Goal: Task Accomplishment & Management: Manage account settings

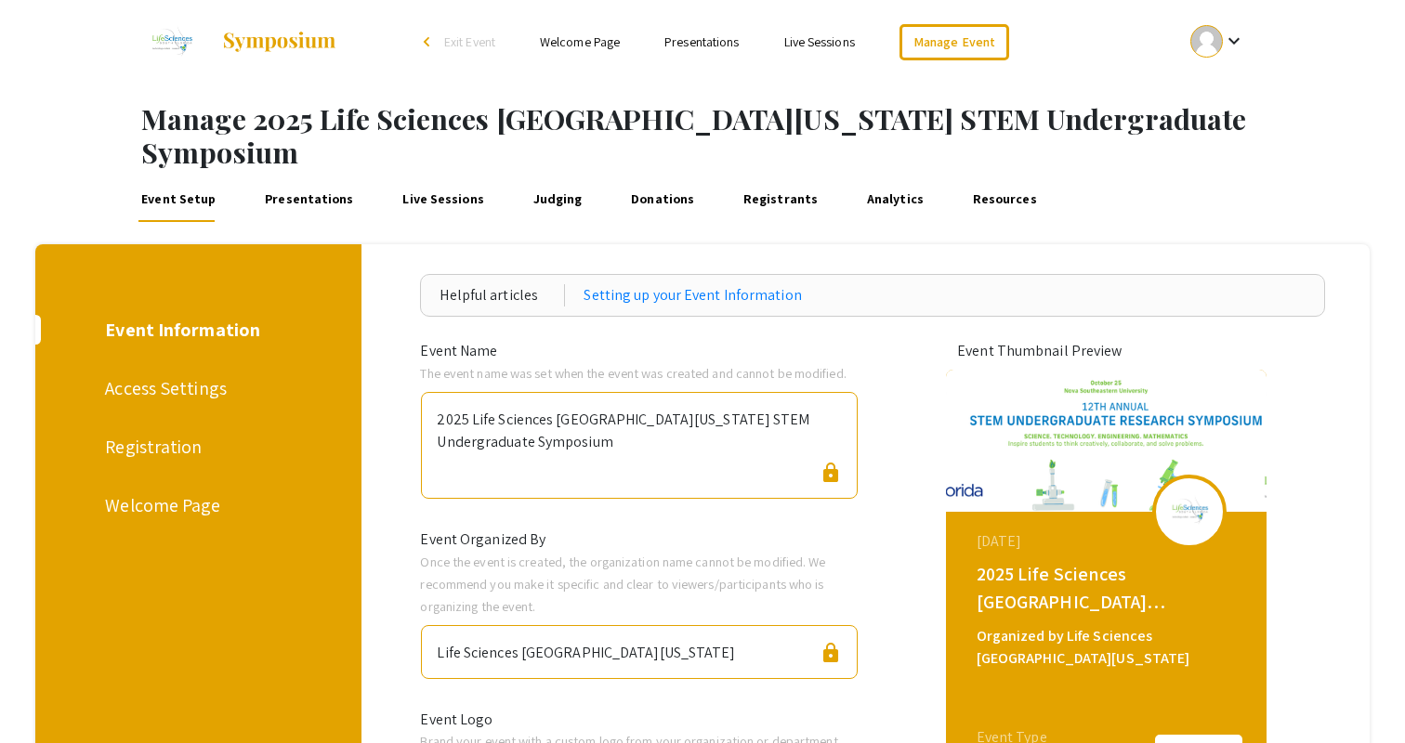
click at [1278, 178] on div "Event Setup Presentations Live Sessions Judging Donations Registrants Analytics…" at bounding box center [761, 200] width 1288 height 45
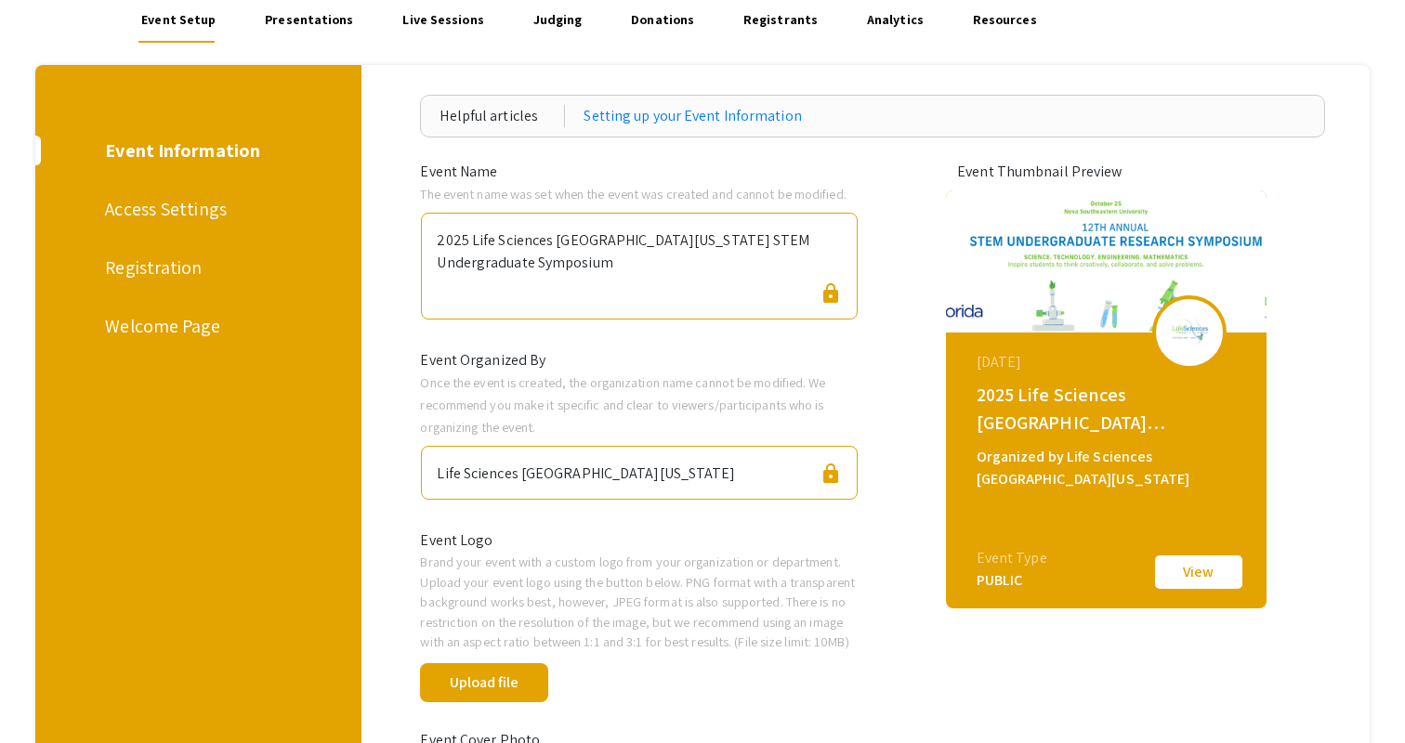
scroll to position [181, 0]
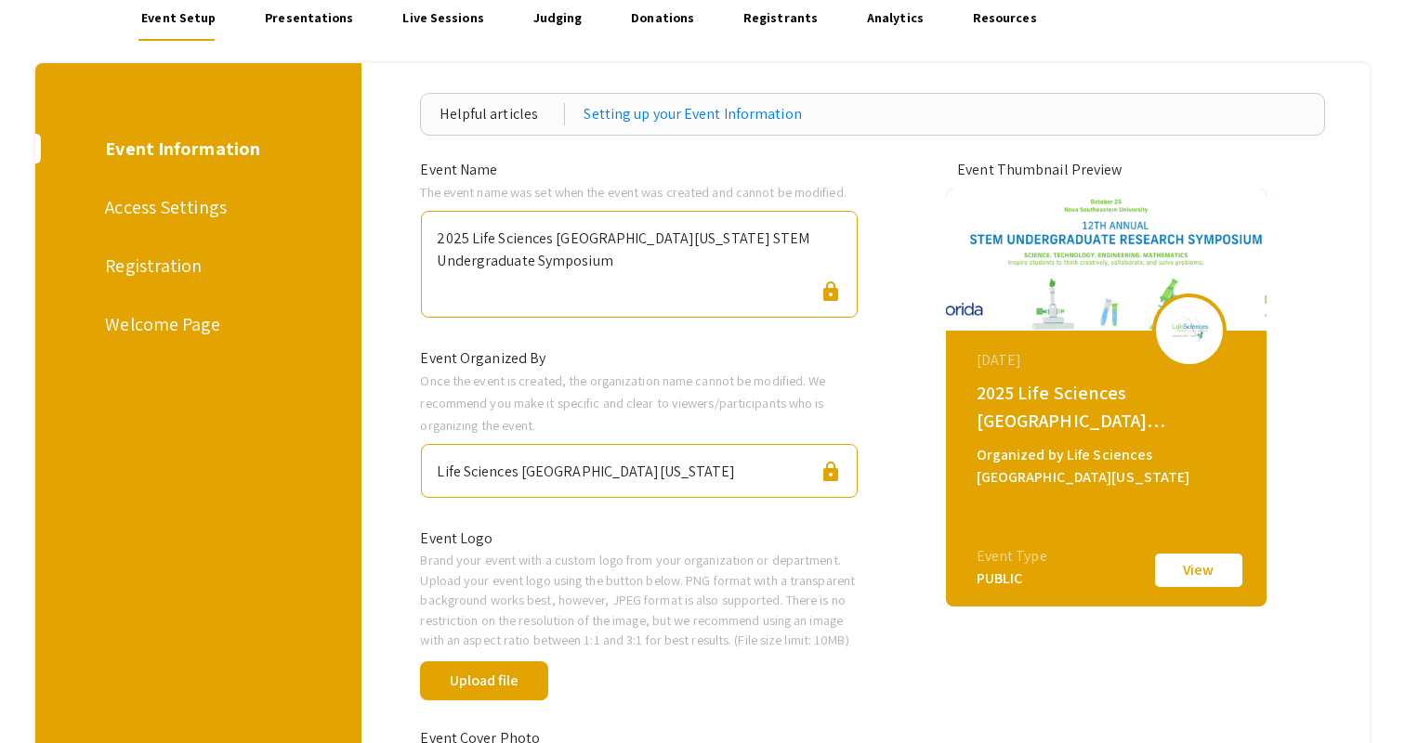
click at [189, 252] on div "Registration" at bounding box center [195, 266] width 180 height 28
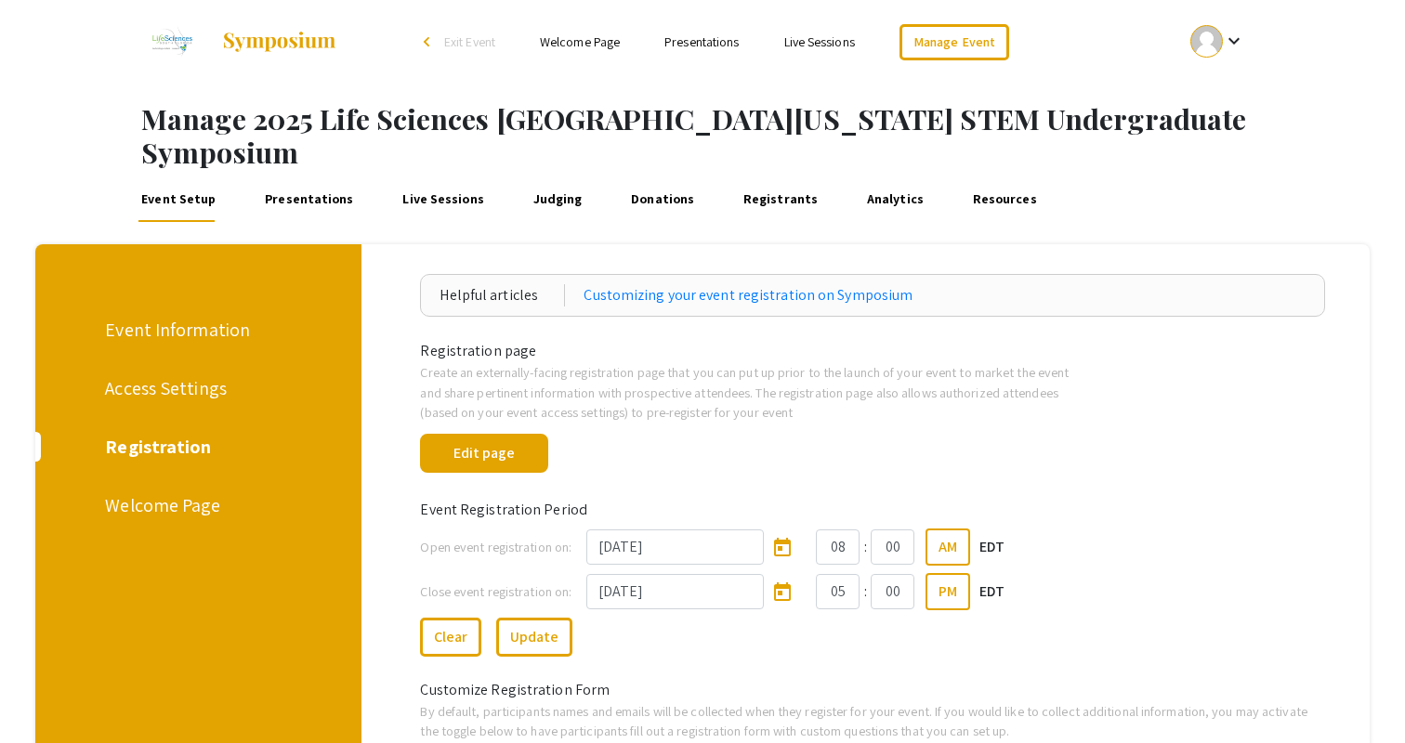
click at [321, 178] on link "Presentations" at bounding box center [309, 200] width 96 height 45
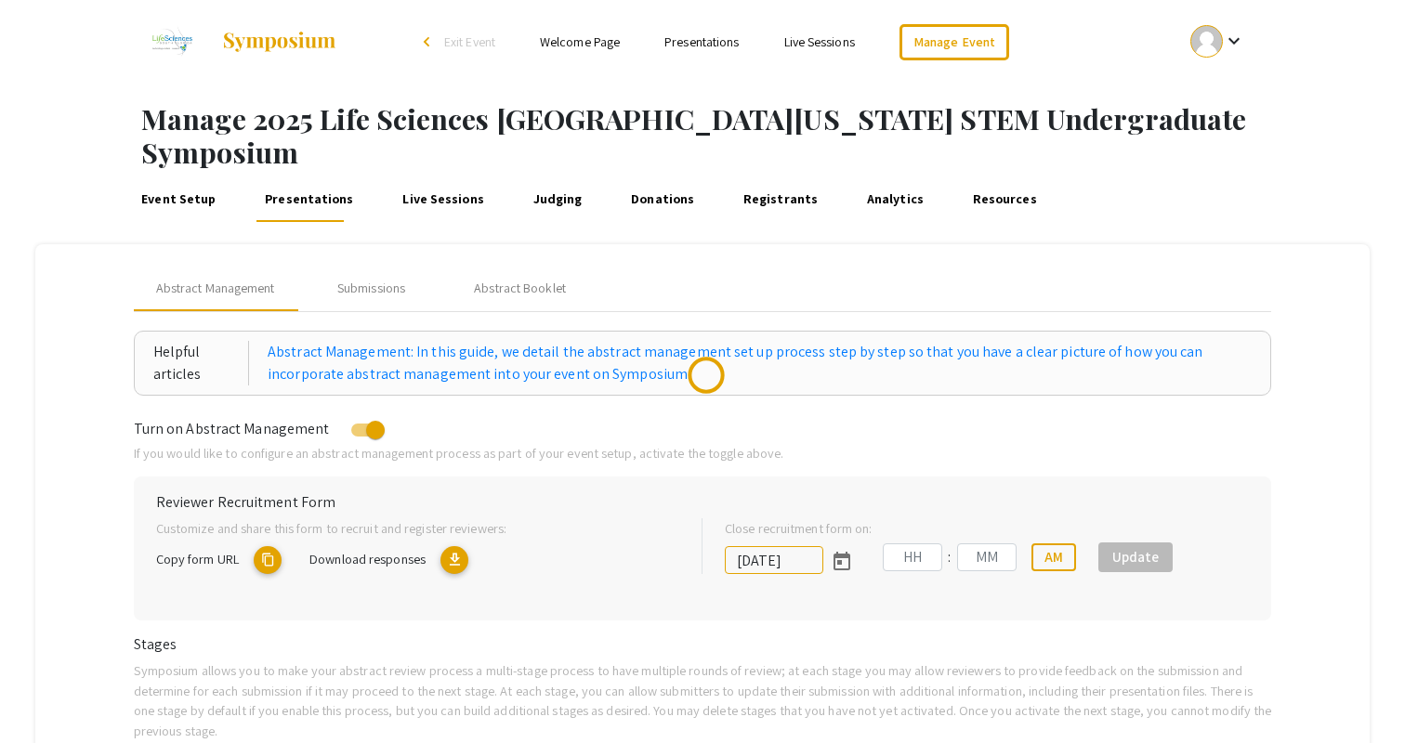
type input "10/25/2025"
type input "05"
type input "00"
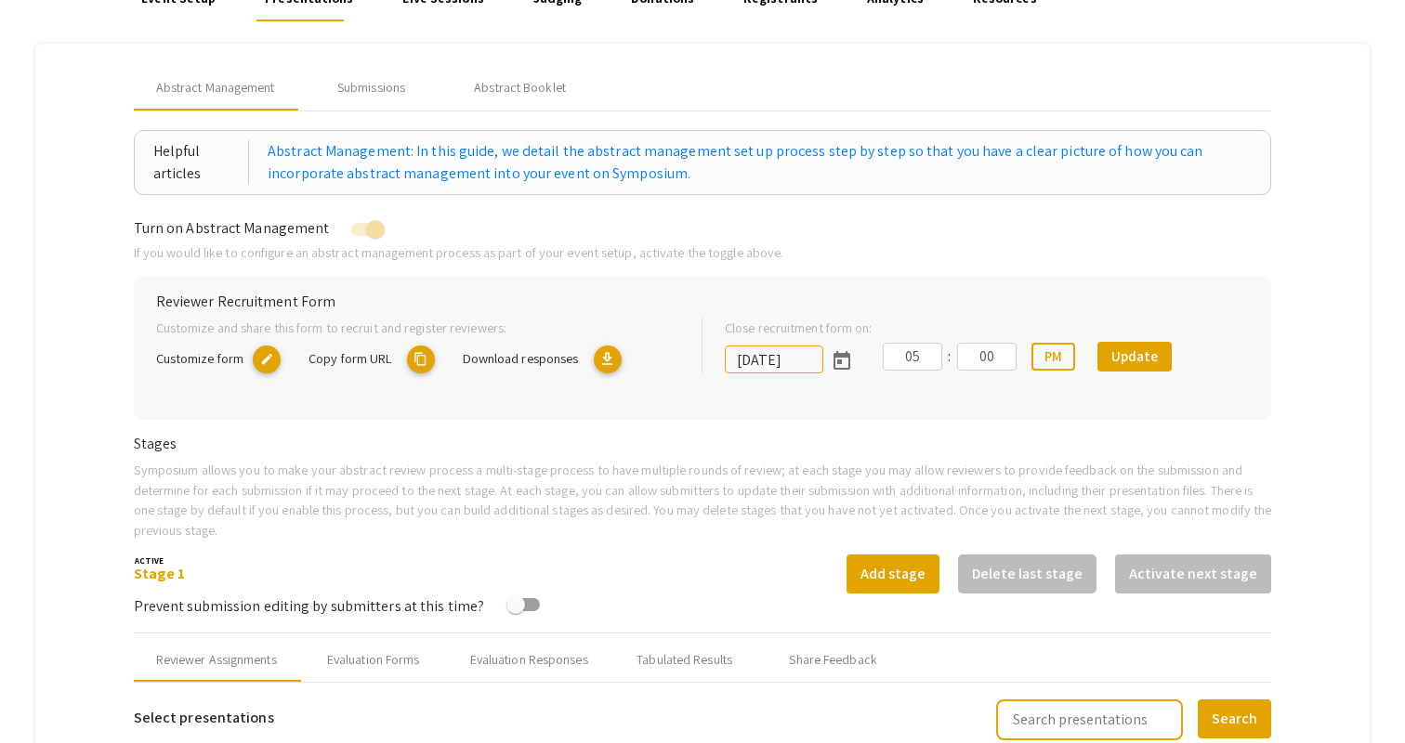
scroll to position [169, 0]
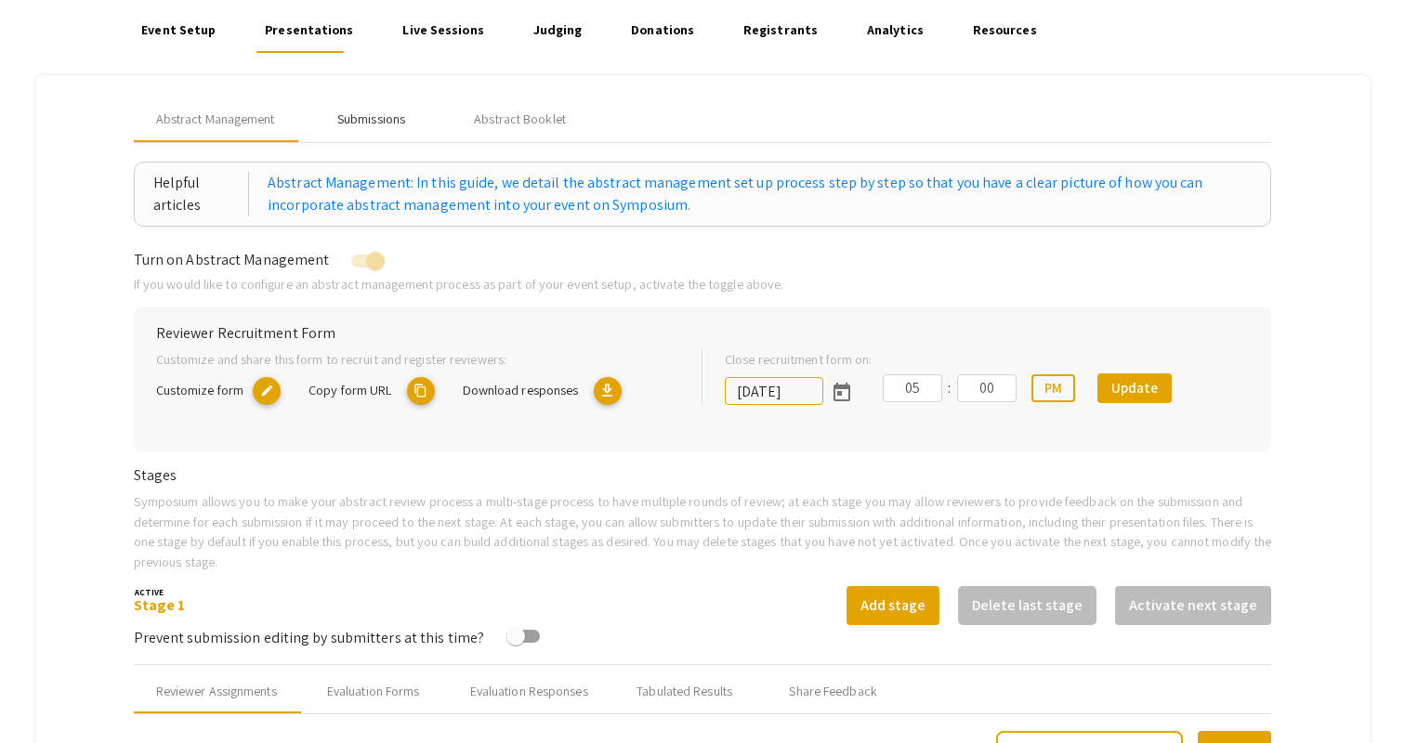
click at [392, 110] on div "Submissions" at bounding box center [371, 120] width 68 height 20
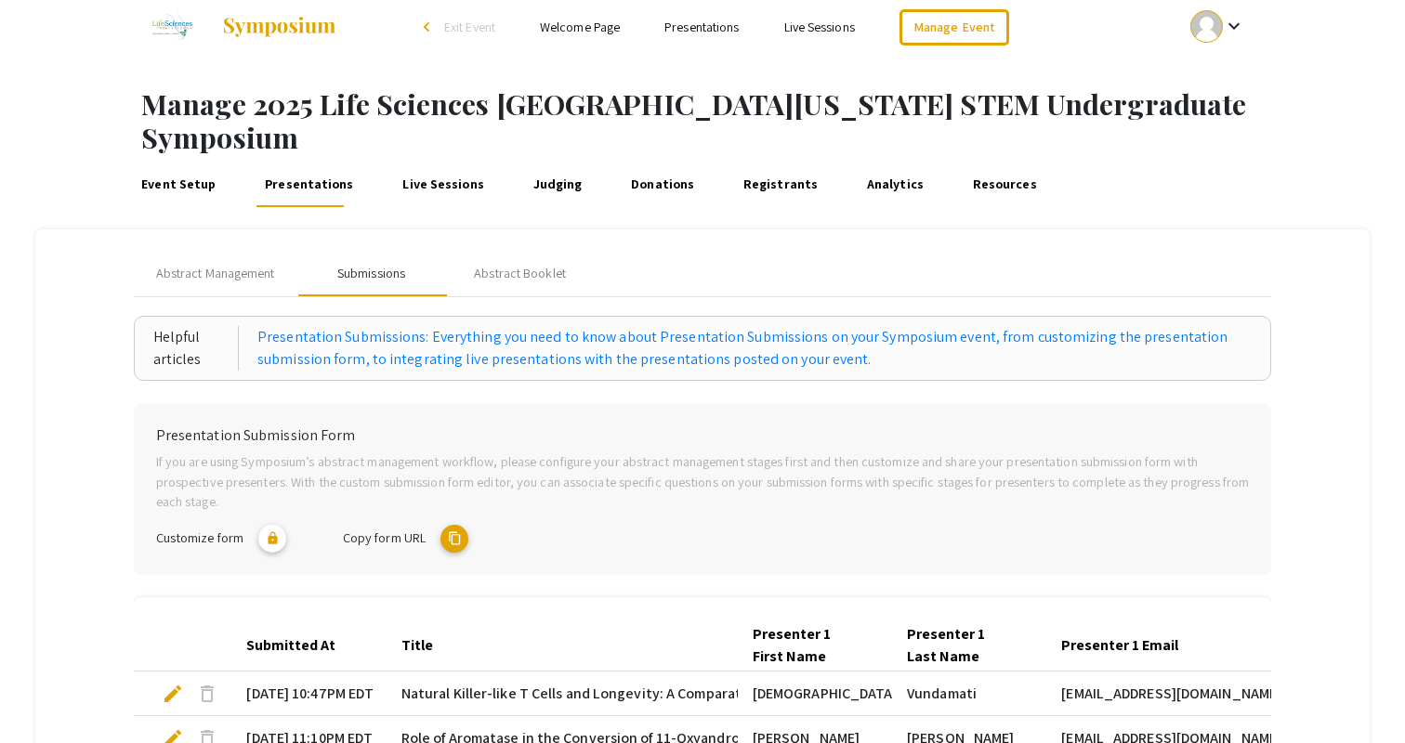
scroll to position [0, 0]
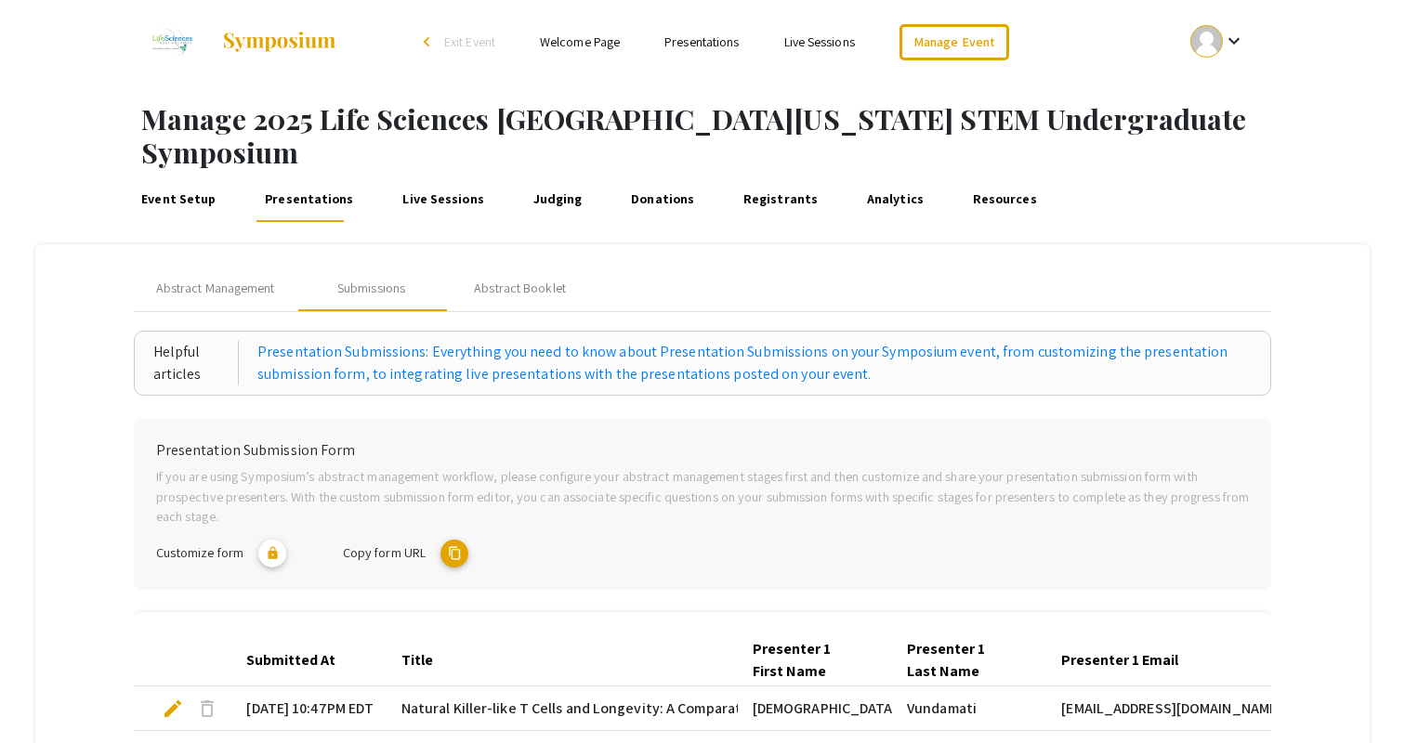
click at [802, 178] on div "Event Setup Presentations Live Sessions Judging Donations Registrants Analytics…" at bounding box center [761, 200] width 1288 height 45
click at [766, 178] on link "Registrants" at bounding box center [781, 200] width 82 height 45
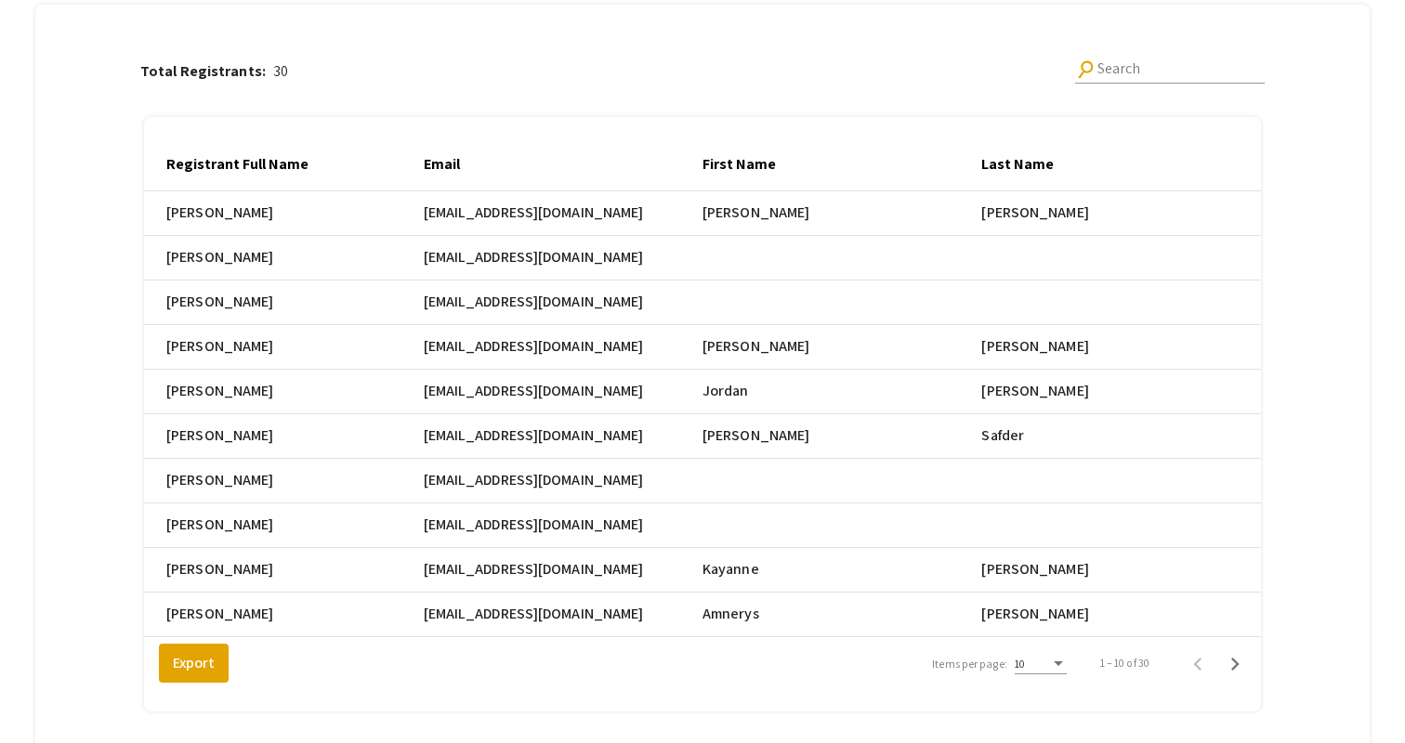
scroll to position [232, 0]
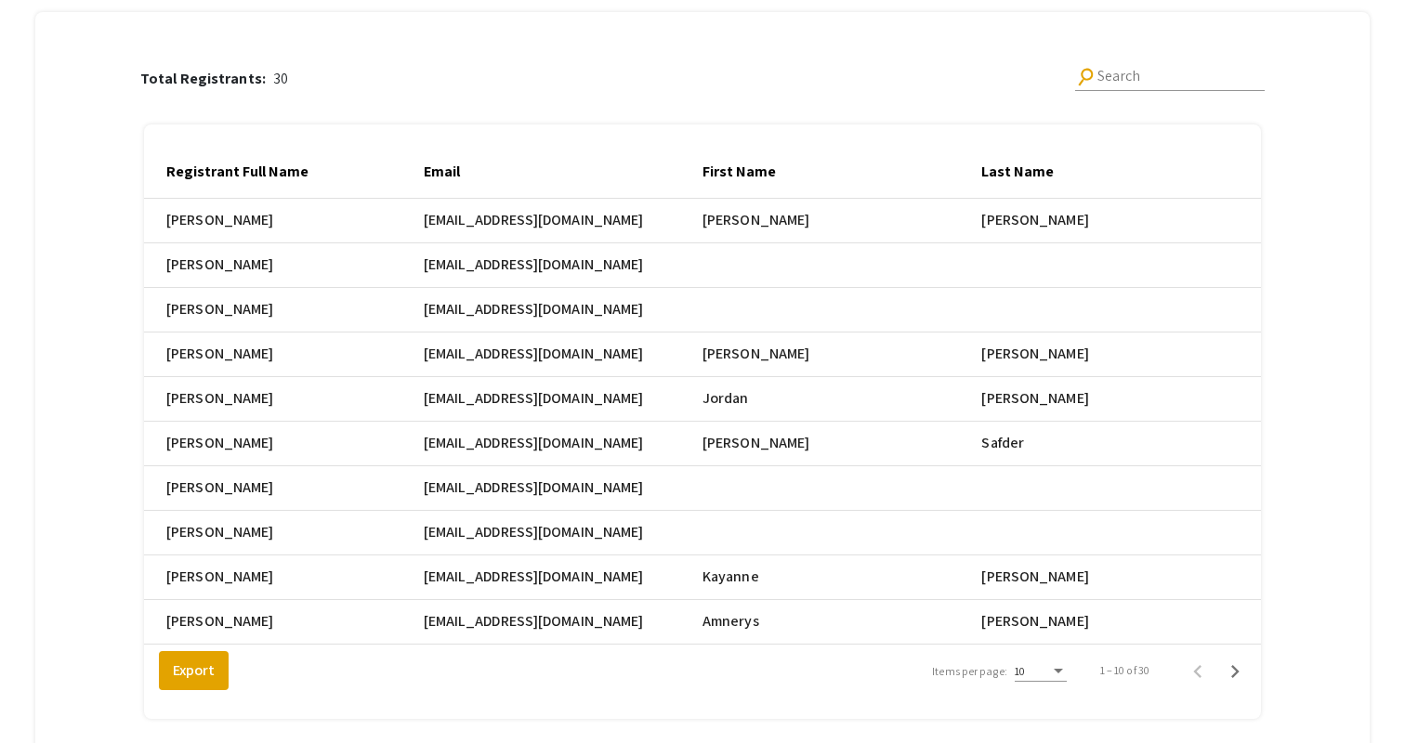
click at [462, 243] on mat-cell "pgannett@nova.edu" at bounding box center [563, 221] width 279 height 45
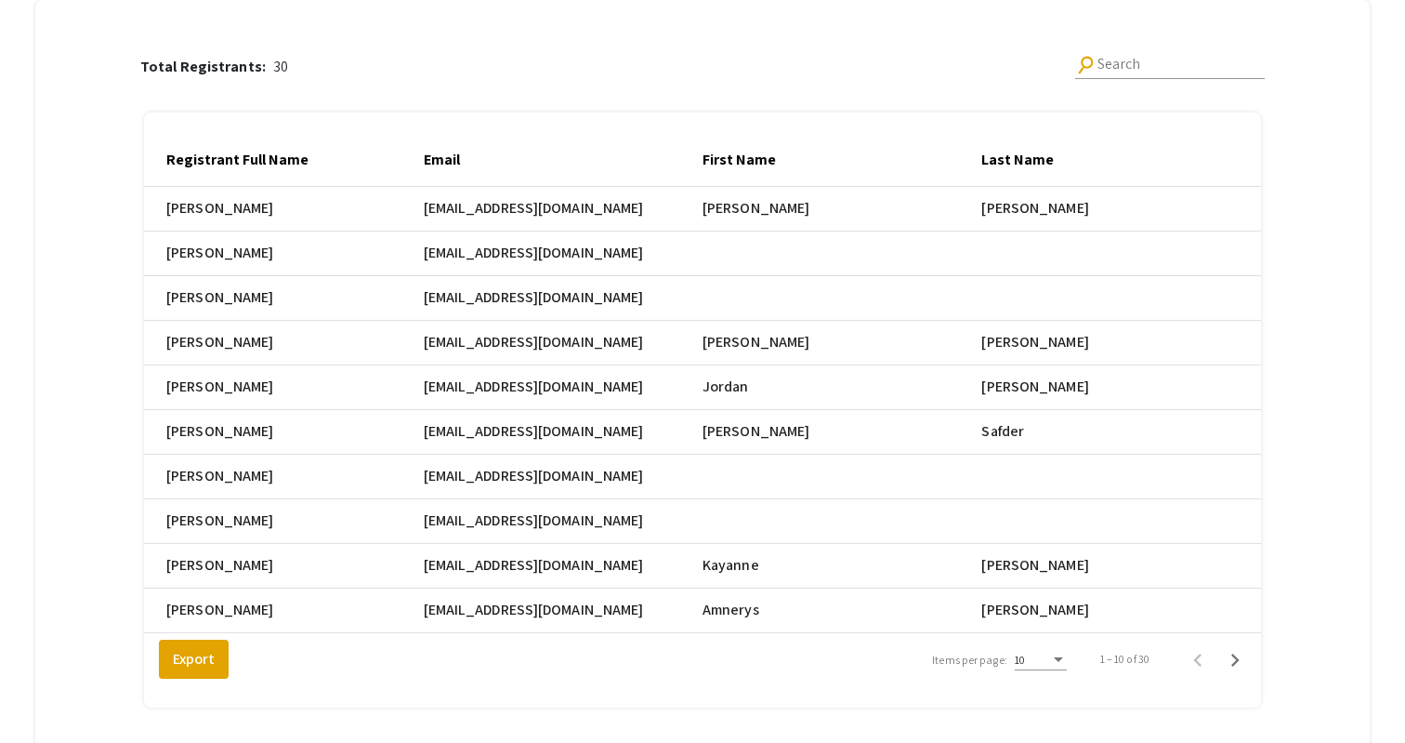
scroll to position [243, 0]
click at [1033, 233] on mat-cell "Safder" at bounding box center [1120, 211] width 279 height 45
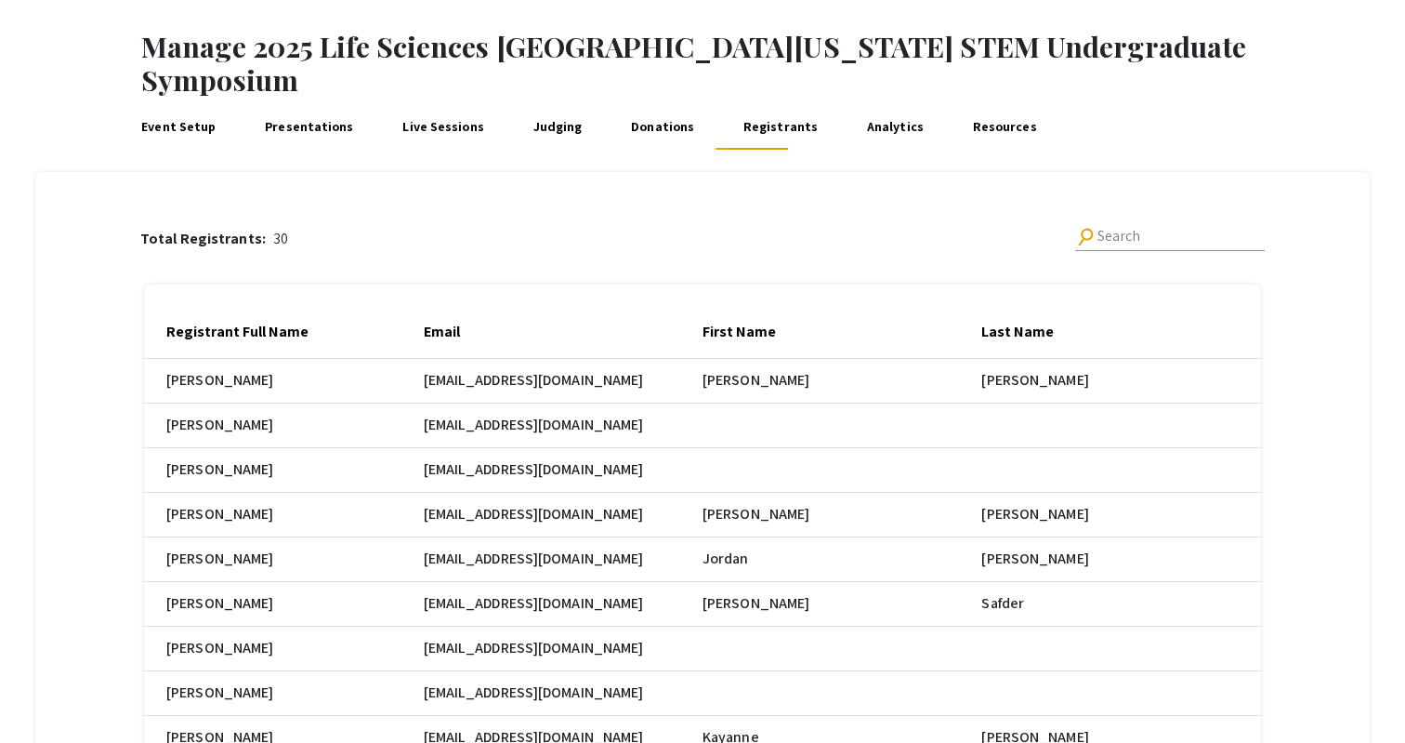
scroll to position [72, 0]
click at [544, 106] on link "Judging" at bounding box center [558, 128] width 56 height 45
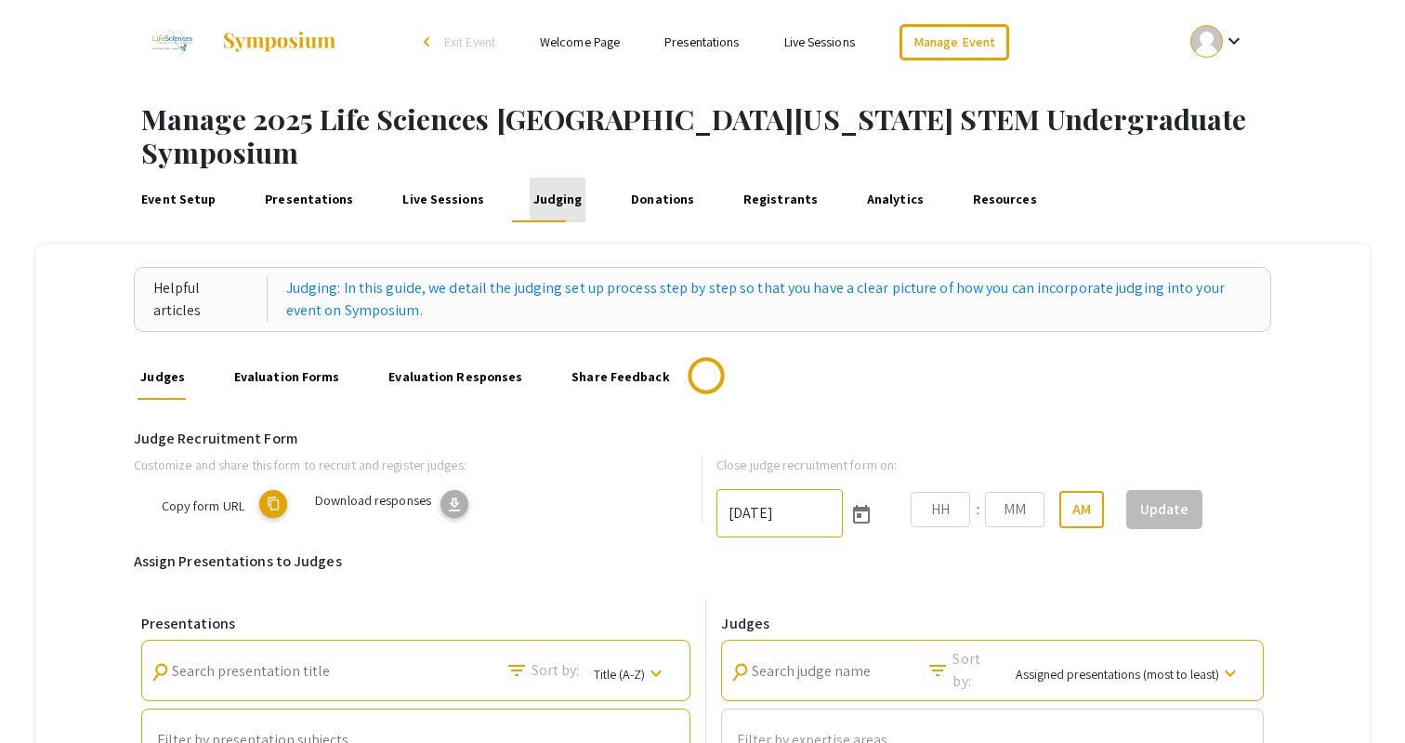
type input "10/25/2025"
type input "06"
type input "00"
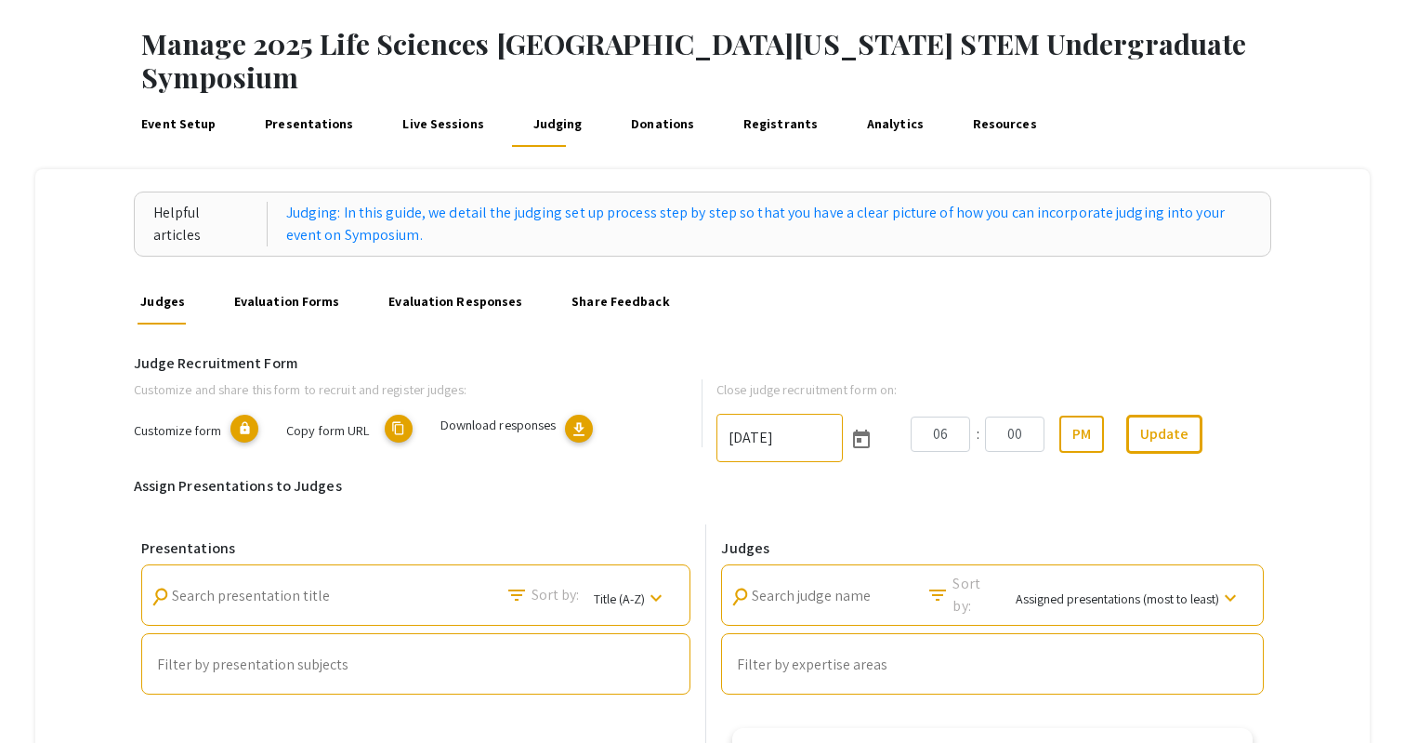
scroll to position [52, 0]
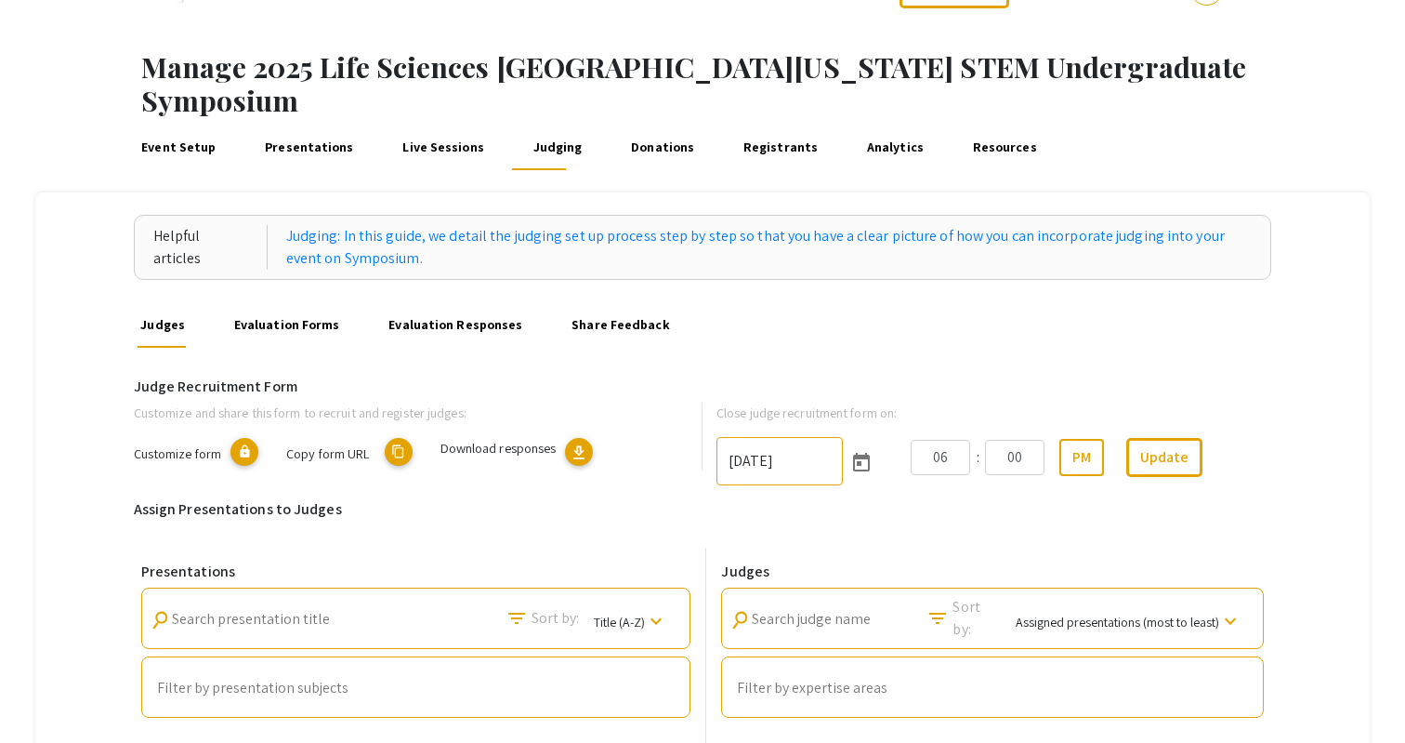
click at [758, 125] on link "Registrants" at bounding box center [781, 147] width 82 height 45
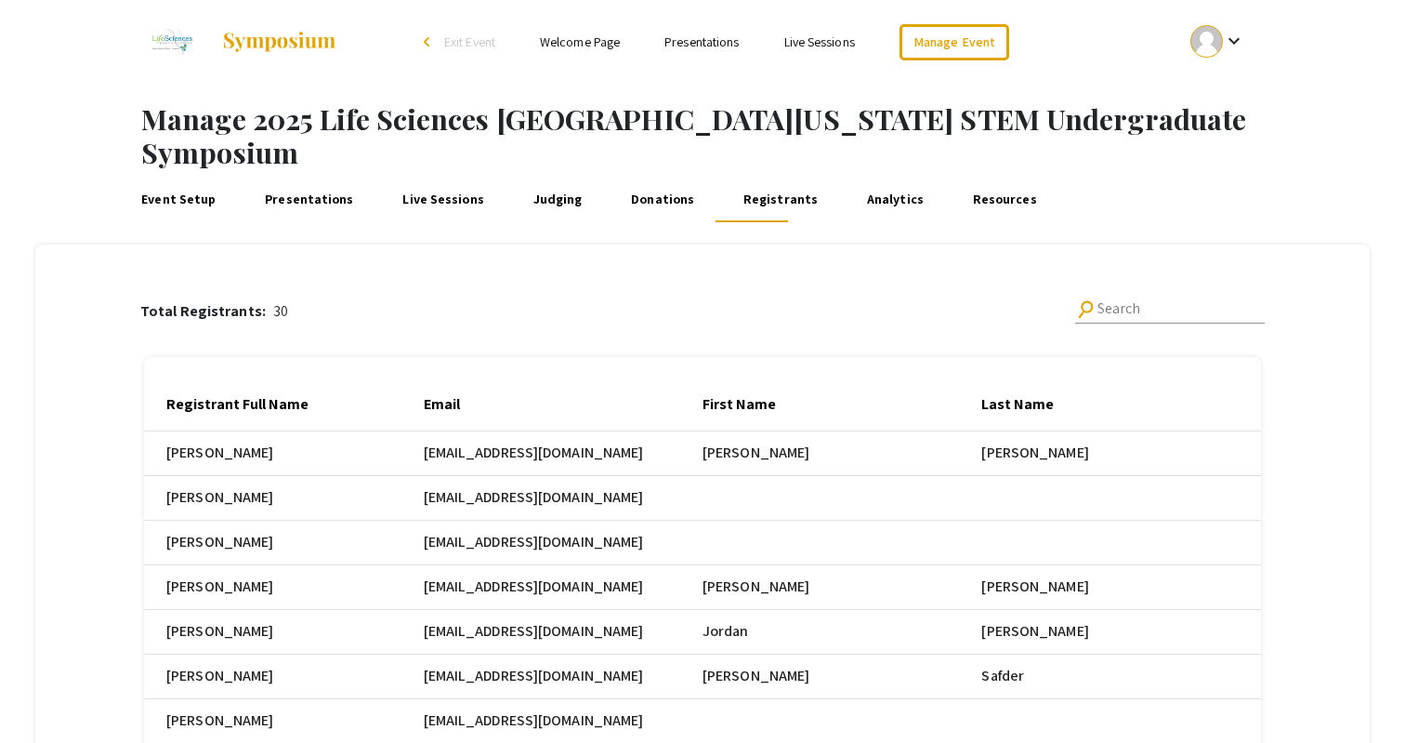
click at [530, 178] on link "Judging" at bounding box center [558, 200] width 56 height 45
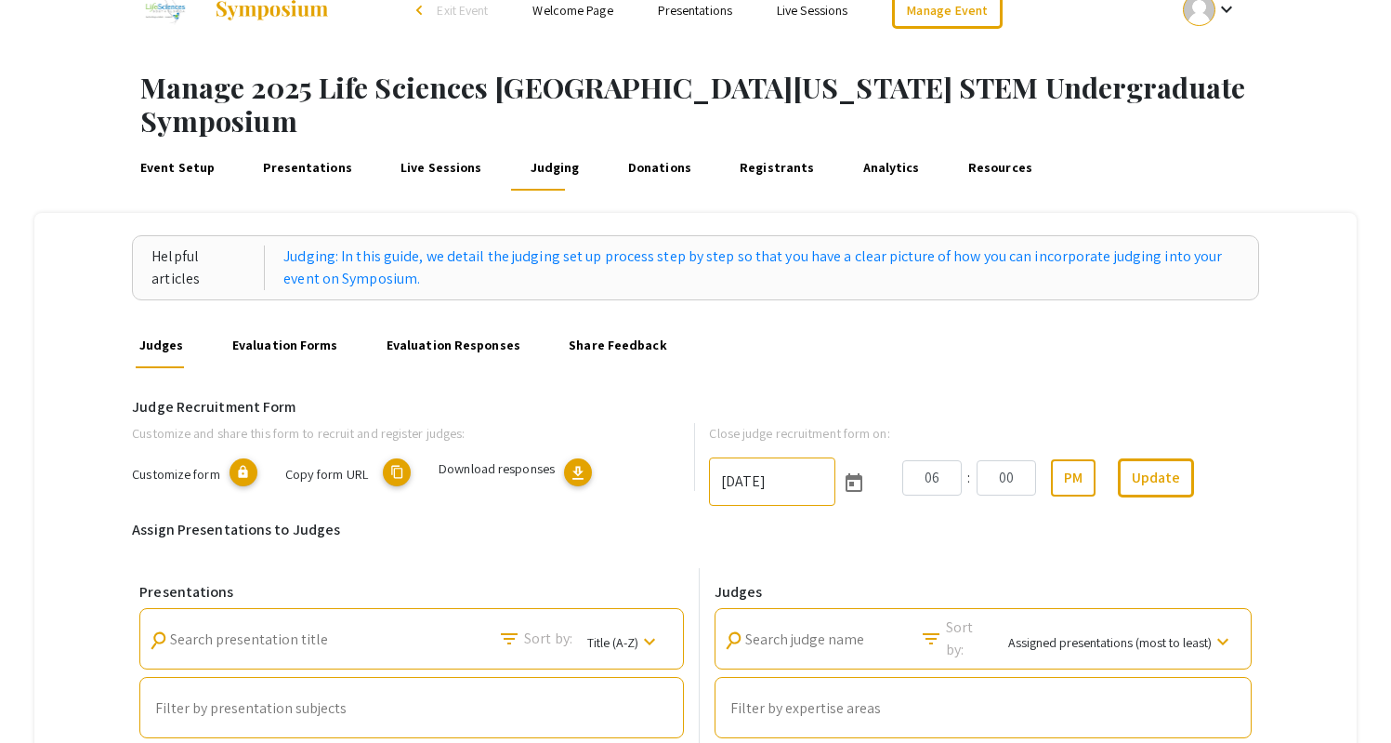
scroll to position [37, 0]
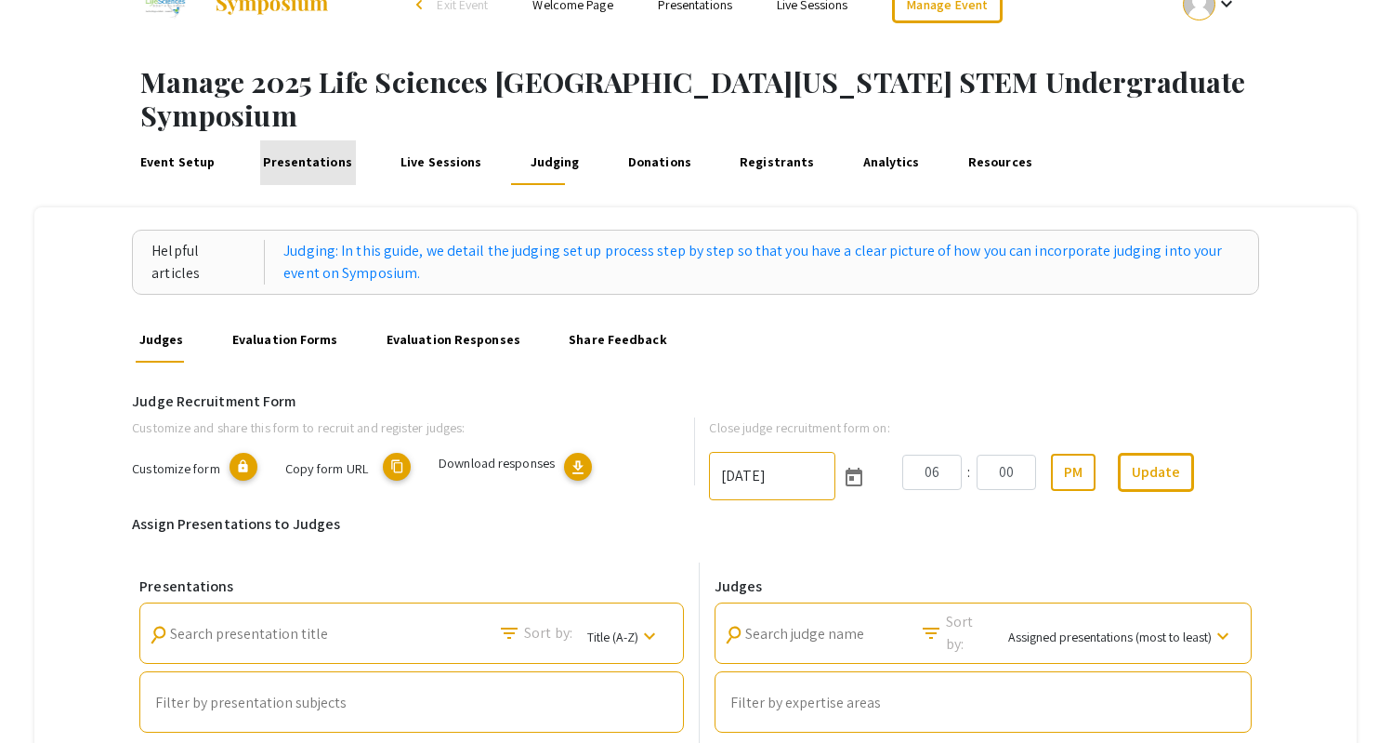
click at [325, 140] on link "Presentations" at bounding box center [308, 162] width 96 height 45
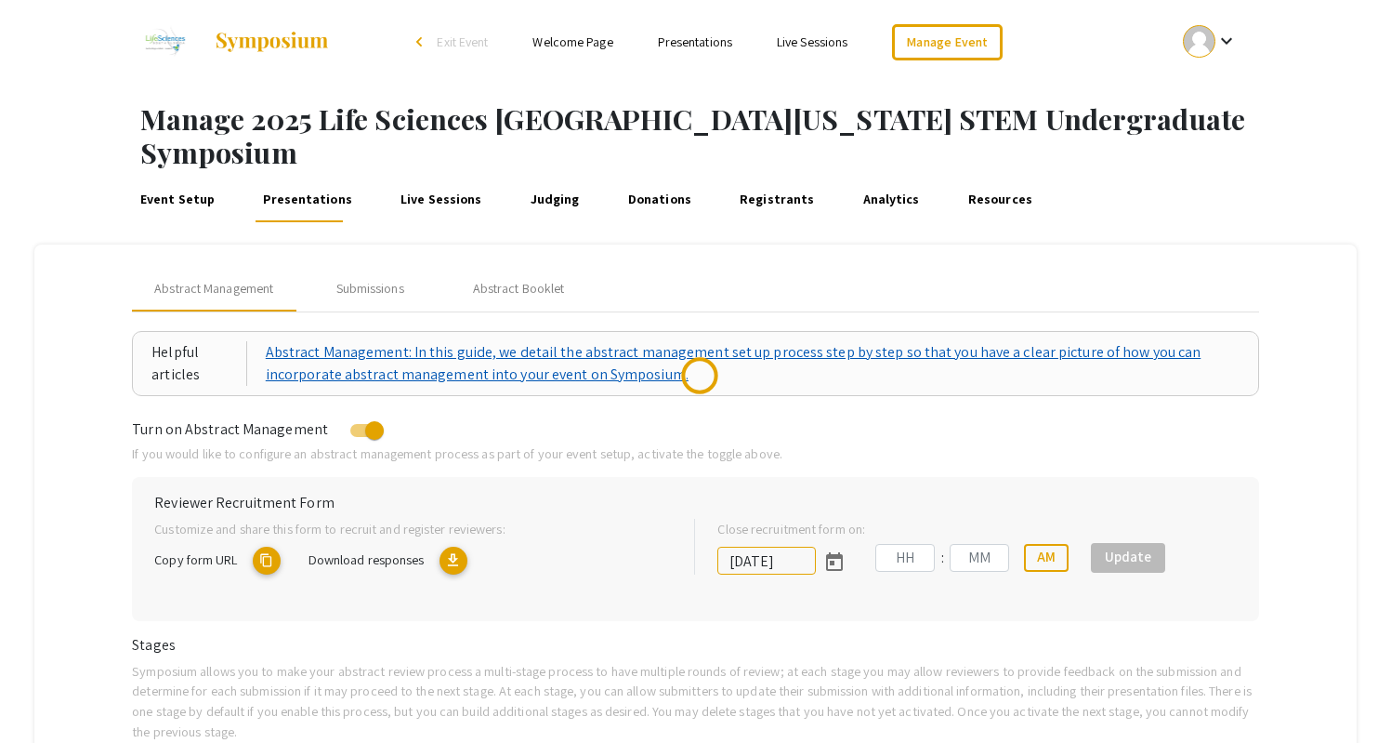
type input "10/25/2025"
type input "05"
type input "00"
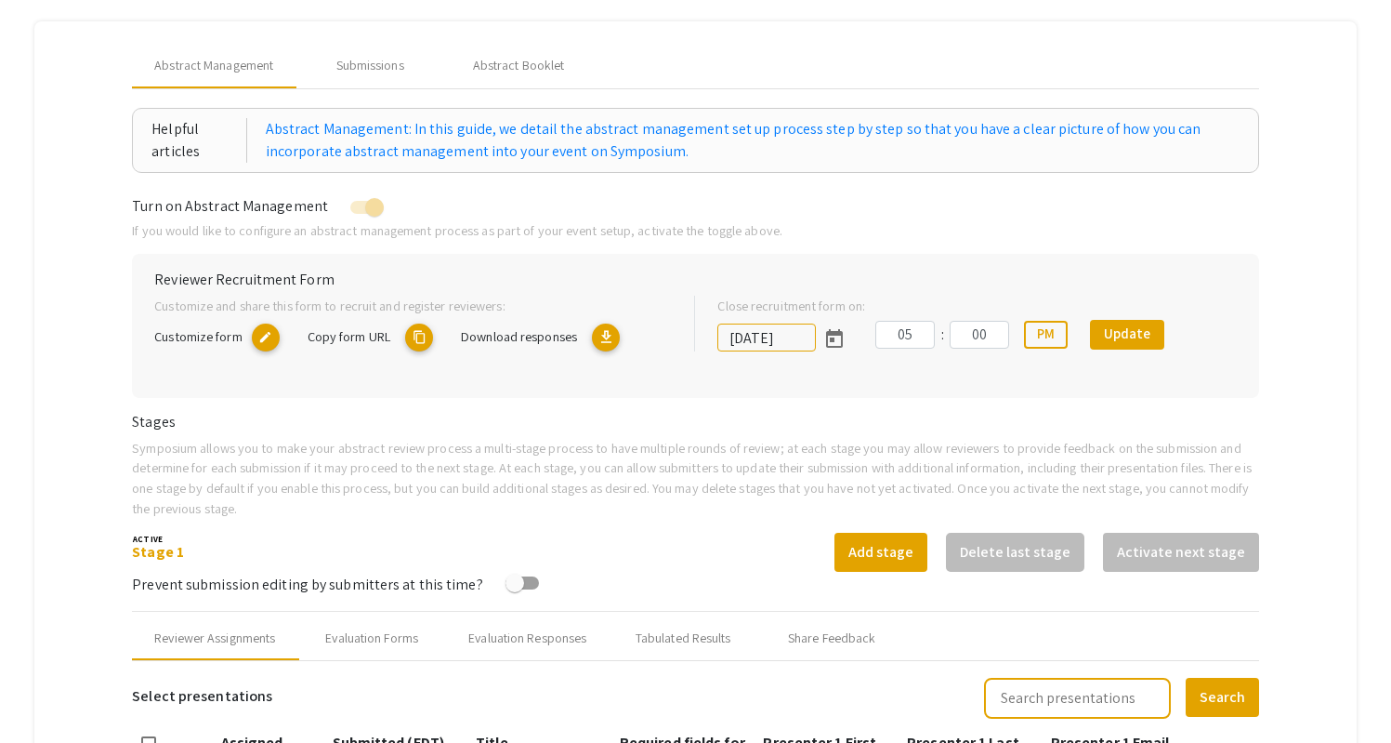
scroll to position [217, 0]
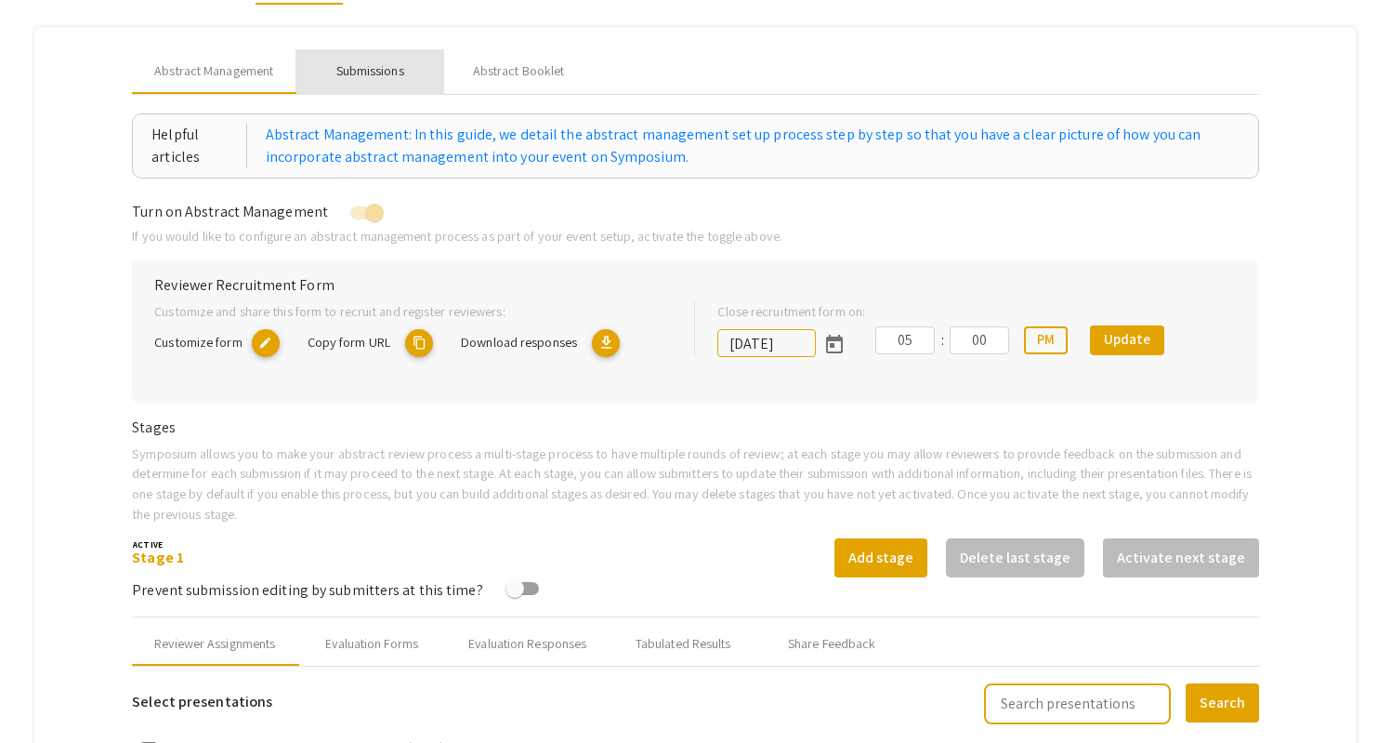
click at [378, 61] on div "Submissions" at bounding box center [370, 71] width 68 height 20
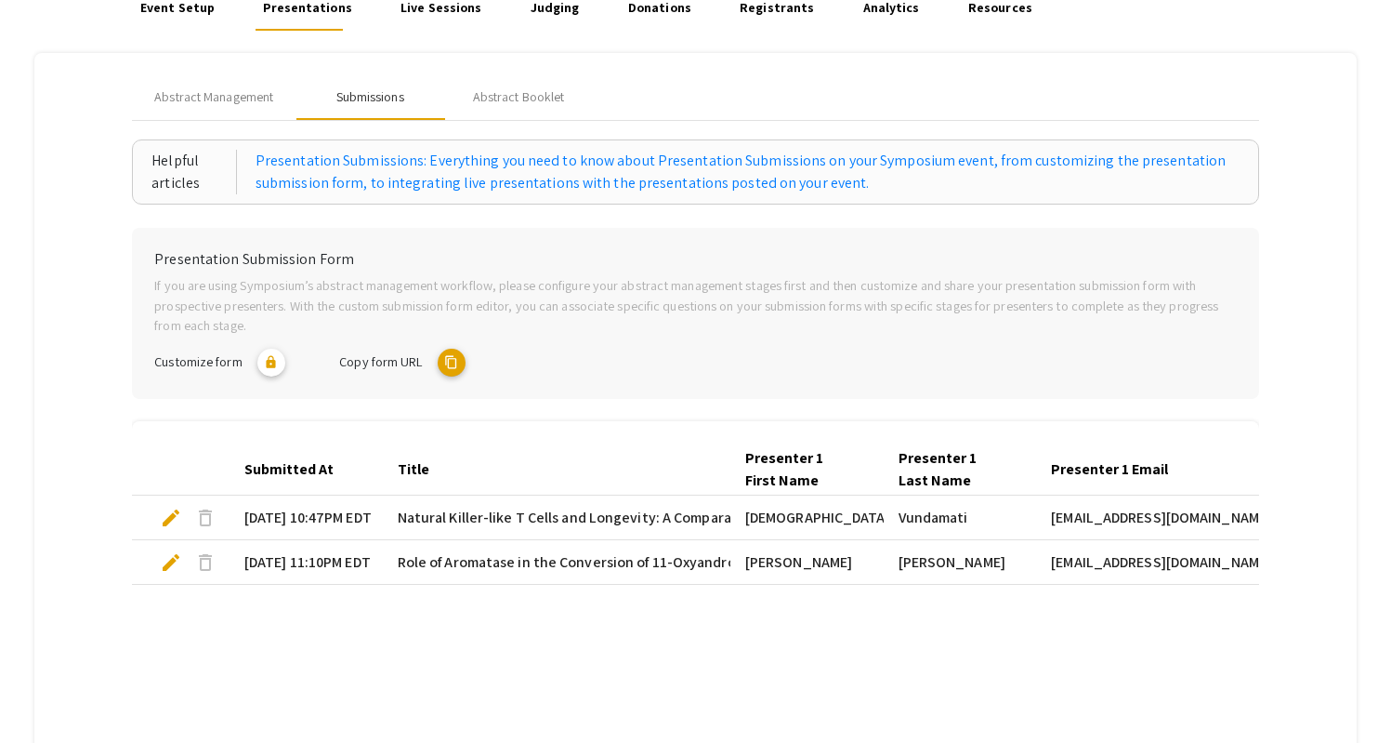
scroll to position [145, 0]
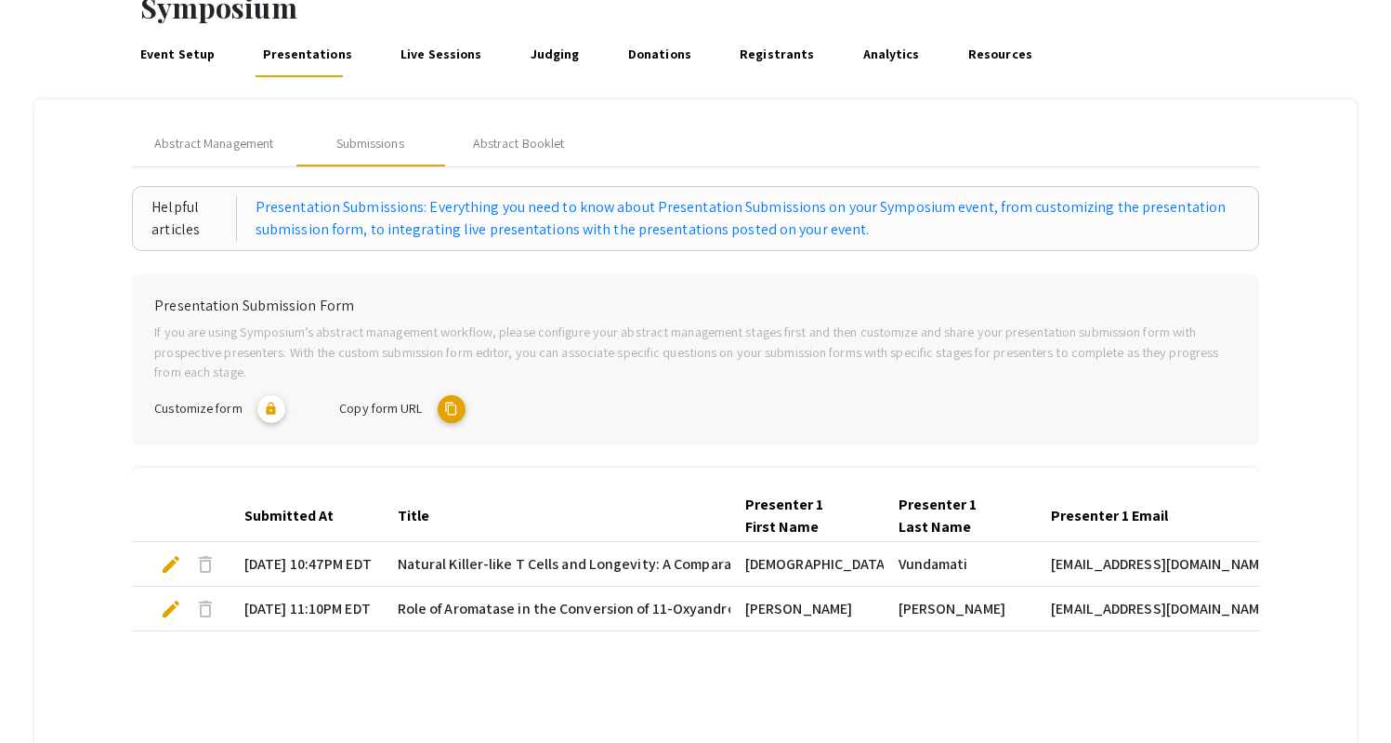
click at [452, 395] on mat-icon "content_copy" at bounding box center [452, 409] width 28 height 28
click at [207, 134] on span "Abstract Management" at bounding box center [213, 144] width 119 height 20
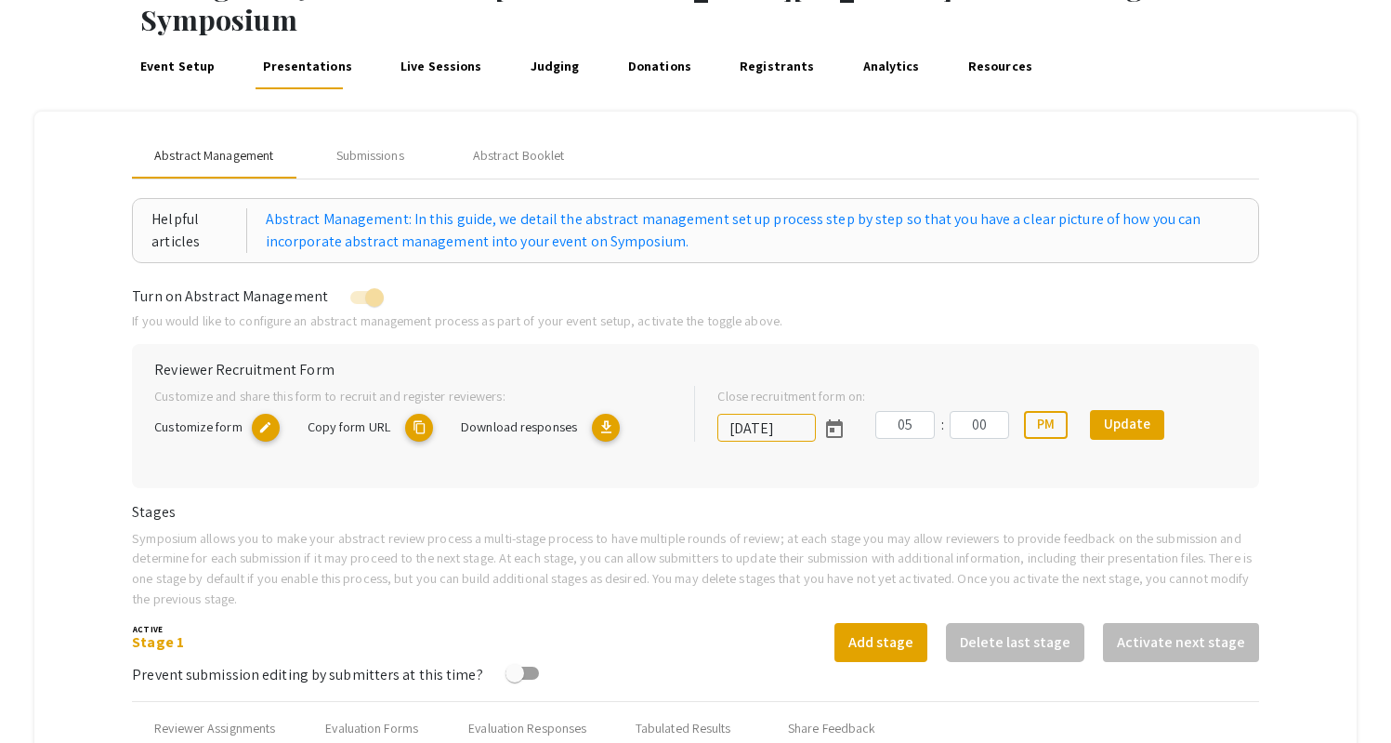
scroll to position [135, 0]
click at [420, 412] on mat-icon "content_copy" at bounding box center [419, 426] width 28 height 28
click at [425, 412] on mat-icon "content_copy" at bounding box center [419, 426] width 28 height 28
click at [671, 566] on p "Symposium allows you to make your abstract review process a multi-stage process…" at bounding box center [695, 566] width 1127 height 80
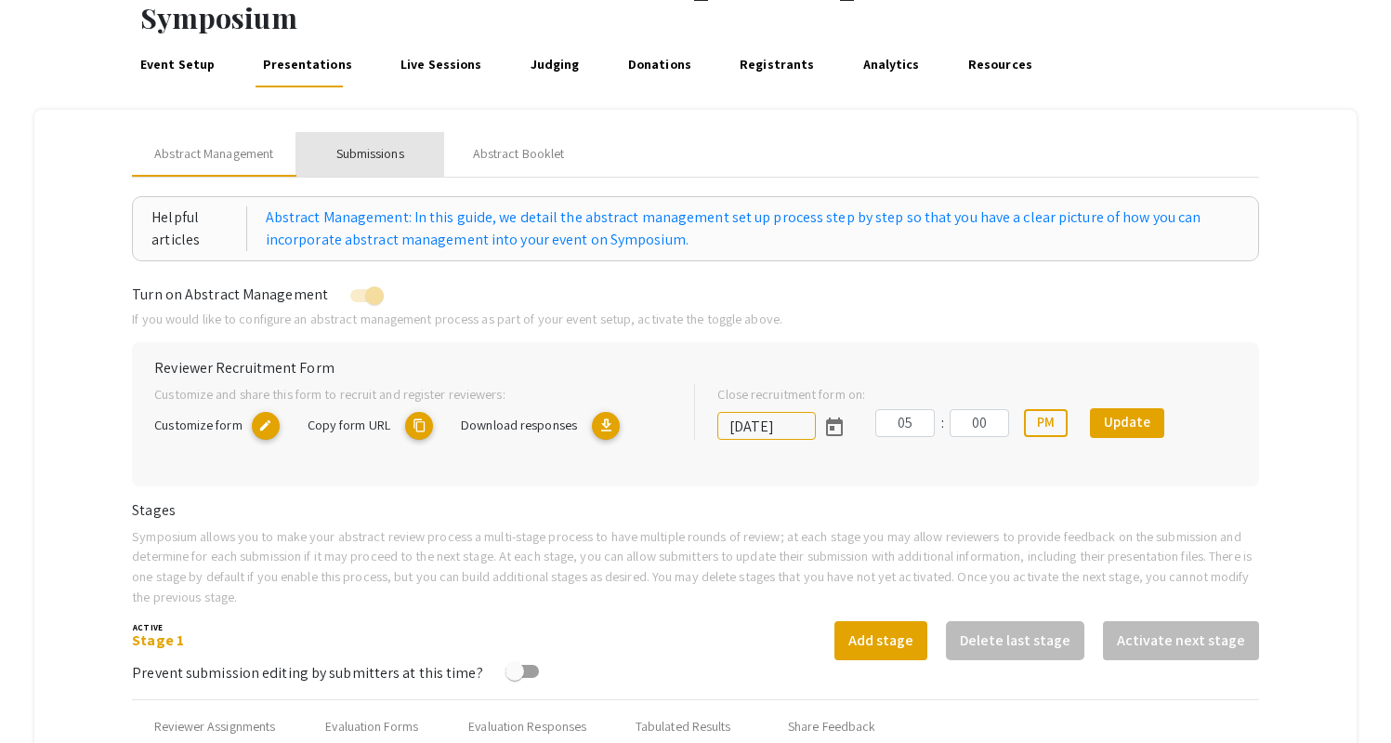
click at [399, 132] on div "Submissions" at bounding box center [370, 154] width 149 height 45
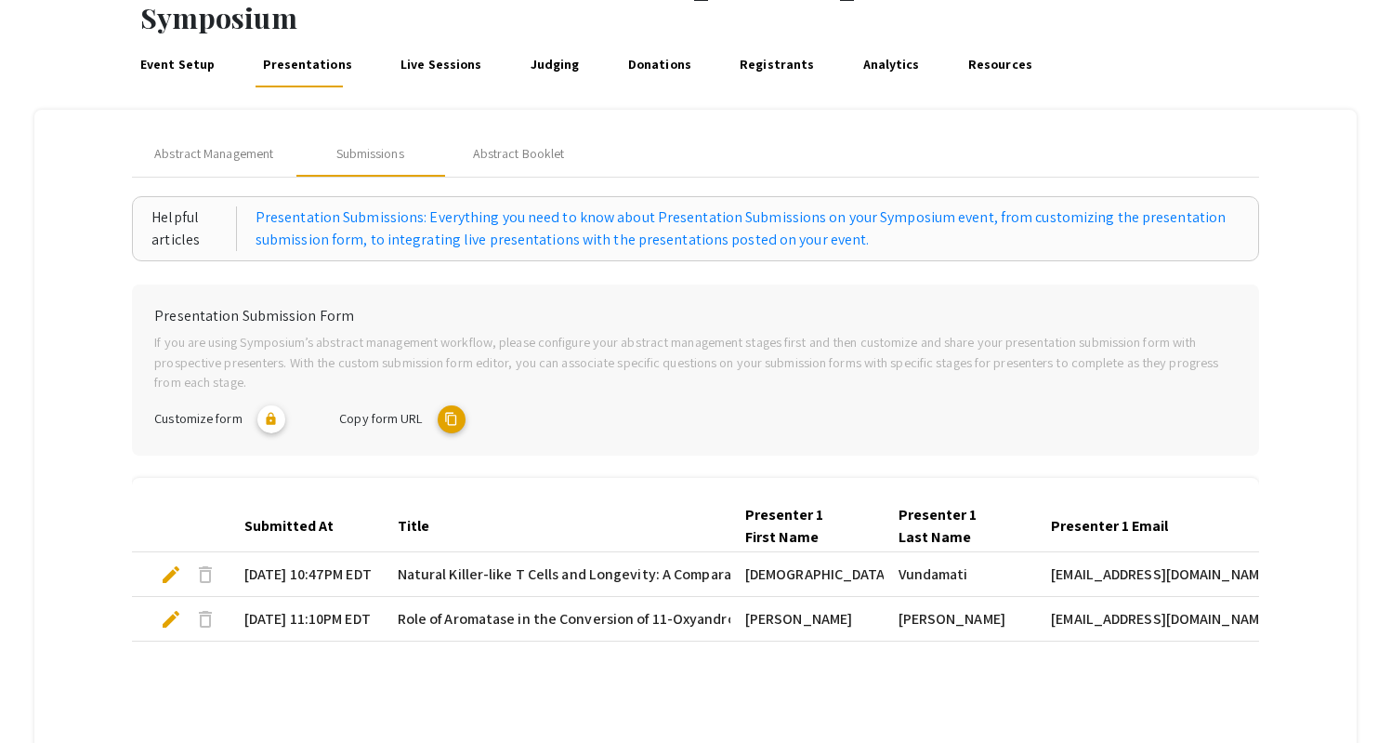
click at [455, 405] on mat-icon "content_copy" at bounding box center [452, 419] width 28 height 28
click at [205, 144] on span "Abstract Management" at bounding box center [213, 154] width 119 height 20
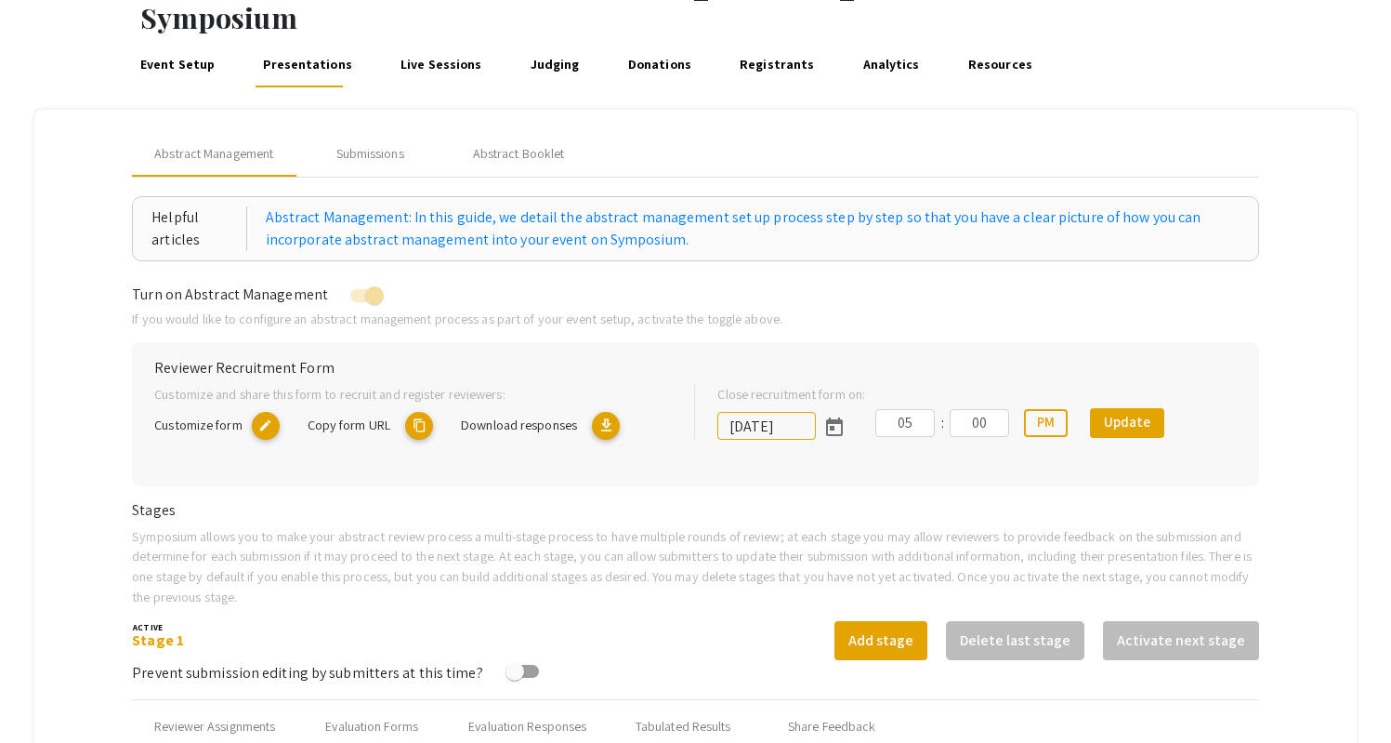
click at [417, 412] on mat-icon "content_copy" at bounding box center [419, 426] width 28 height 28
type textarea "symposium.foragerone.com/lssfsymposium2025/recruitment/afc12104-374c-461d-810a-…"
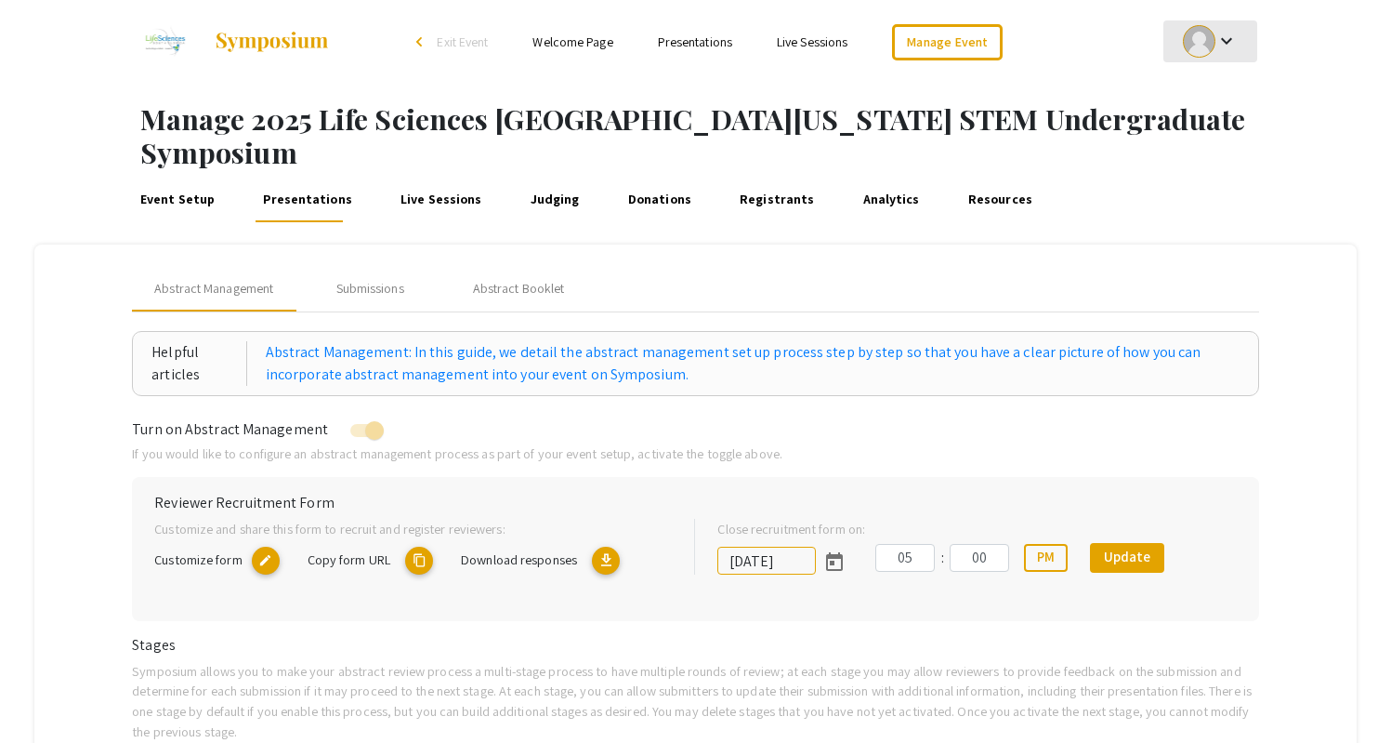
click at [1240, 35] on div "keyboard_arrow_down" at bounding box center [1210, 41] width 64 height 42
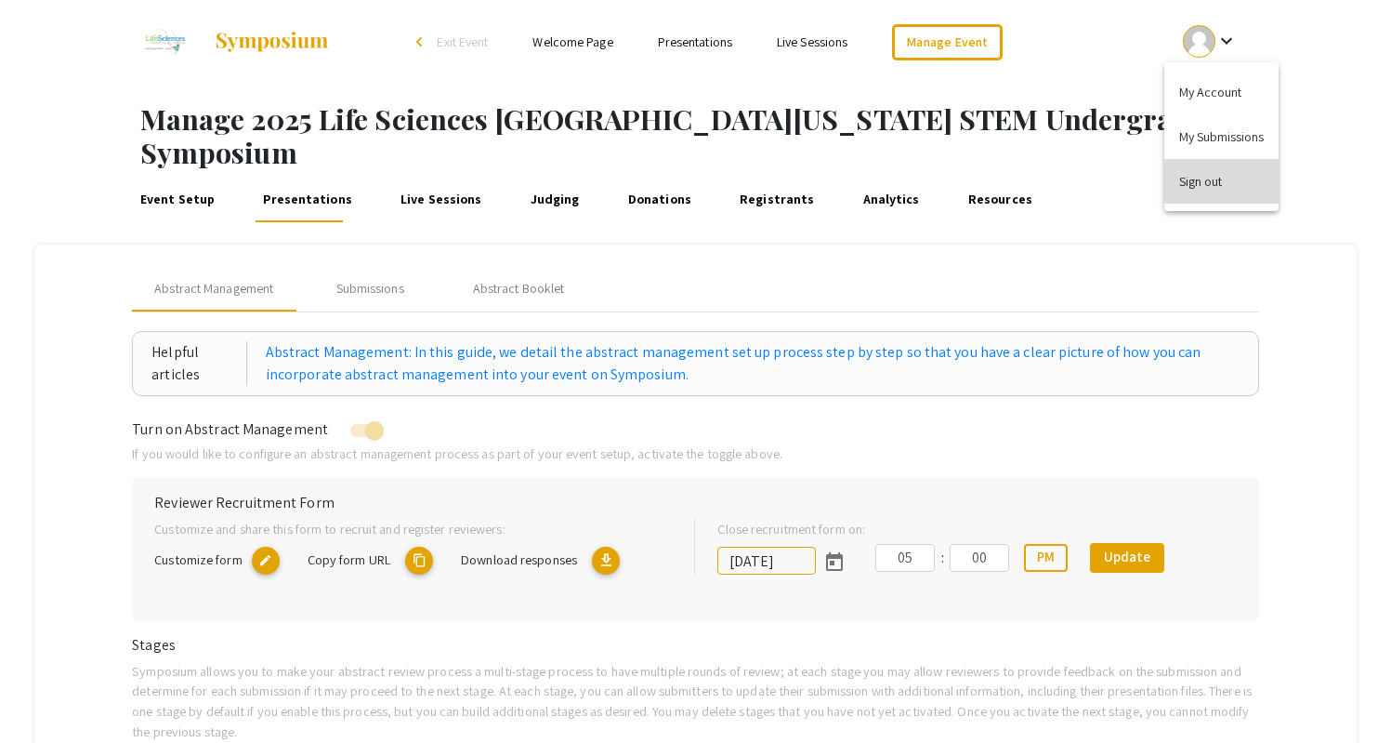
click at [1209, 197] on button "Sign out" at bounding box center [1221, 181] width 114 height 45
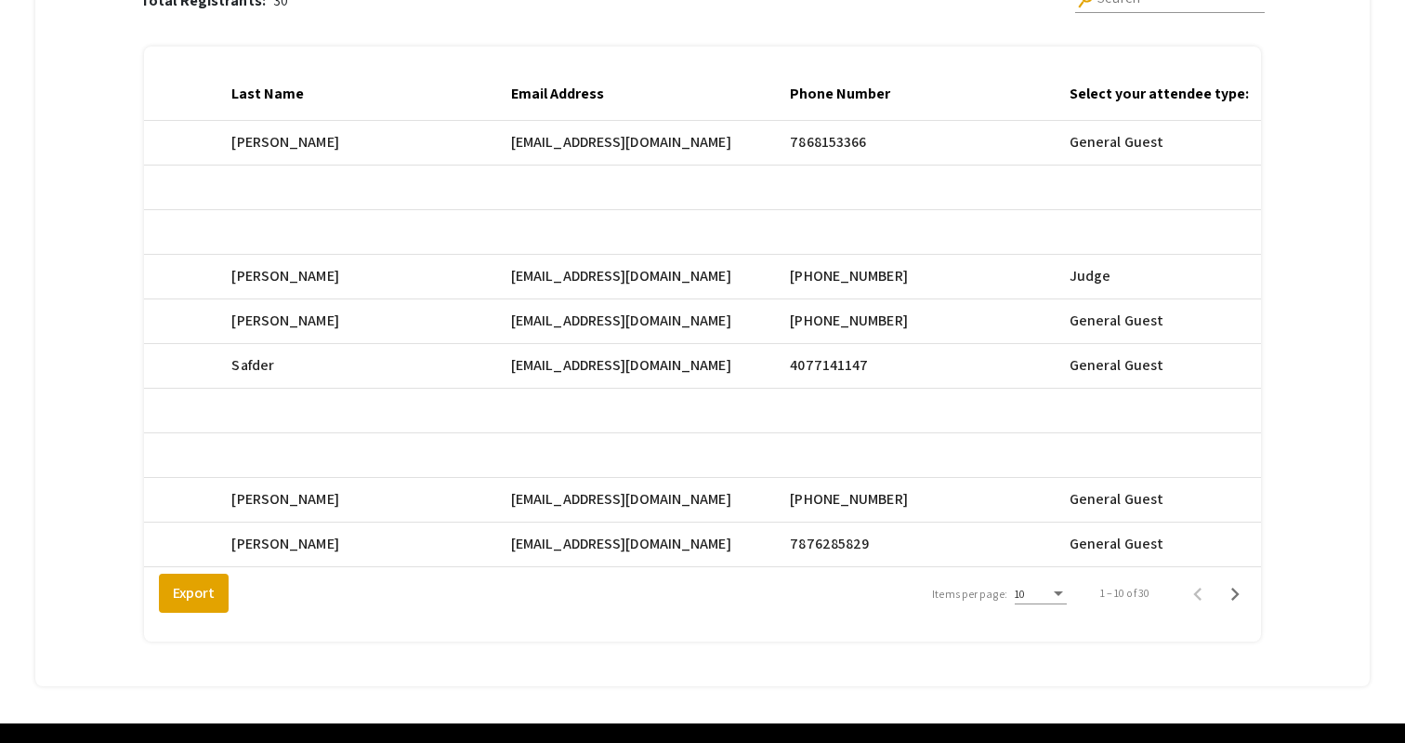
scroll to position [332, 0]
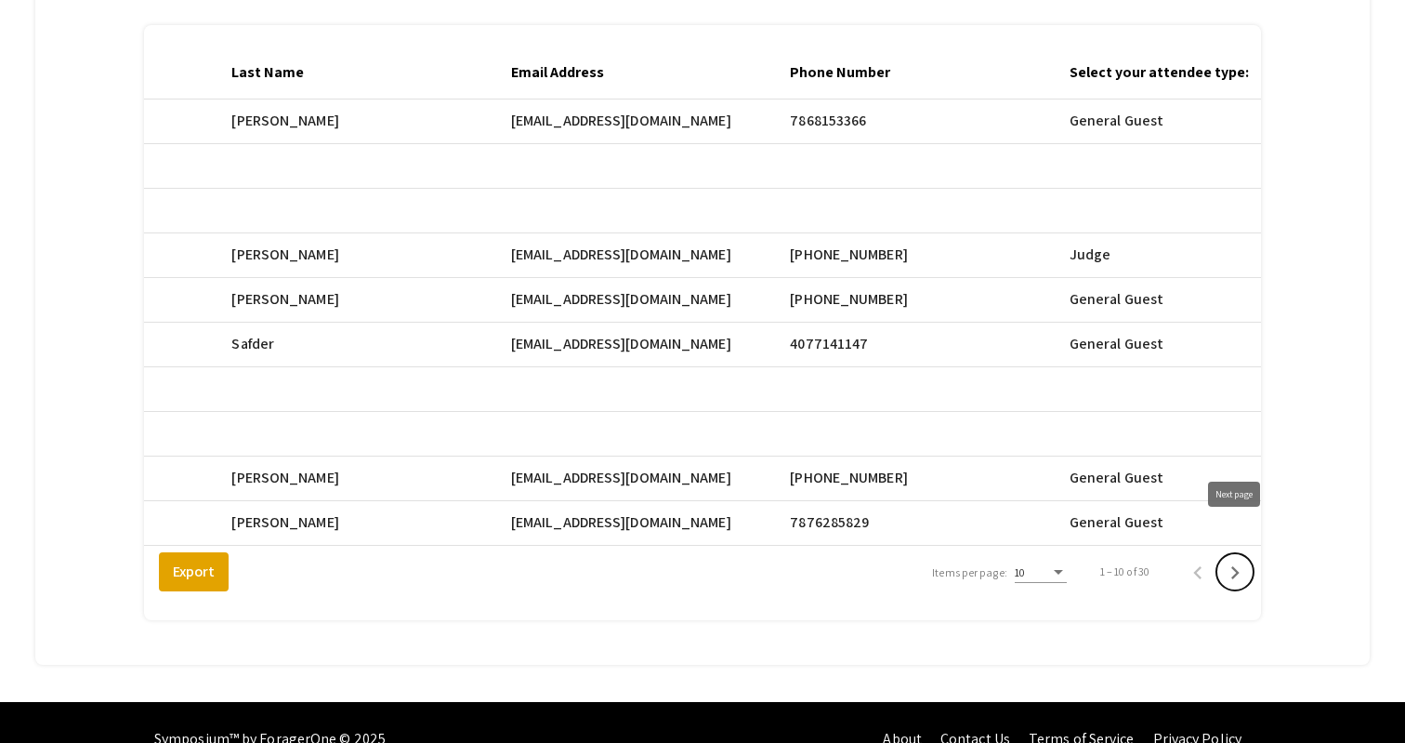
click at [1234, 559] on icon "Next page" at bounding box center [1235, 572] width 26 height 26
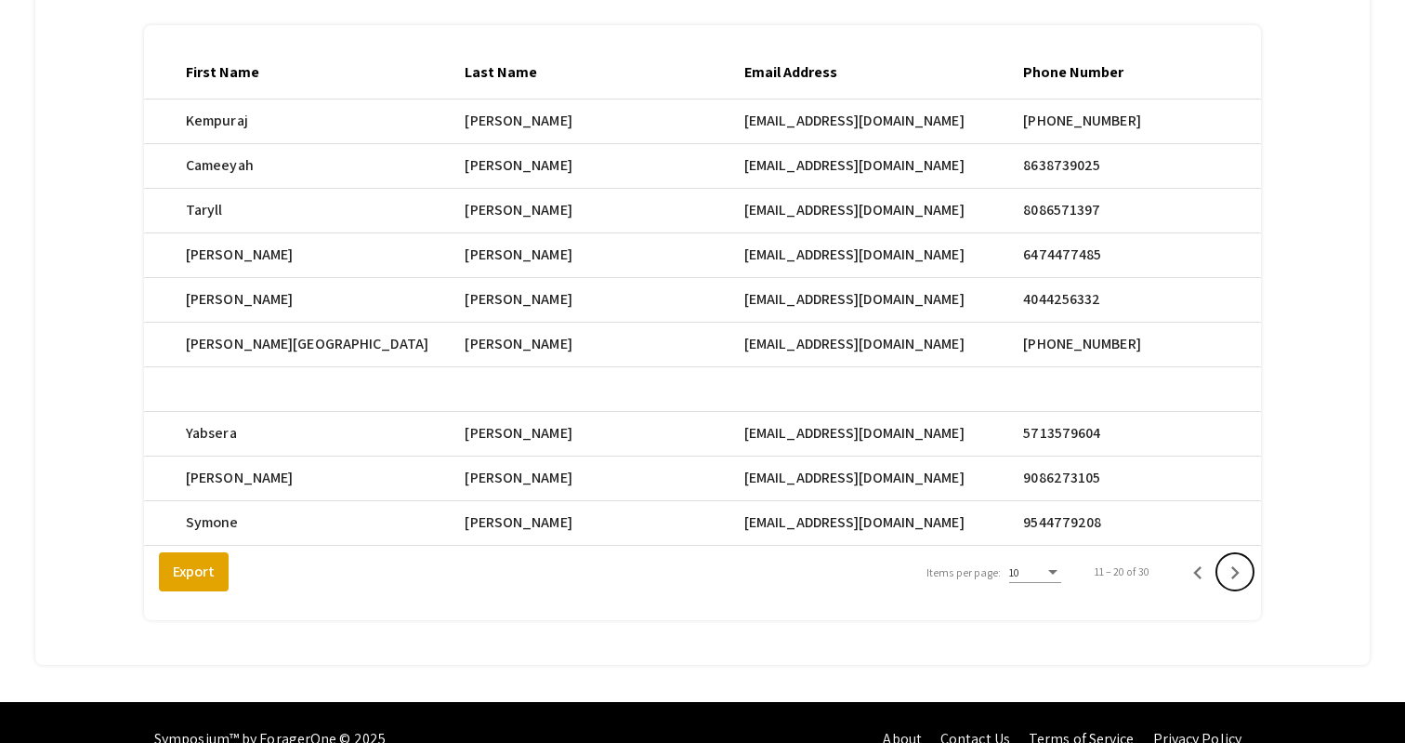
scroll to position [0, 551]
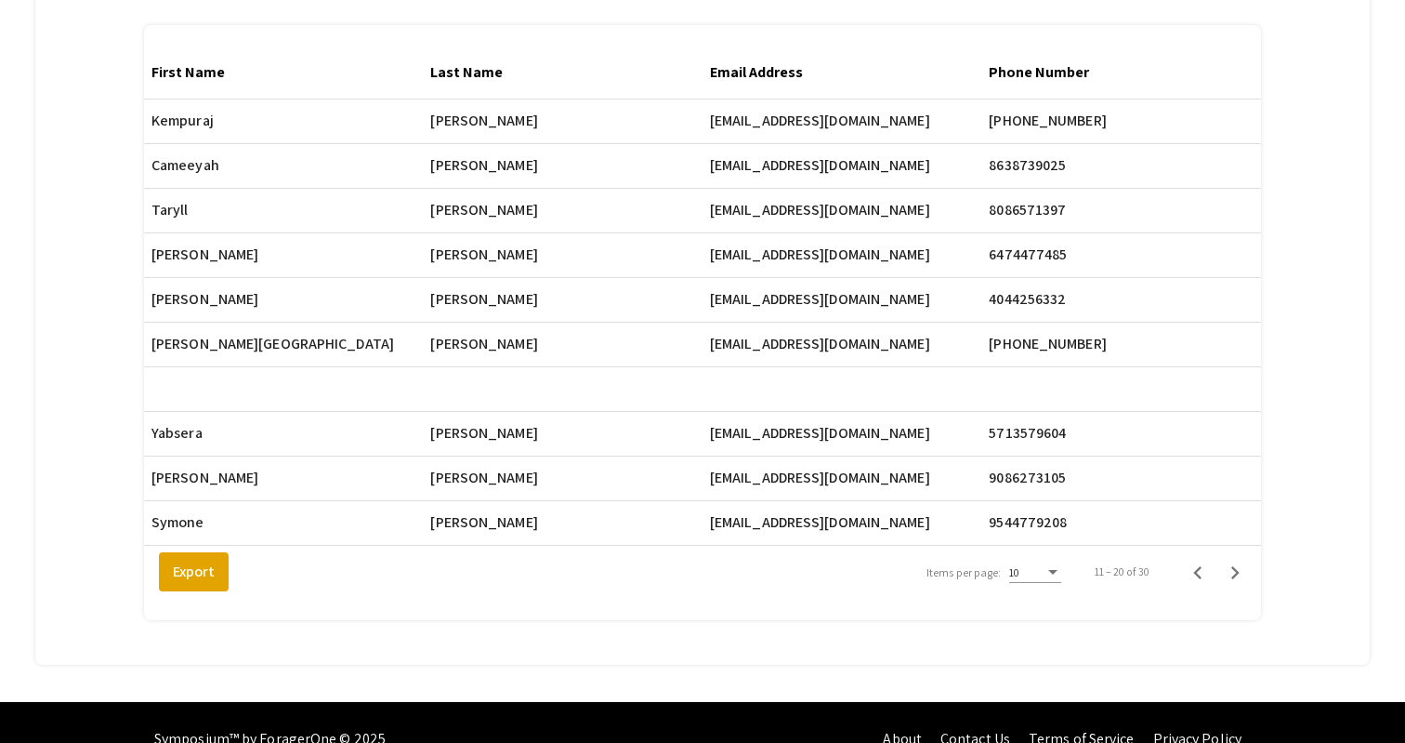
click at [835, 132] on span "dnaguib152@gmail.com" at bounding box center [820, 121] width 220 height 22
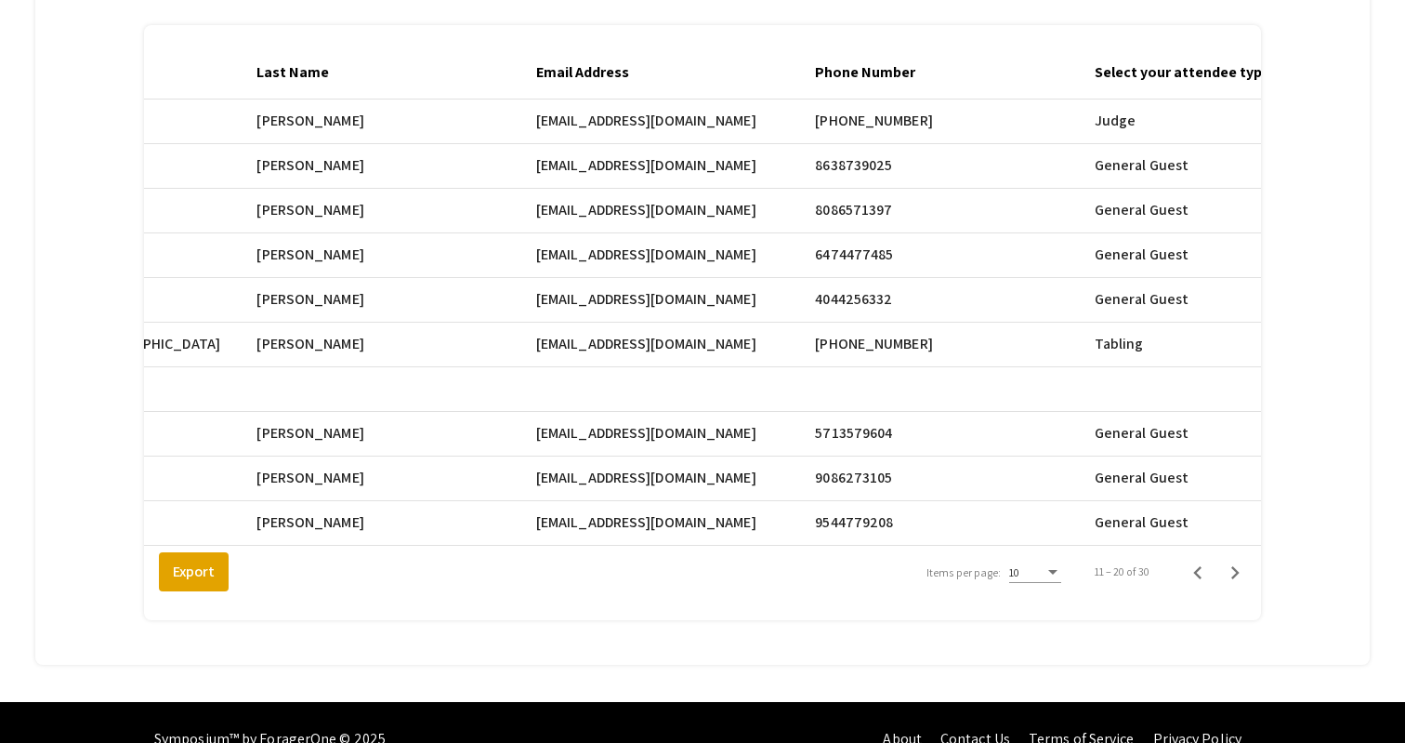
scroll to position [0, 731]
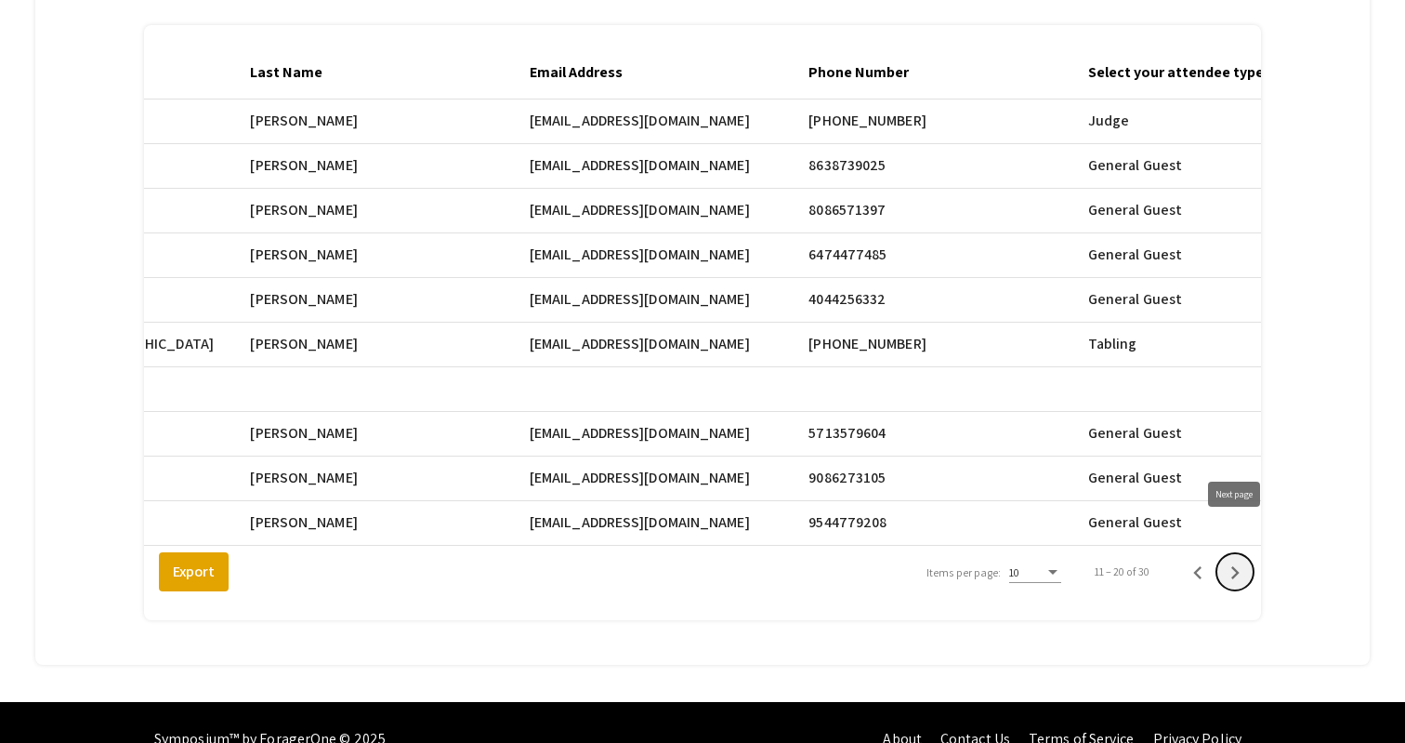
click at [1230, 559] on icon "Next page" at bounding box center [1235, 572] width 26 height 26
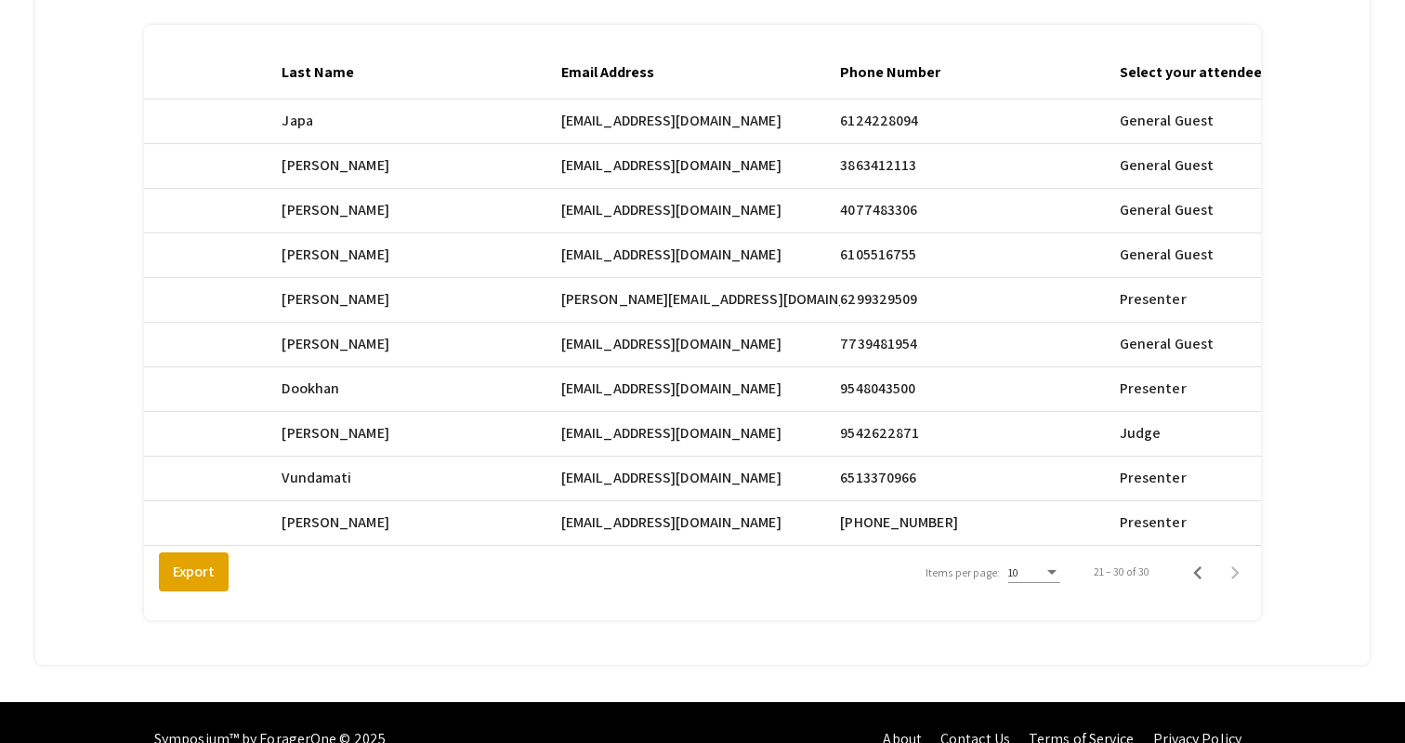
scroll to position [0, 743]
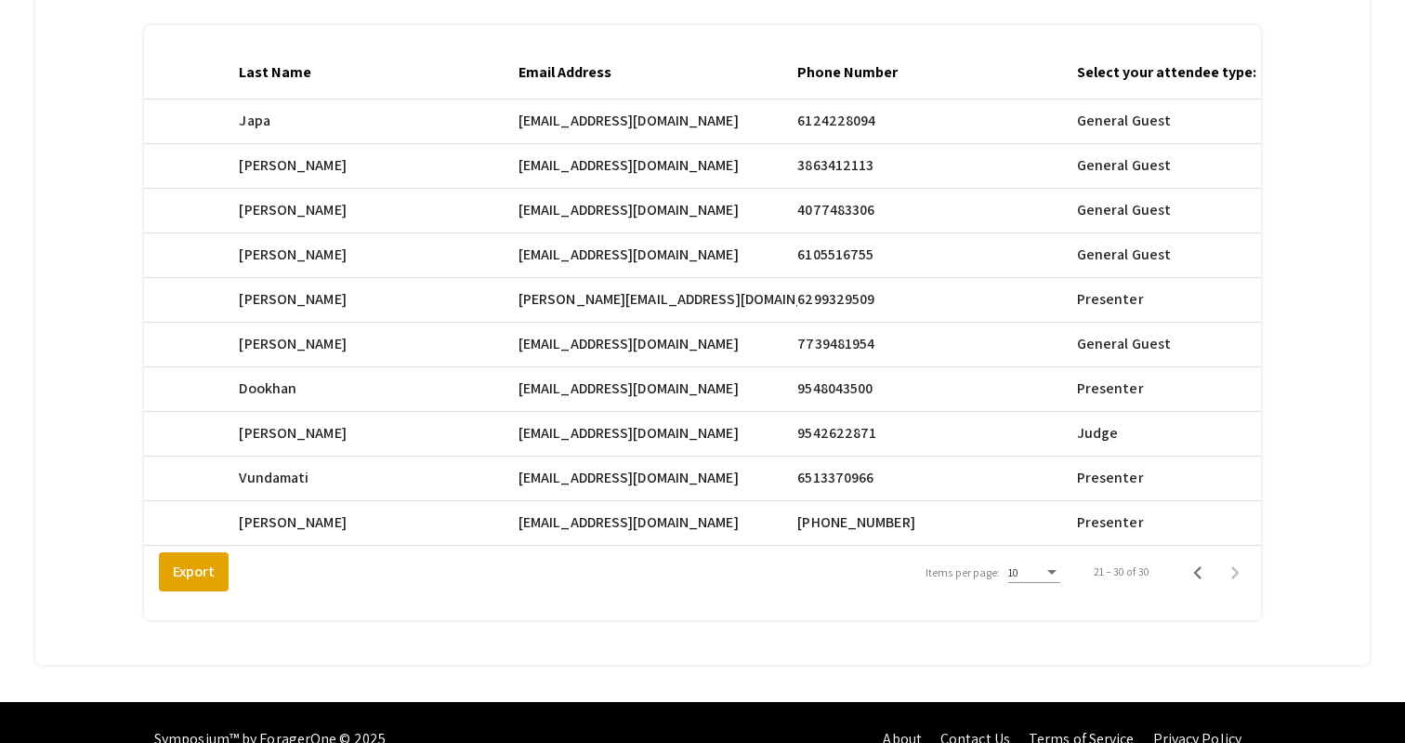
click at [650, 144] on mat-cell "acheema@nova.edu" at bounding box center [658, 121] width 279 height 45
drag, startPoint x: 650, startPoint y: 402, endPoint x: 539, endPoint y: 405, distance: 110.6
click at [539, 144] on mat-cell "acheema@nova.edu" at bounding box center [658, 121] width 279 height 45
copy span "acheema@nova.edu"
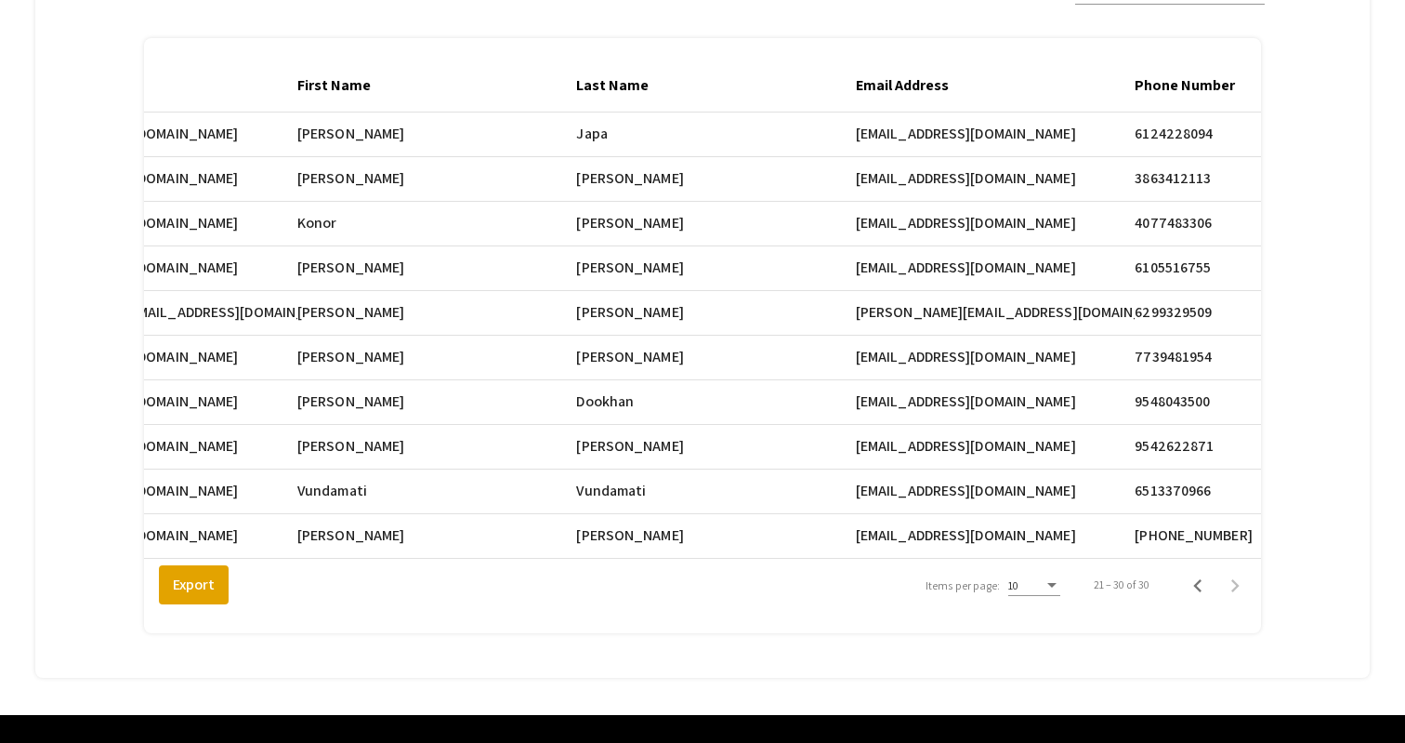
scroll to position [318, 0]
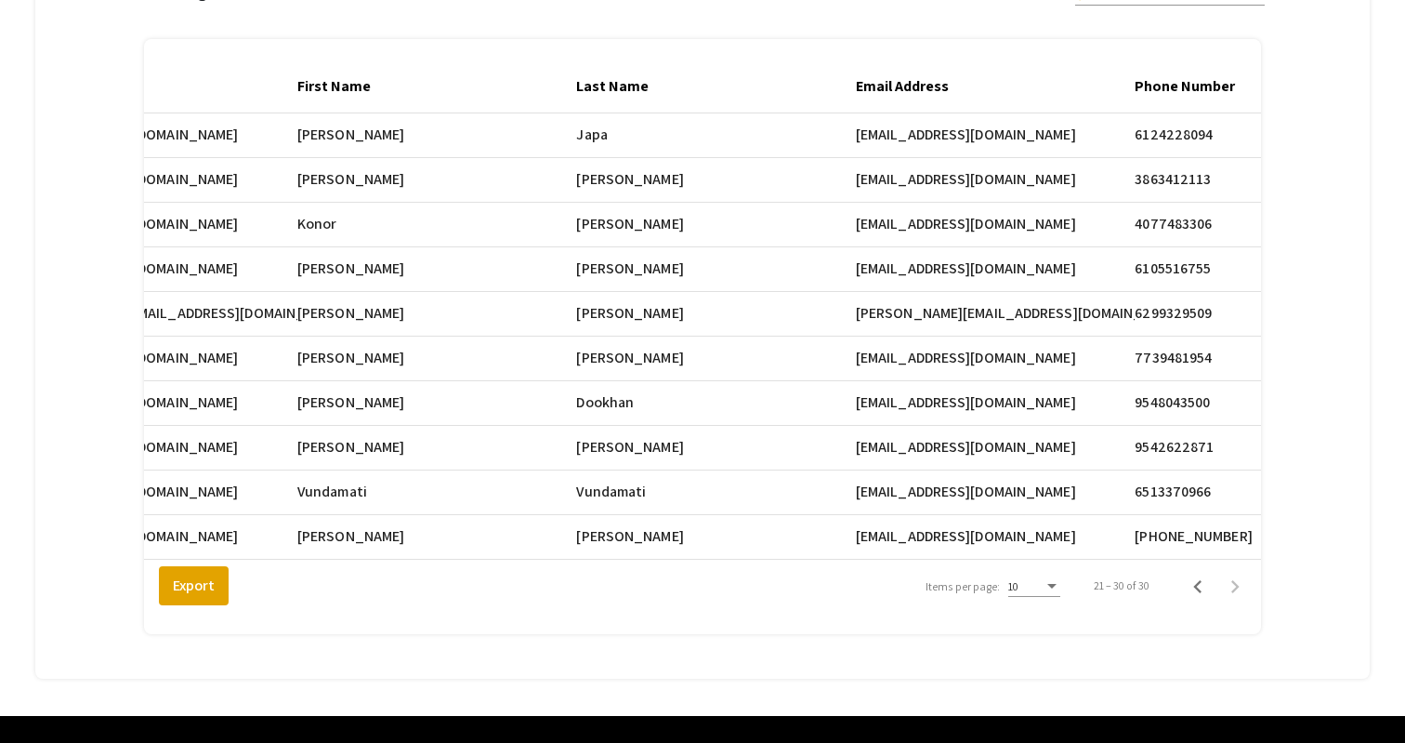
click at [845, 158] on mat-cell "Cheema" at bounding box center [715, 135] width 279 height 45
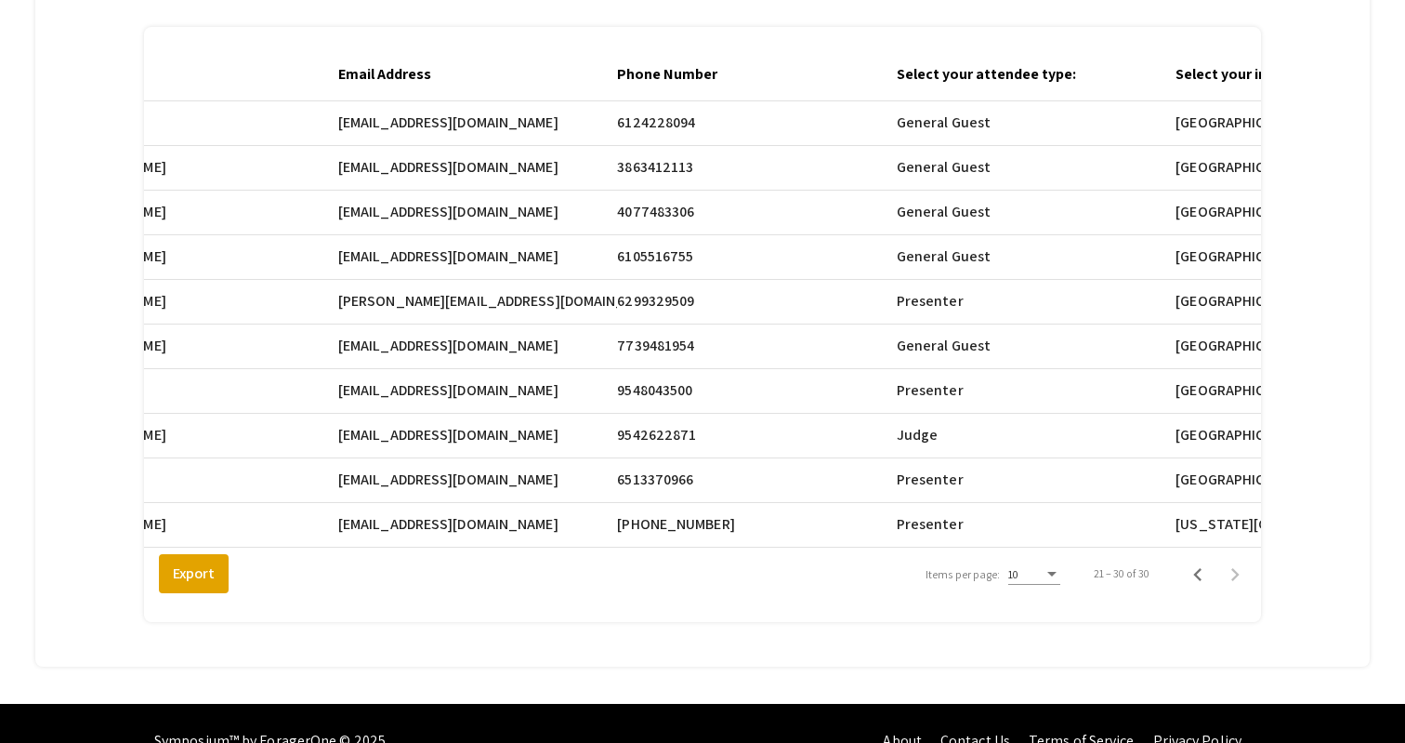
scroll to position [332, 0]
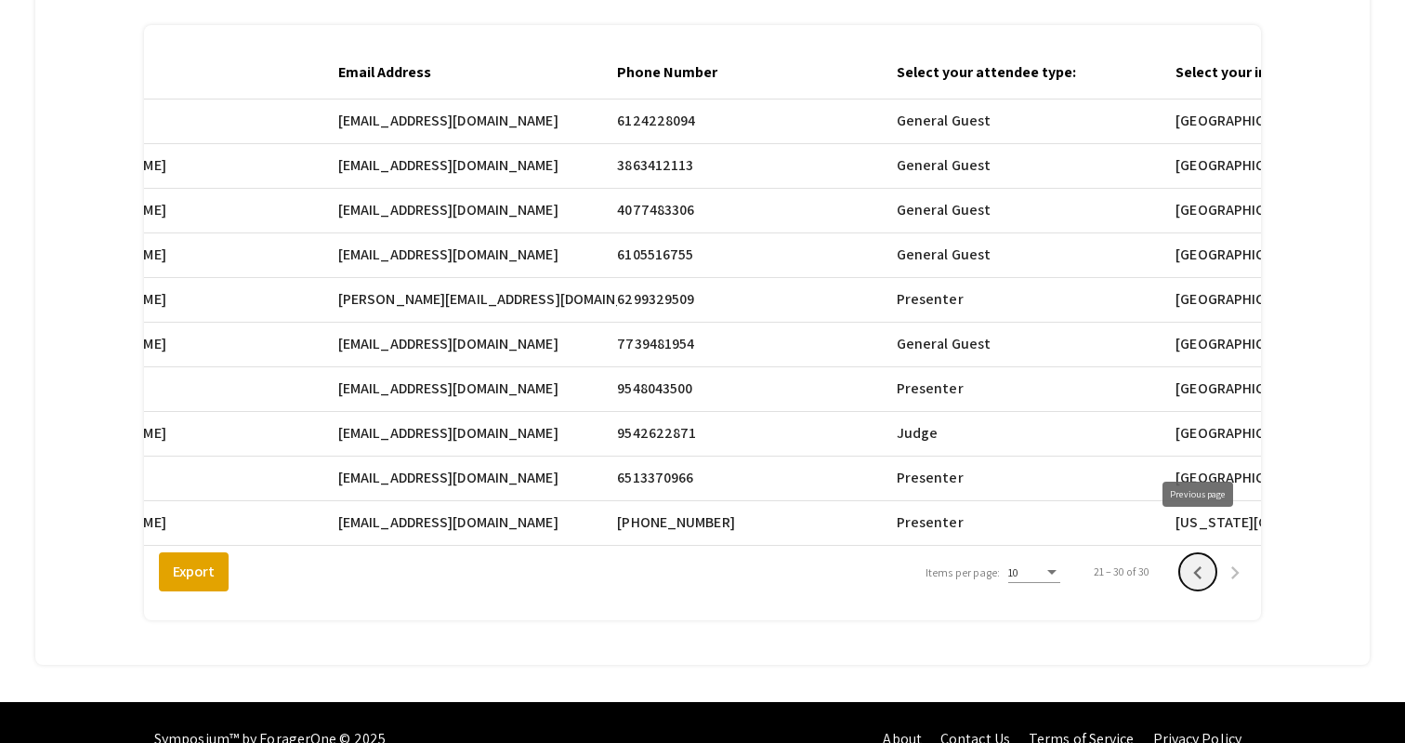
click at [1196, 566] on icon "Previous page" at bounding box center [1197, 572] width 8 height 13
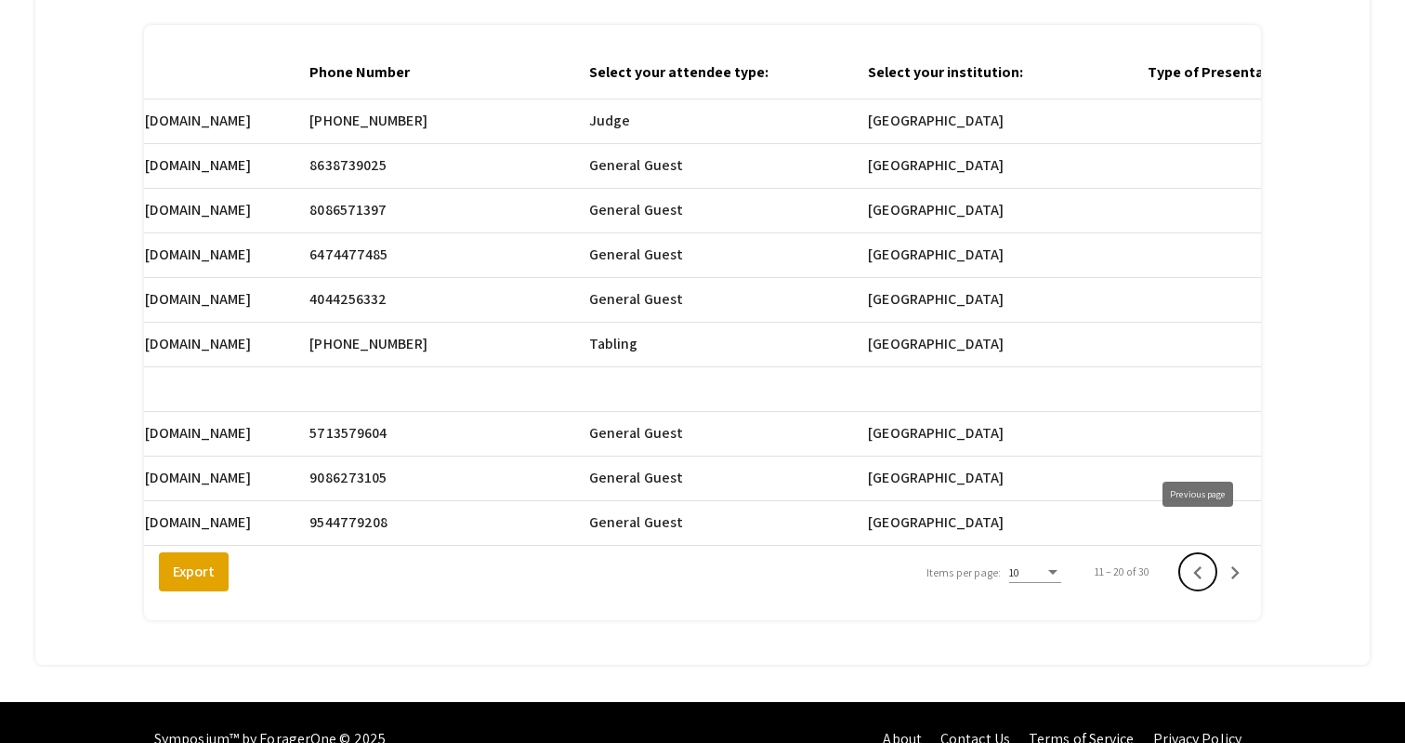
click at [1191, 559] on icon "Previous page" at bounding box center [1198, 572] width 26 height 26
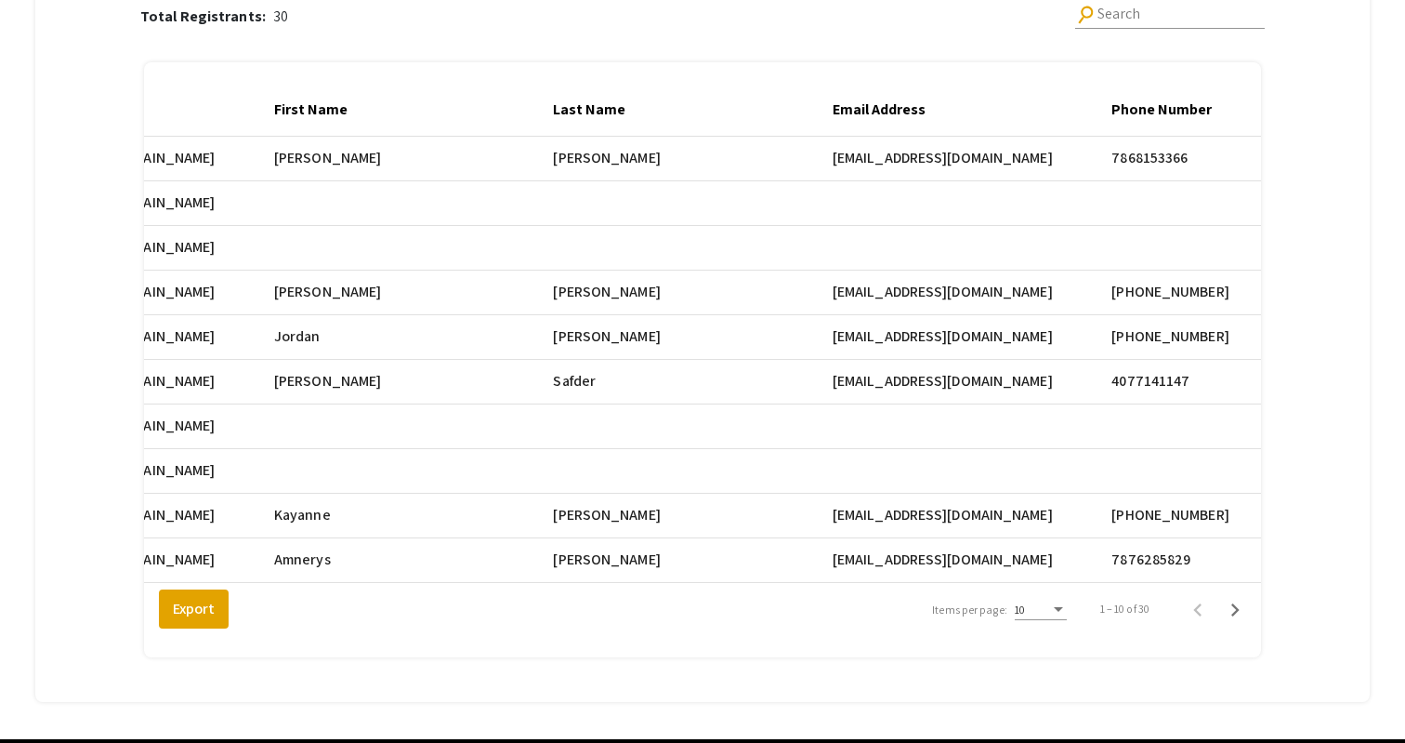
scroll to position [0, 397]
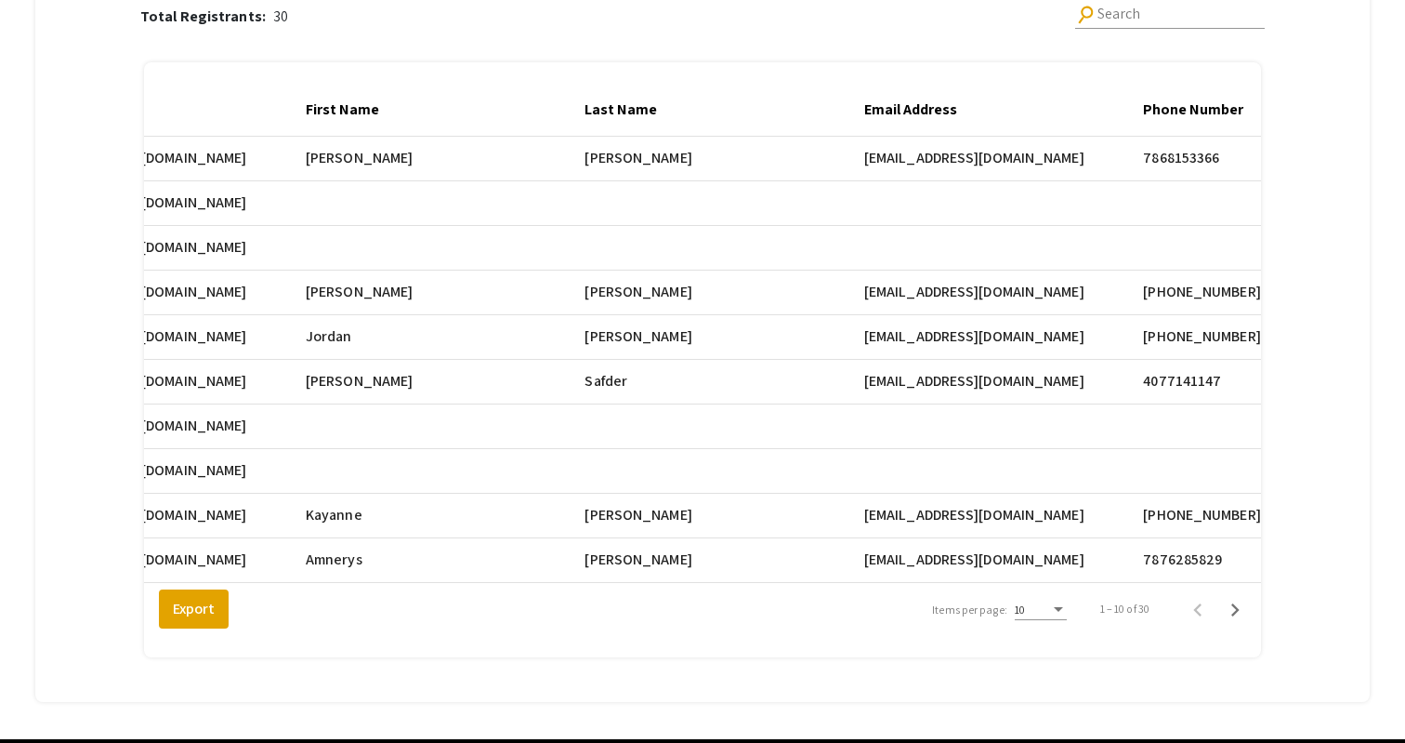
drag, startPoint x: 961, startPoint y: 260, endPoint x: 867, endPoint y: 263, distance: 93.9
click at [867, 181] on mat-cell "alin@nova.edu" at bounding box center [1003, 159] width 279 height 45
copy span "alin@nova.edu"
click at [1277, 386] on div "Total Registrants: 30 search Search Registrant Full Name Email First Name Last …" at bounding box center [702, 315] width 1293 height 730
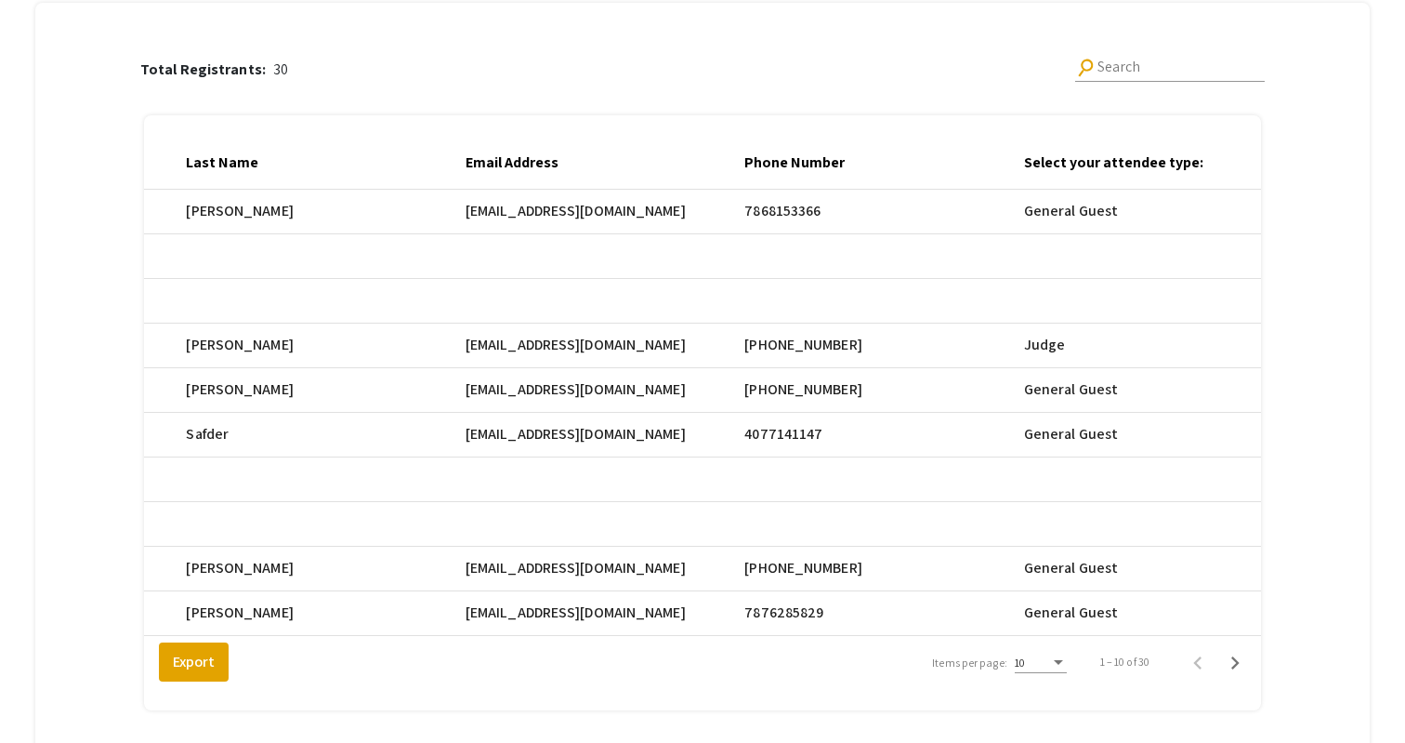
scroll to position [332, 0]
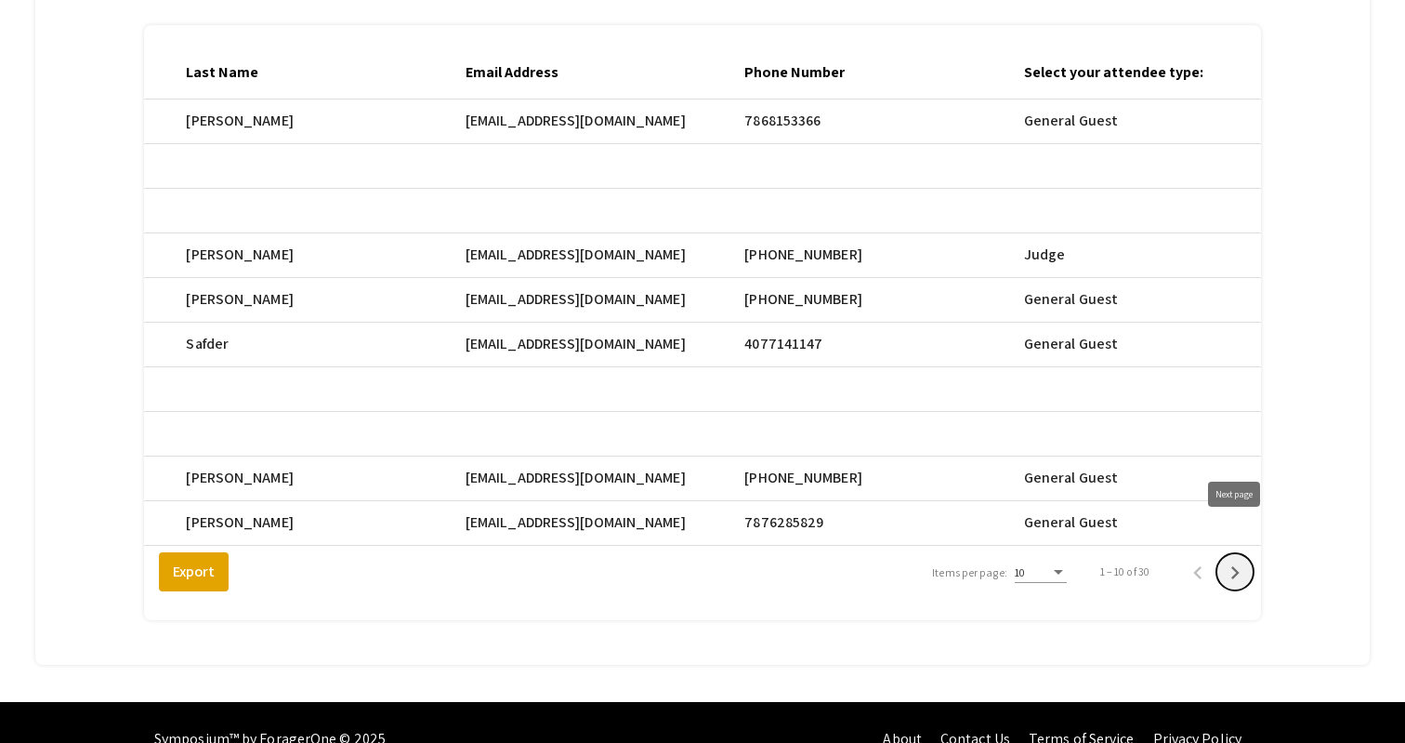
click at [1233, 559] on icon "Next page" at bounding box center [1235, 572] width 26 height 26
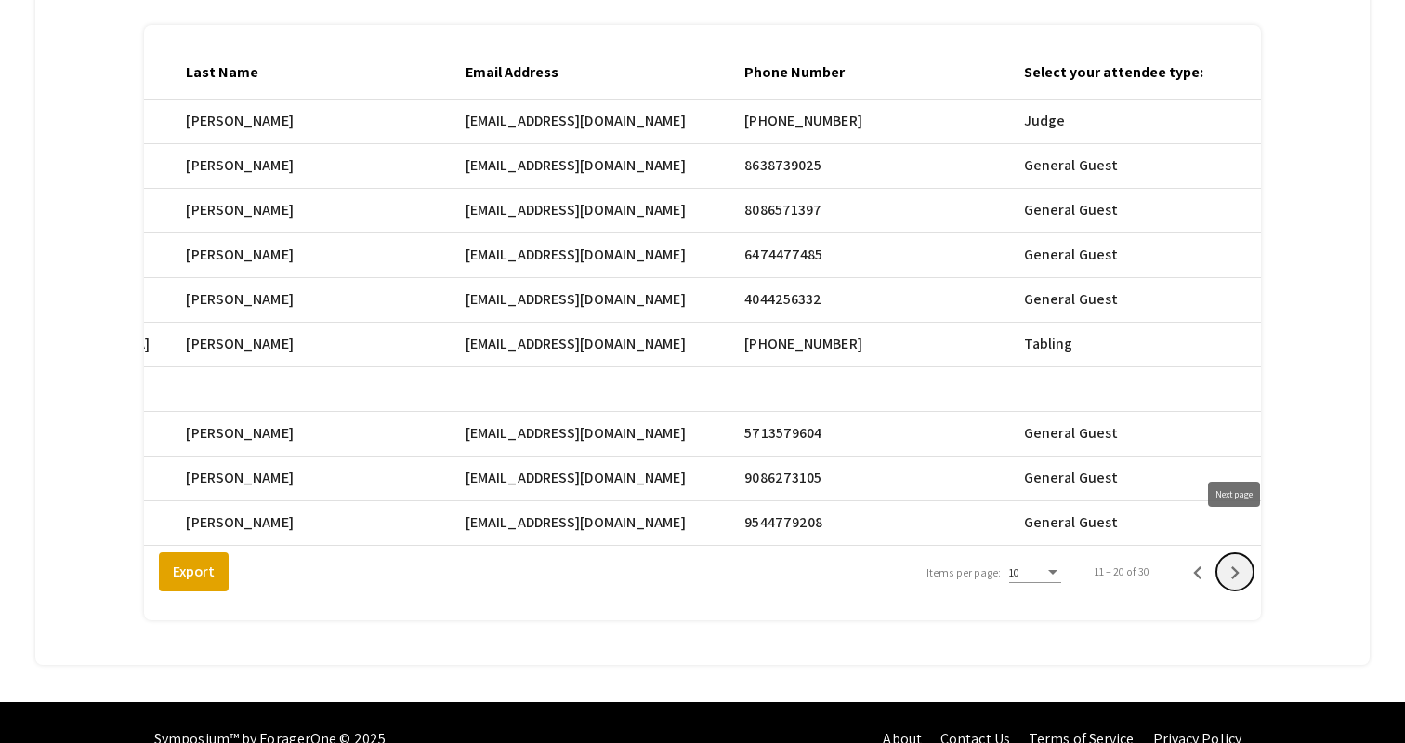
click at [1230, 559] on icon "Next page" at bounding box center [1235, 572] width 26 height 26
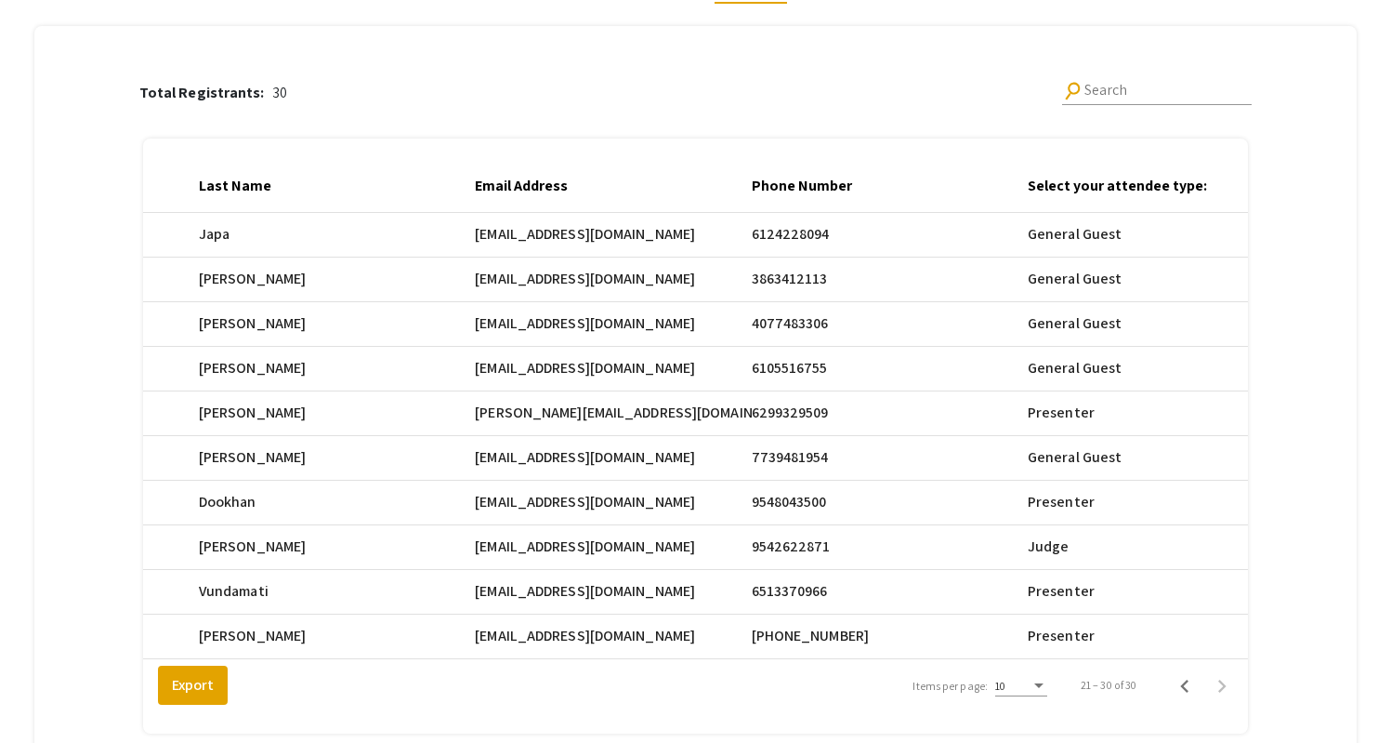
scroll to position [0, 824]
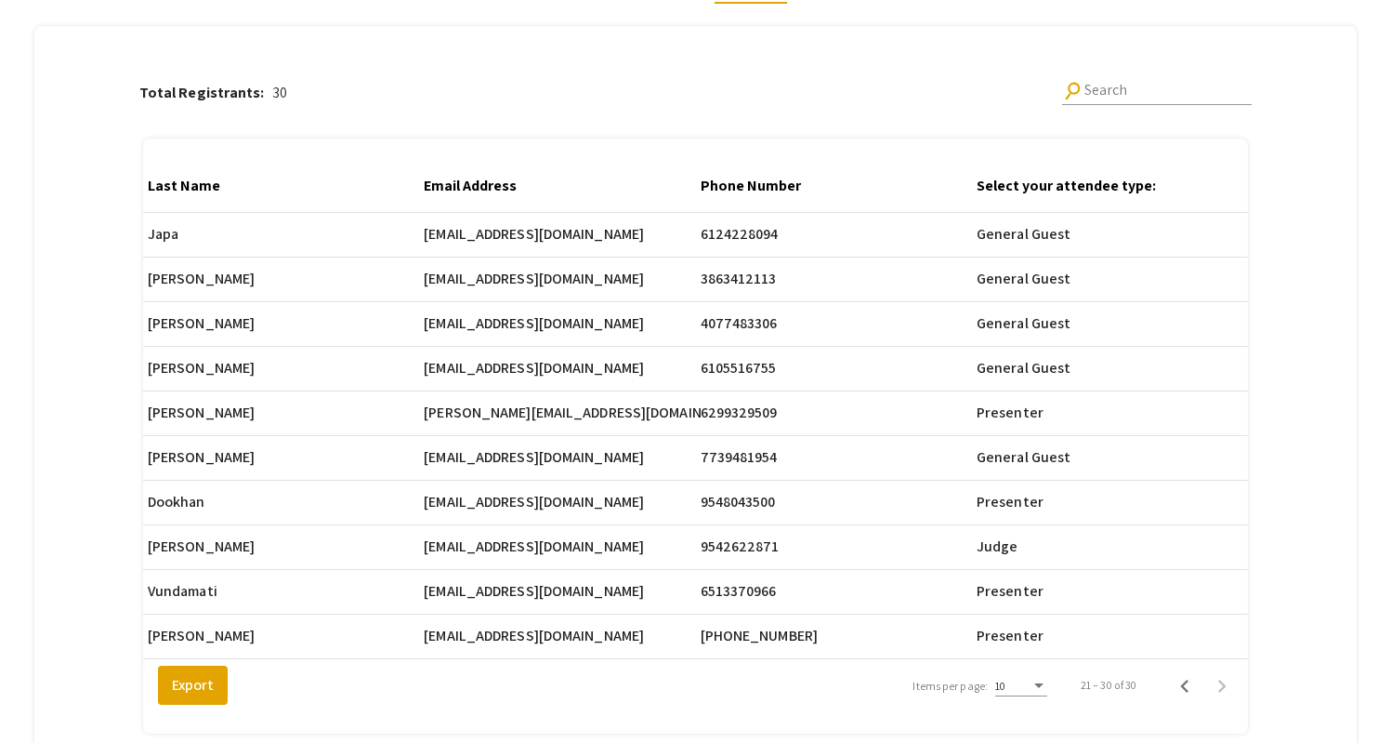
click at [437, 245] on span "kd1555@mynsu.nova.edu" at bounding box center [534, 234] width 220 height 22
drag, startPoint x: 438, startPoint y: 468, endPoint x: 599, endPoint y: 471, distance: 161.7
click at [599, 245] on span "kd1555@mynsu.nova.edu" at bounding box center [534, 234] width 220 height 22
copy span "kd1555@mynsu.nova.edu"
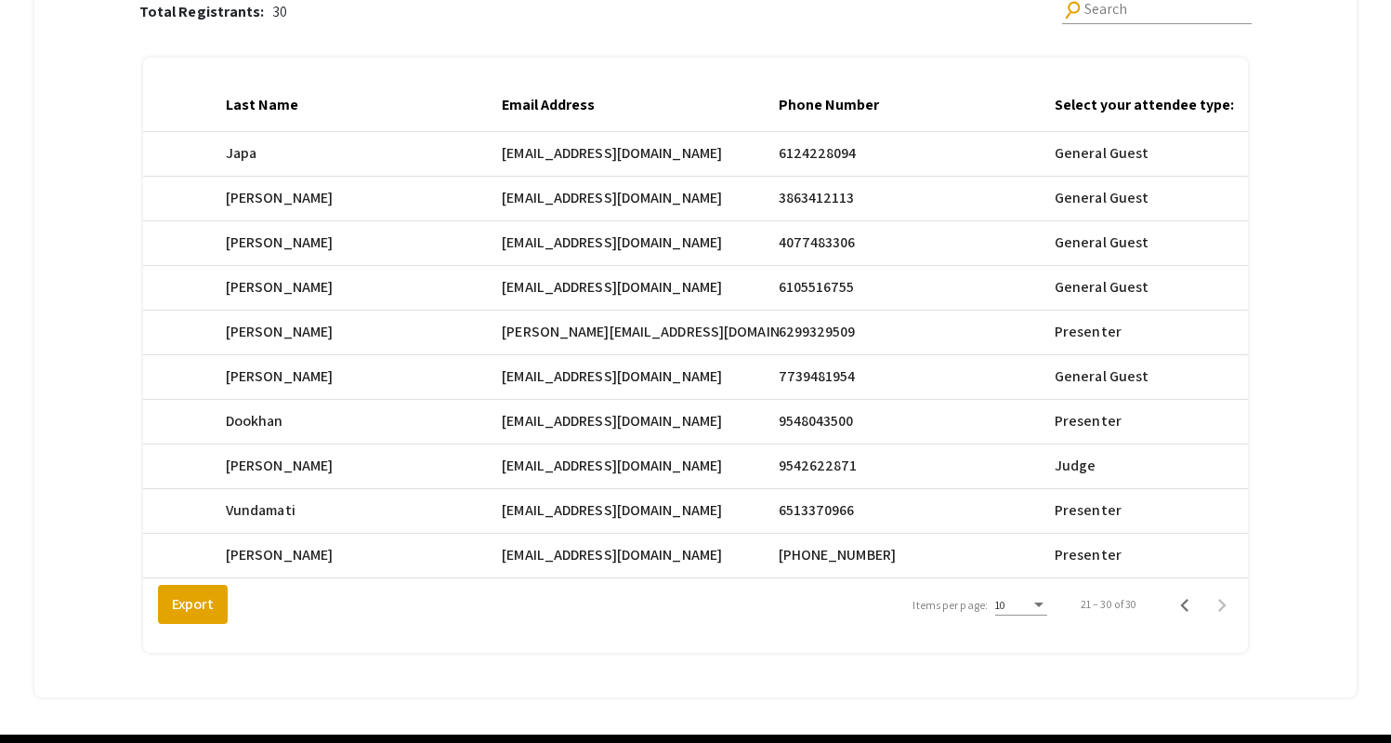
scroll to position [0, 787]
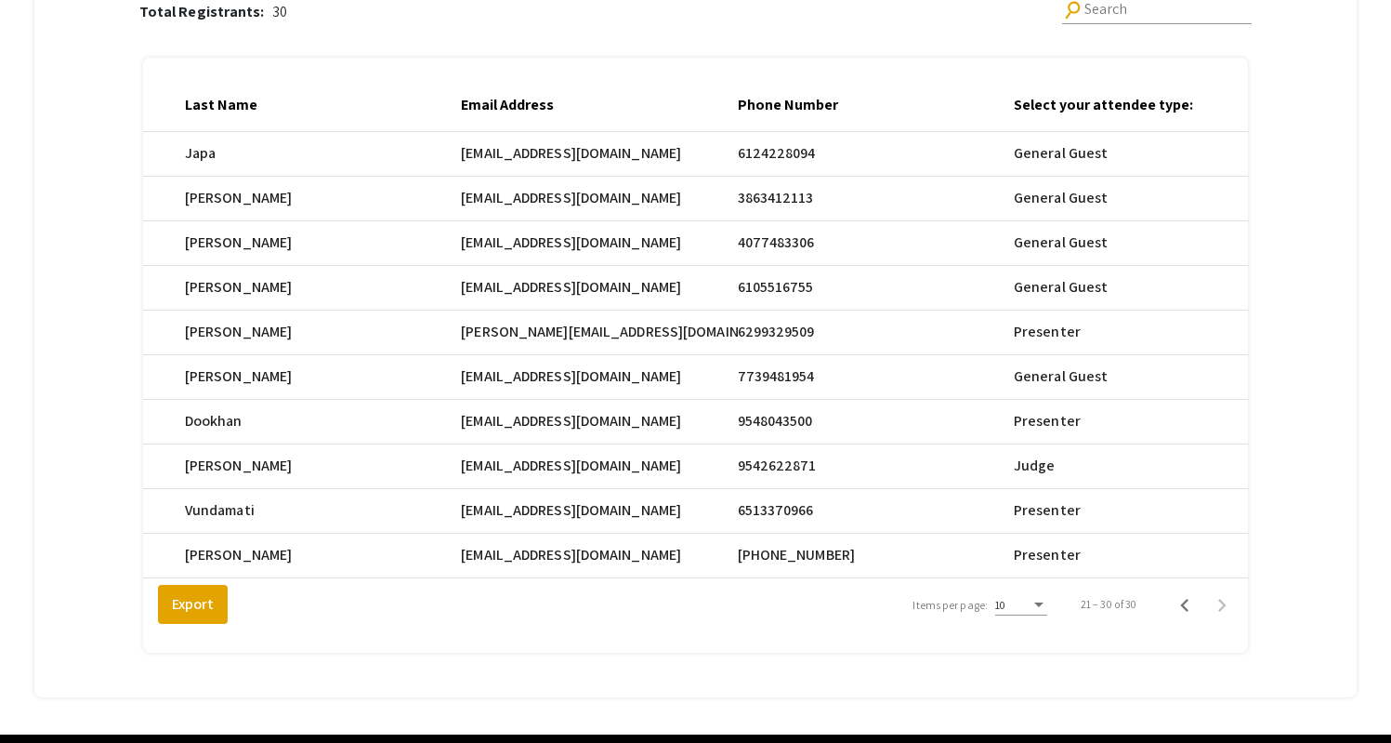
drag, startPoint x: 474, startPoint y: 297, endPoint x: 635, endPoint y: 299, distance: 160.8
click at [635, 164] on span "[PERSON_NAME][EMAIL_ADDRESS][DOMAIN_NAME]" at bounding box center [571, 153] width 220 height 22
copy span "[PERSON_NAME][EMAIL_ADDRESS][DOMAIN_NAME]"
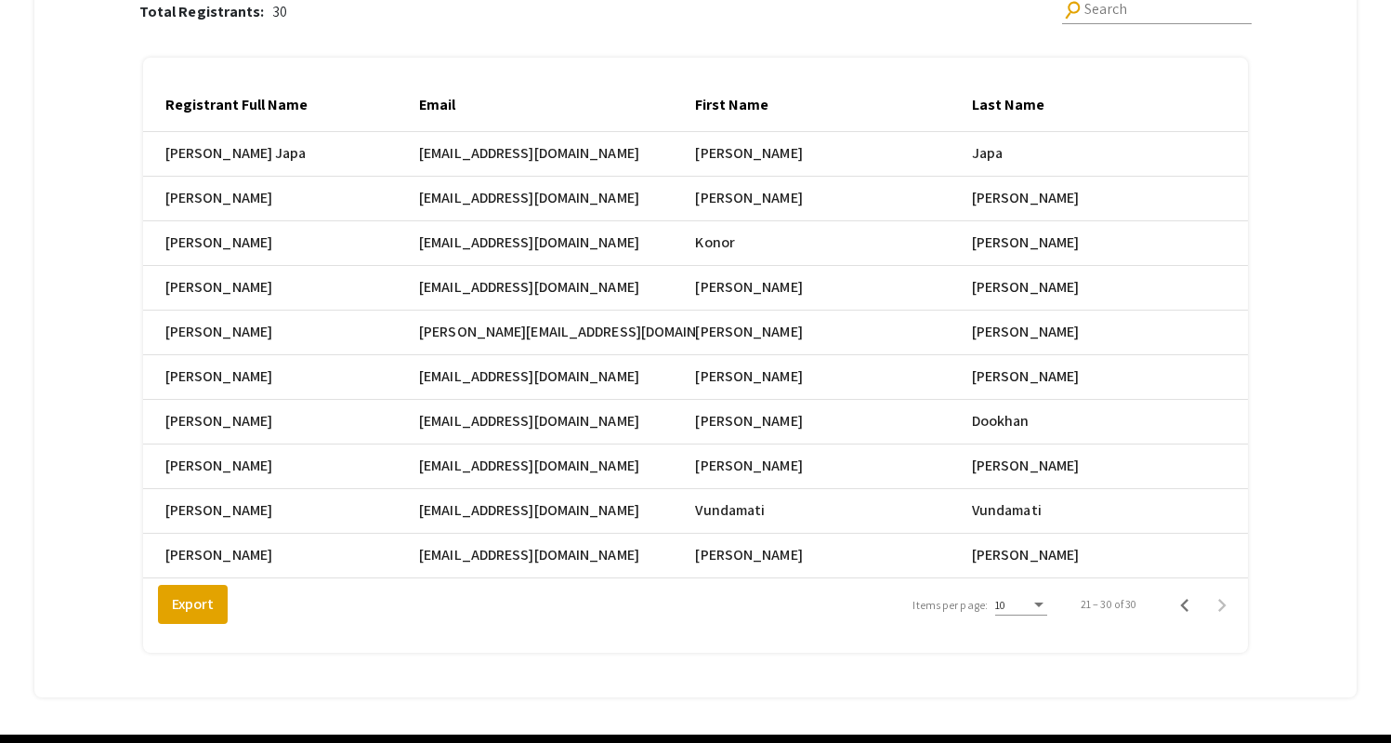
scroll to position [298, 0]
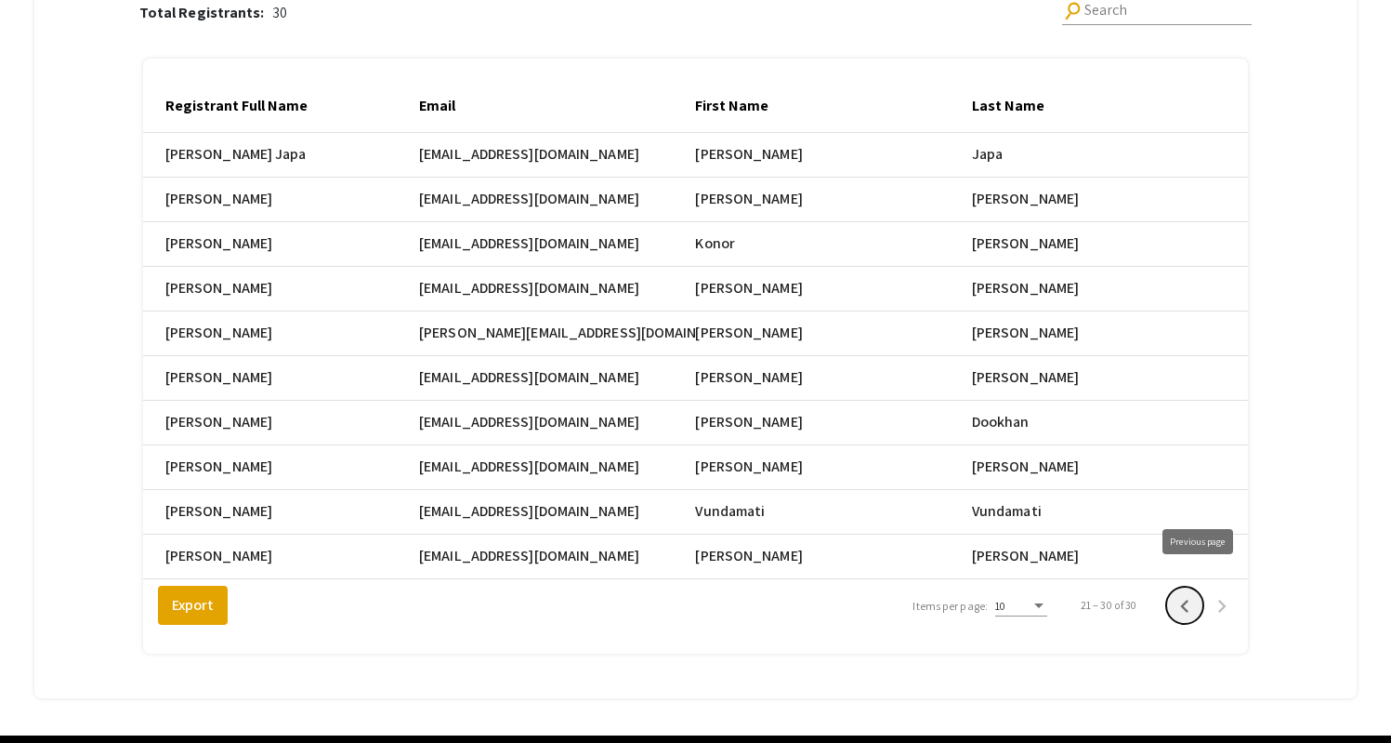
click at [1191, 593] on icon "Previous page" at bounding box center [1185, 606] width 26 height 26
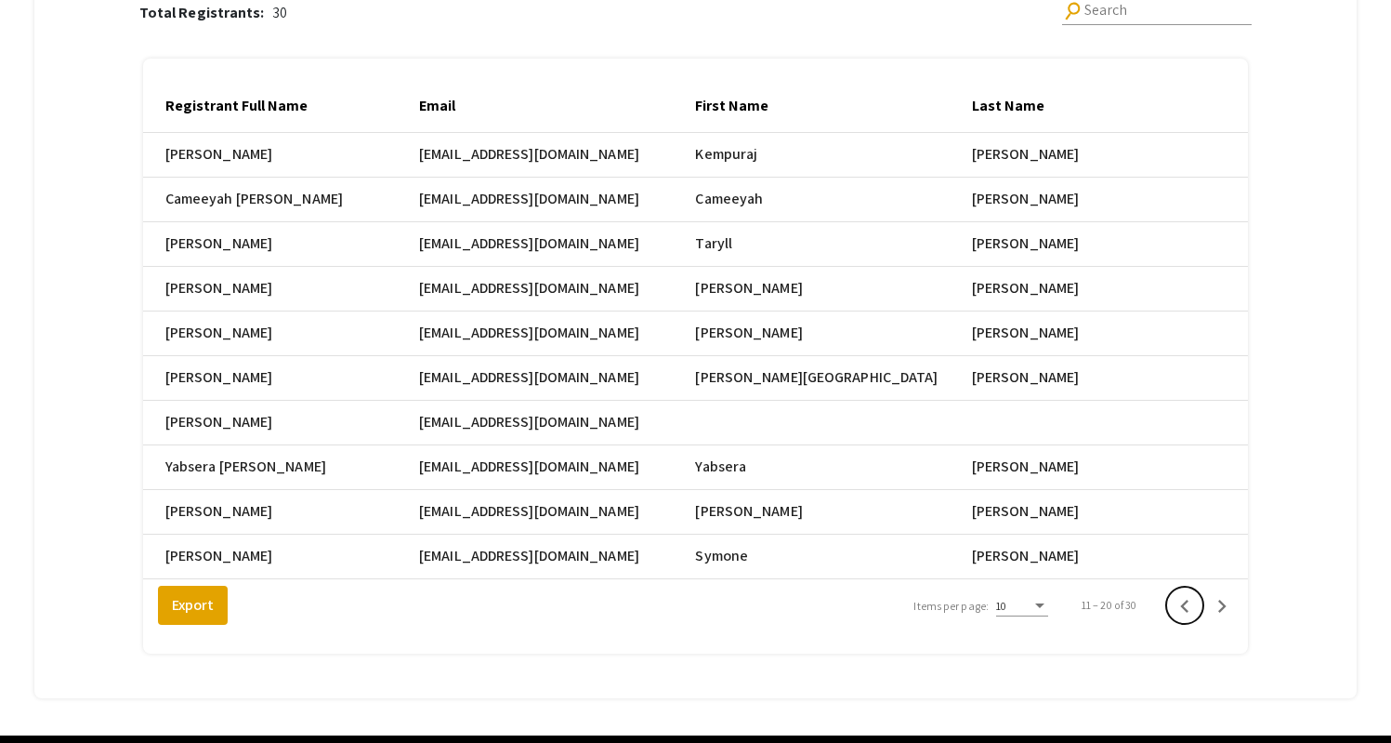
click at [1191, 593] on icon "Previous page" at bounding box center [1185, 606] width 26 height 26
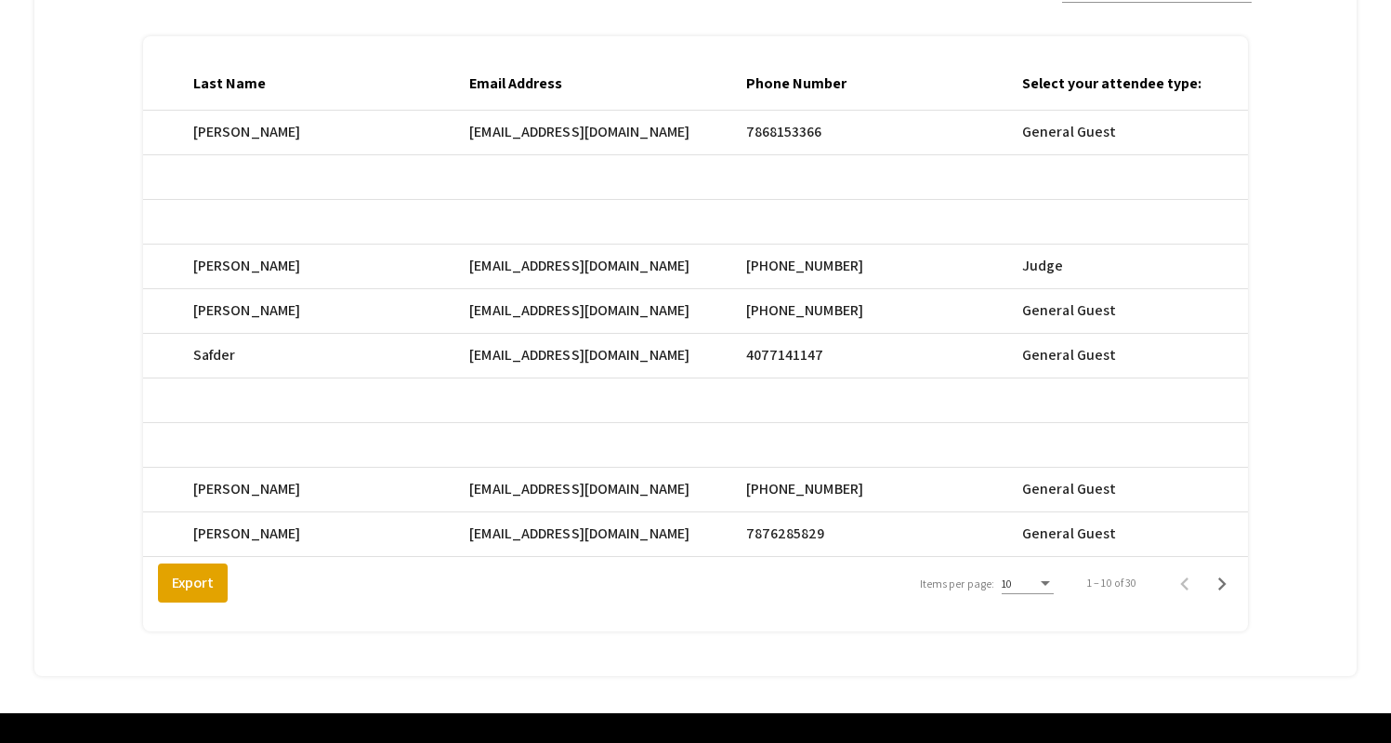
scroll to position [346, 0]
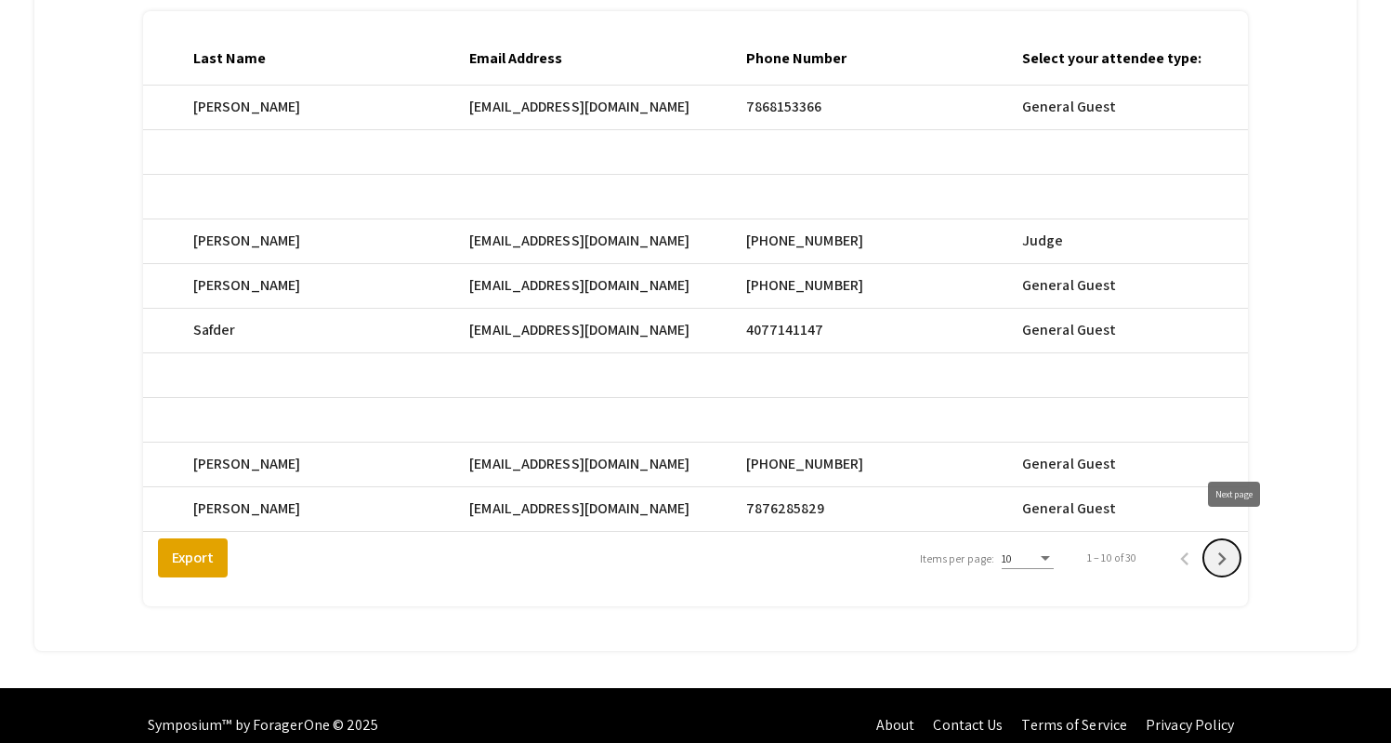
click at [1233, 546] on icon "Next page" at bounding box center [1222, 559] width 26 height 26
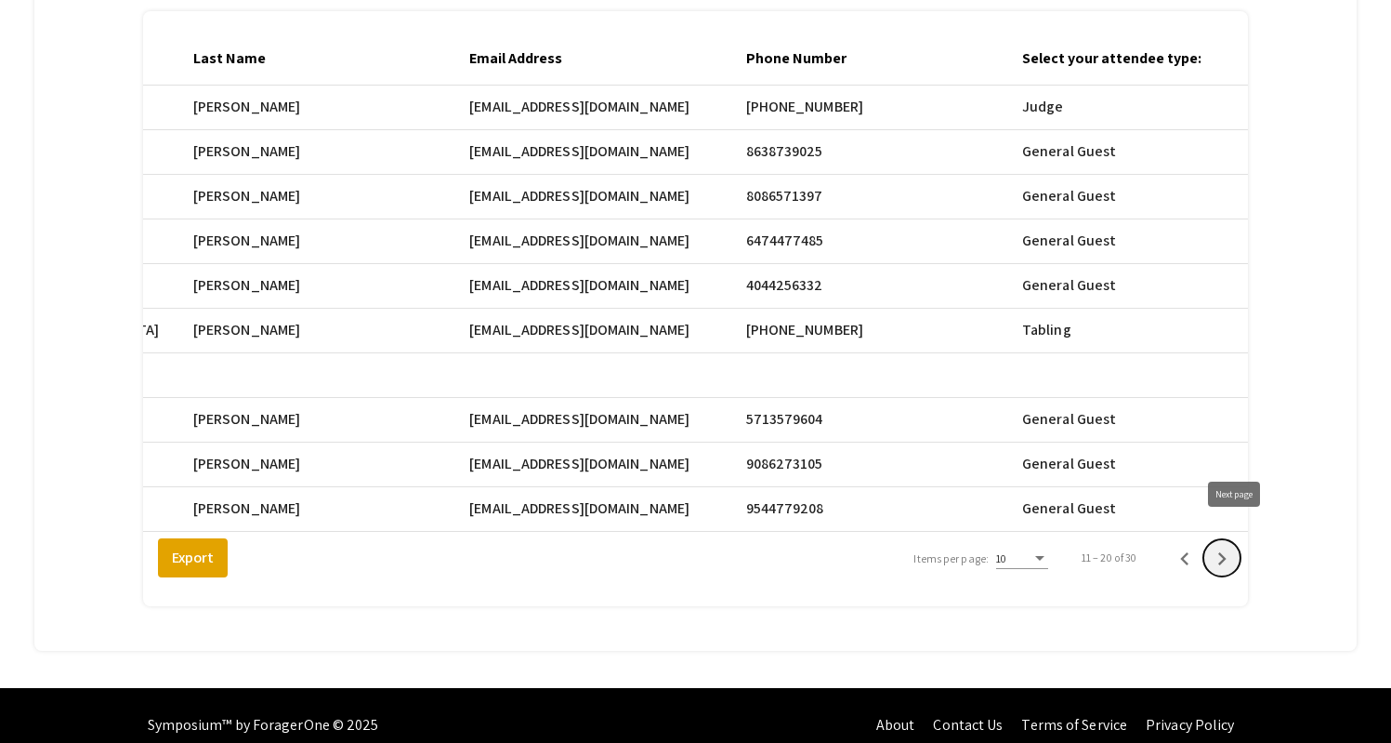
click at [1227, 552] on icon "Next page" at bounding box center [1222, 558] width 8 height 13
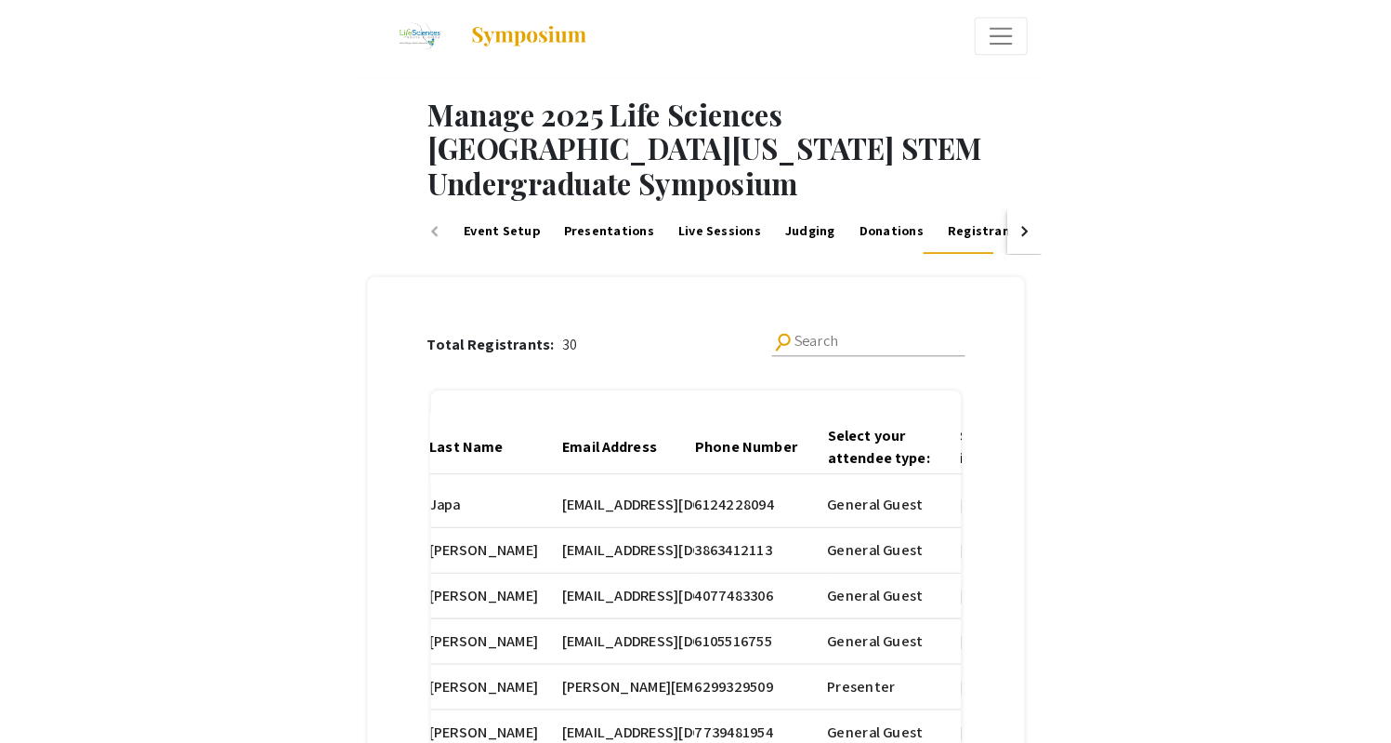
scroll to position [0, 0]
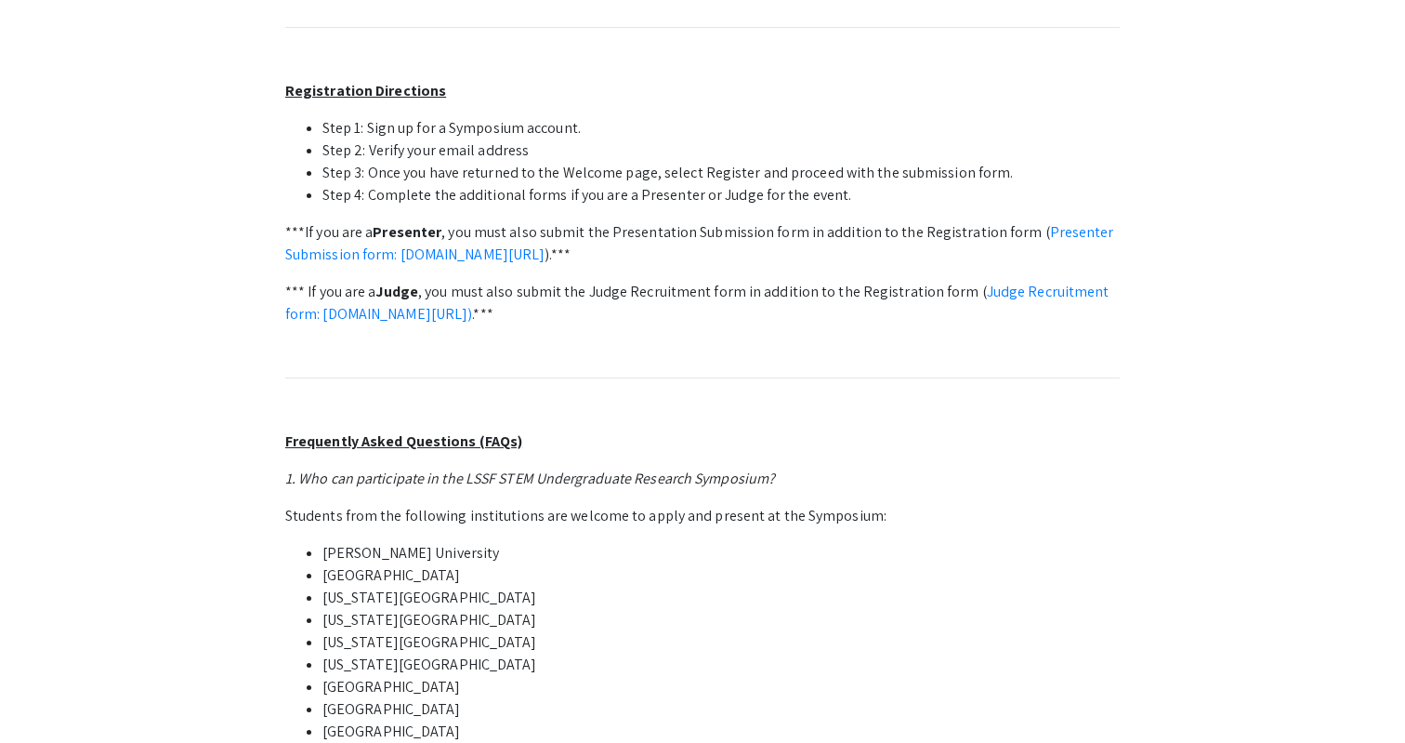
scroll to position [800, 0]
drag, startPoint x: 963, startPoint y: 314, endPoint x: 324, endPoint y: 316, distance: 638.5
click at [324, 316] on p "*** If you are a Judge , you must also submit the Judge Recruitment form in add…" at bounding box center [702, 301] width 835 height 45
copy link "symposium.foragerone.com/lssfsymposium2025/recruitment/a399d93b-77d1-485f-9156-…"
click at [977, 397] on p at bounding box center [702, 402] width 835 height 22
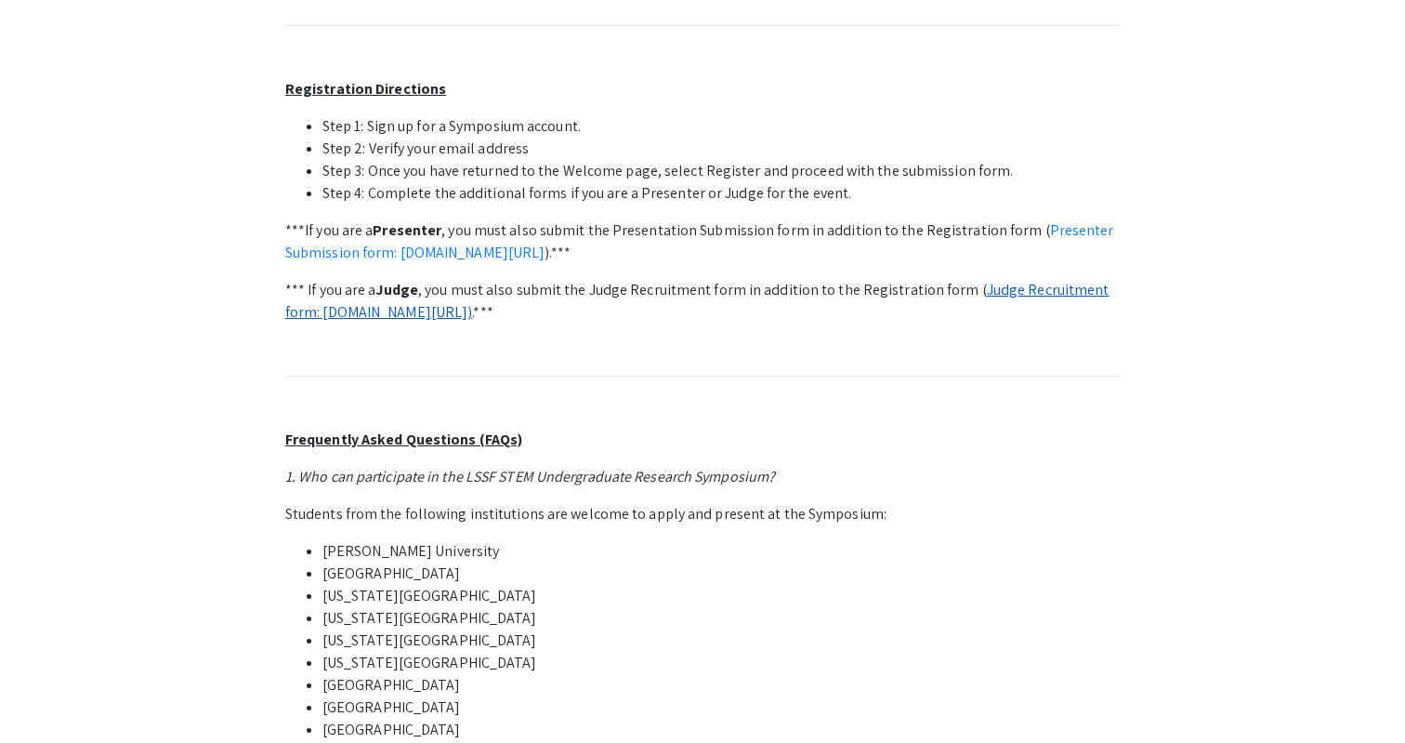
drag, startPoint x: 961, startPoint y: 291, endPoint x: 961, endPoint y: 308, distance: 16.7
click at [961, 308] on p "*** If you are a Judge , you must also submit the Judge Recruitment form in add…" at bounding box center [702, 301] width 835 height 45
copy p "( Judge Recruitment form: symposium.foragerone.com/lssfsymposium2025/recruitmen…"
click at [664, 127] on li "Step 1: Sign up for a Symposium account." at bounding box center [720, 126] width 797 height 22
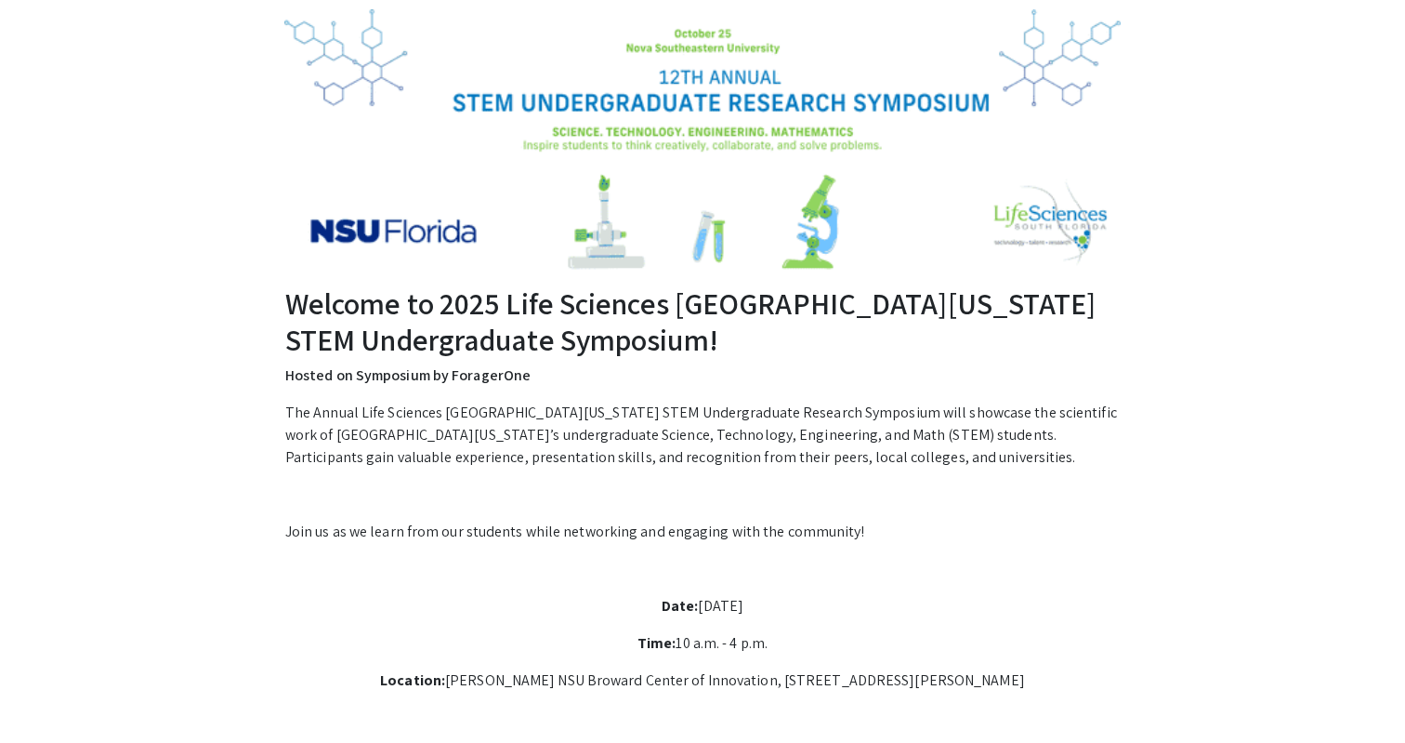
scroll to position [0, 0]
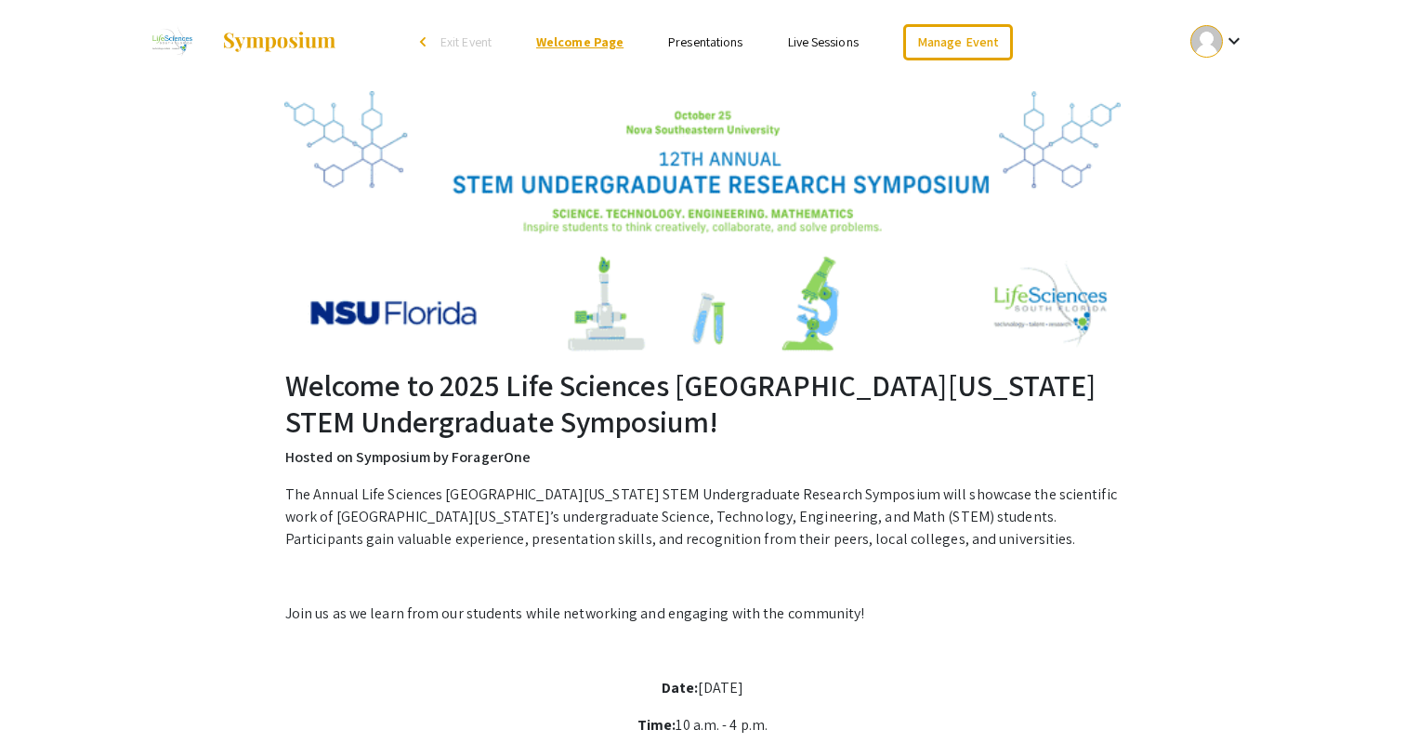
click at [593, 40] on link "Welcome Page" at bounding box center [579, 41] width 87 height 17
click at [982, 43] on link "Manage Event" at bounding box center [958, 42] width 110 height 36
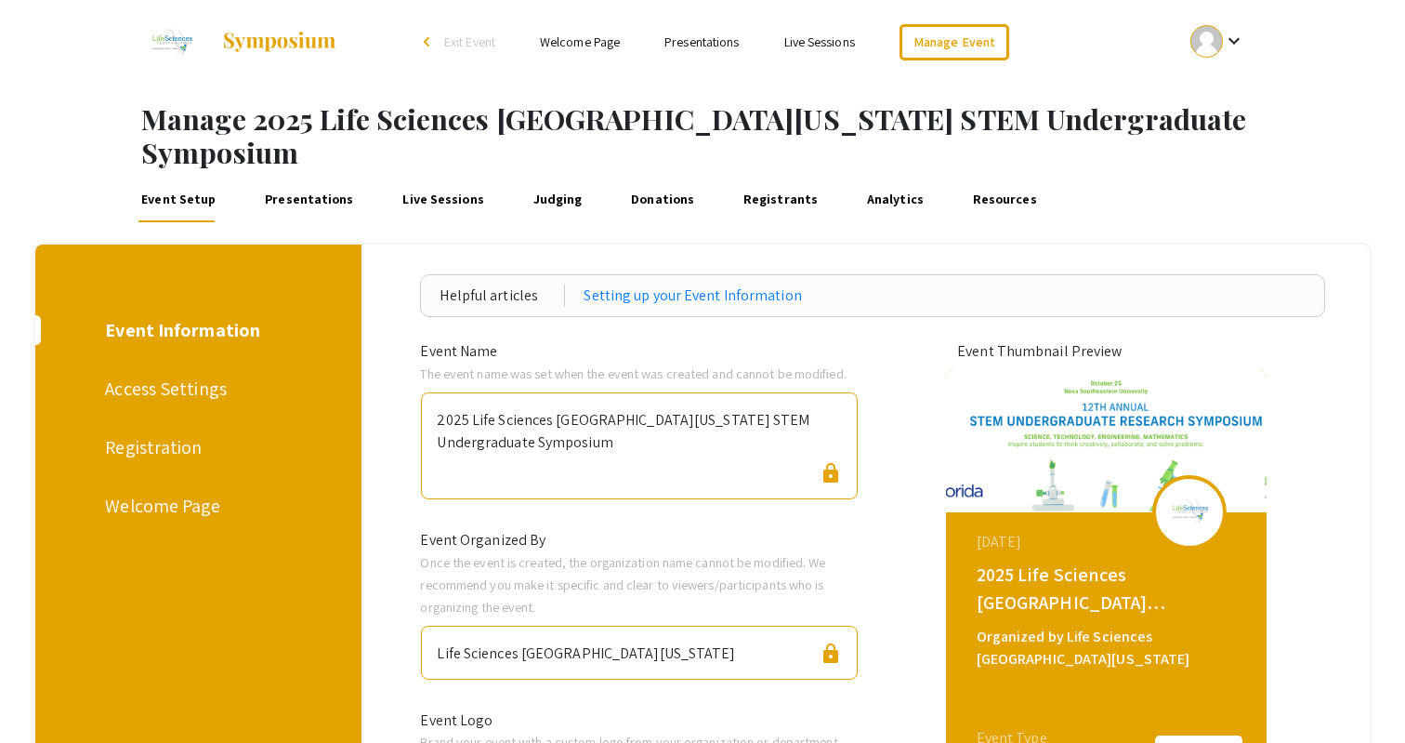
click at [184, 492] on div "Welcome Page" at bounding box center [195, 506] width 180 height 28
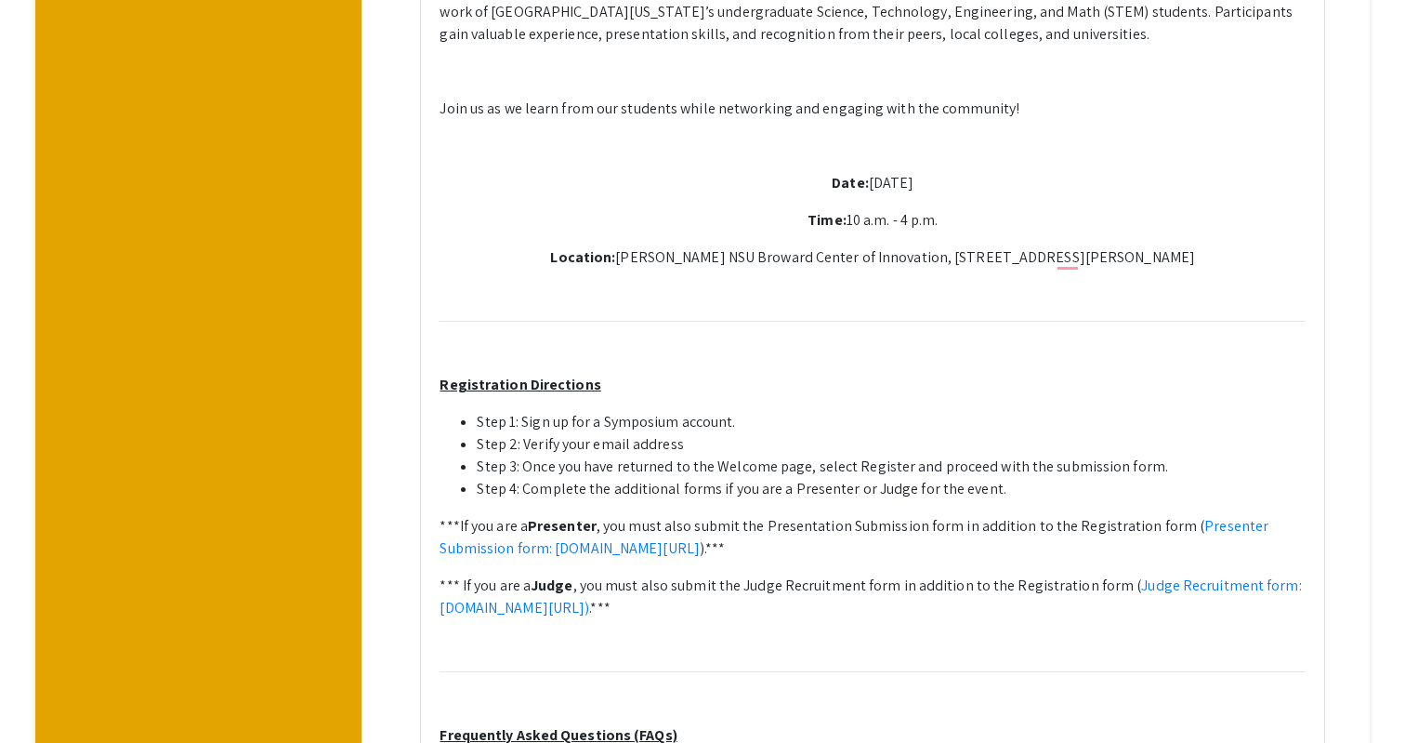
scroll to position [810, 0]
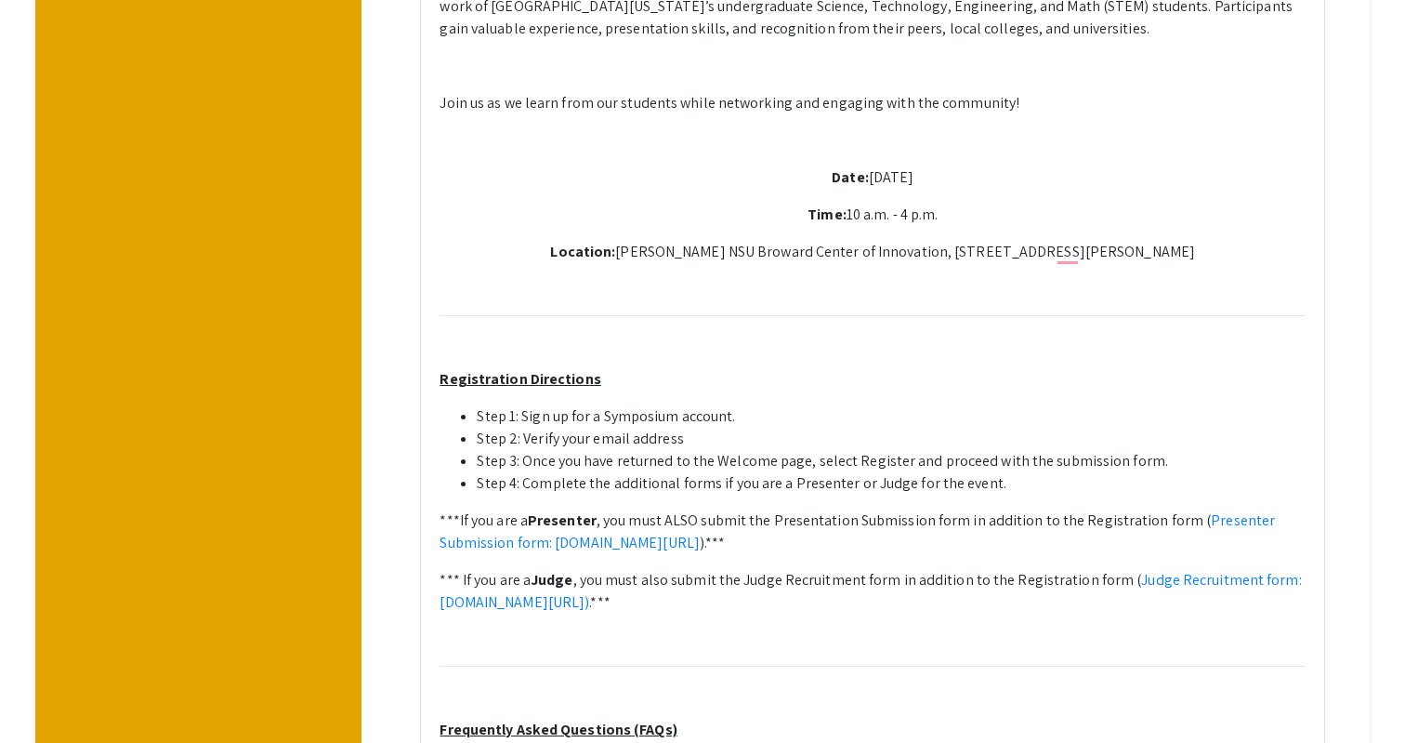
click at [665, 569] on p "*** If you are a Judge , you must also submit the Judge Recruitment form in add…" at bounding box center [873, 591] width 866 height 45
type textarea "<p>The Annual Life Sciences South Florida STEM Undergraduate Research Symposium…"
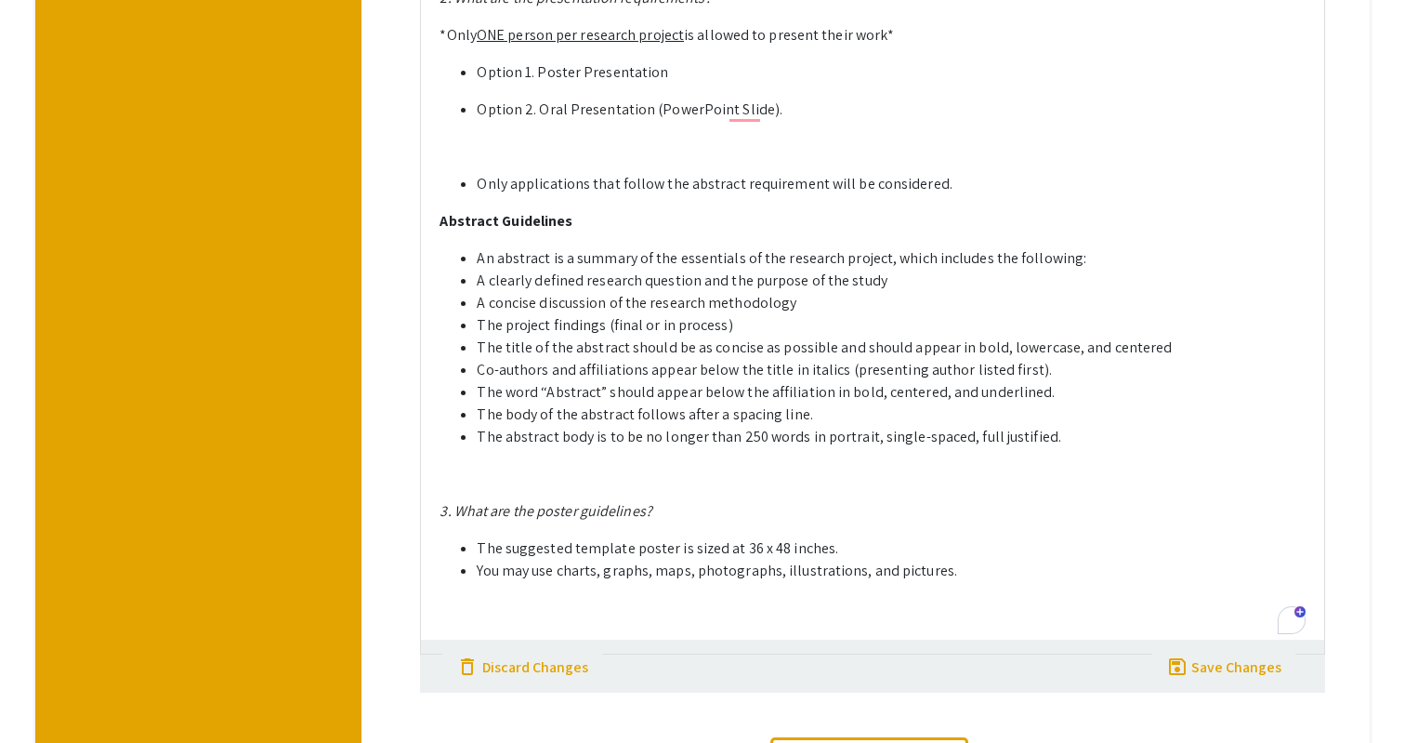
scroll to position [1976, 0]
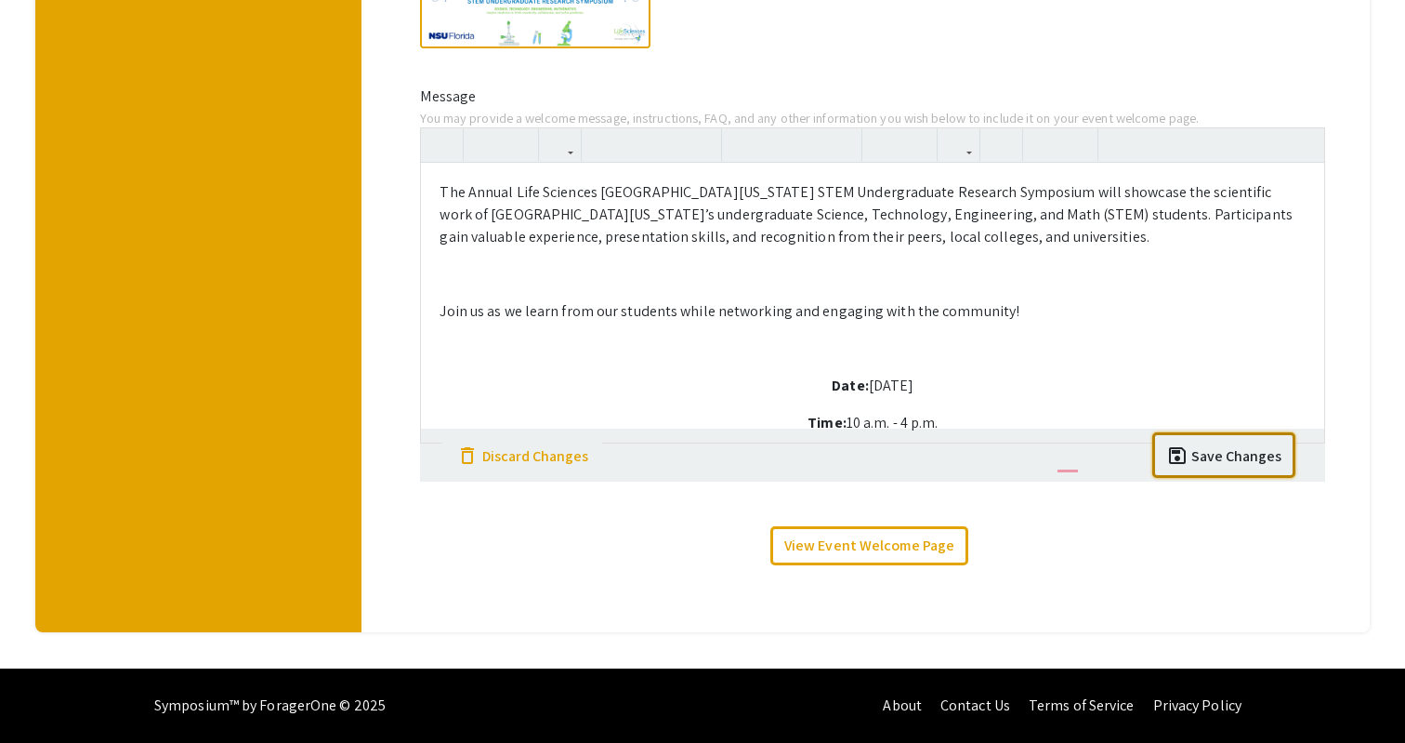
click at [1245, 625] on div "Helpful articles Creating a Welcome Page Media On your event welcome page, you …" at bounding box center [873, 137] width 1022 height 990
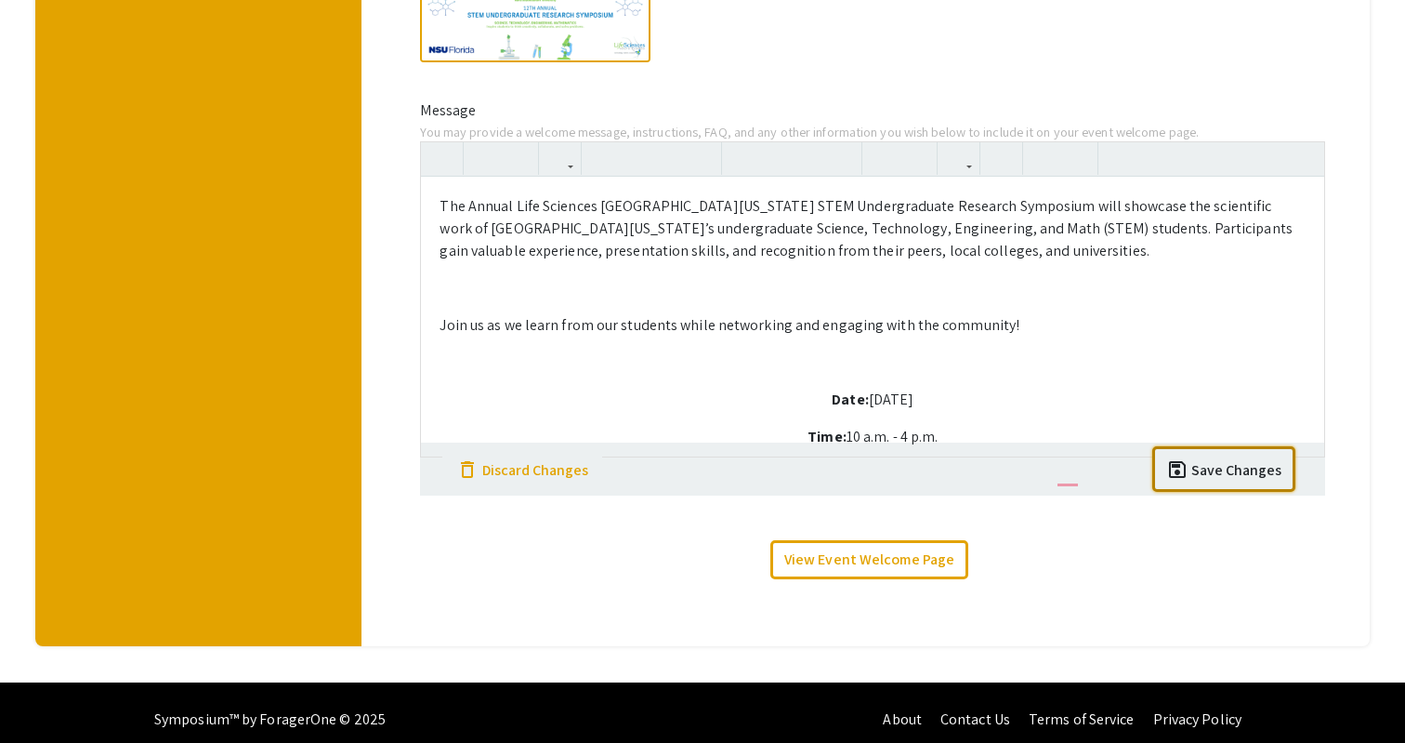
scroll to position [570, 0]
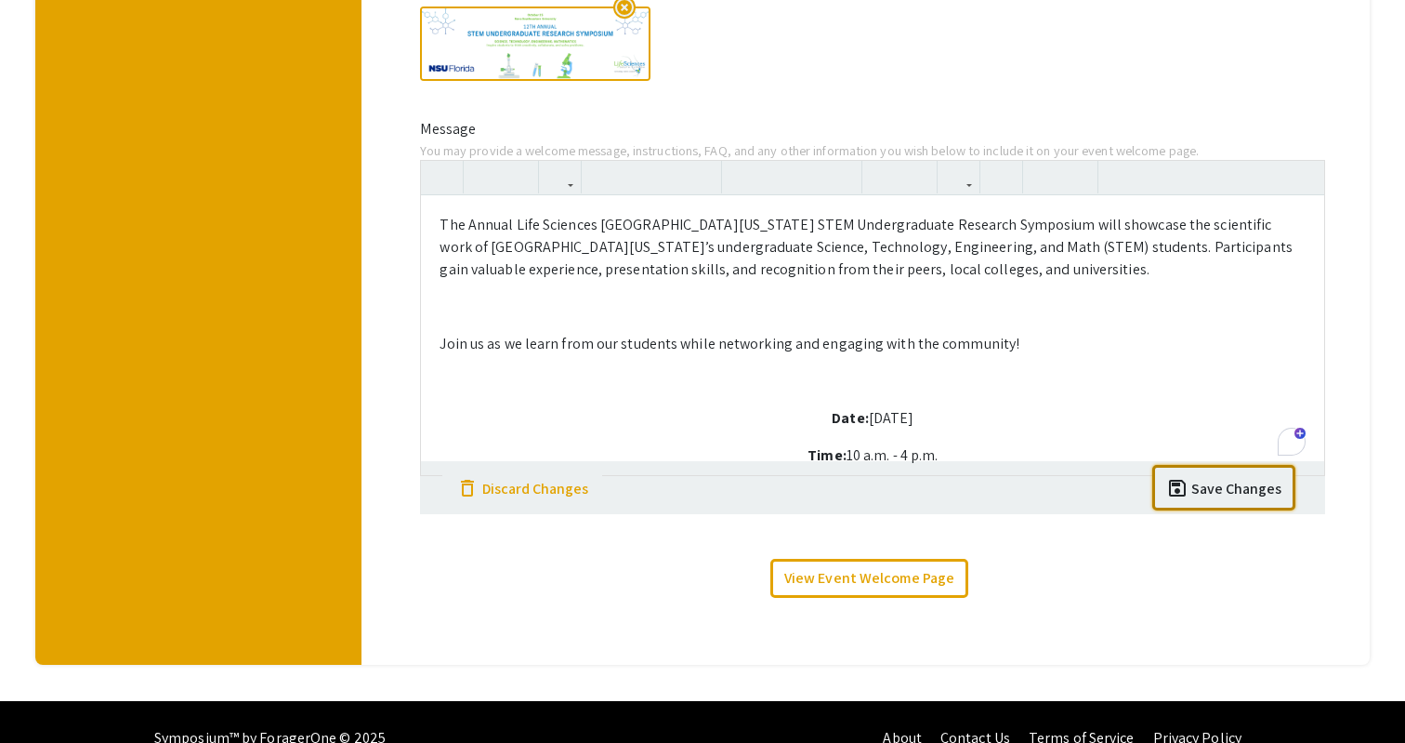
click at [1245, 478] on div "Save Changes" at bounding box center [1236, 489] width 90 height 22
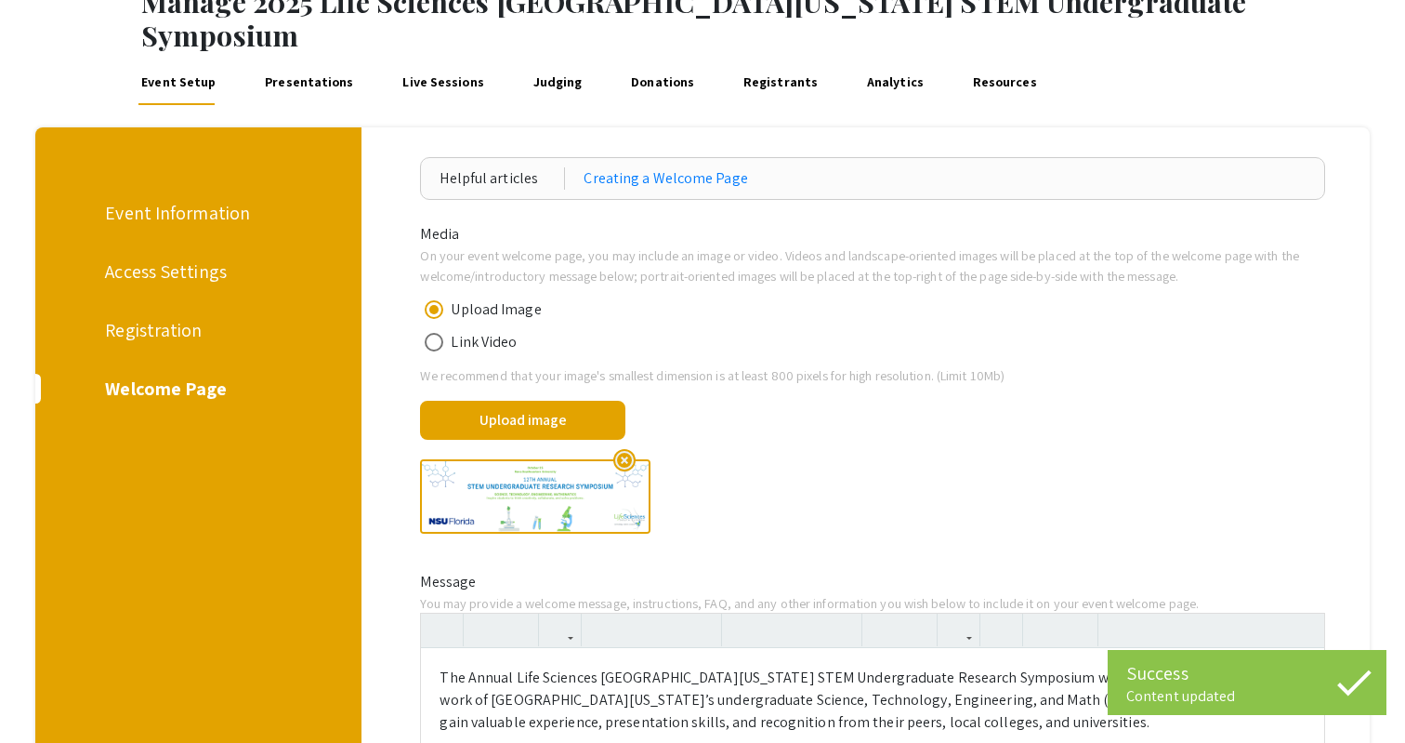
scroll to position [0, 0]
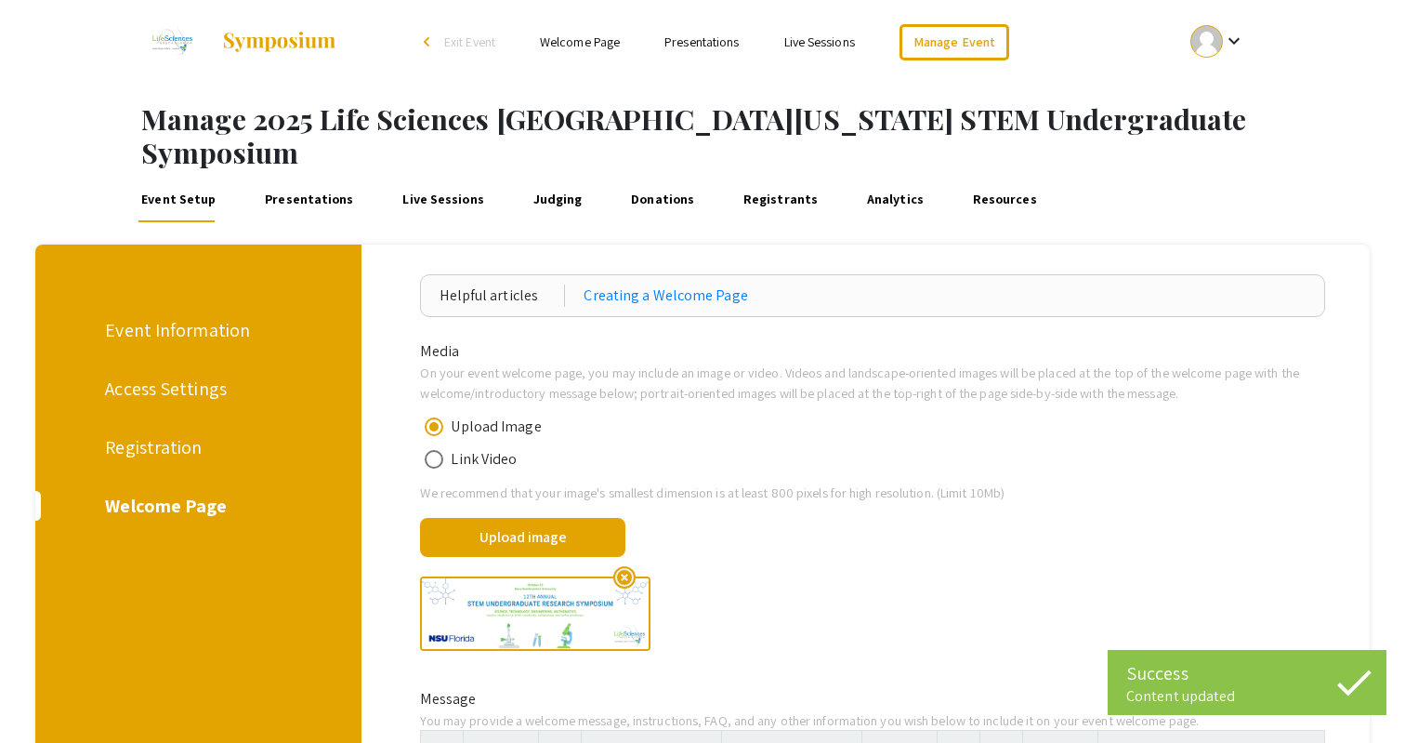
click at [171, 433] on div "Registration" at bounding box center [195, 447] width 180 height 28
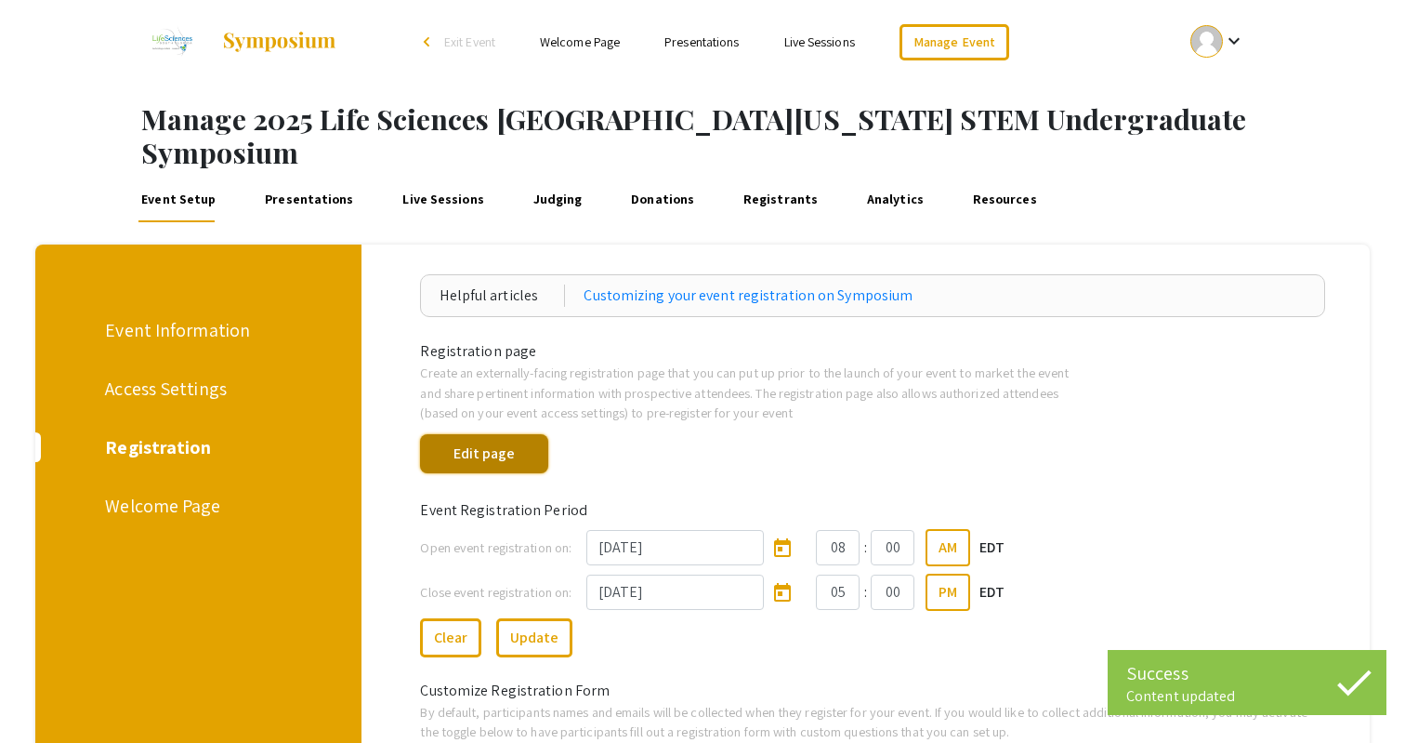
click at [508, 434] on button "Edit page" at bounding box center [483, 453] width 127 height 39
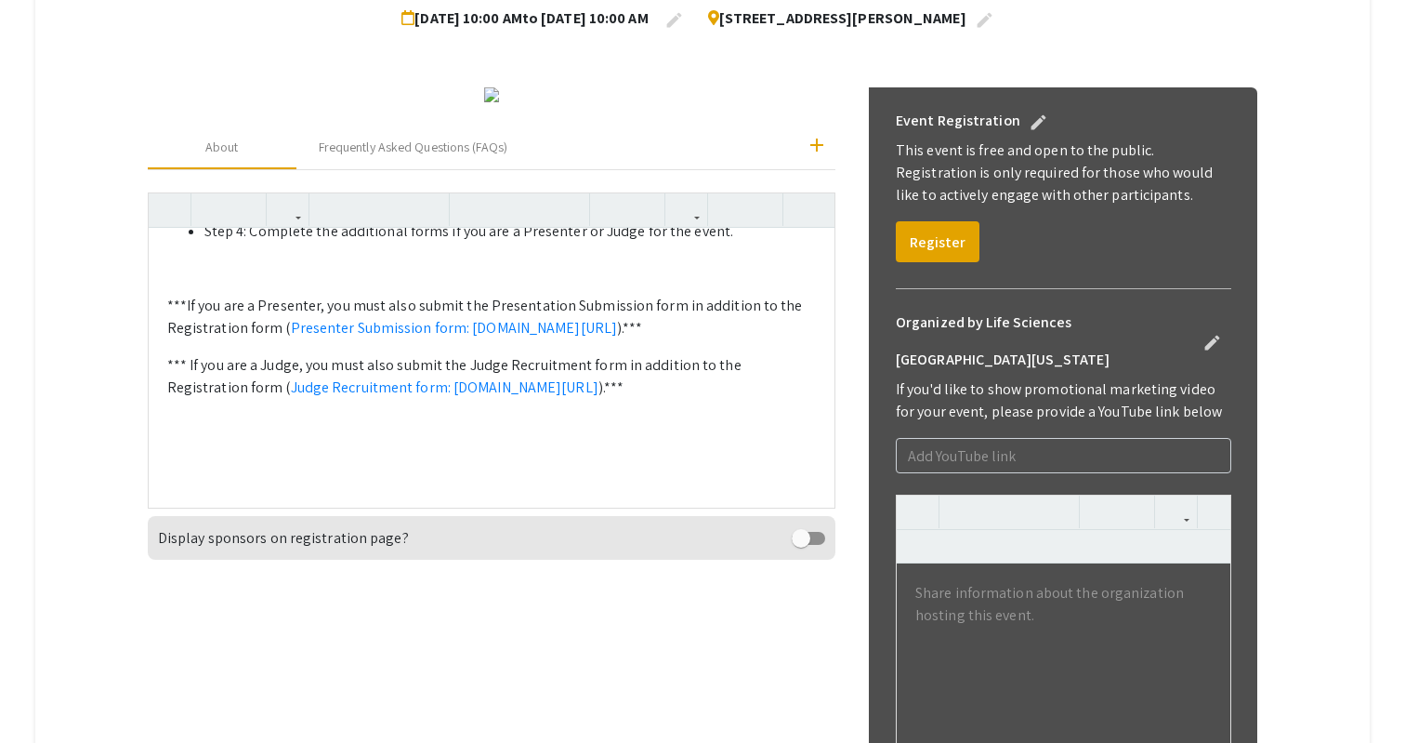
scroll to position [499, 0]
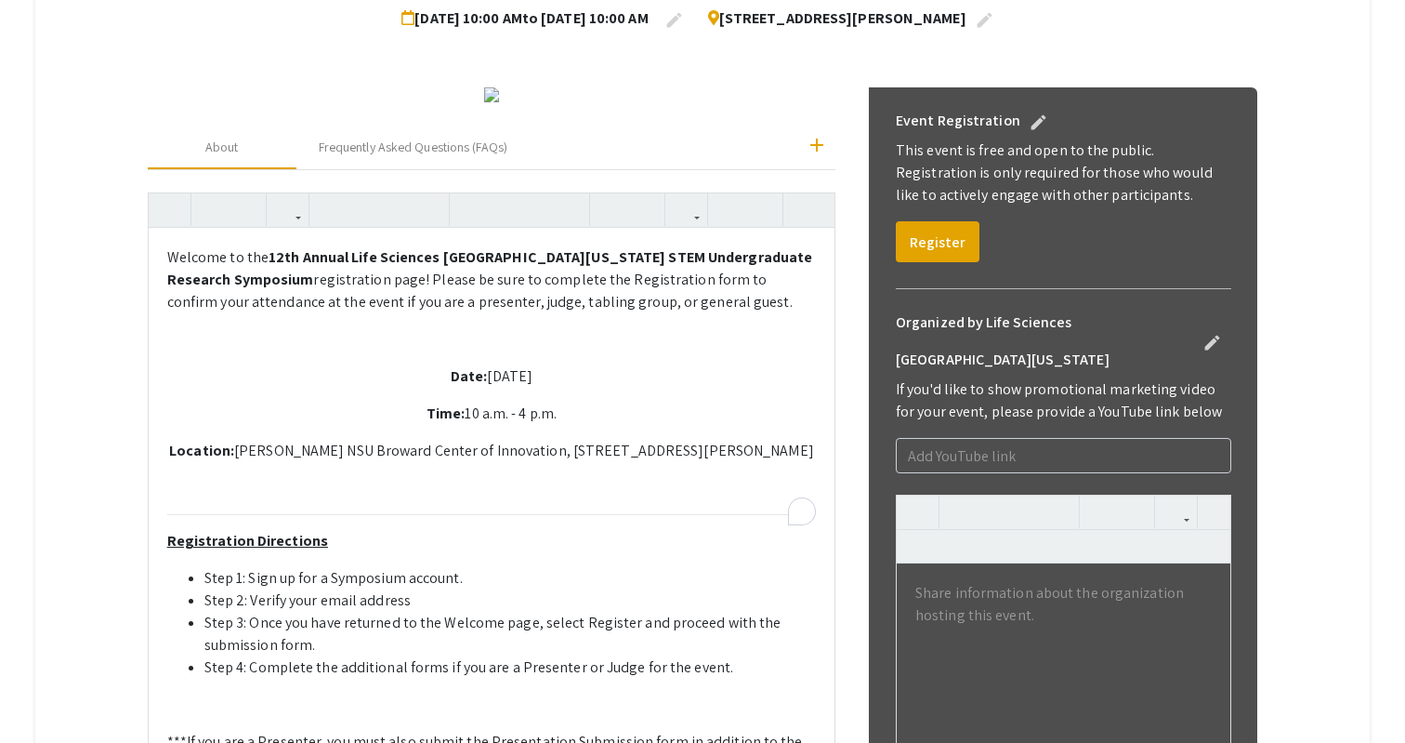
click at [406, 407] on div "Welcome to the 12th Annual Life Sciences South Florida STEM Undergraduate Resea…" at bounding box center [492, 619] width 687 height 782
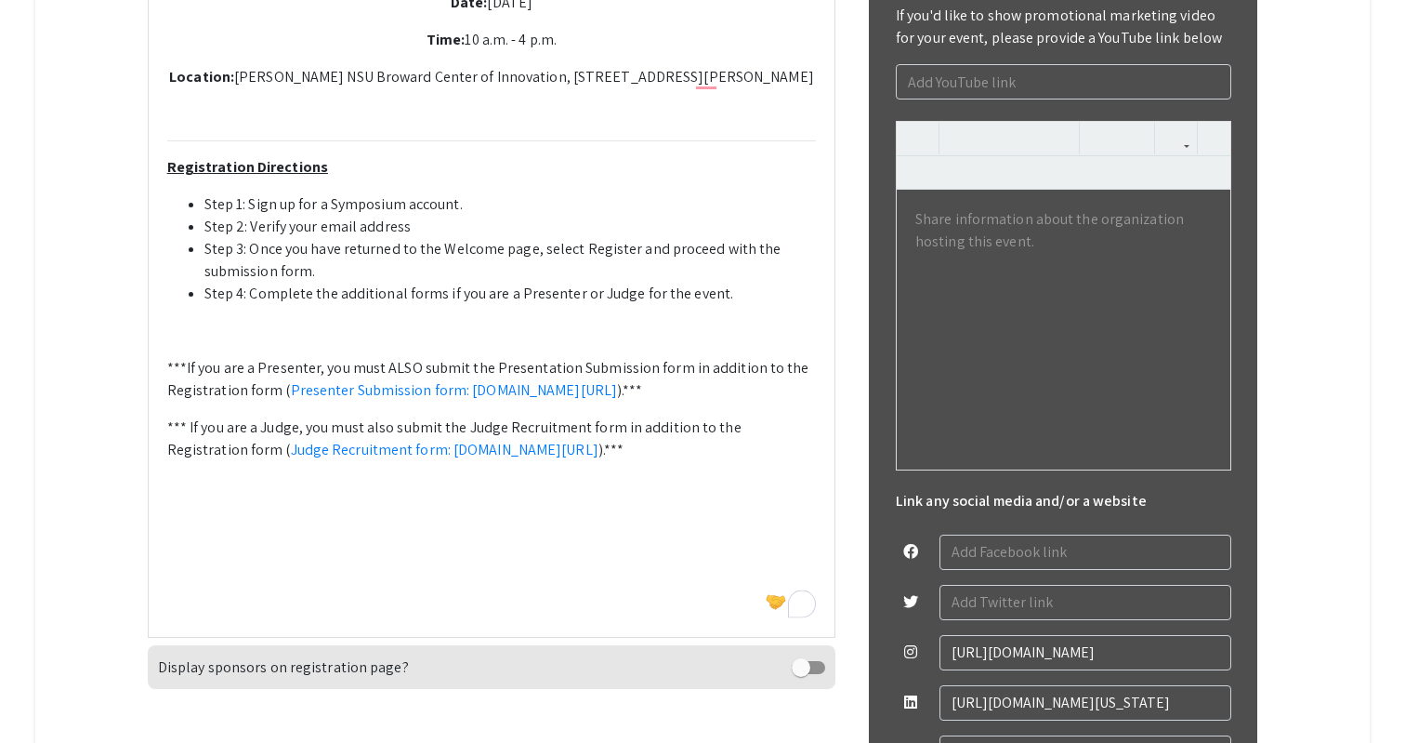
scroll to position [862, 0]
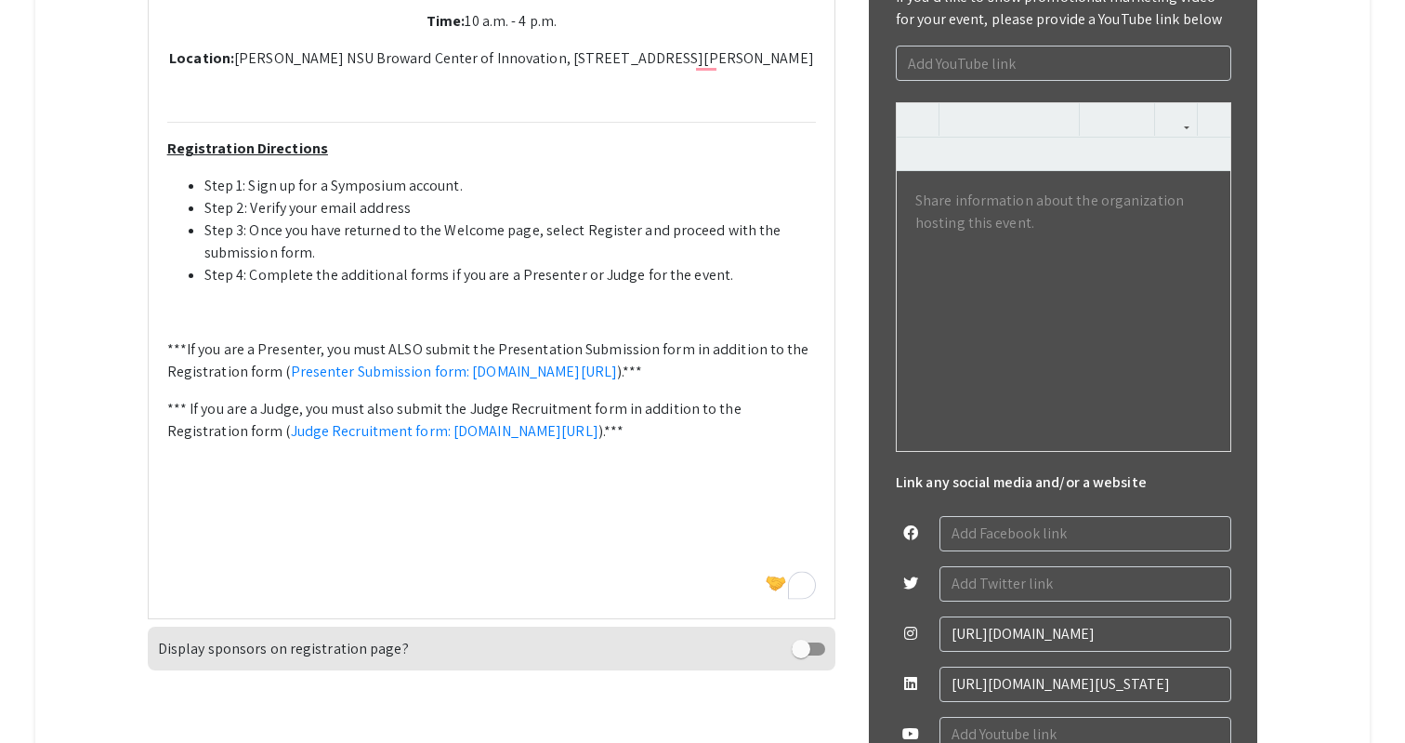
click at [390, 442] on p "*** If you are a Judge, you must also submit the Judge Recruitment form in addi…" at bounding box center [492, 420] width 650 height 45
type textarea "<p>Welcome to the <strong>12th Annual Life Sciences South Florida STEM Undergra…"
click at [694, 442] on p "*** If you are a Judge, you must ALSO submit the Judge Recruitment form in addi…" at bounding box center [492, 420] width 650 height 45
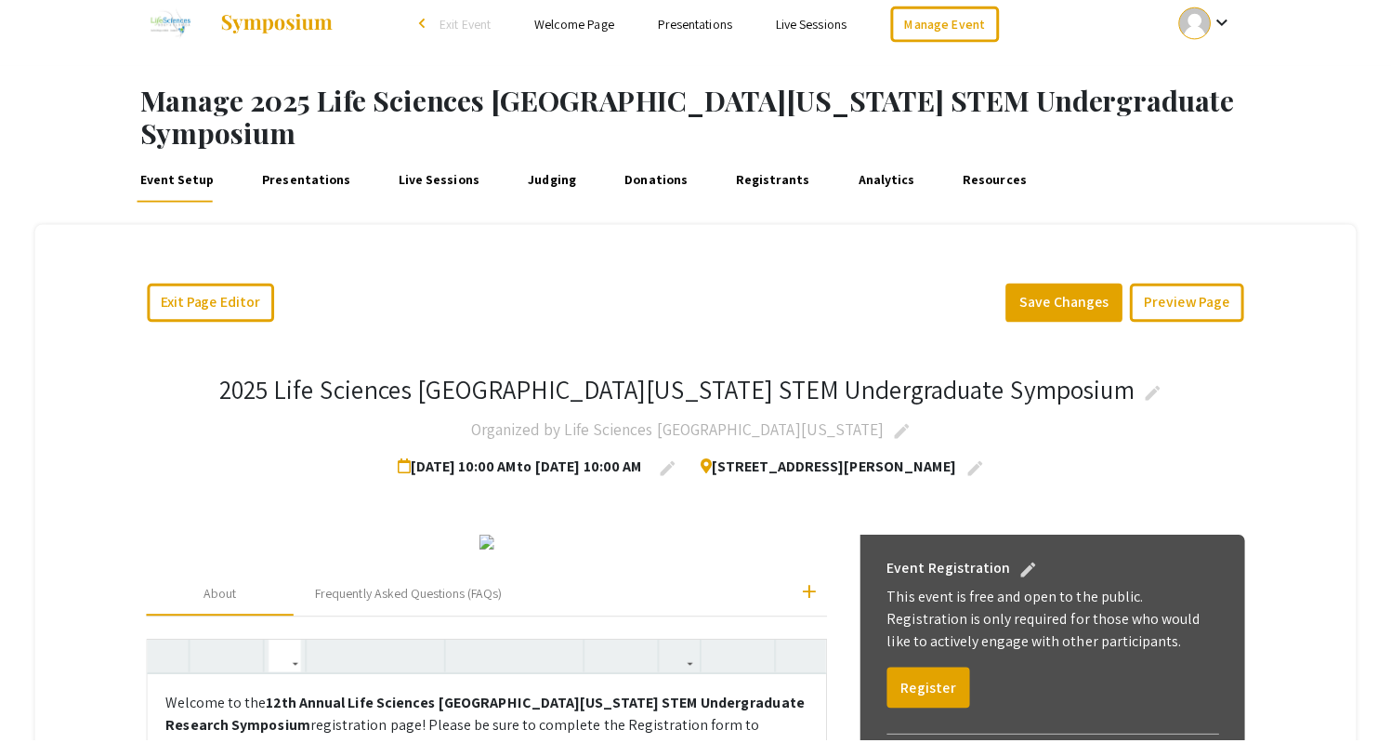
scroll to position [0, 0]
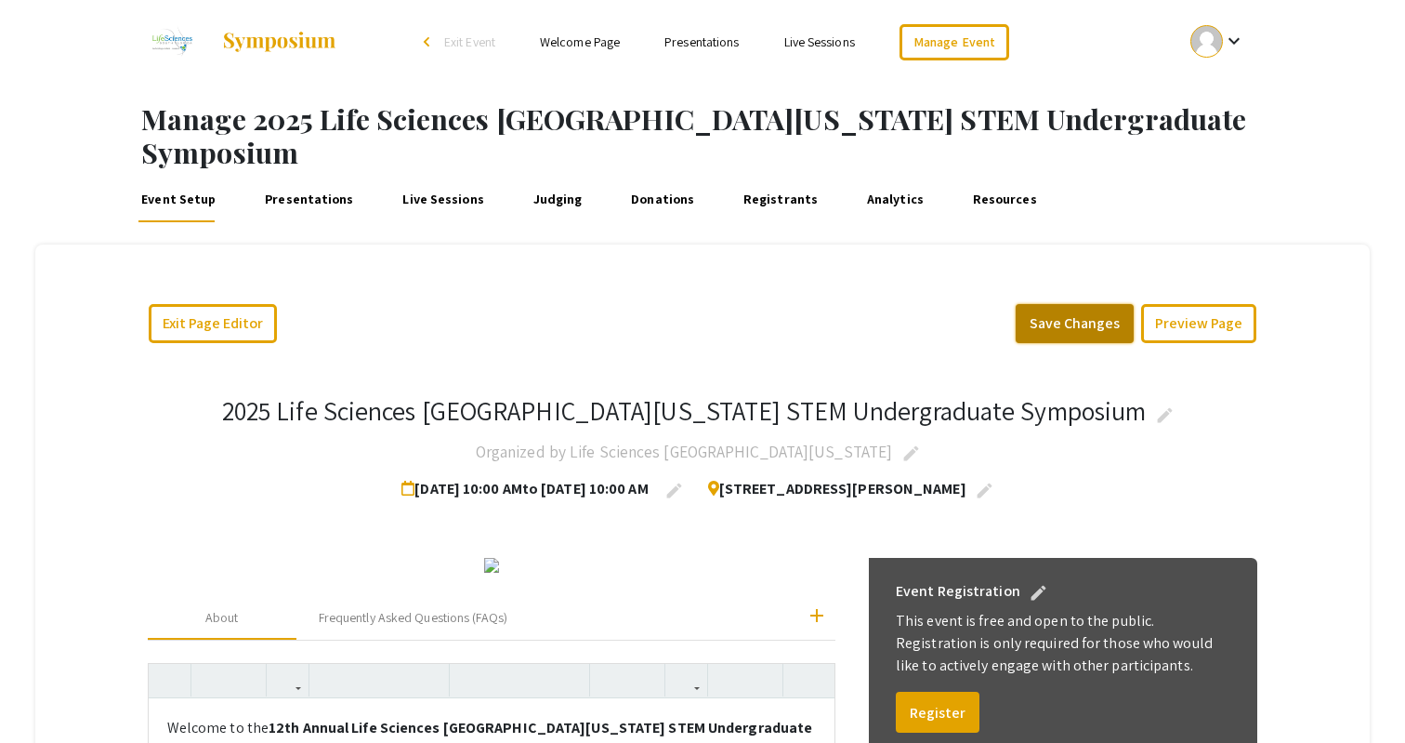
click at [1058, 304] on button "Save Changes" at bounding box center [1075, 323] width 118 height 39
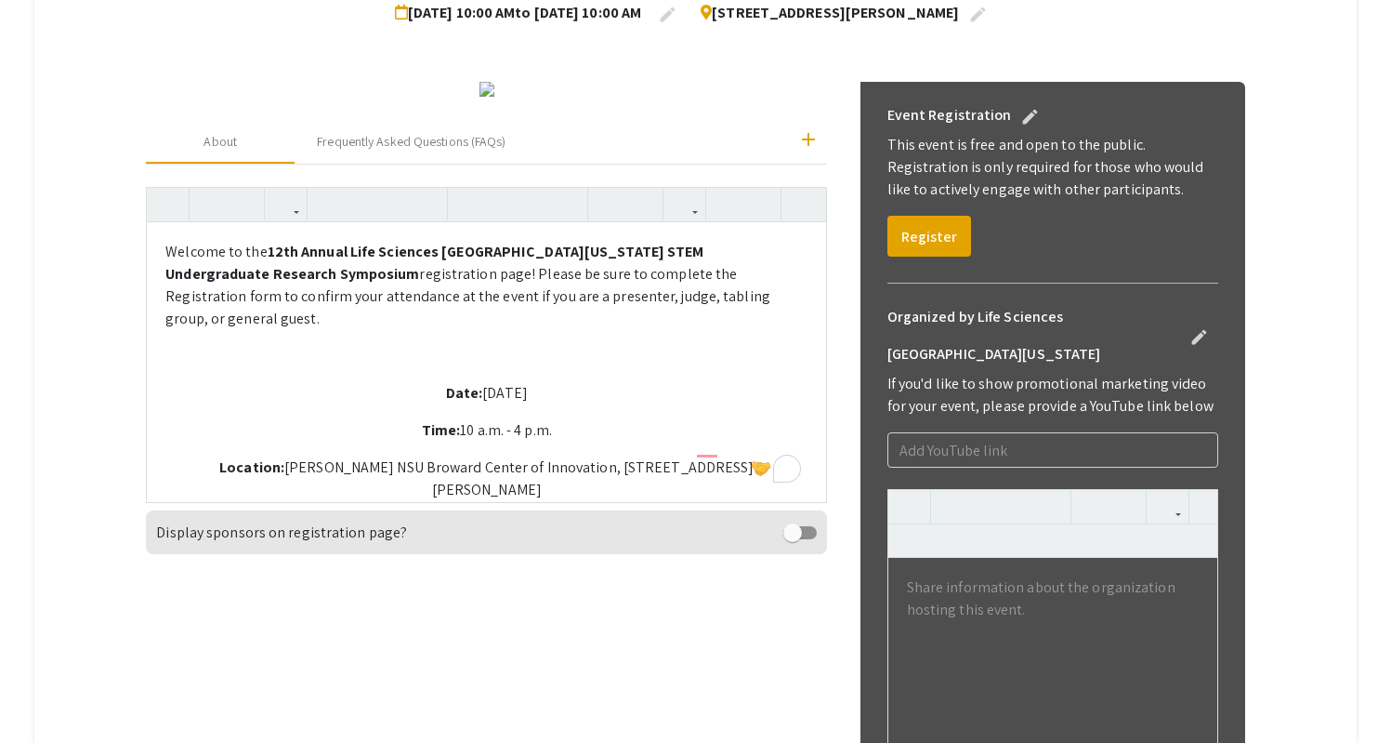
click at [554, 500] on div "Welcome to the 12th Annual Life Sciences South Florida STEM Undergraduate Resea…" at bounding box center [486, 361] width 679 height 279
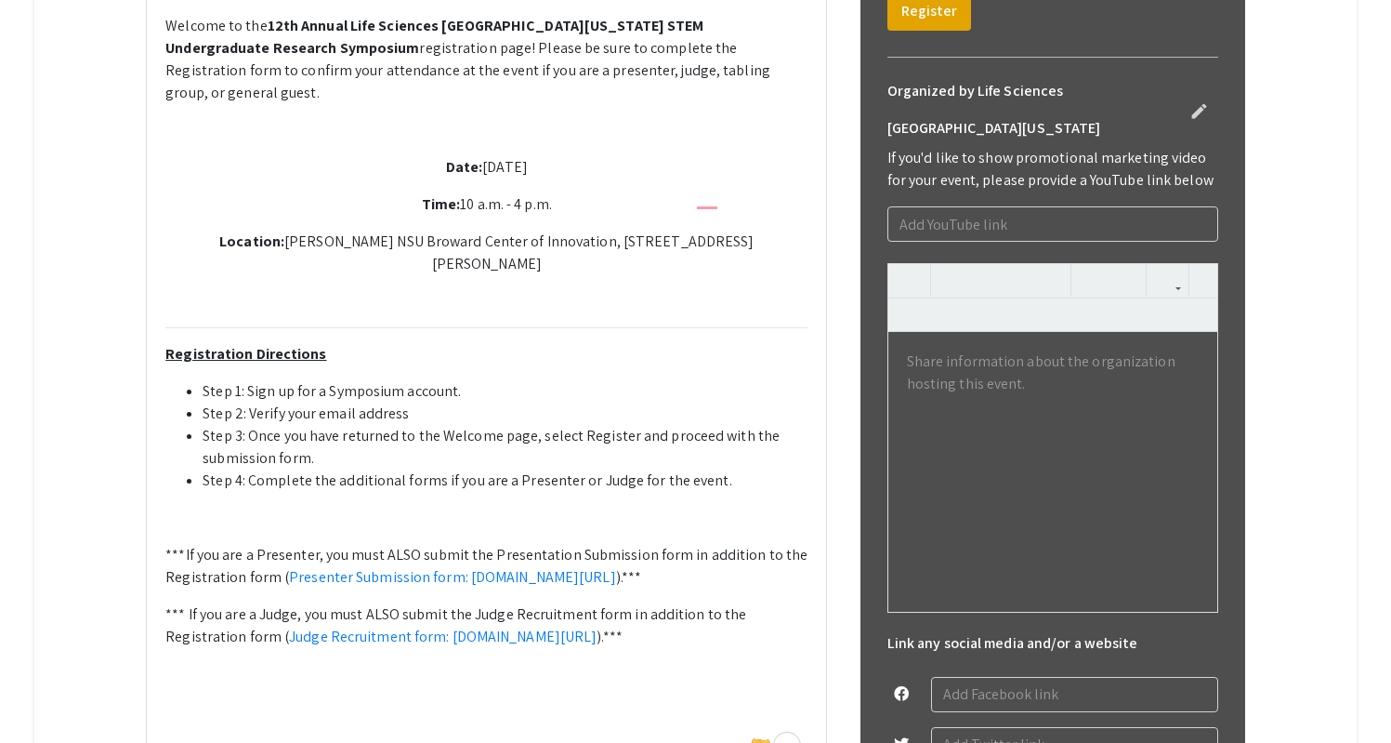
scroll to position [770, 0]
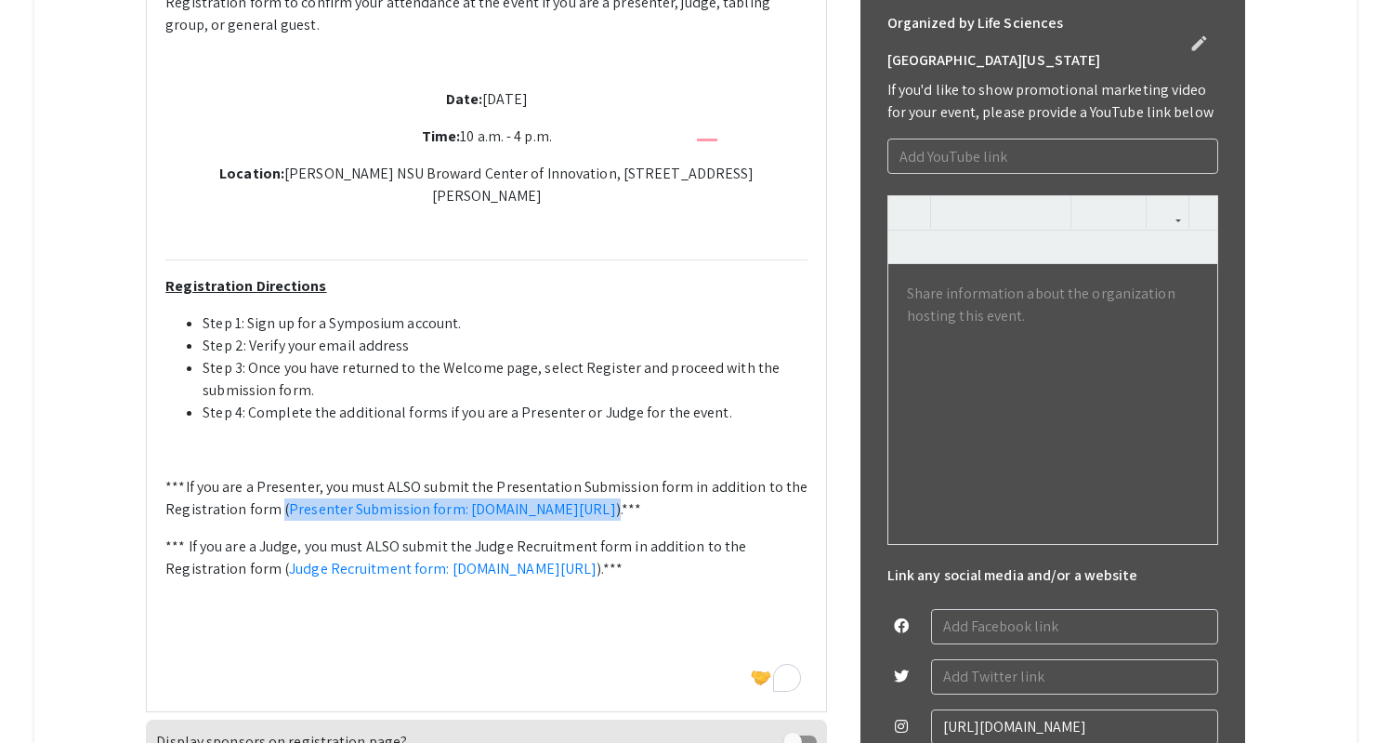
drag, startPoint x: 279, startPoint y: 603, endPoint x: 551, endPoint y: 625, distance: 273.1
click at [551, 520] on p "***If you are a Presenter, you must ALSO submit the Presentation Submission for…" at bounding box center [486, 498] width 642 height 45
copy p "( Presenter Submission form: symposium.foragerone.com/lssfsymposium2025/submiss…"
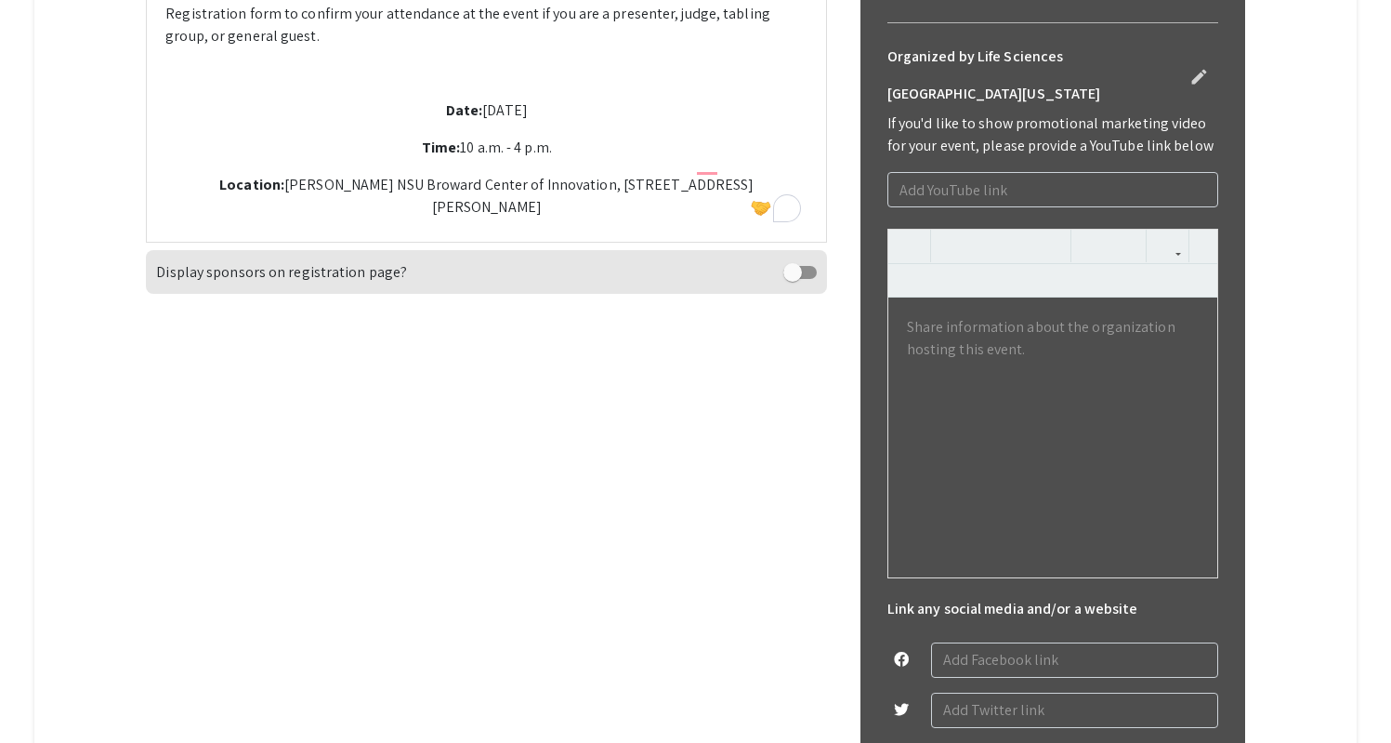
scroll to position [0, 0]
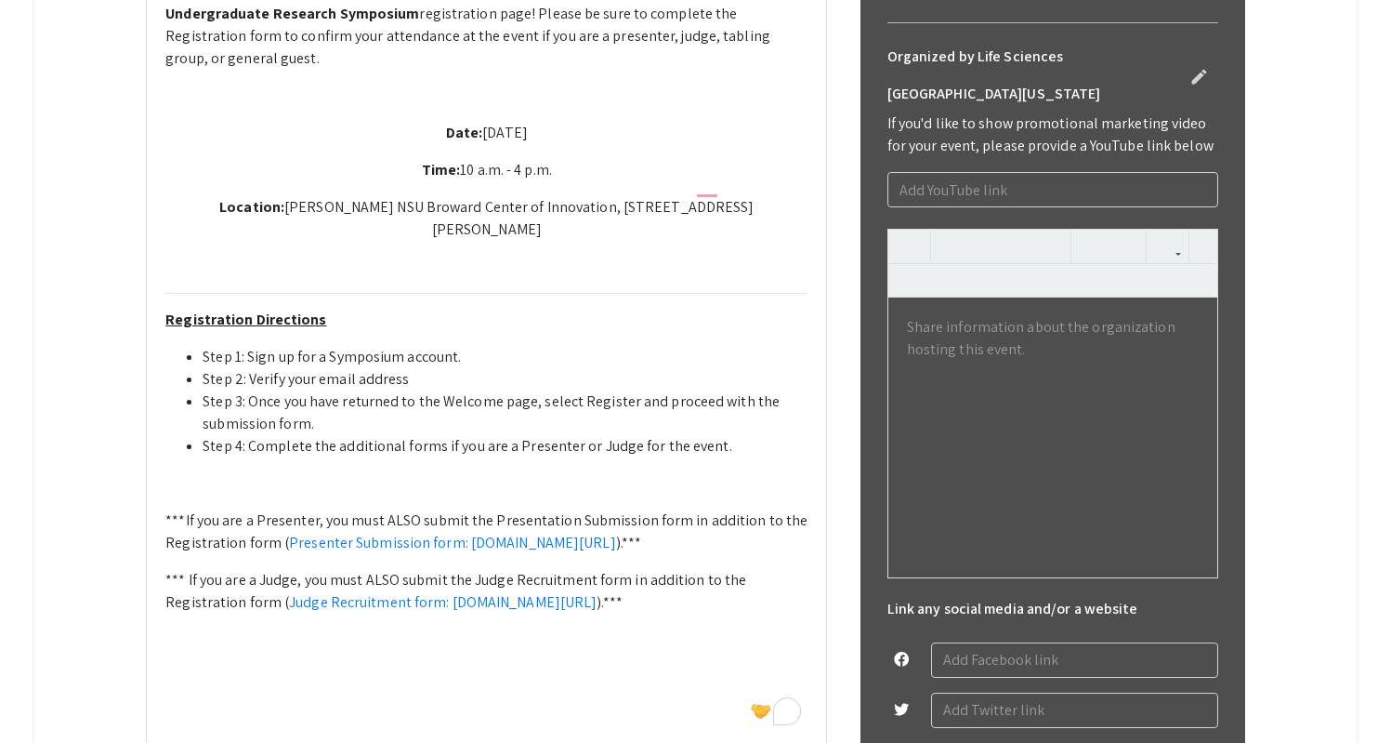
click at [555, 450] on div "Welcome to the 12th Annual Life Sciences South Florida STEM Undergraduate Resea…" at bounding box center [486, 353] width 679 height 782
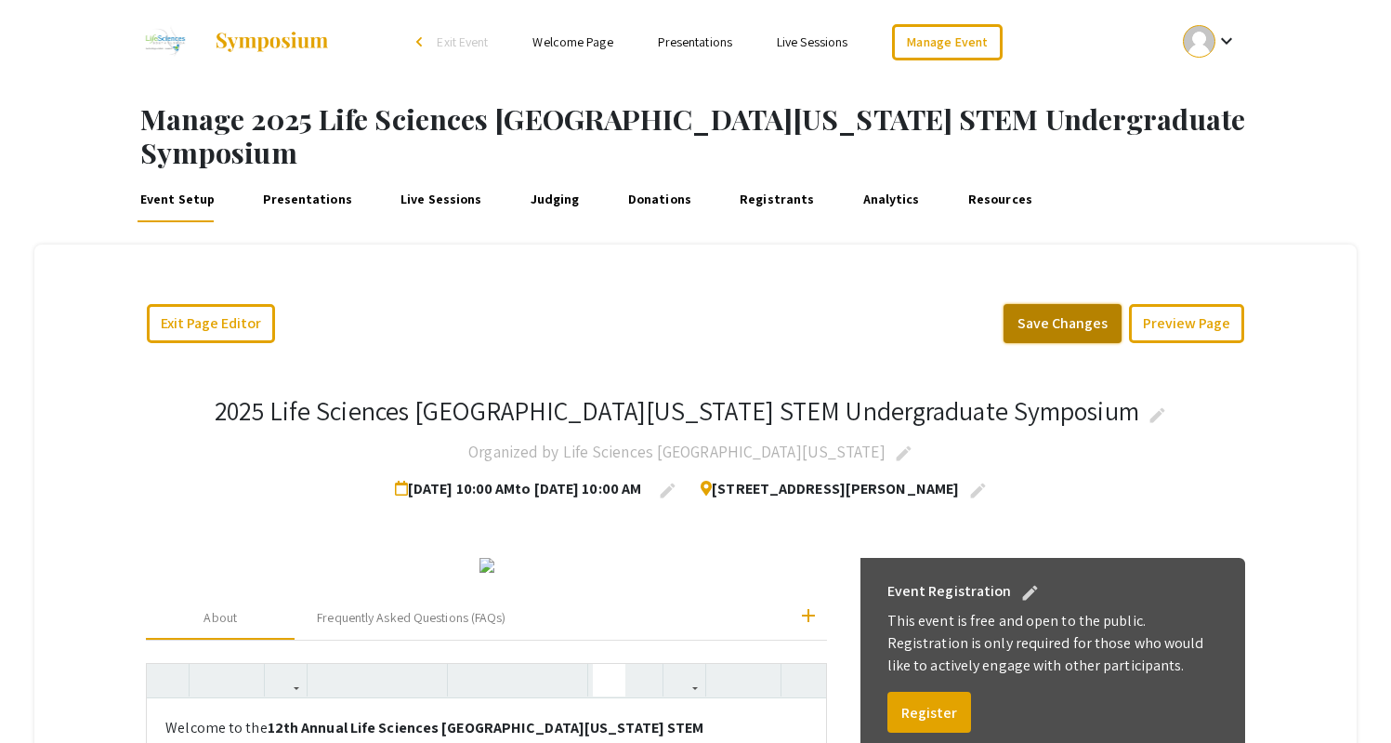
click at [1076, 304] on button "Save Changes" at bounding box center [1063, 323] width 118 height 39
click at [309, 178] on link "Presentations" at bounding box center [308, 200] width 96 height 45
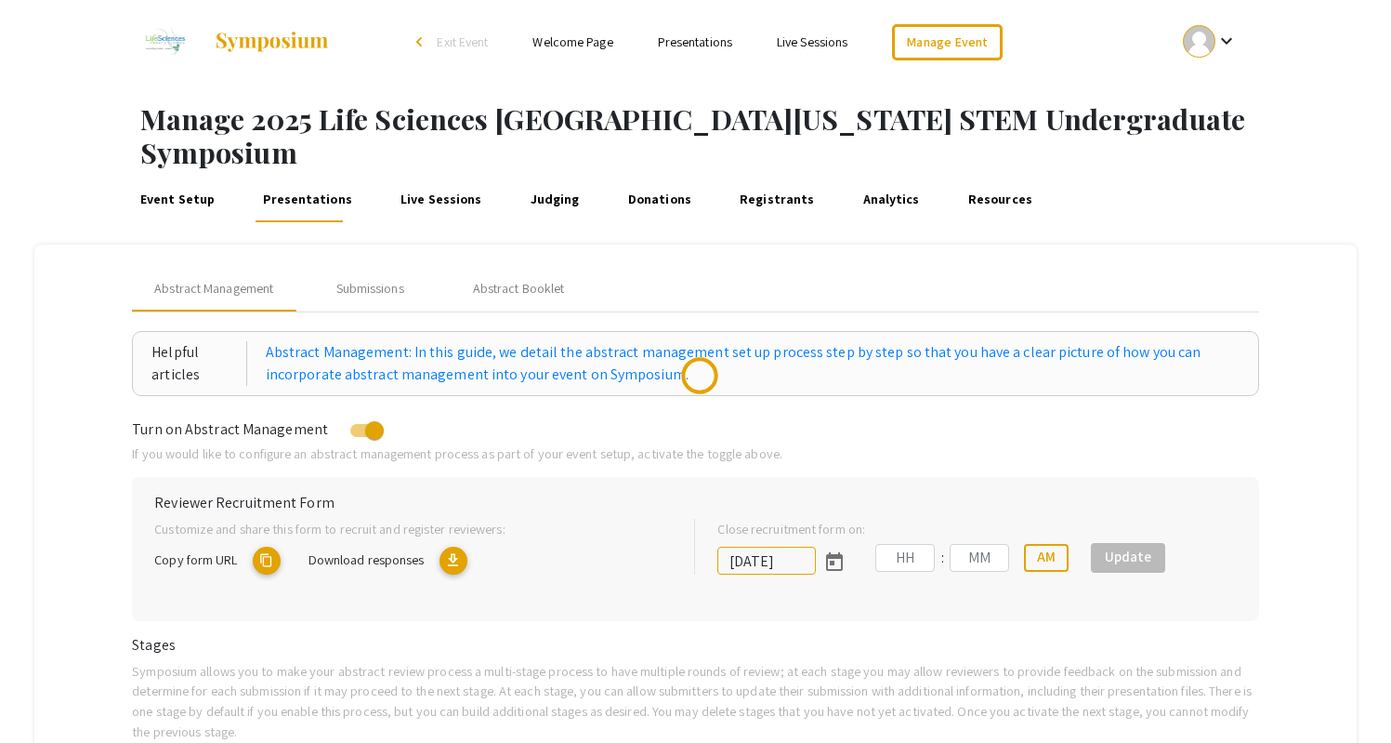
type input "10/25/2025"
type input "05"
type input "00"
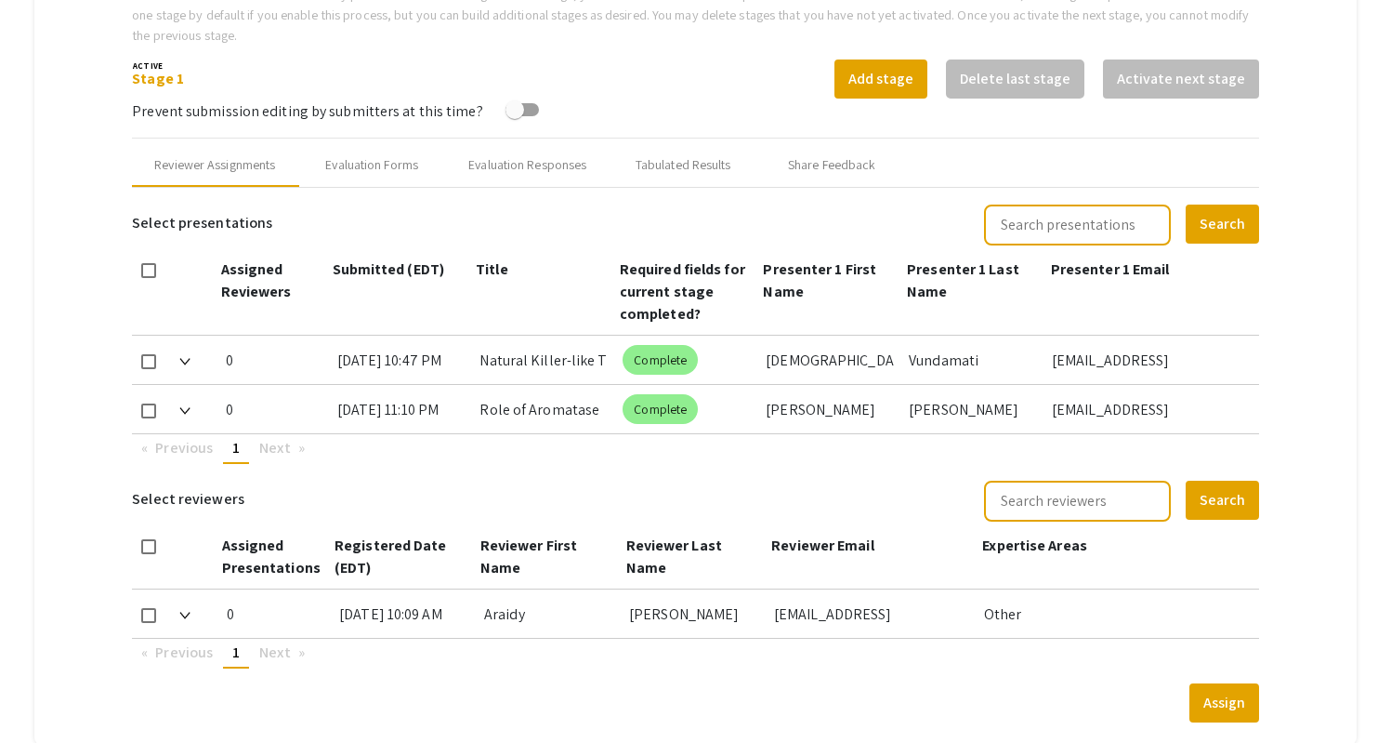
scroll to position [681, 0]
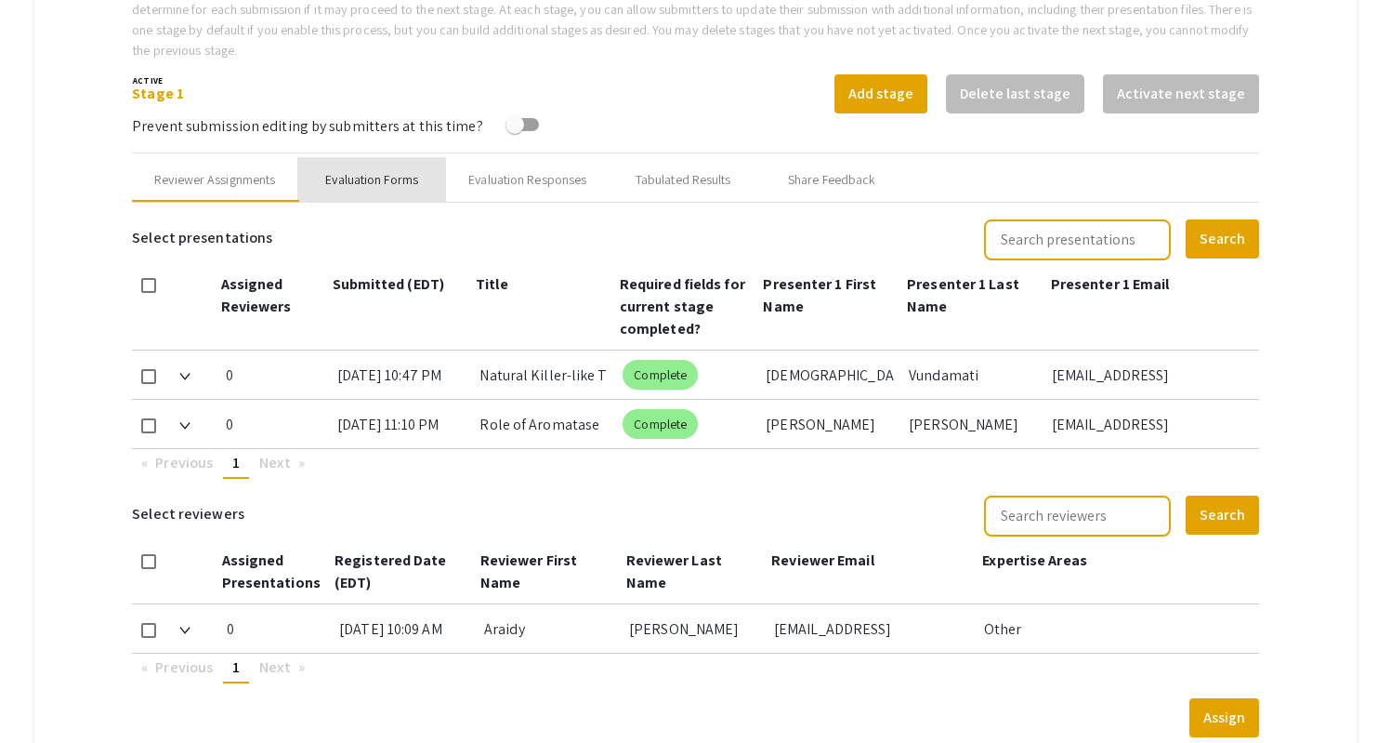
click at [399, 170] on div "Evaluation Forms" at bounding box center [371, 180] width 93 height 20
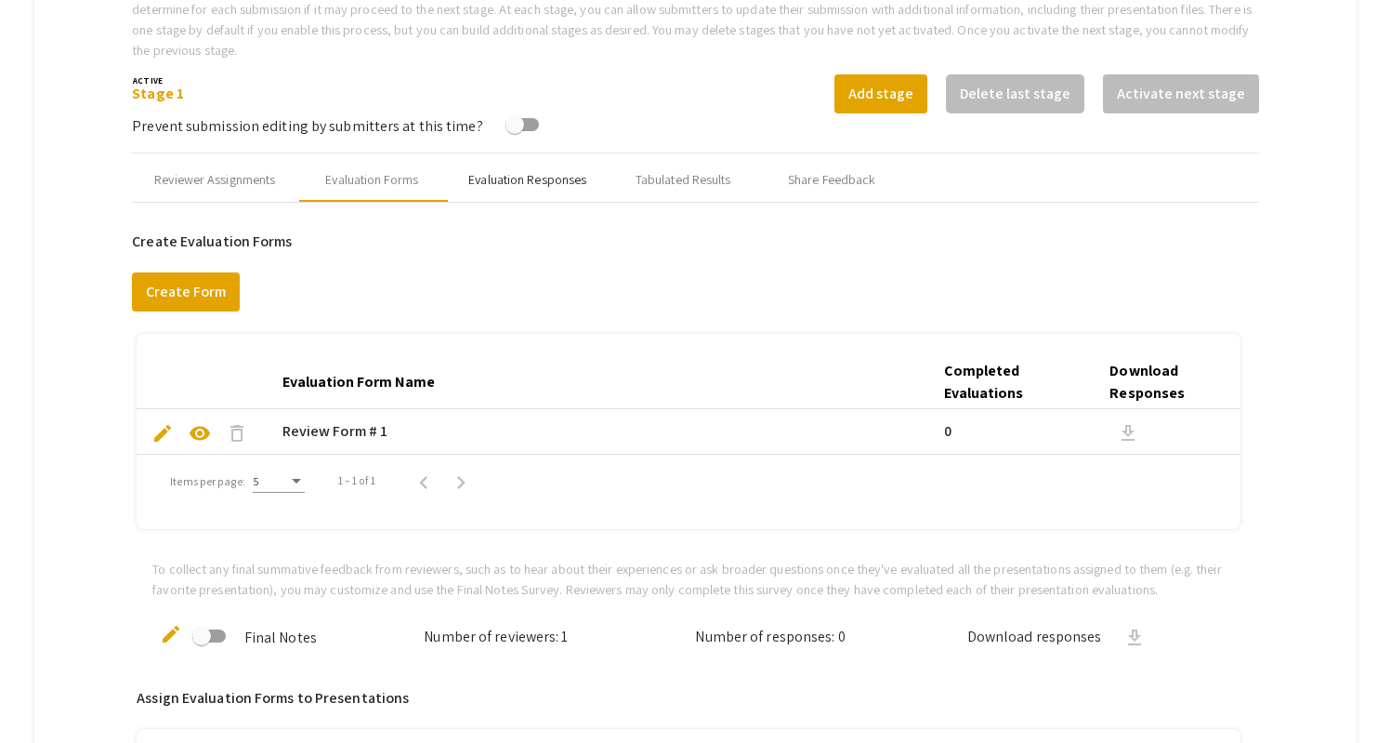
click at [534, 170] on div "Evaluation Responses" at bounding box center [527, 180] width 118 height 20
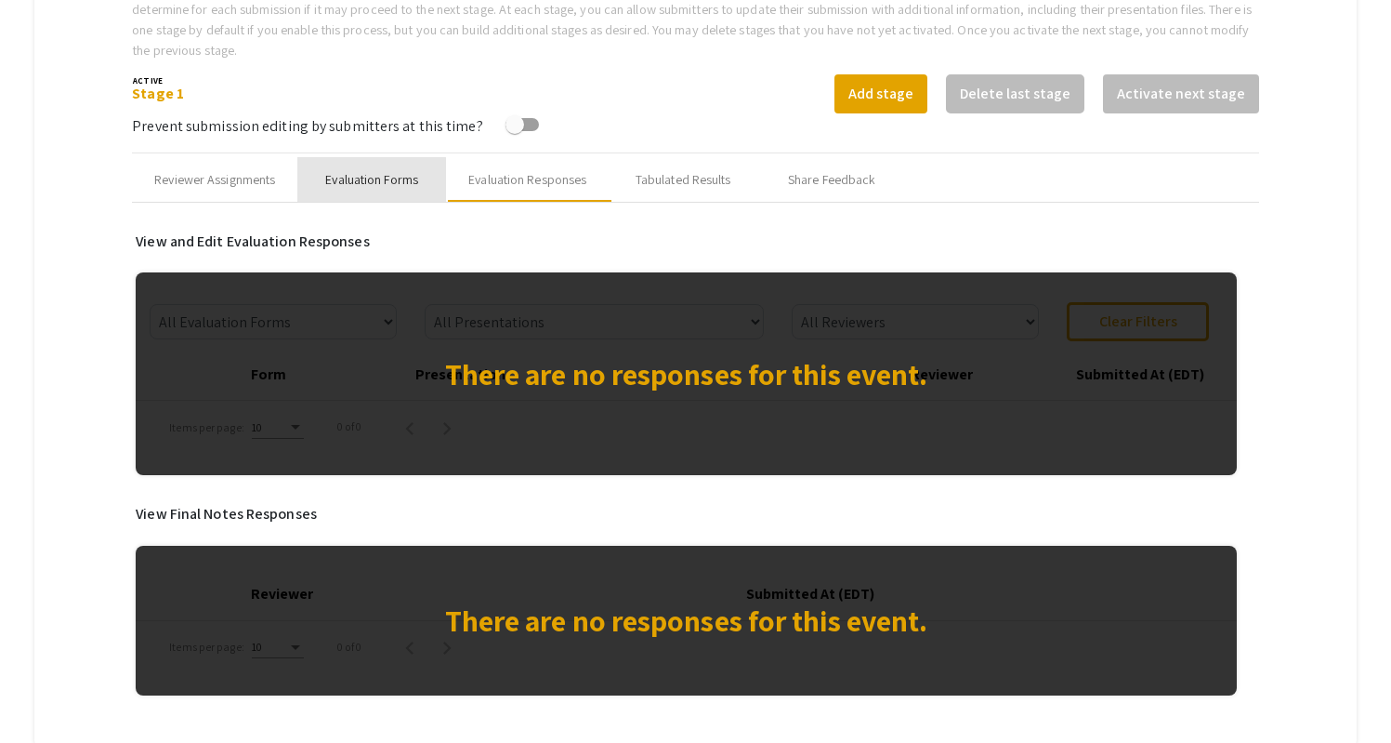
click at [350, 170] on div "Evaluation Forms" at bounding box center [371, 180] width 93 height 20
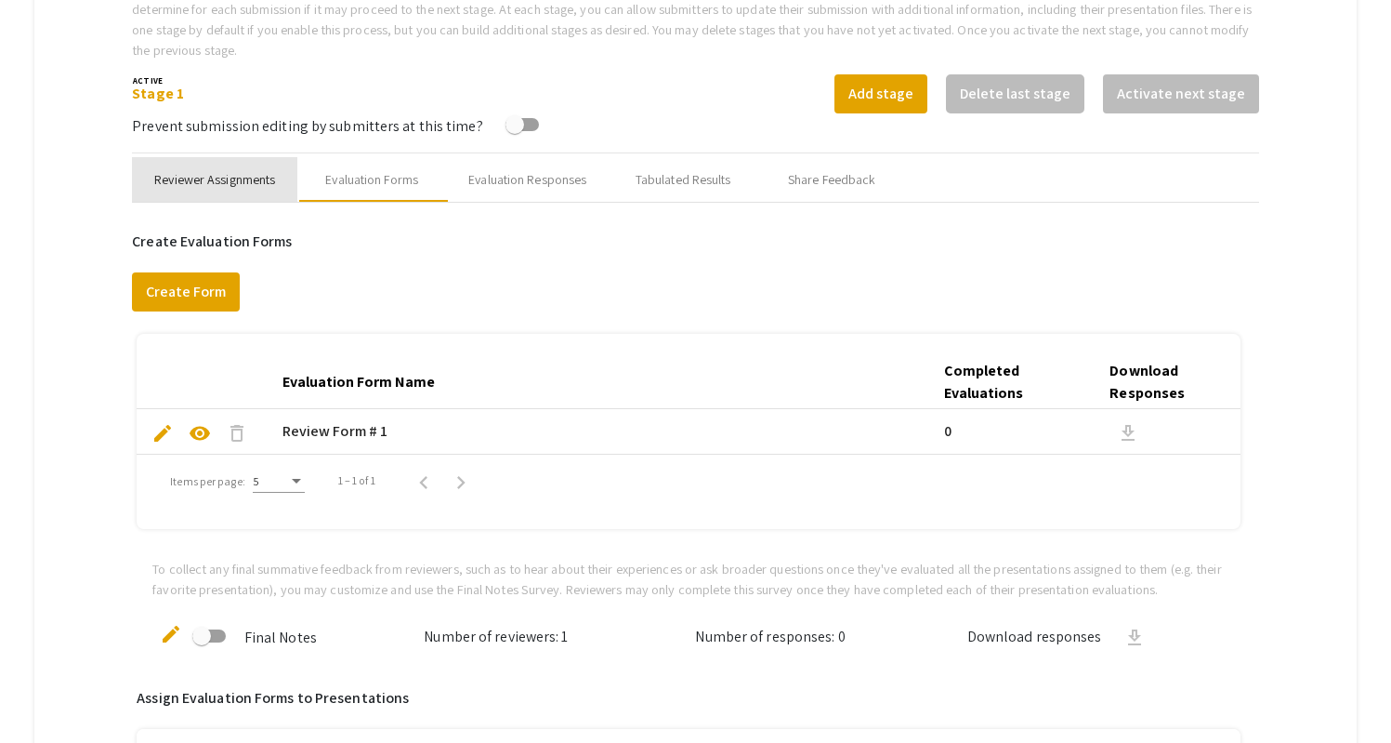
click at [185, 170] on div "Reviewer Assignments" at bounding box center [214, 180] width 121 height 20
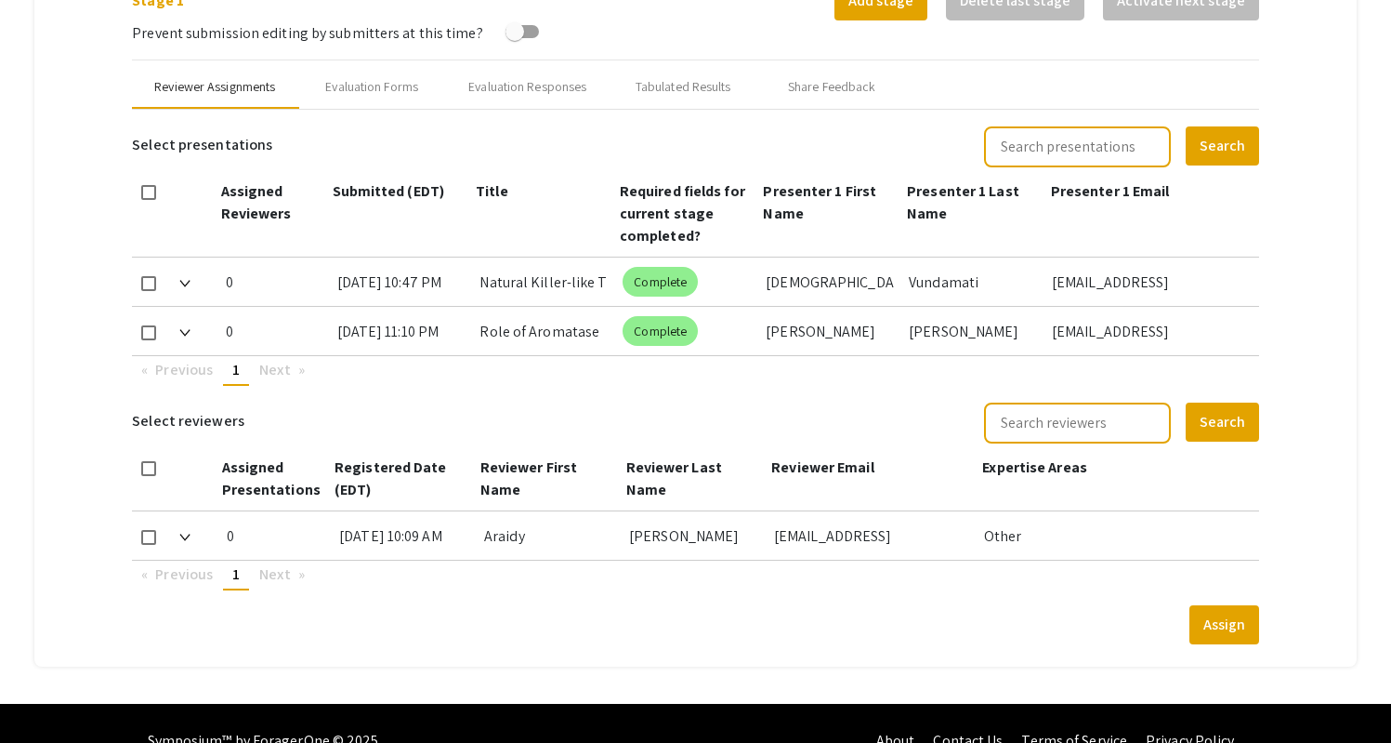
scroll to position [745, 0]
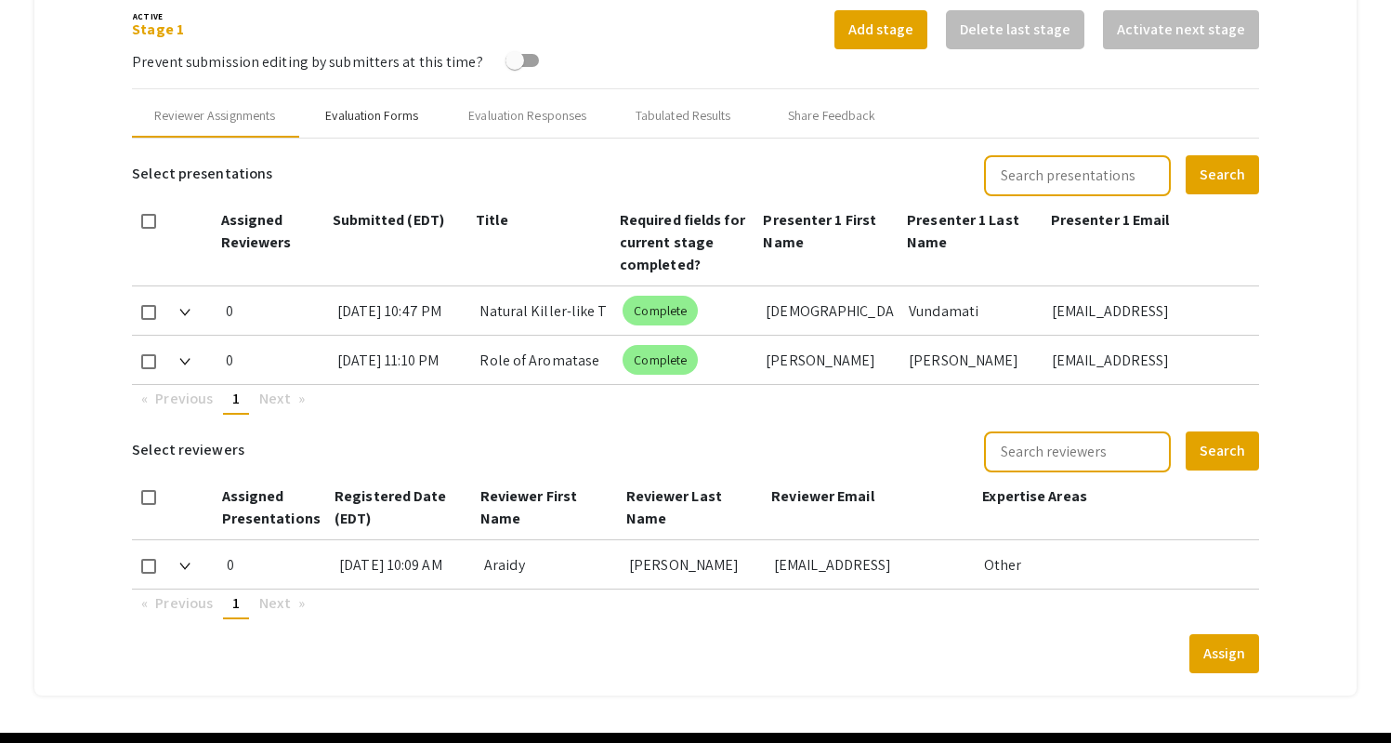
click at [404, 106] on div "Evaluation Forms" at bounding box center [371, 116] width 93 height 20
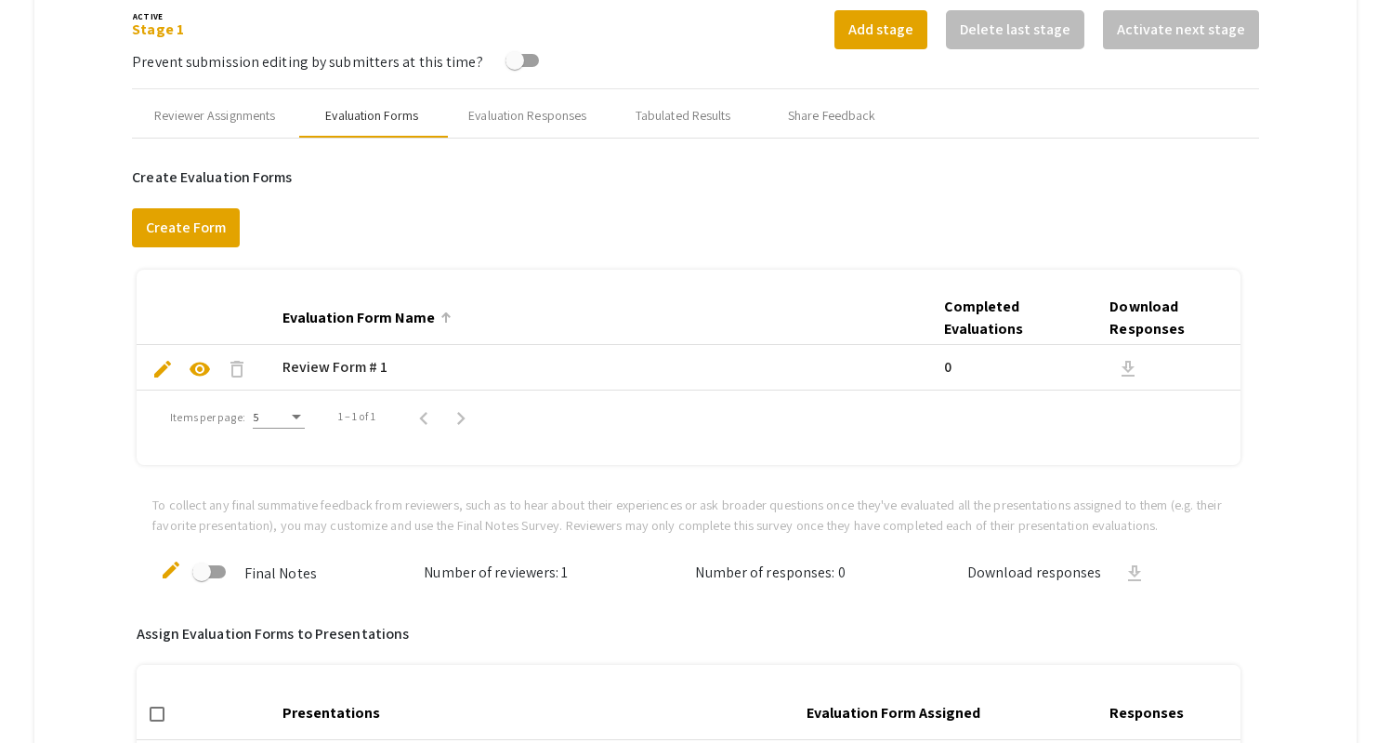
scroll to position [797, 0]
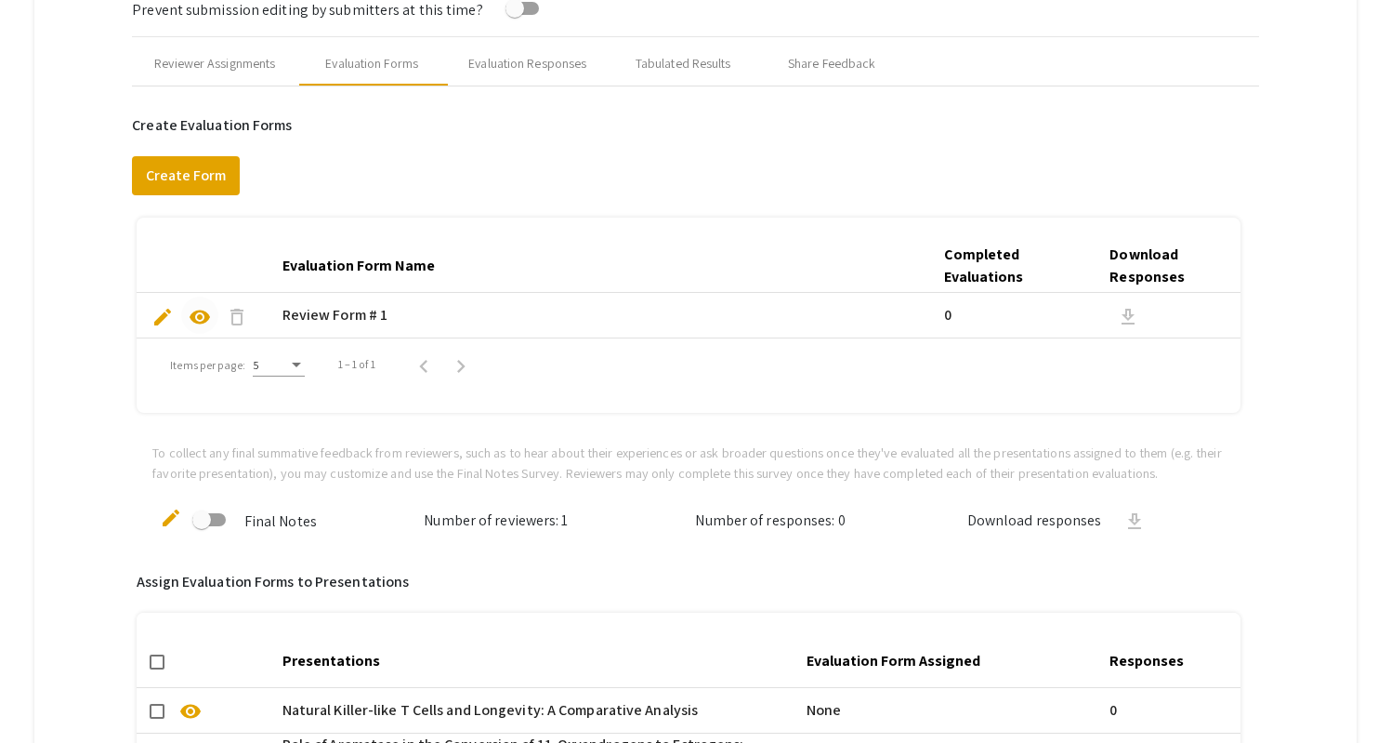
click at [204, 306] on span "visibility" at bounding box center [200, 317] width 22 height 22
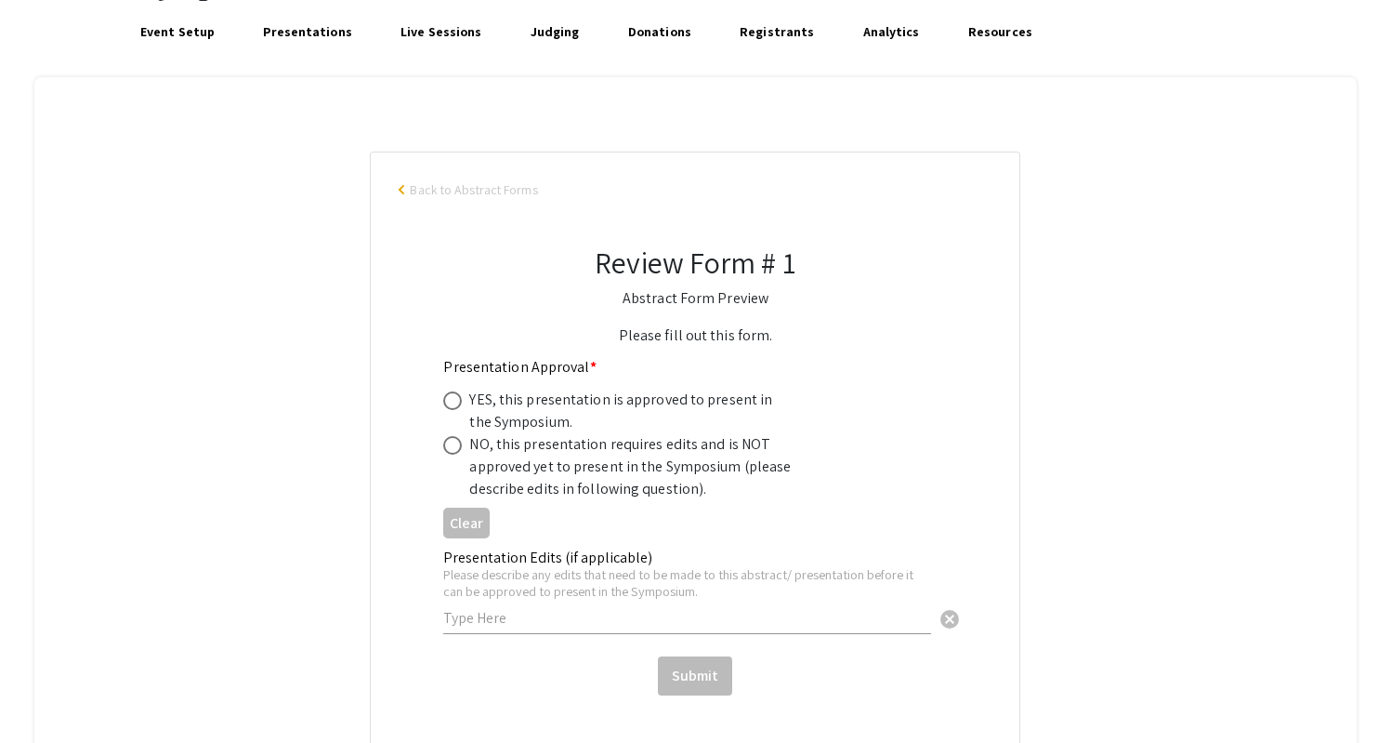
scroll to position [166, 0]
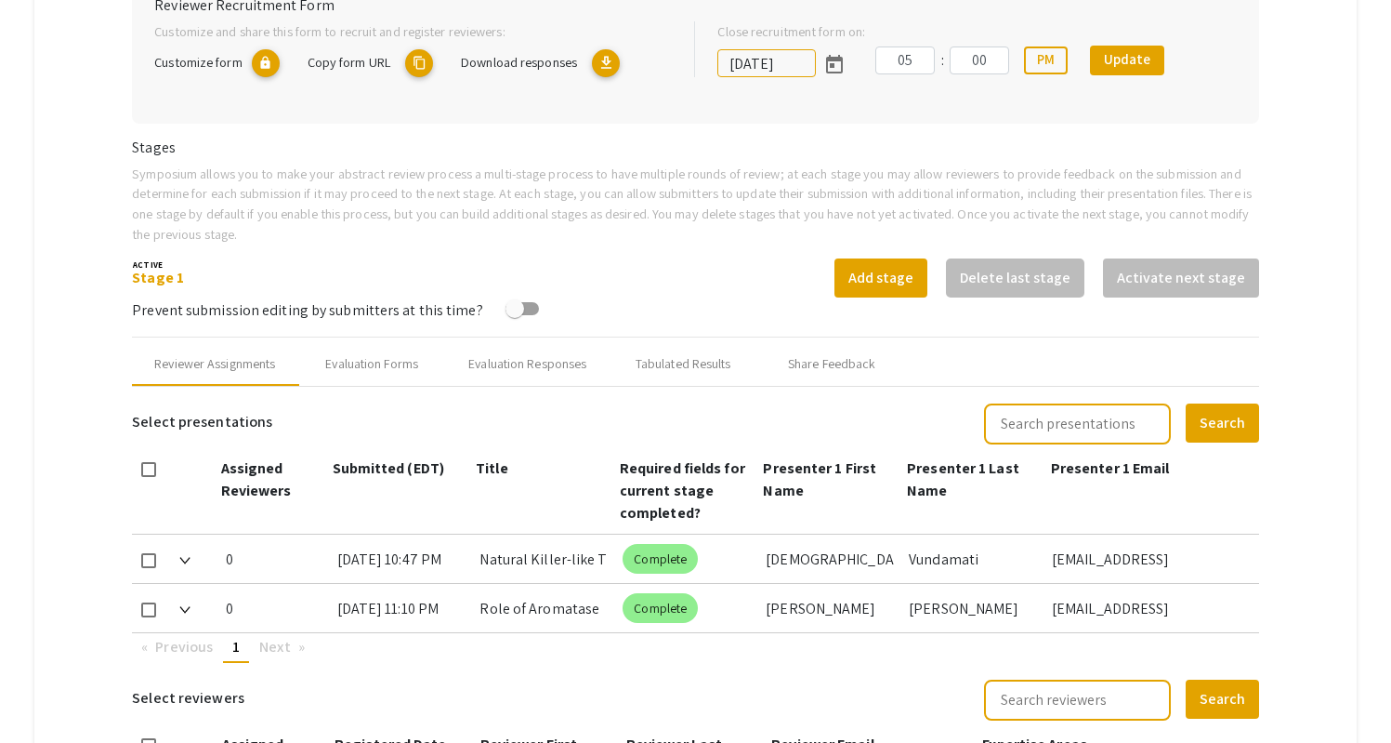
scroll to position [499, 0]
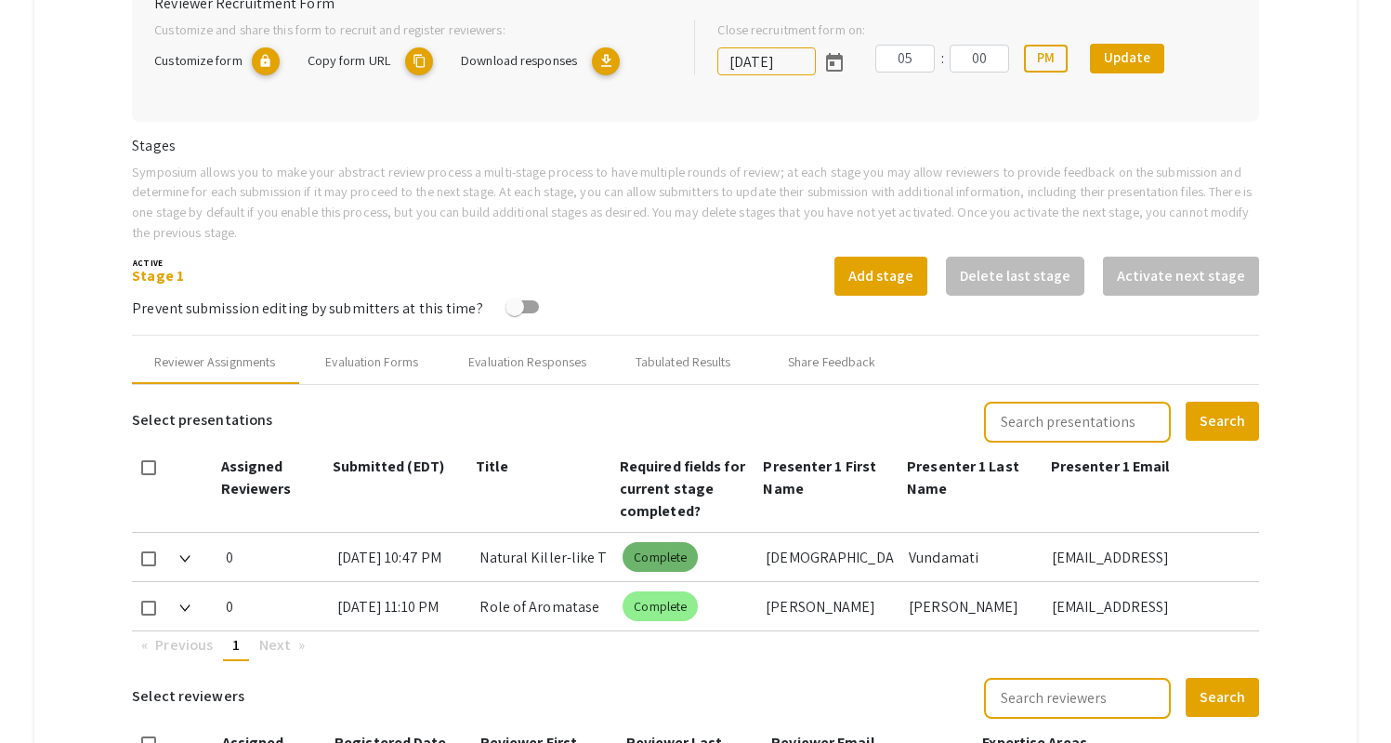
click at [664, 542] on mat-chip "Complete" at bounding box center [660, 557] width 75 height 30
click at [563, 352] on div "Evaluation Responses" at bounding box center [527, 362] width 118 height 20
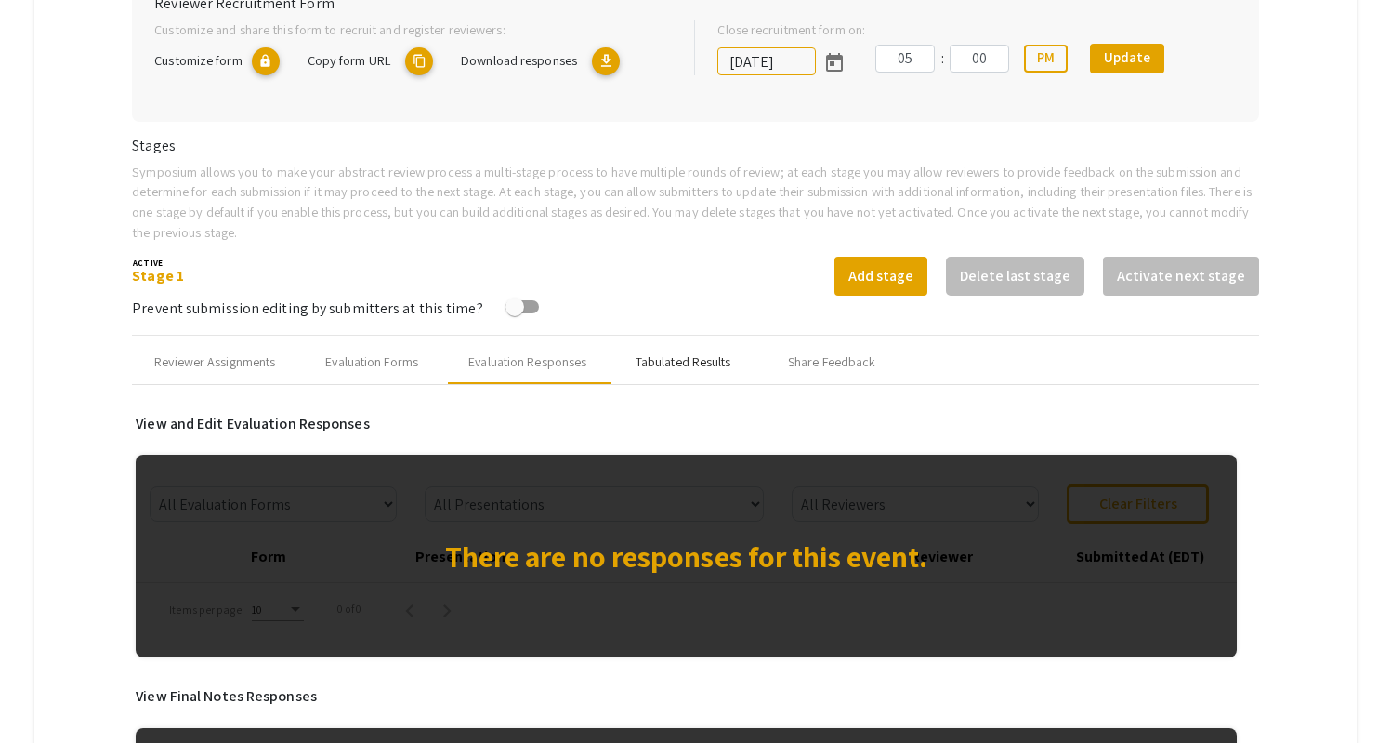
click at [698, 352] on div "Tabulated Results" at bounding box center [684, 362] width 96 height 20
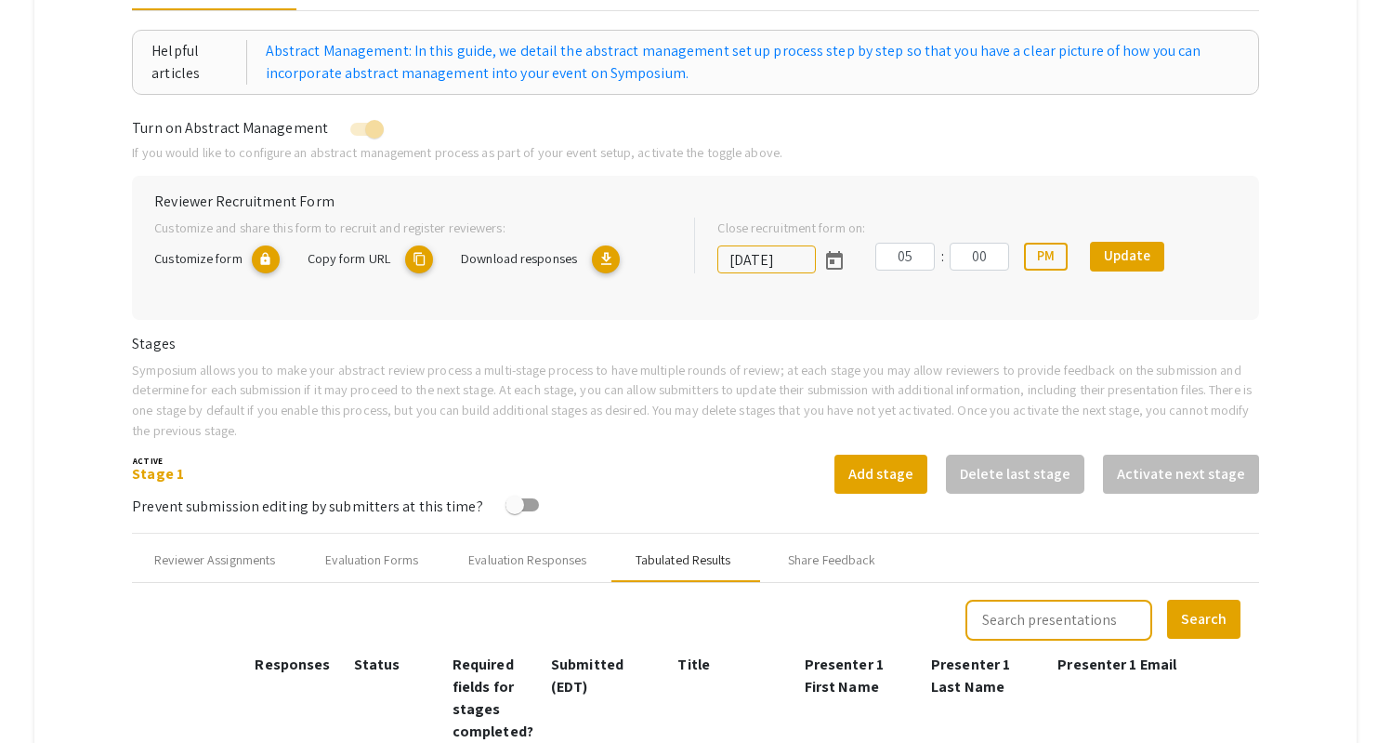
scroll to position [304, 0]
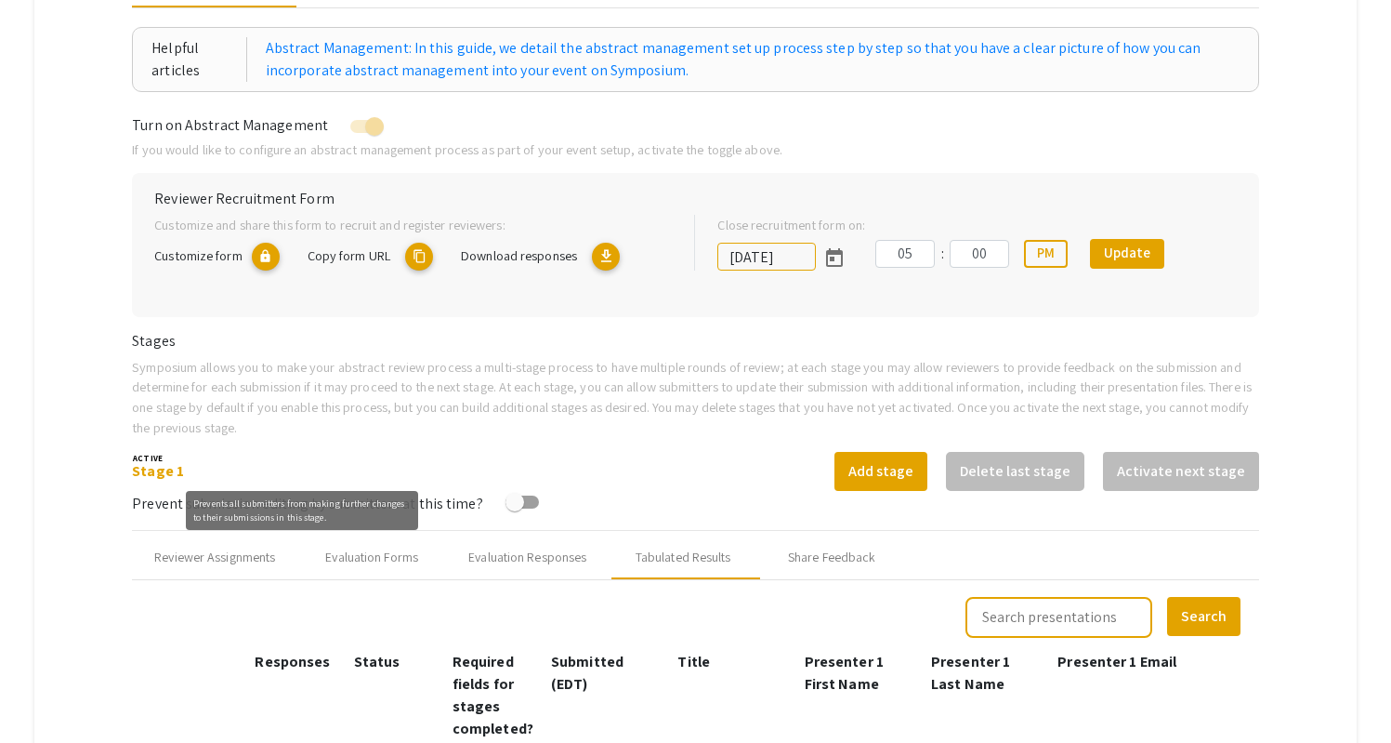
click at [198, 522] on div "Prevents all submitters from making further changes to their submissions in thi…" at bounding box center [302, 510] width 232 height 39
click at [413, 515] on div "Prevents all submitters from making further changes to their submissions in thi…" at bounding box center [302, 510] width 232 height 39
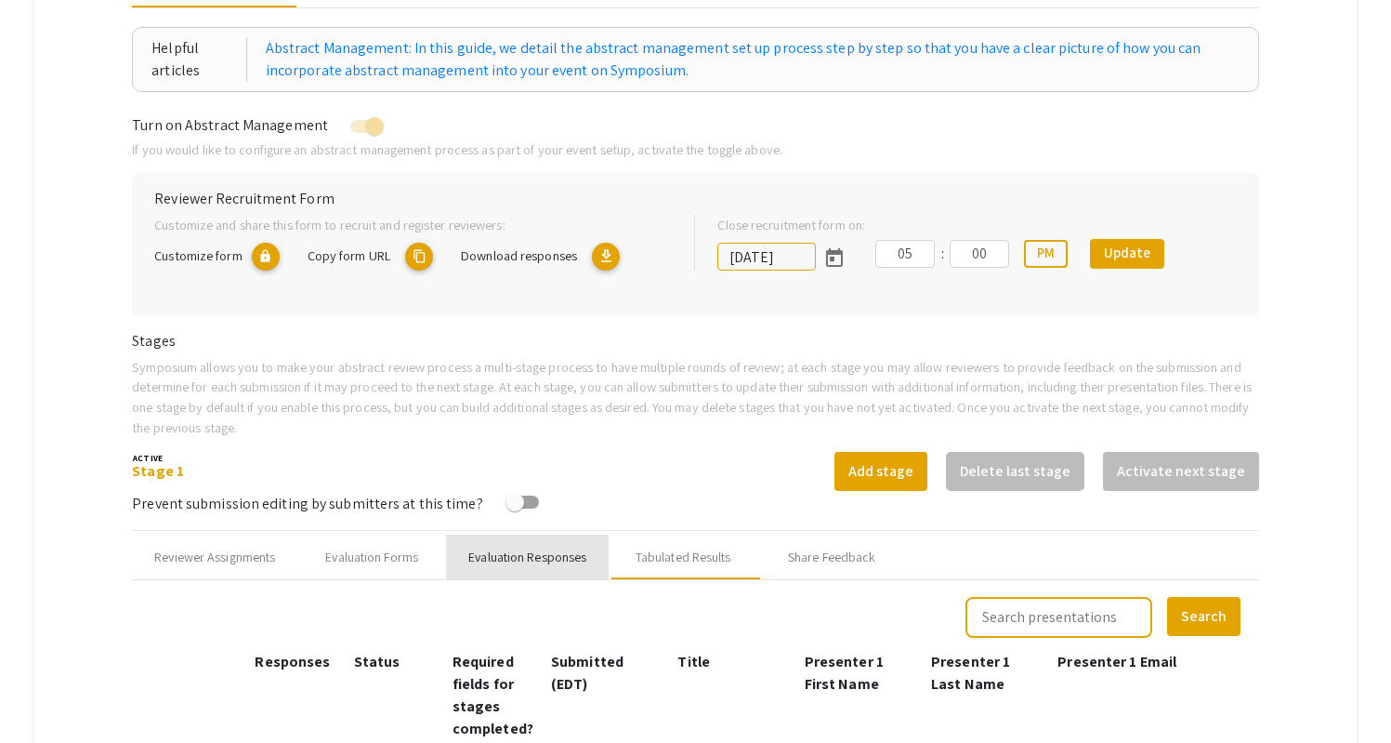
click at [549, 547] on div "Evaluation Responses" at bounding box center [527, 557] width 118 height 20
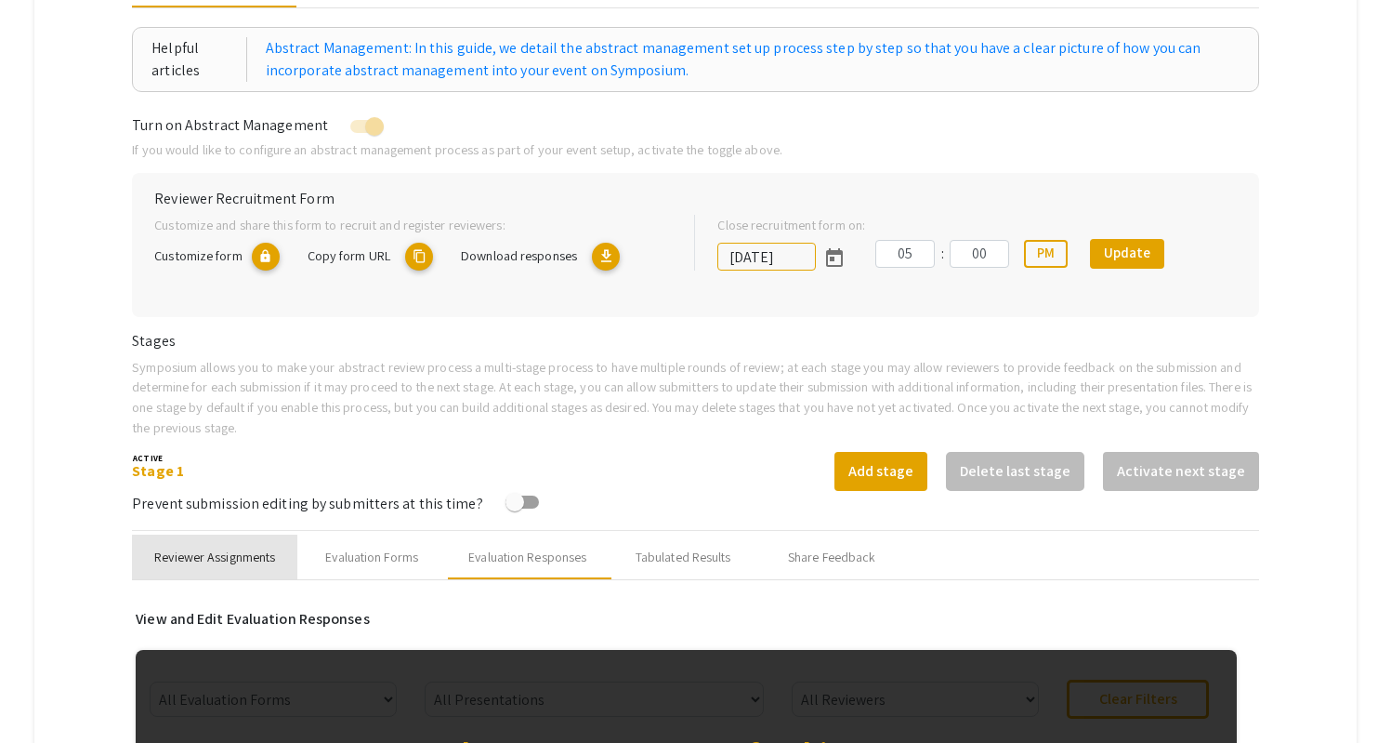
click at [240, 547] on div "Reviewer Assignments" at bounding box center [214, 557] width 121 height 20
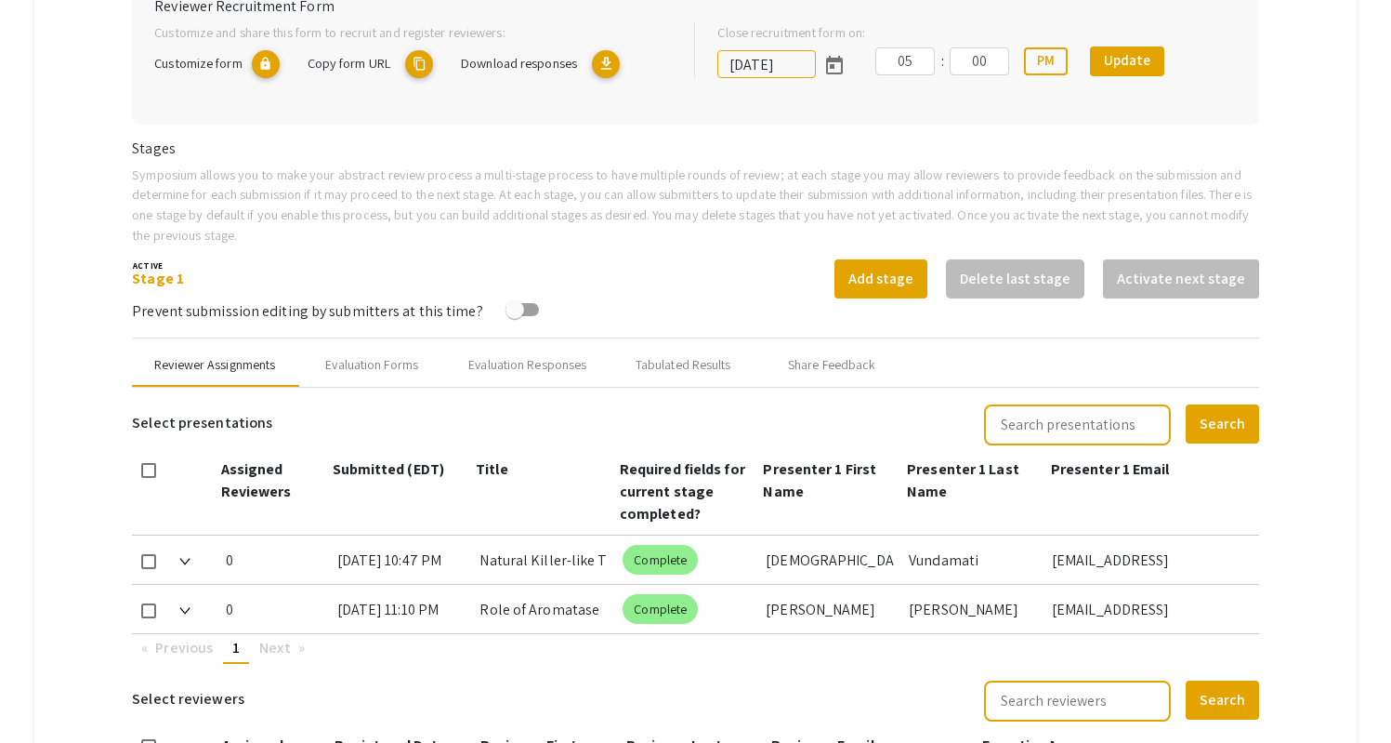
scroll to position [513, 0]
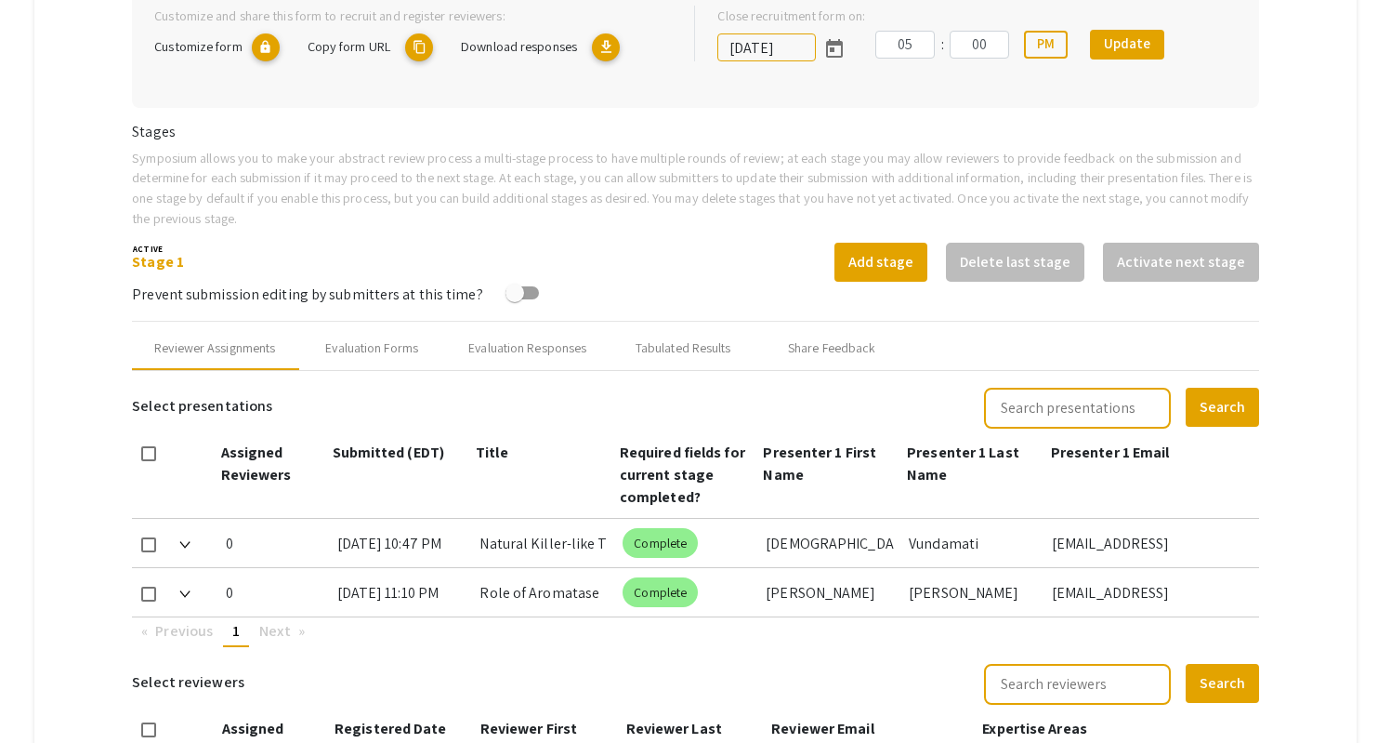
click at [129, 510] on mat-tab-group "Abstract Management Submissions Abstract Booklet Helpful articles Abstract Mana…" at bounding box center [695, 329] width 1322 height 1196
click at [148, 537] on span at bounding box center [148, 544] width 15 height 15
click at [148, 552] on input "checkbox" at bounding box center [148, 552] width 1 height 1
checkbox input "true"
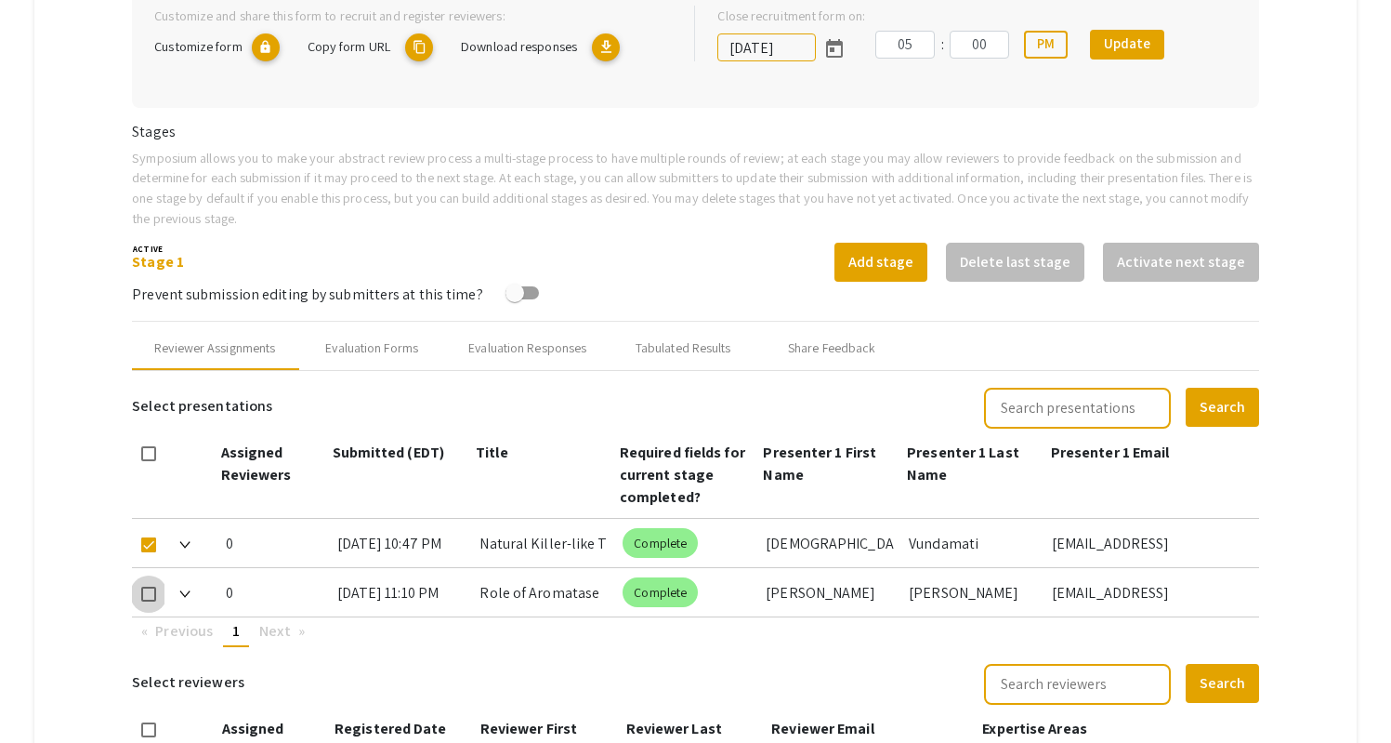
click at [149, 586] on span at bounding box center [148, 593] width 15 height 15
click at [149, 601] on input "checkbox" at bounding box center [148, 601] width 1 height 1
checkbox input "true"
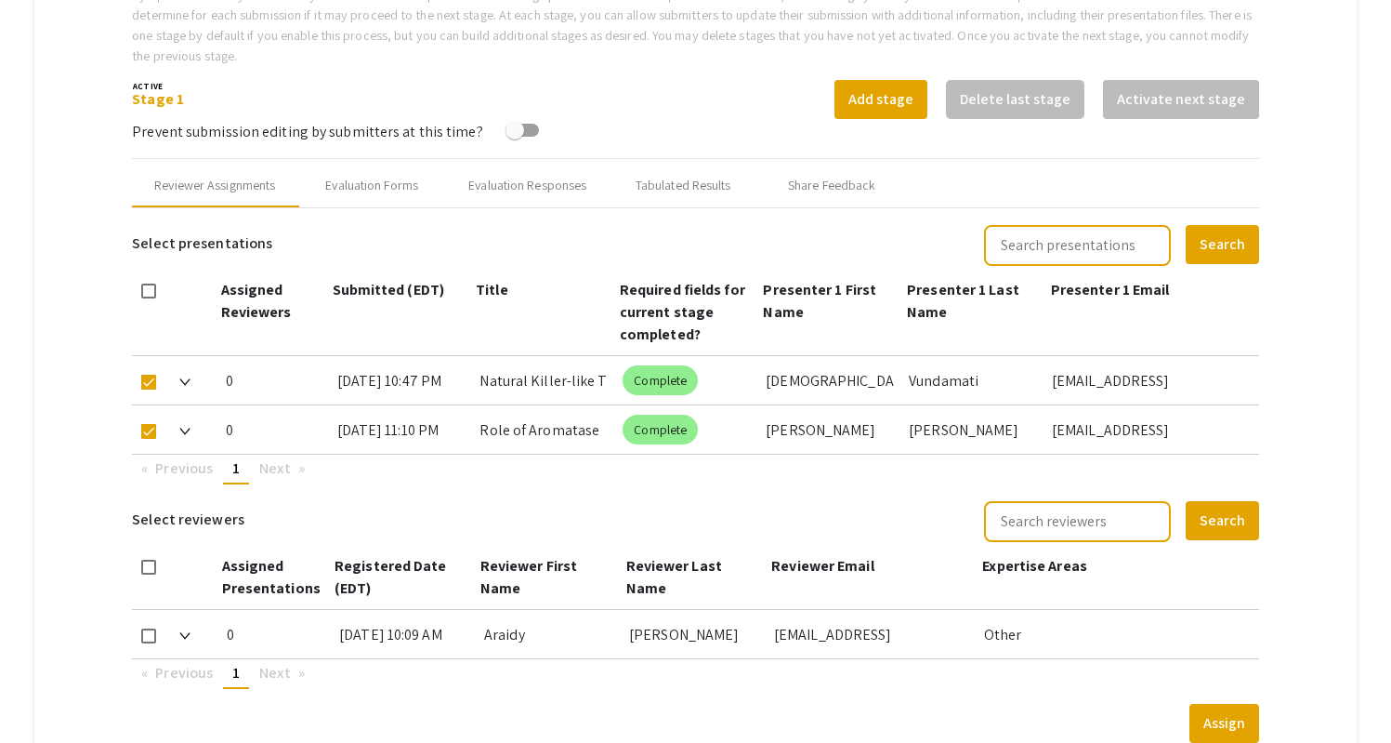
scroll to position [684, 0]
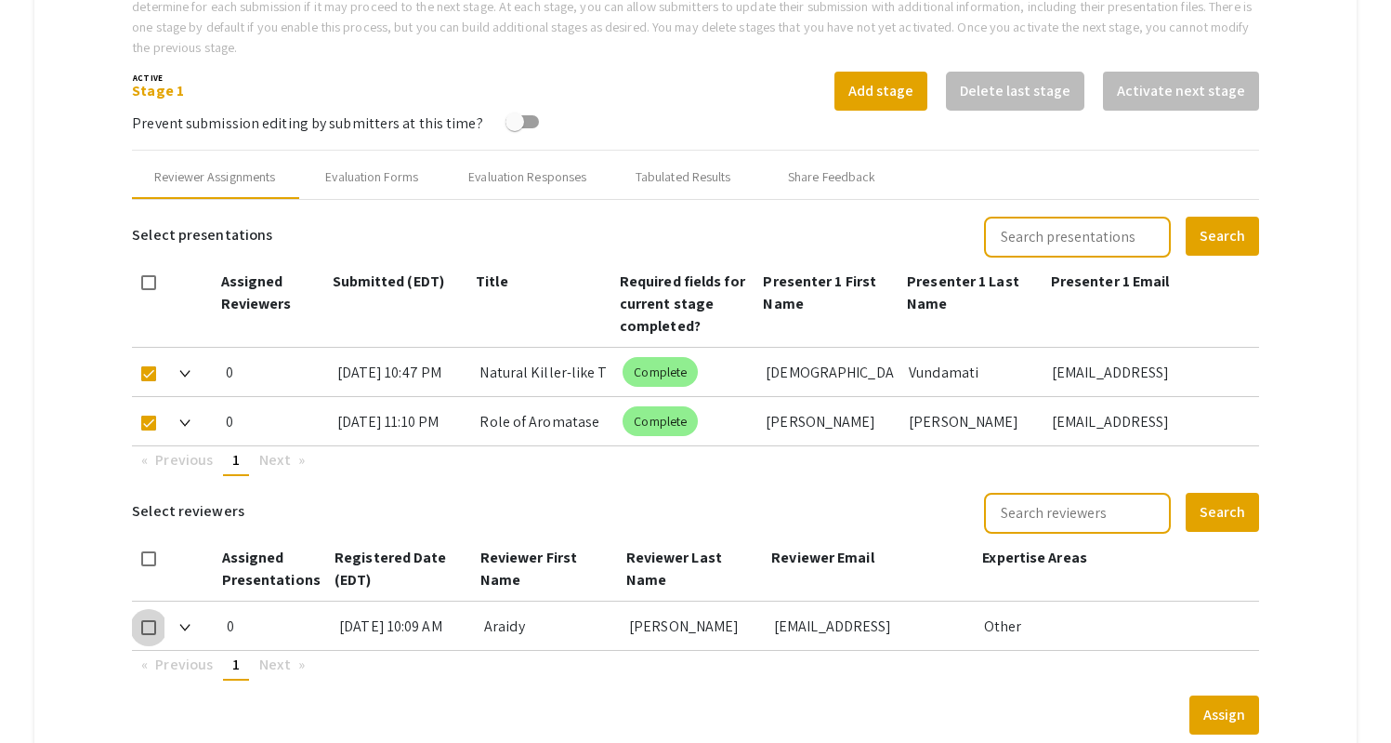
click at [152, 620] on span at bounding box center [148, 627] width 15 height 15
click at [149, 635] on input "checkbox" at bounding box center [148, 635] width 1 height 1
click at [151, 620] on span at bounding box center [148, 627] width 15 height 15
click at [149, 635] on input "checkbox" at bounding box center [148, 635] width 1 height 1
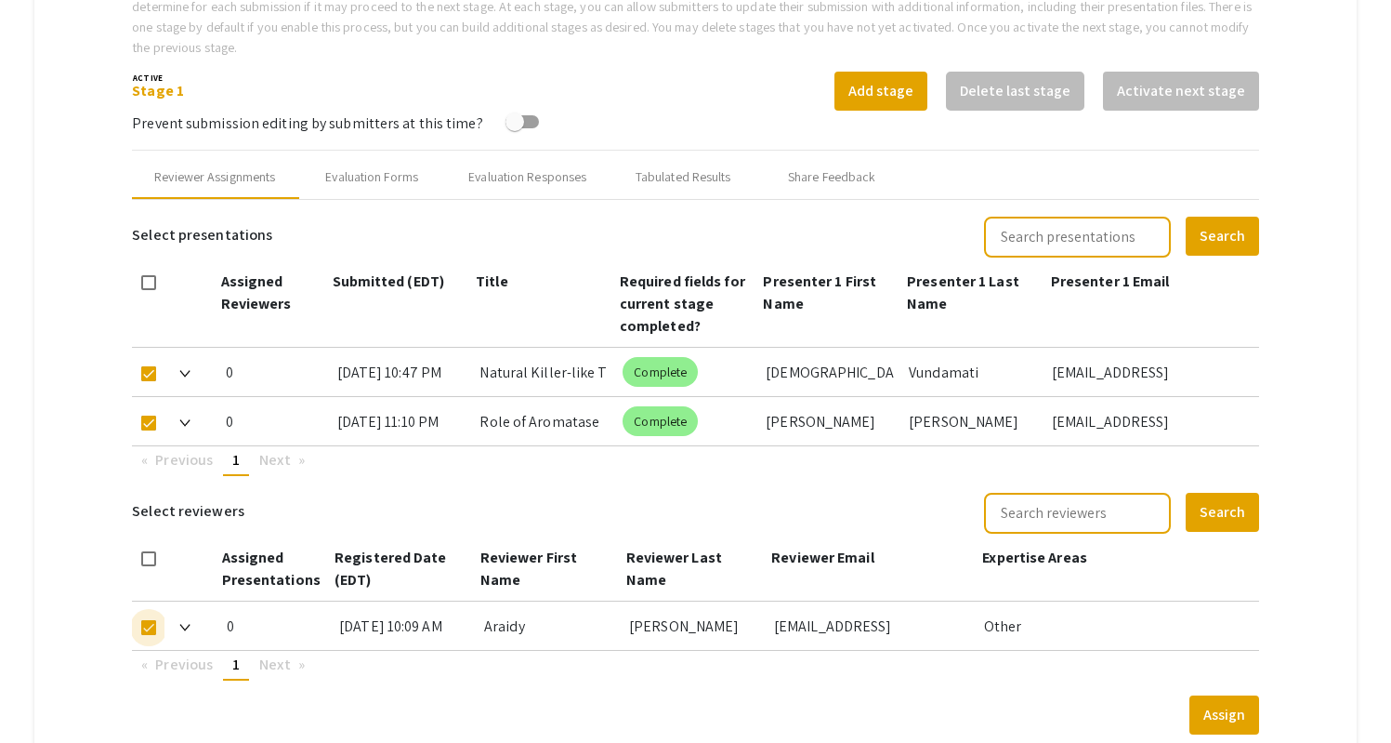
checkbox input "false"
click at [147, 366] on span at bounding box center [148, 373] width 15 height 15
click at [148, 381] on input "checkbox" at bounding box center [148, 381] width 1 height 1
checkbox input "false"
click at [147, 415] on span at bounding box center [148, 422] width 15 height 15
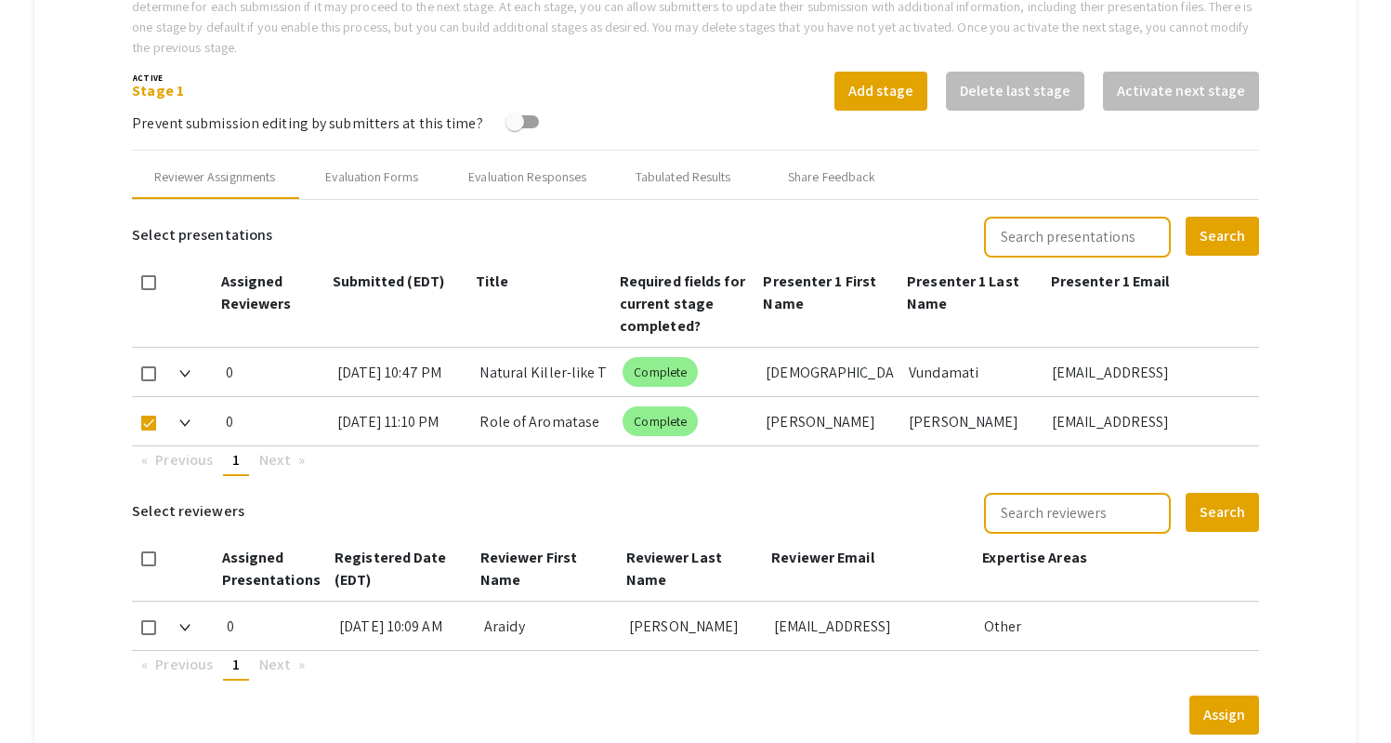
click at [148, 430] on input "checkbox" at bounding box center [148, 430] width 1 height 1
checkbox input "false"
click at [669, 357] on mat-chip "Complete" at bounding box center [660, 372] width 75 height 30
click at [676, 406] on mat-chip "Complete" at bounding box center [660, 421] width 75 height 30
click at [186, 419] on img at bounding box center [184, 422] width 11 height 7
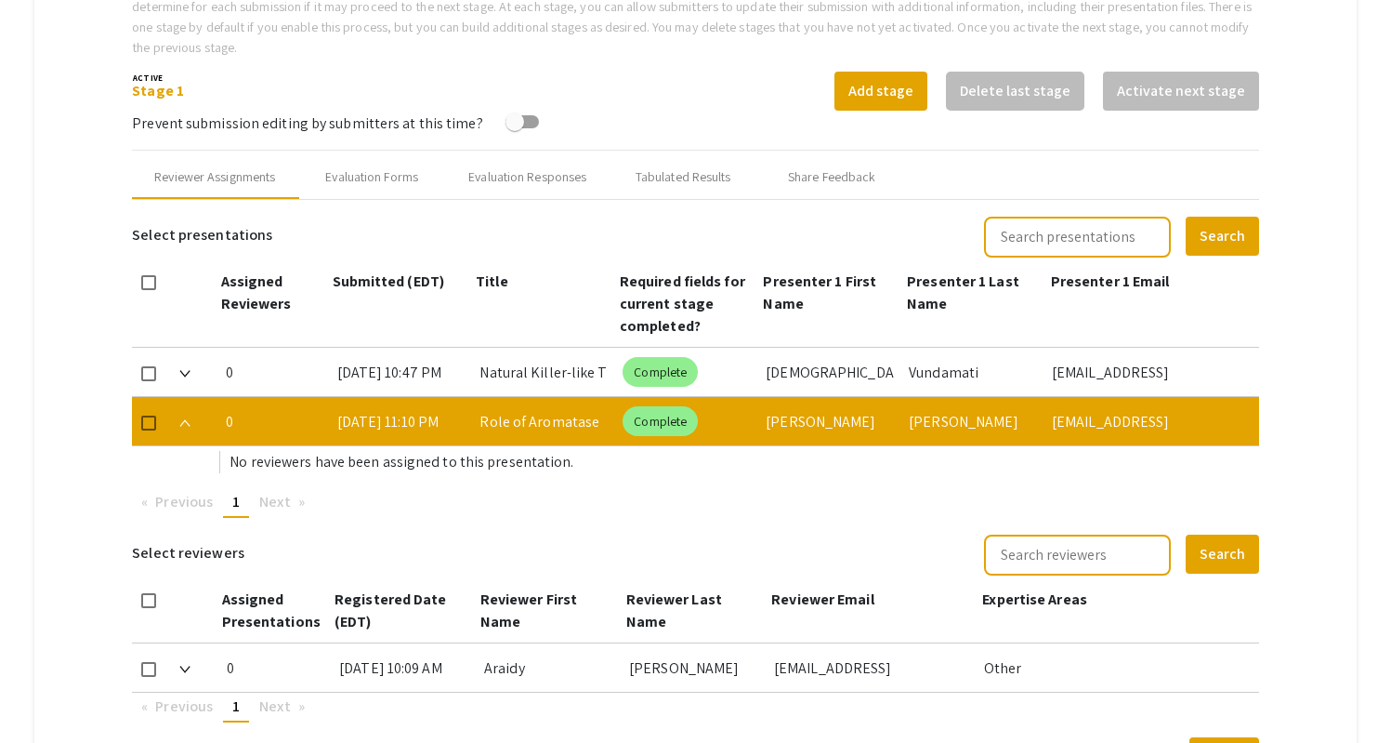
click at [189, 412] on span at bounding box center [184, 422] width 11 height 20
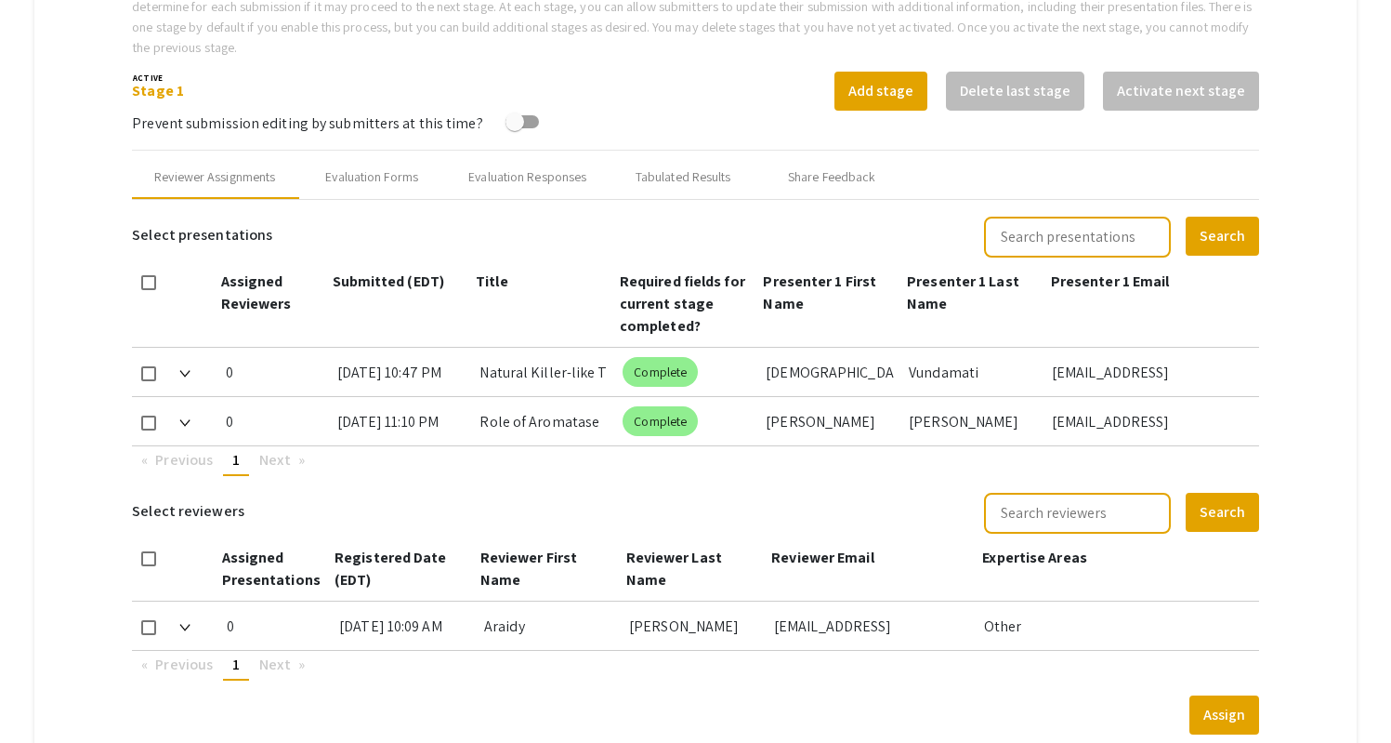
click at [1028, 736] on div "Manage 2025 Life Sciences South Florida STEM Undergraduate Symposium Event Setu…" at bounding box center [695, 97] width 1391 height 1394
click at [660, 357] on mat-chip "Complete" at bounding box center [660, 372] width 75 height 30
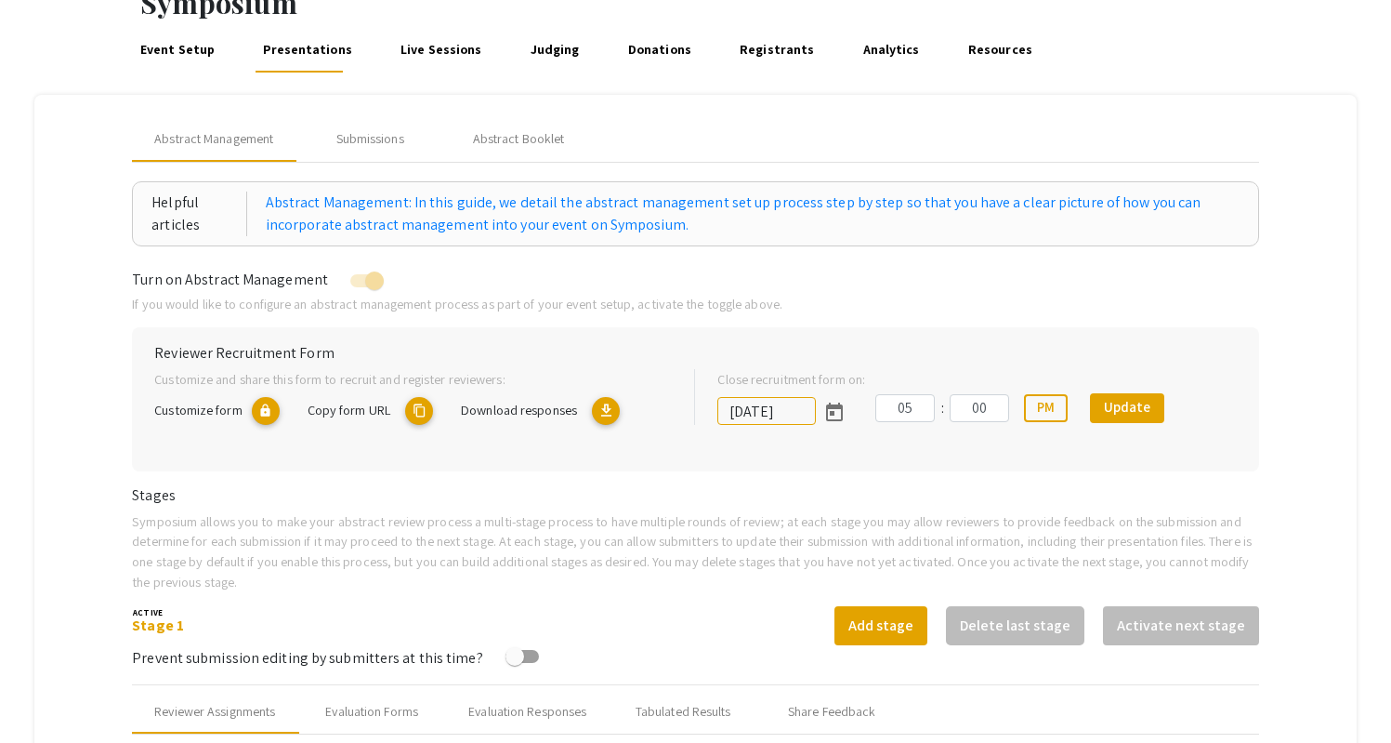
scroll to position [153, 0]
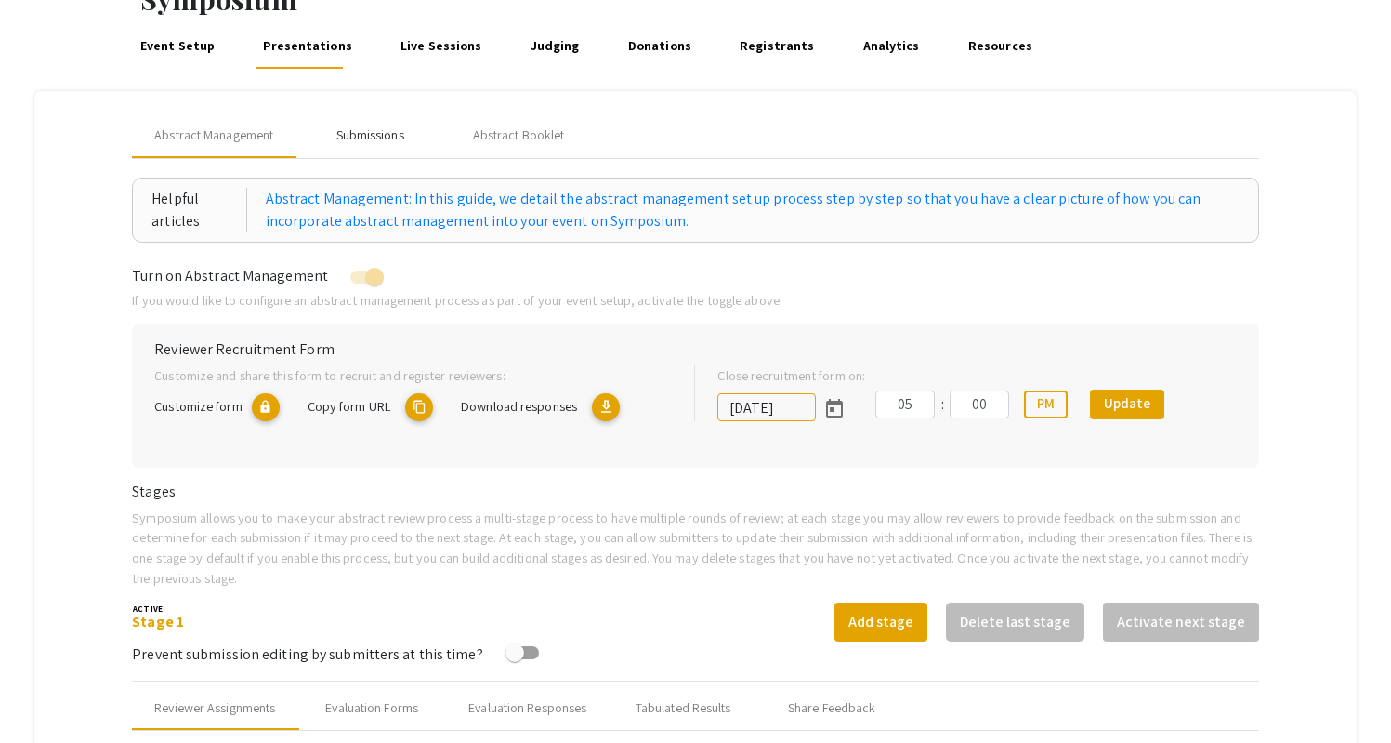
click at [381, 125] on div "Submissions" at bounding box center [370, 135] width 68 height 20
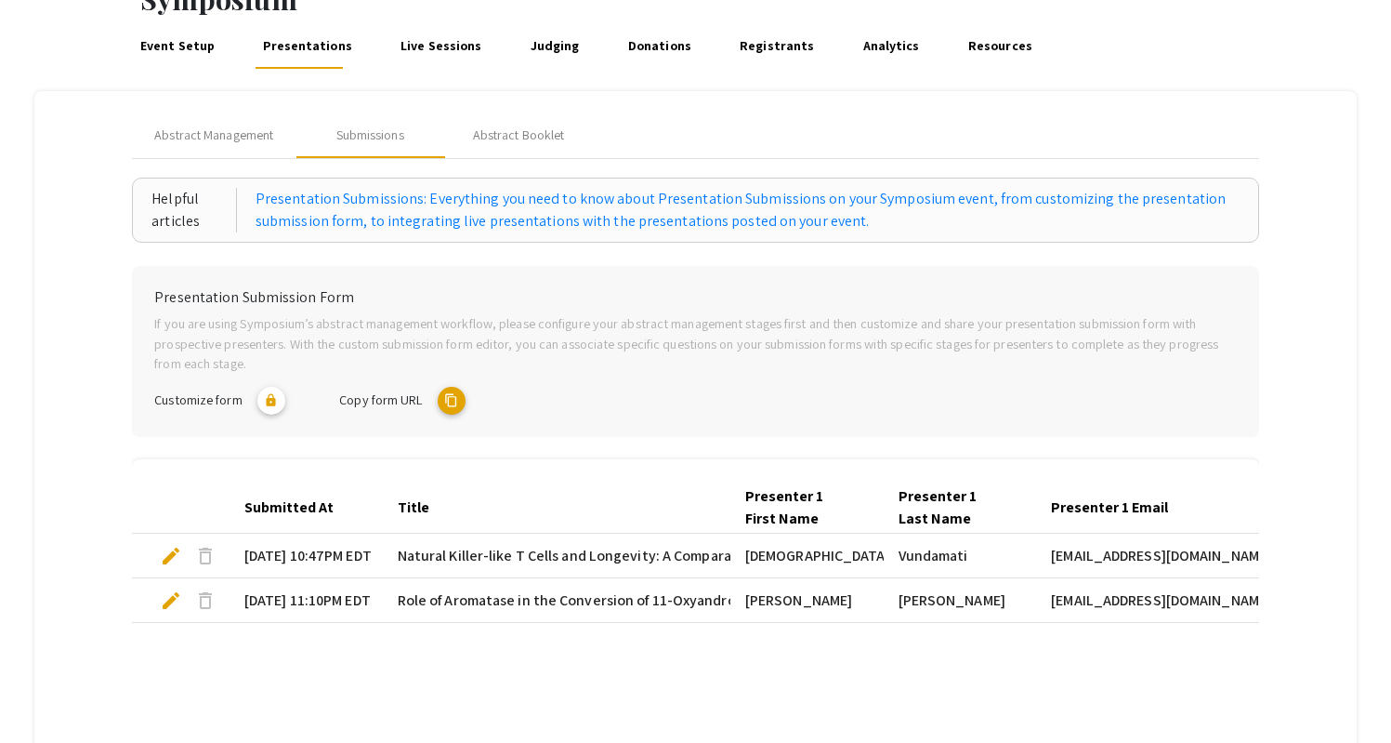
click at [170, 545] on span "edit" at bounding box center [171, 556] width 22 height 22
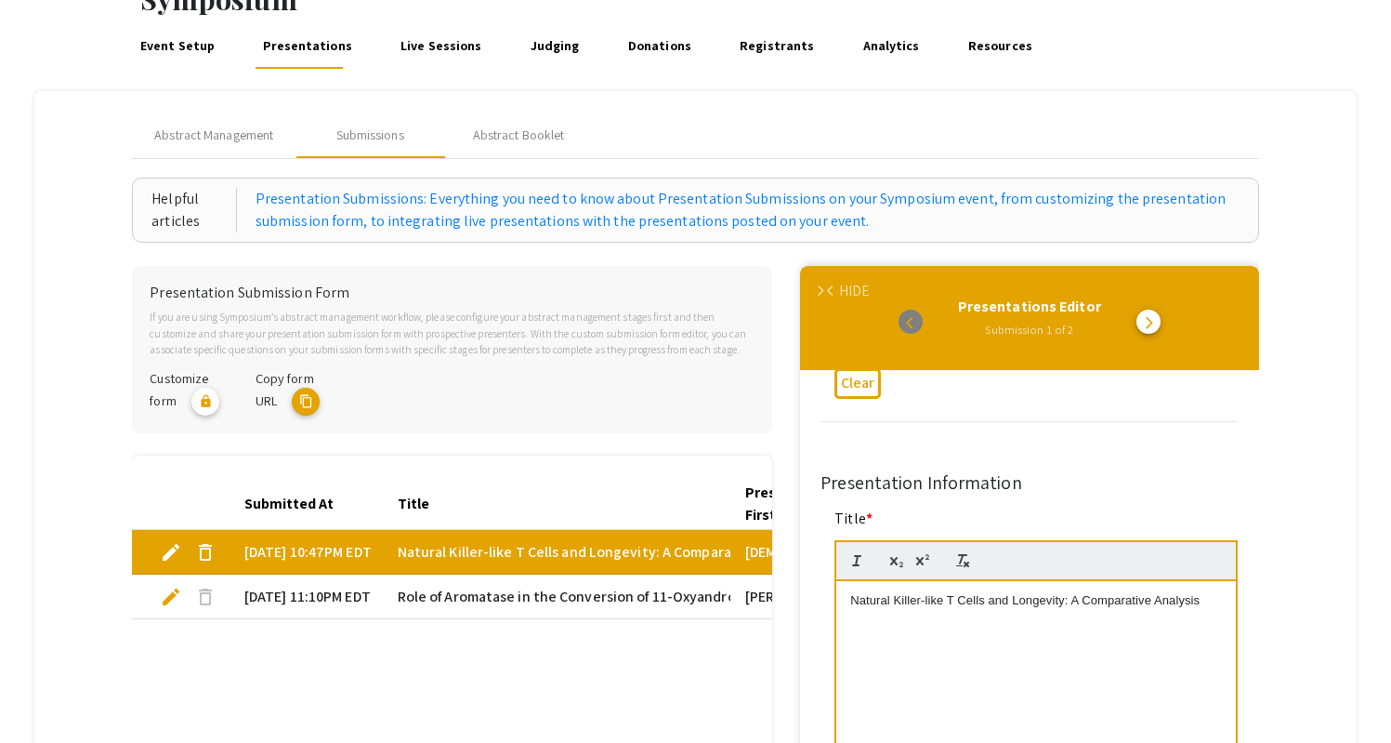
scroll to position [922, 0]
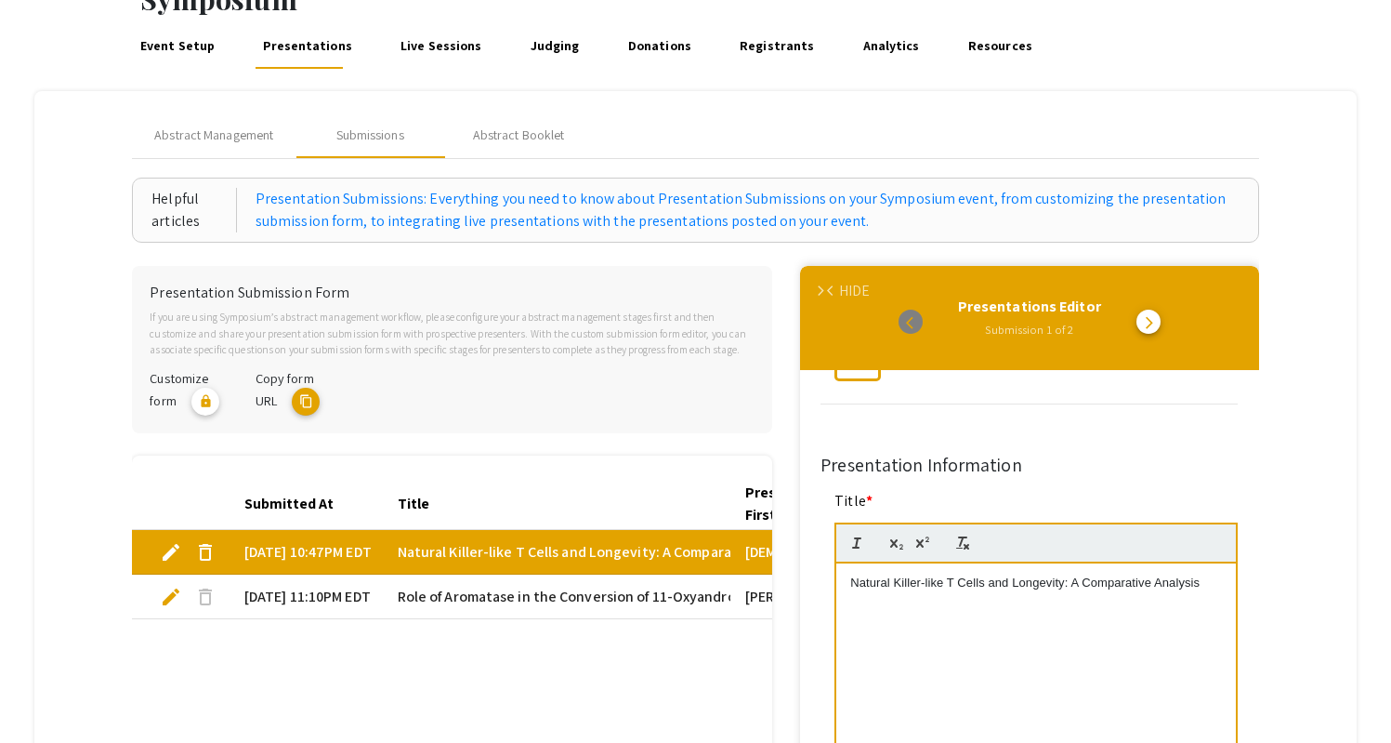
type input "1"
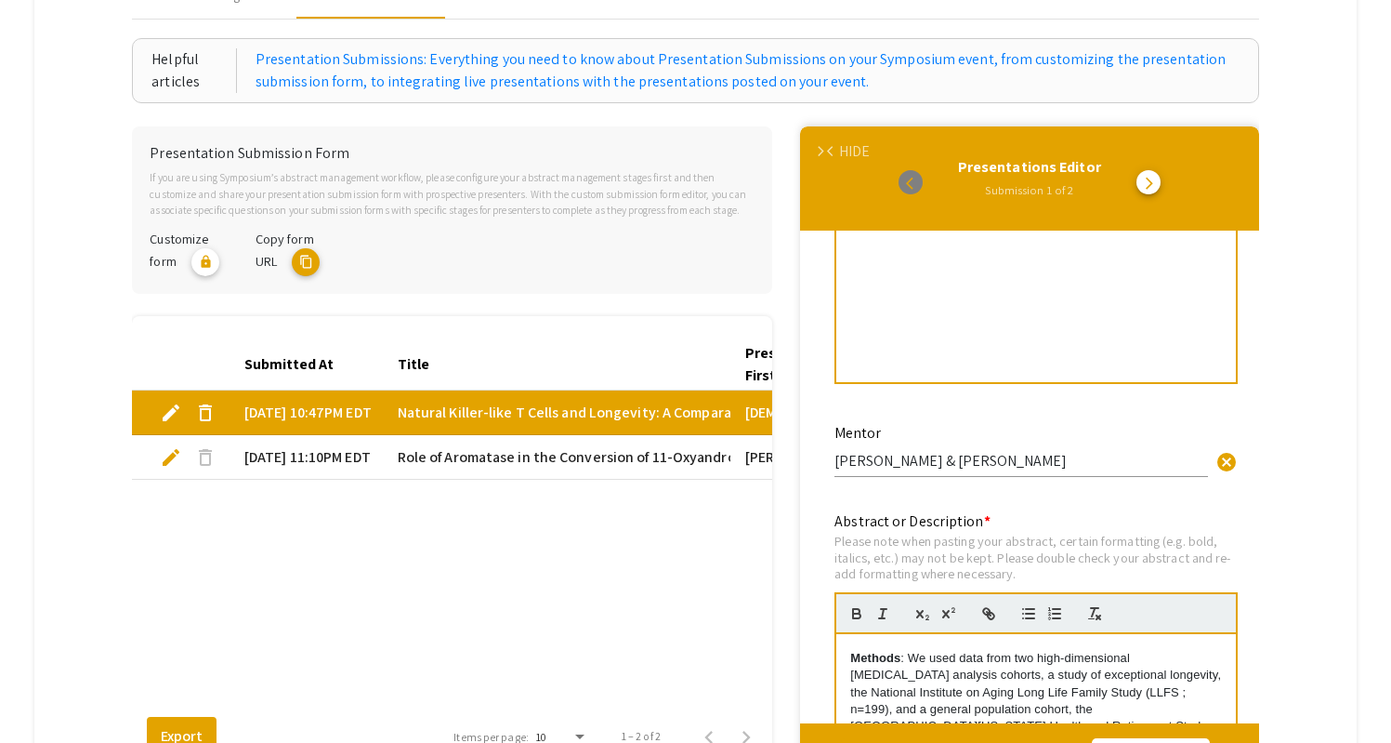
scroll to position [1235, 0]
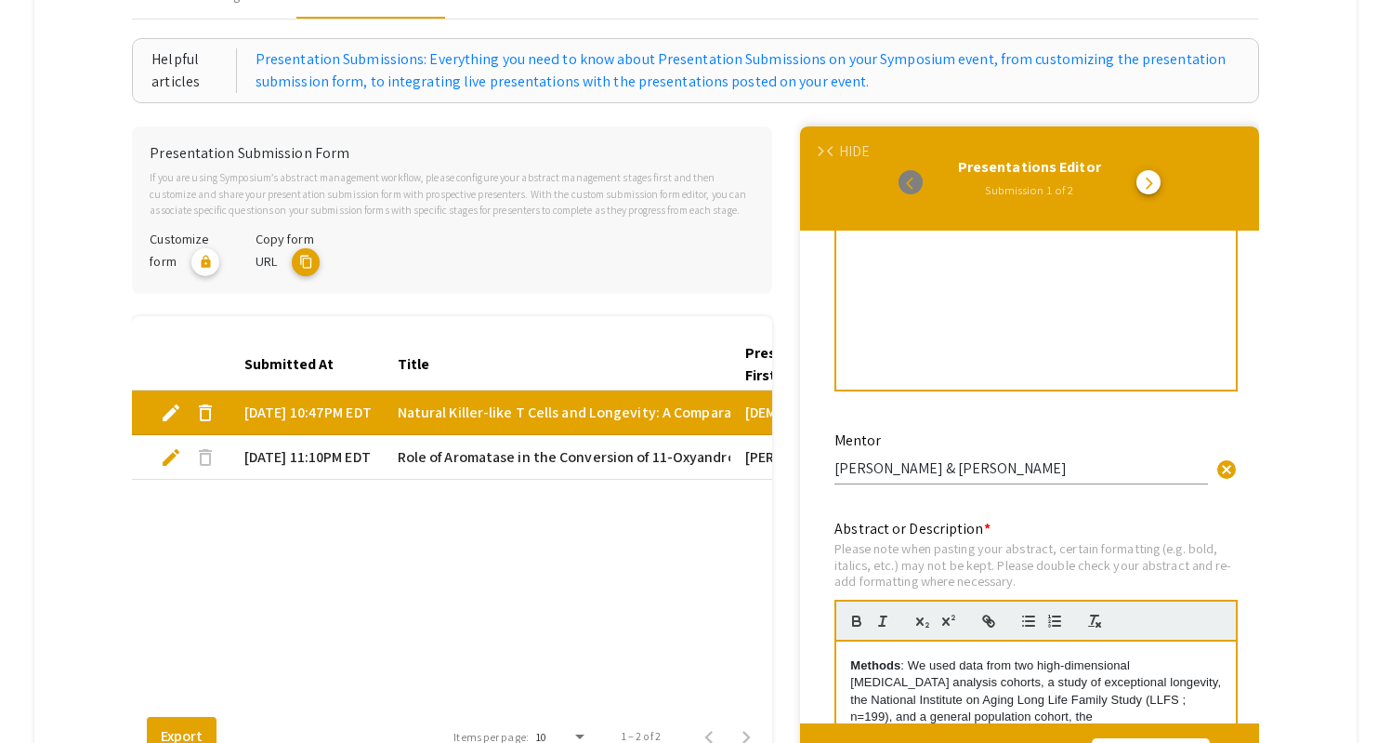
click at [1329, 243] on mat-tab-group "Abstract Management Submissions Abstract Booklet Helpful articles Presentation …" at bounding box center [695, 379] width 1322 height 855
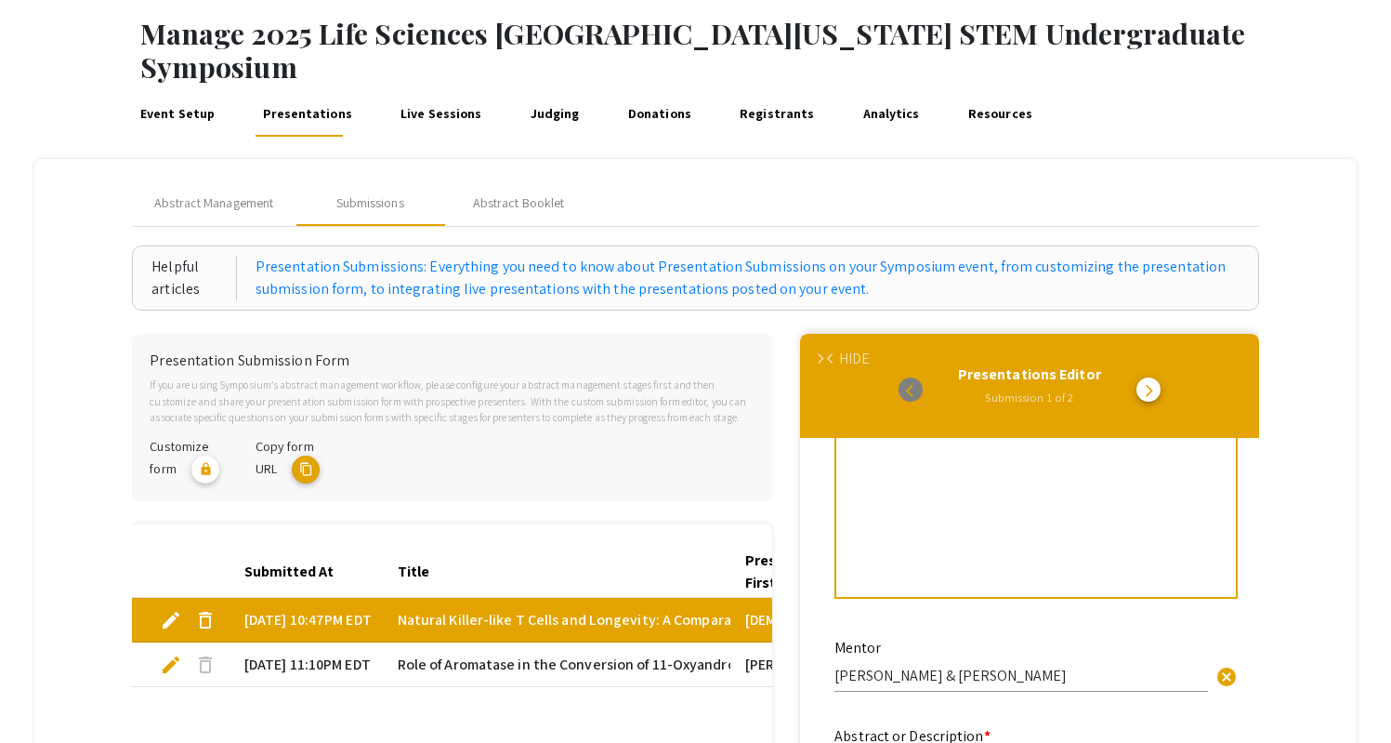
scroll to position [0, 0]
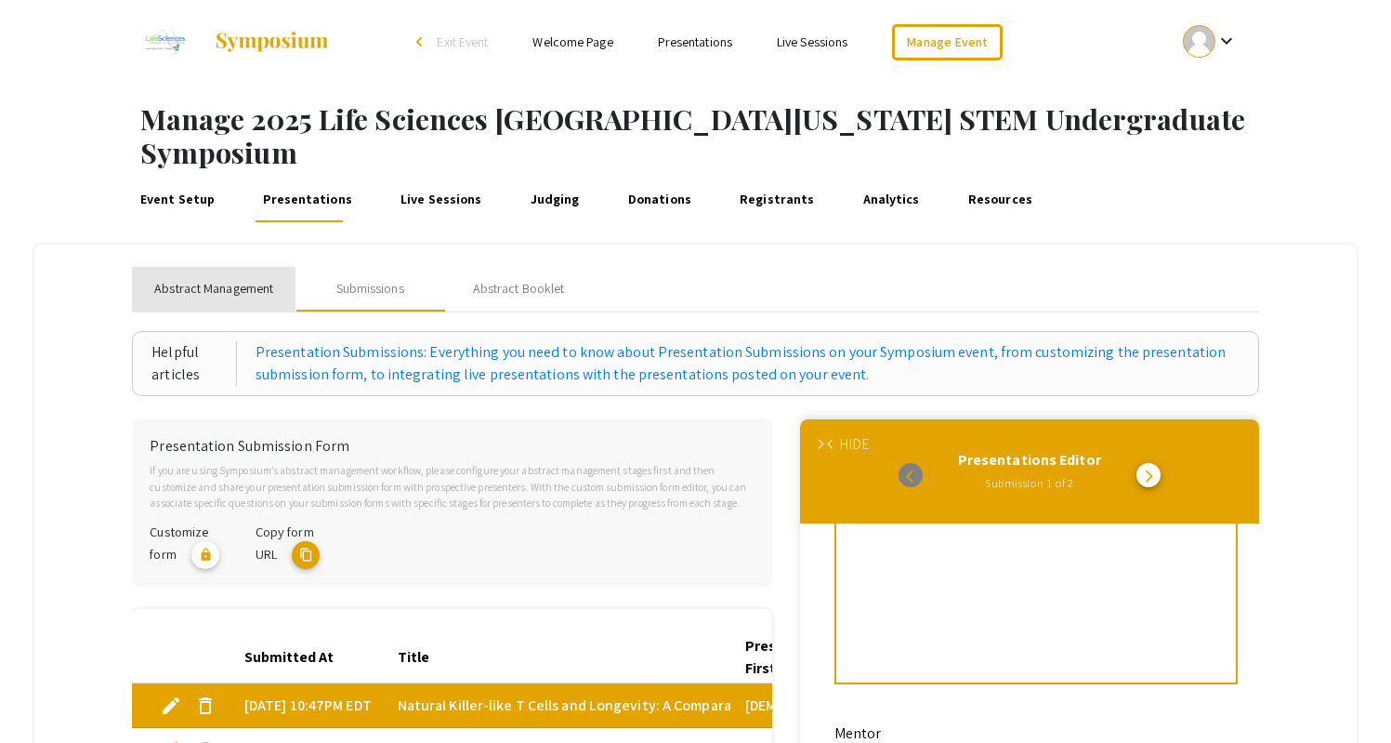
click at [251, 267] on div "Abstract Management" at bounding box center [214, 289] width 164 height 45
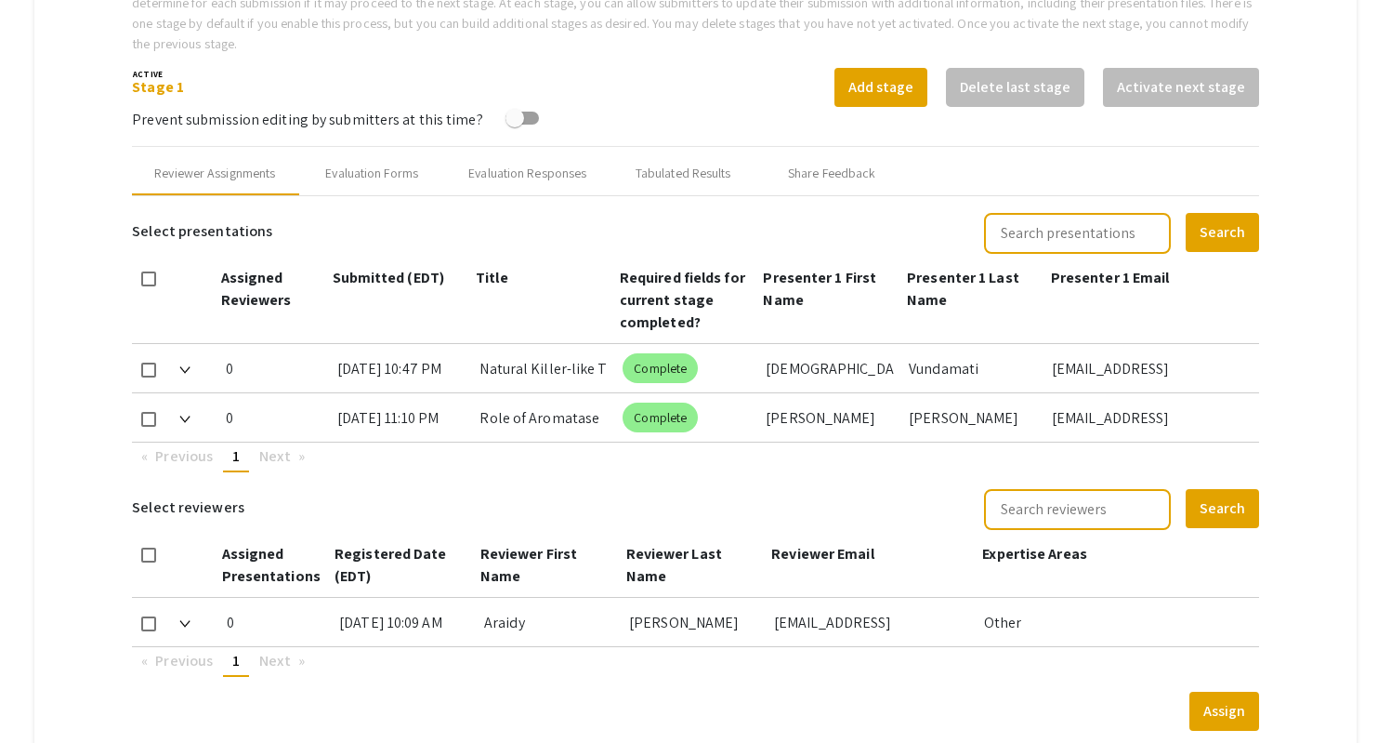
scroll to position [727, 0]
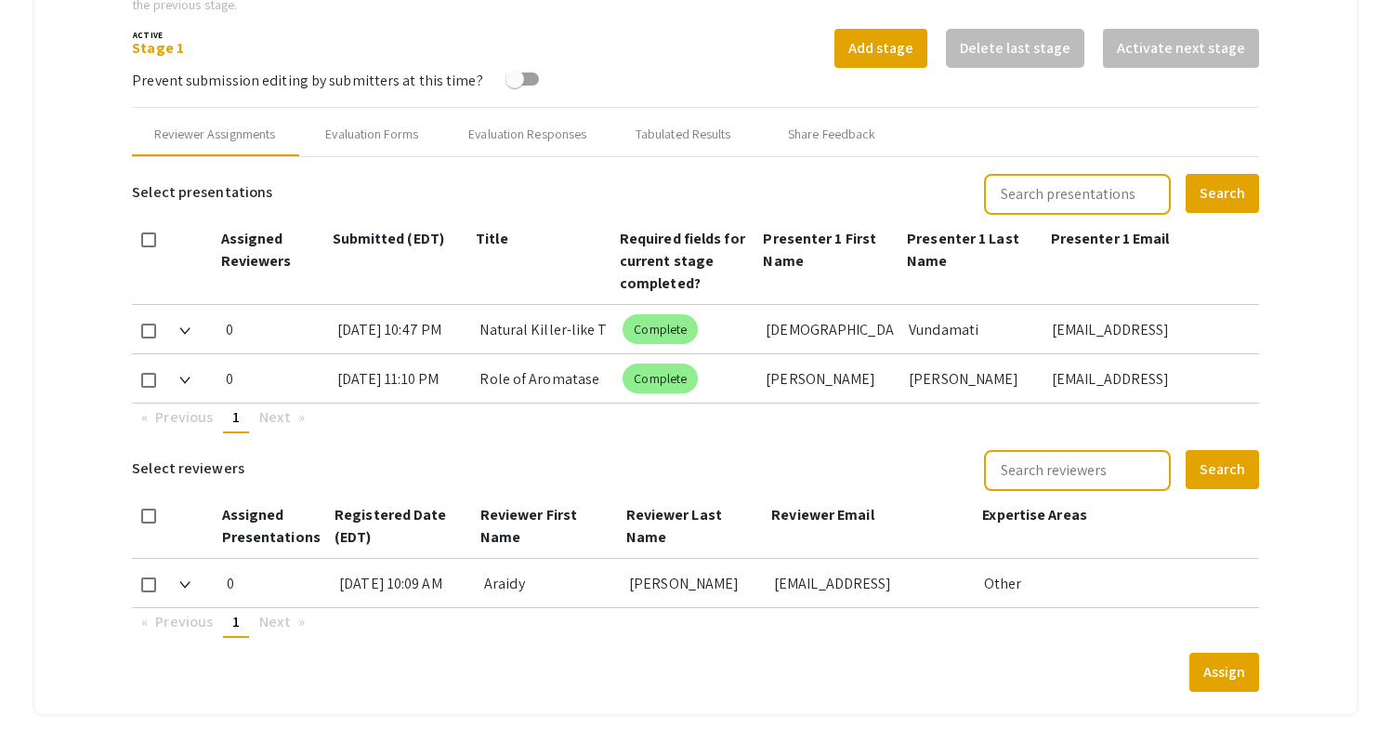
click at [973, 305] on div "Vundamati" at bounding box center [973, 329] width 128 height 48
click at [1293, 243] on mat-tab-group "Abstract Management Submissions Abstract Booklet Helpful articles Abstract Mana…" at bounding box center [695, 116] width 1322 height 1196
click at [1298, 294] on mat-tab-group "Abstract Management Submissions Abstract Booklet Helpful articles Abstract Mana…" at bounding box center [695, 116] width 1322 height 1196
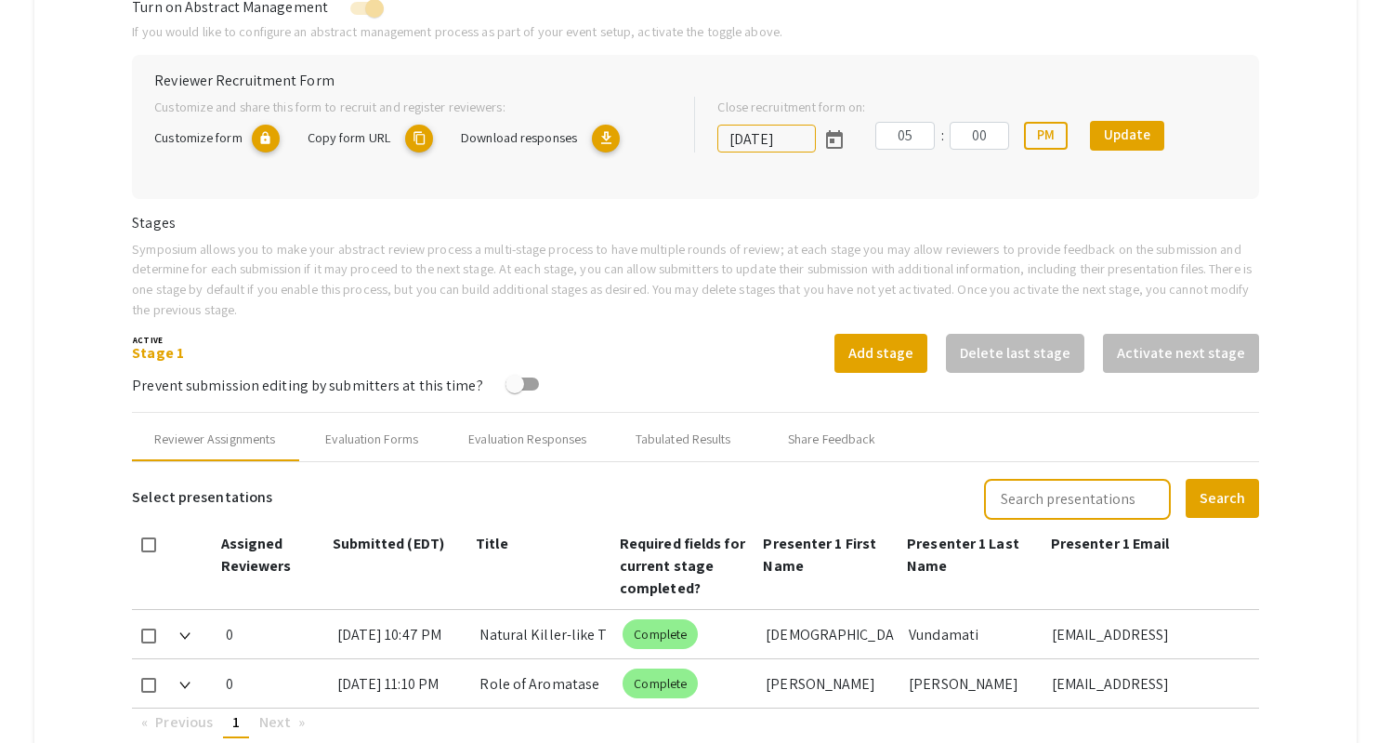
scroll to position [437, 0]
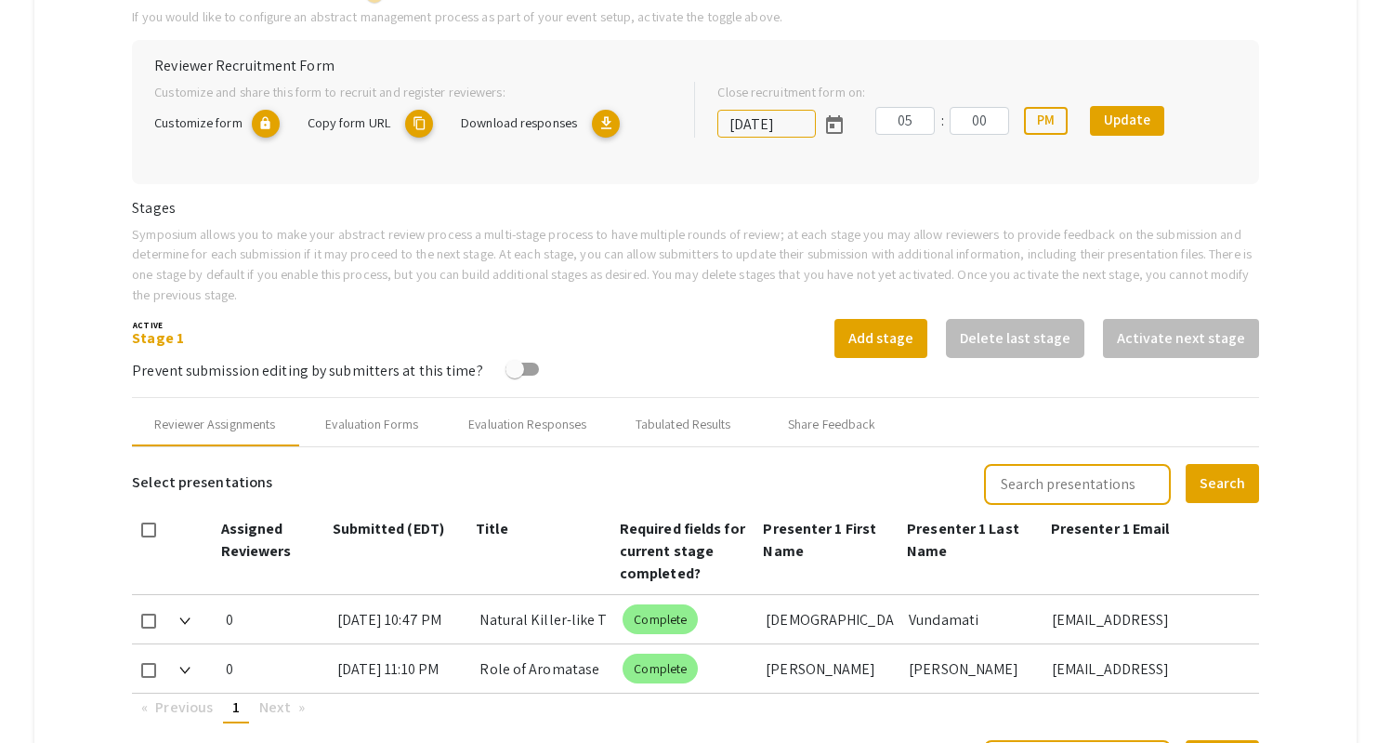
click at [186, 617] on img at bounding box center [184, 620] width 11 height 7
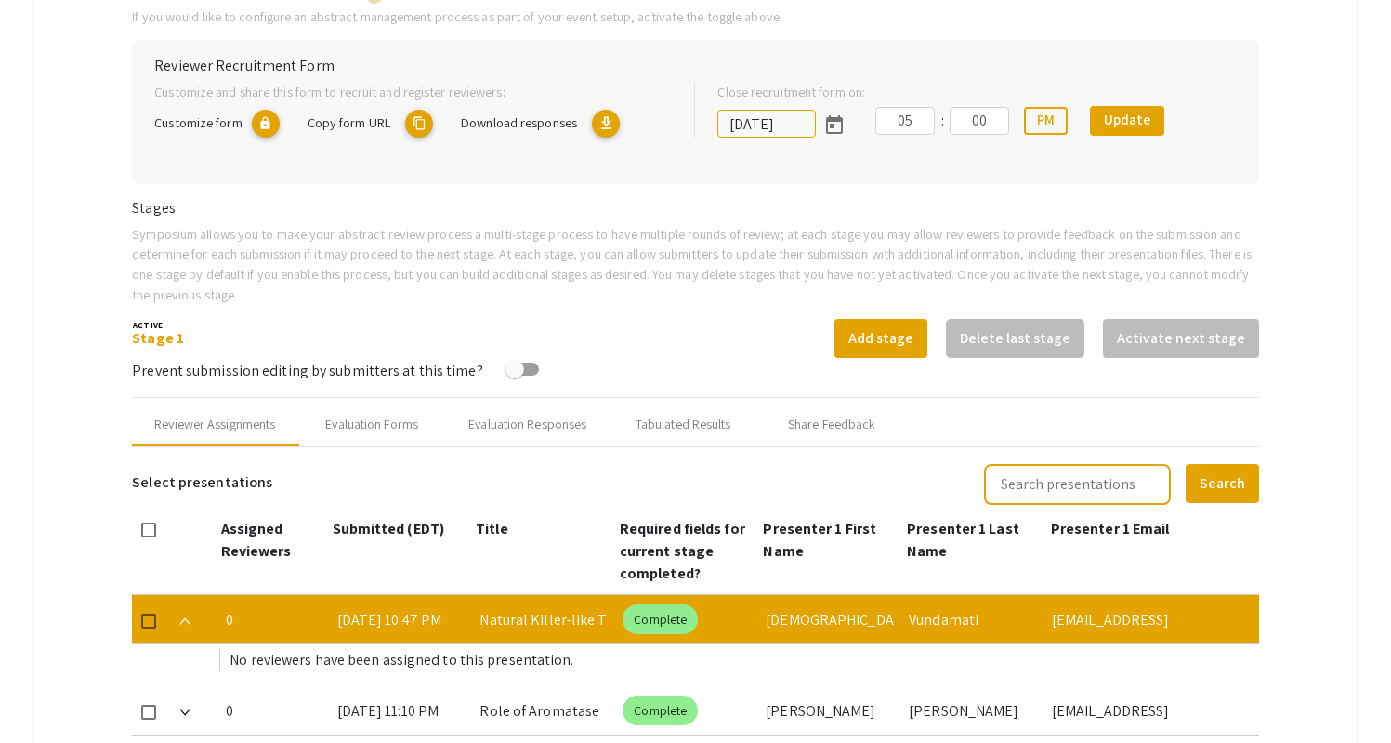
click at [187, 617] on img at bounding box center [184, 620] width 11 height 7
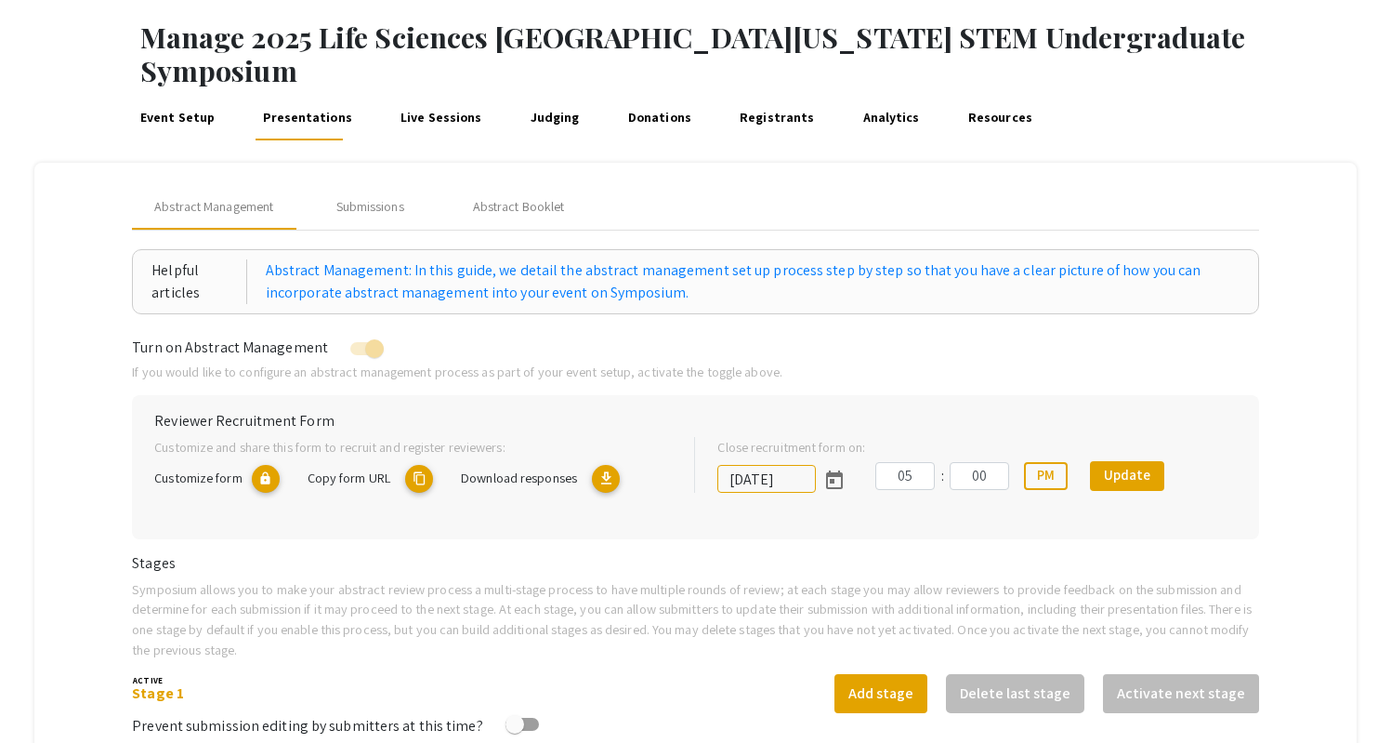
scroll to position [71, 0]
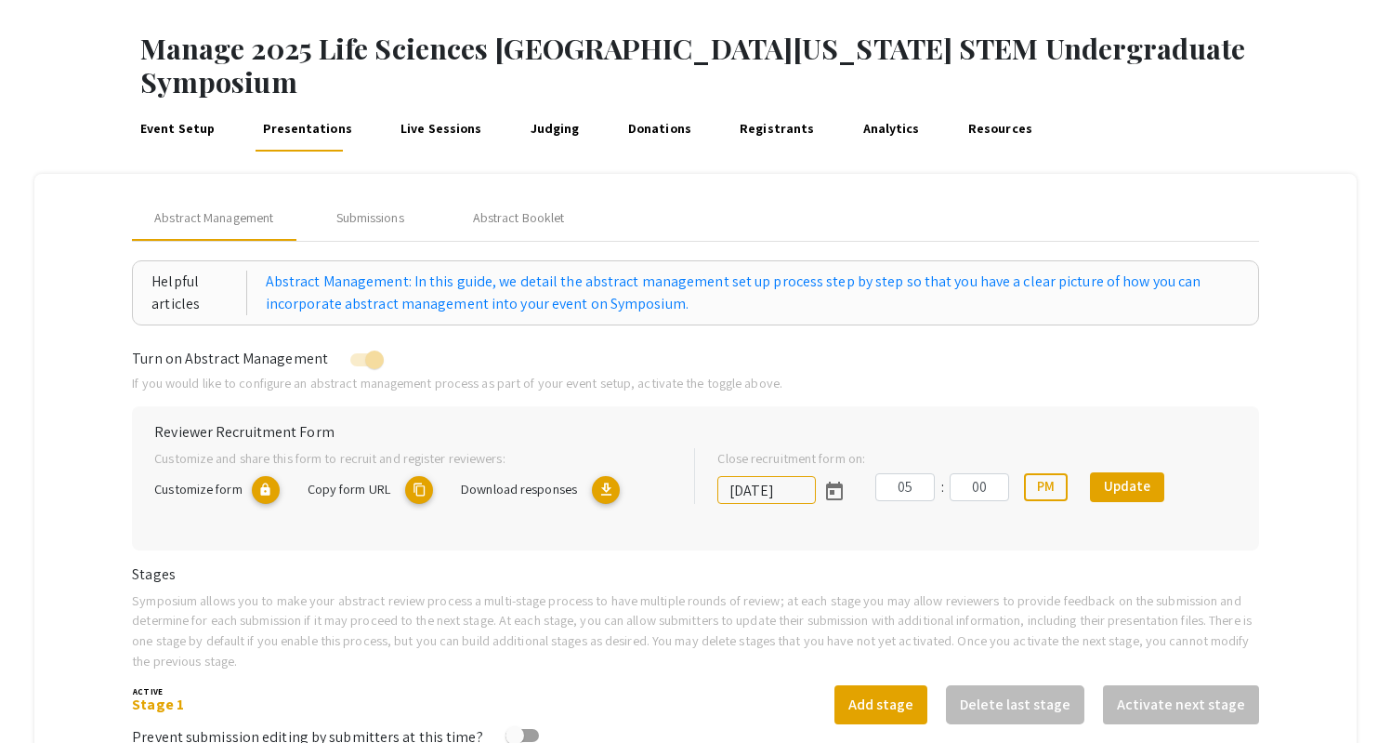
click at [546, 107] on link "Judging" at bounding box center [555, 129] width 56 height 45
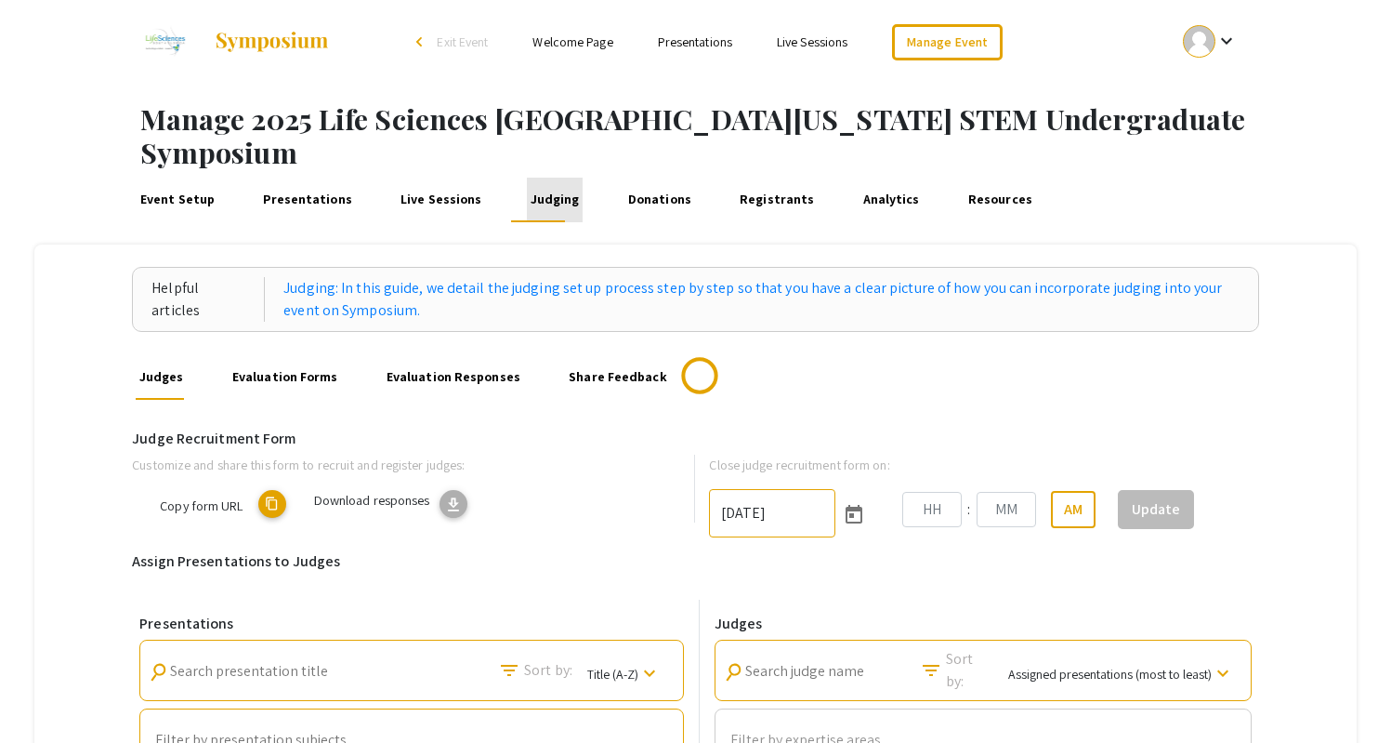
type input "10/25/2025"
type input "06"
type input "00"
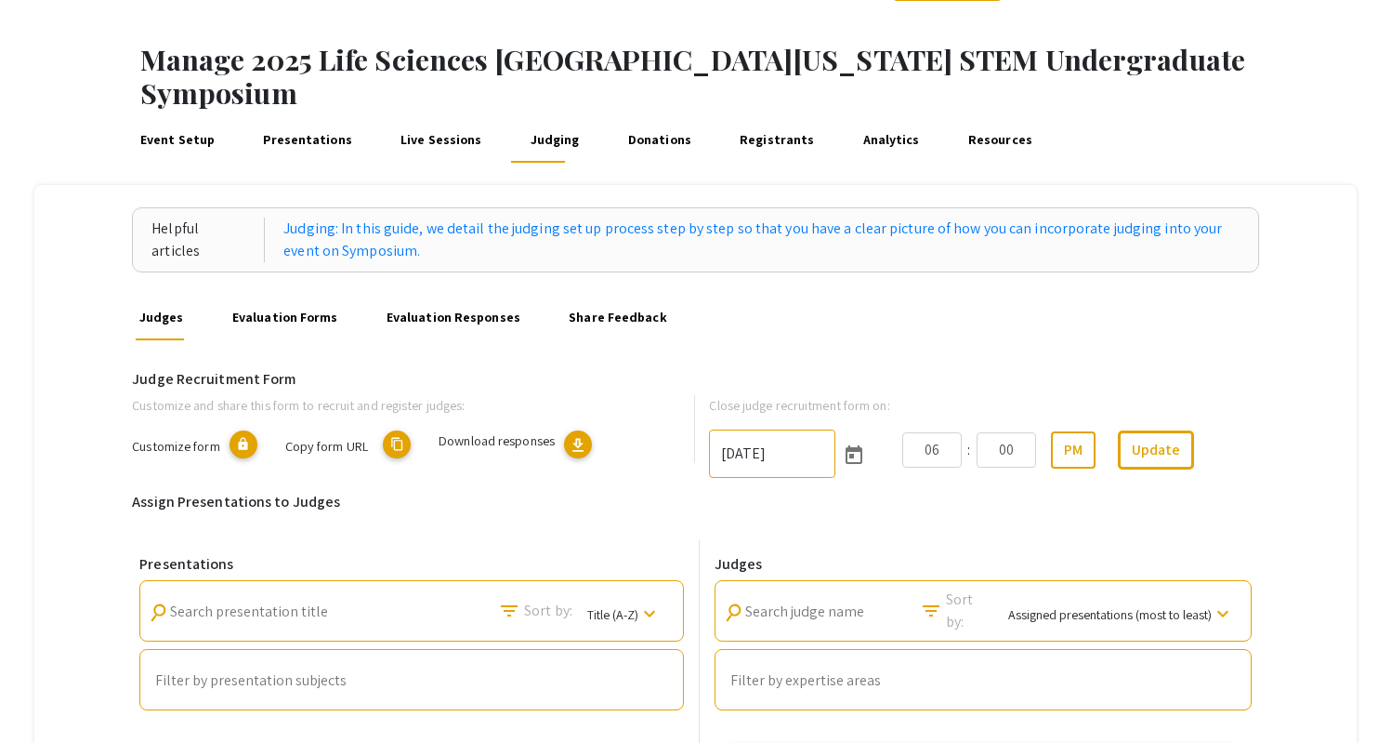
scroll to position [60, 0]
click at [358, 452] on div "Customize and share this form to recruit and register judges: Customize form lo…" at bounding box center [695, 443] width 1155 height 98
click at [299, 295] on link "Evaluation Forms" at bounding box center [285, 317] width 112 height 45
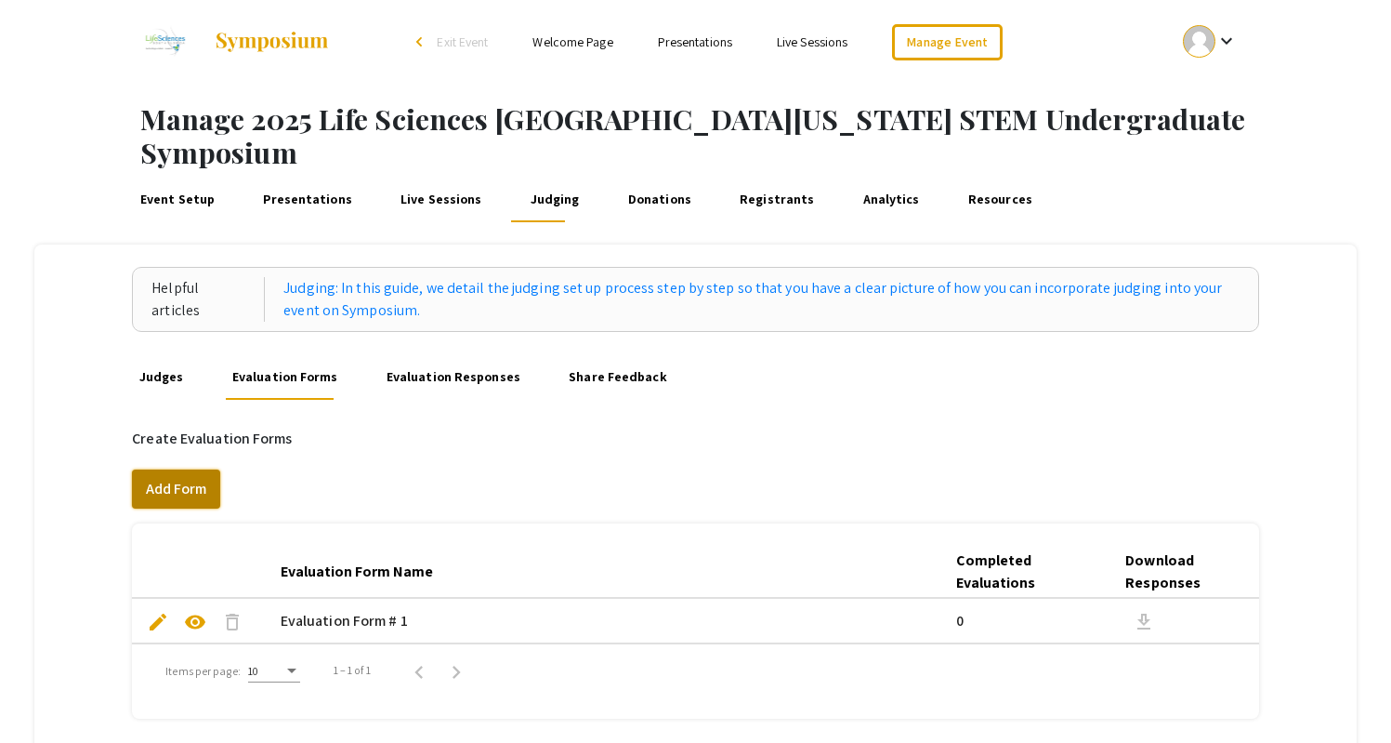
click at [202, 469] on button "Add Form" at bounding box center [176, 488] width 88 height 39
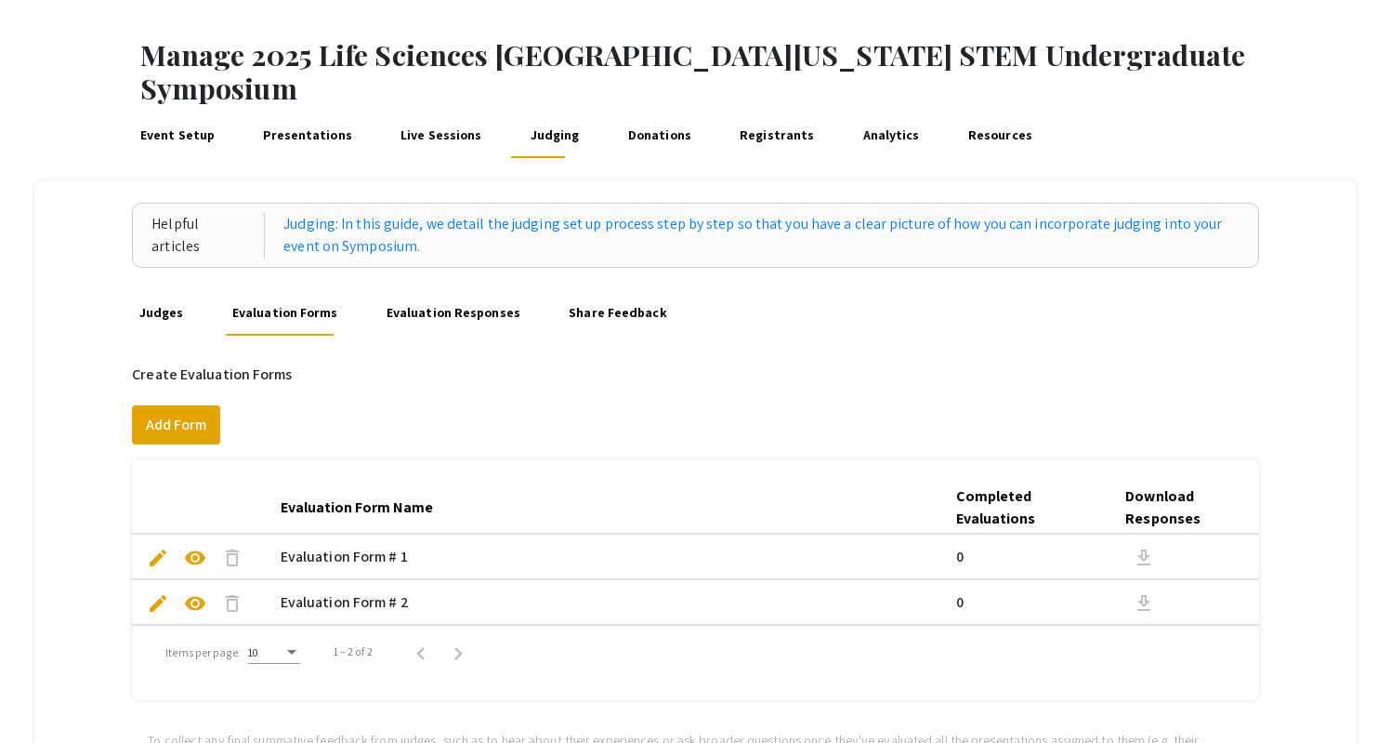
click at [232, 592] on span "delete" at bounding box center [232, 603] width 22 height 22
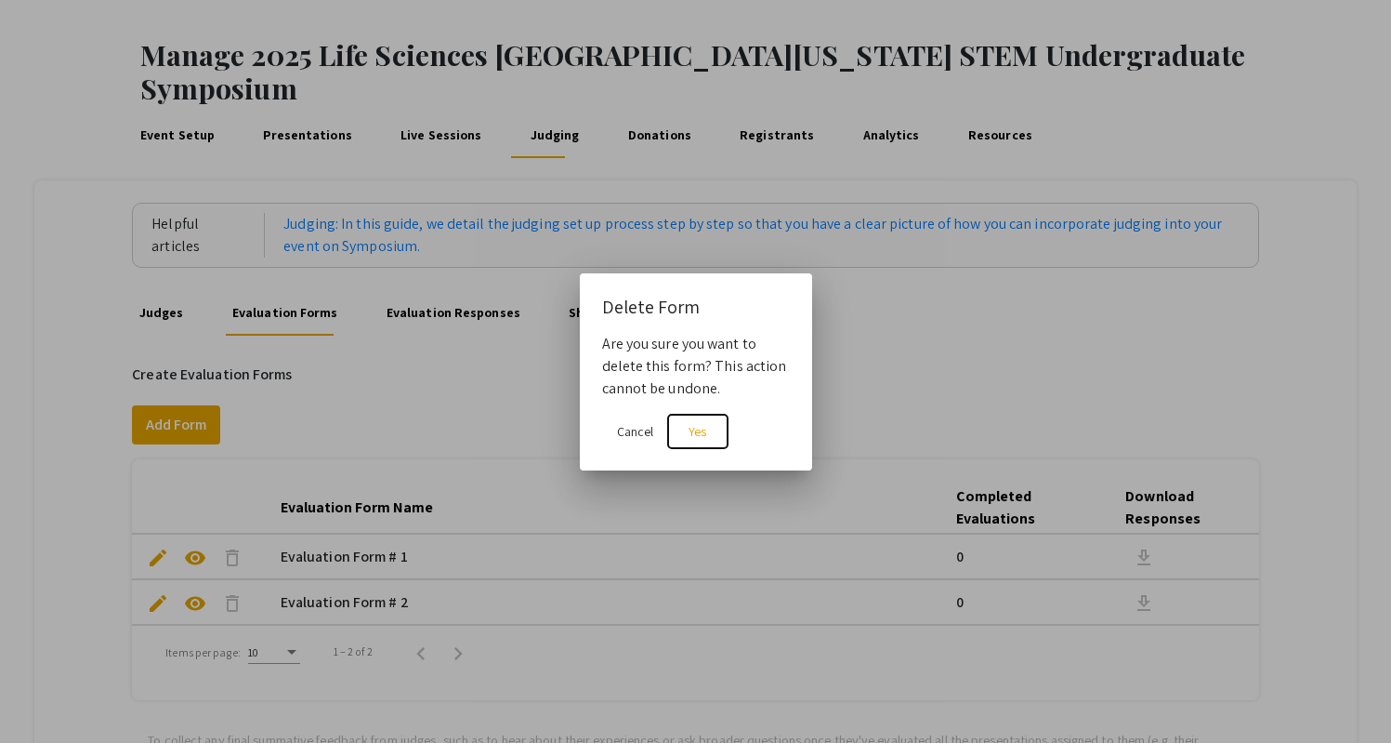
click at [703, 436] on span "Yes" at bounding box center [698, 431] width 18 height 17
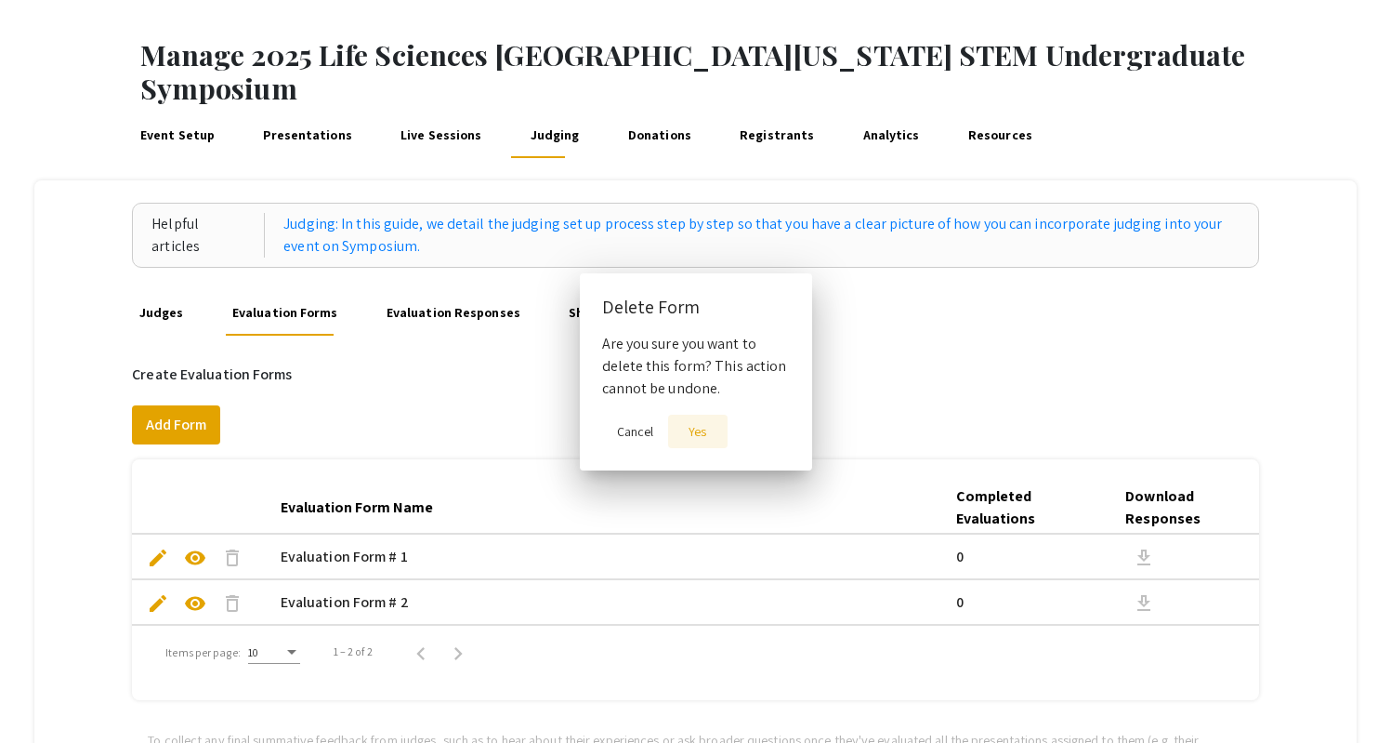
scroll to position [64, 0]
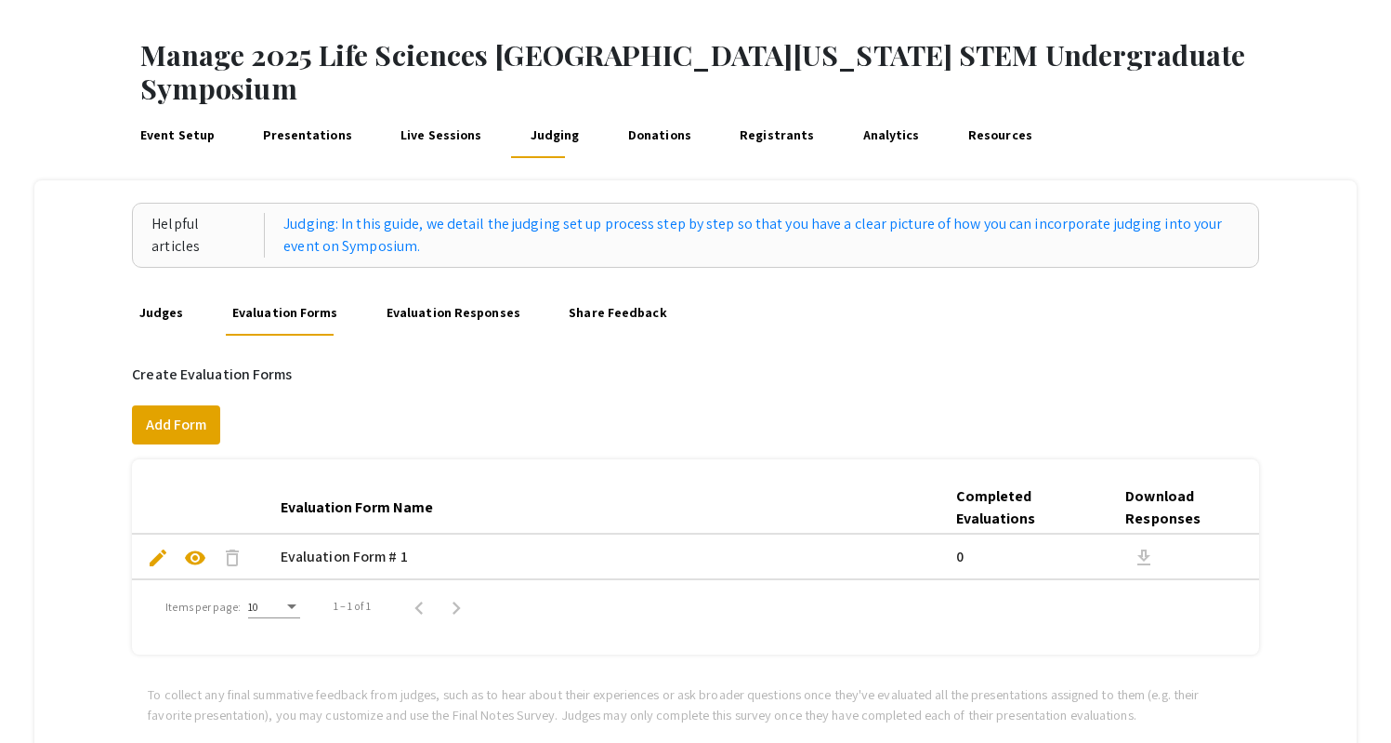
click at [378, 534] on mat-cell "Evaluation Form # 1" at bounding box center [611, 556] width 677 height 45
click at [153, 546] on span "edit" at bounding box center [158, 557] width 22 height 22
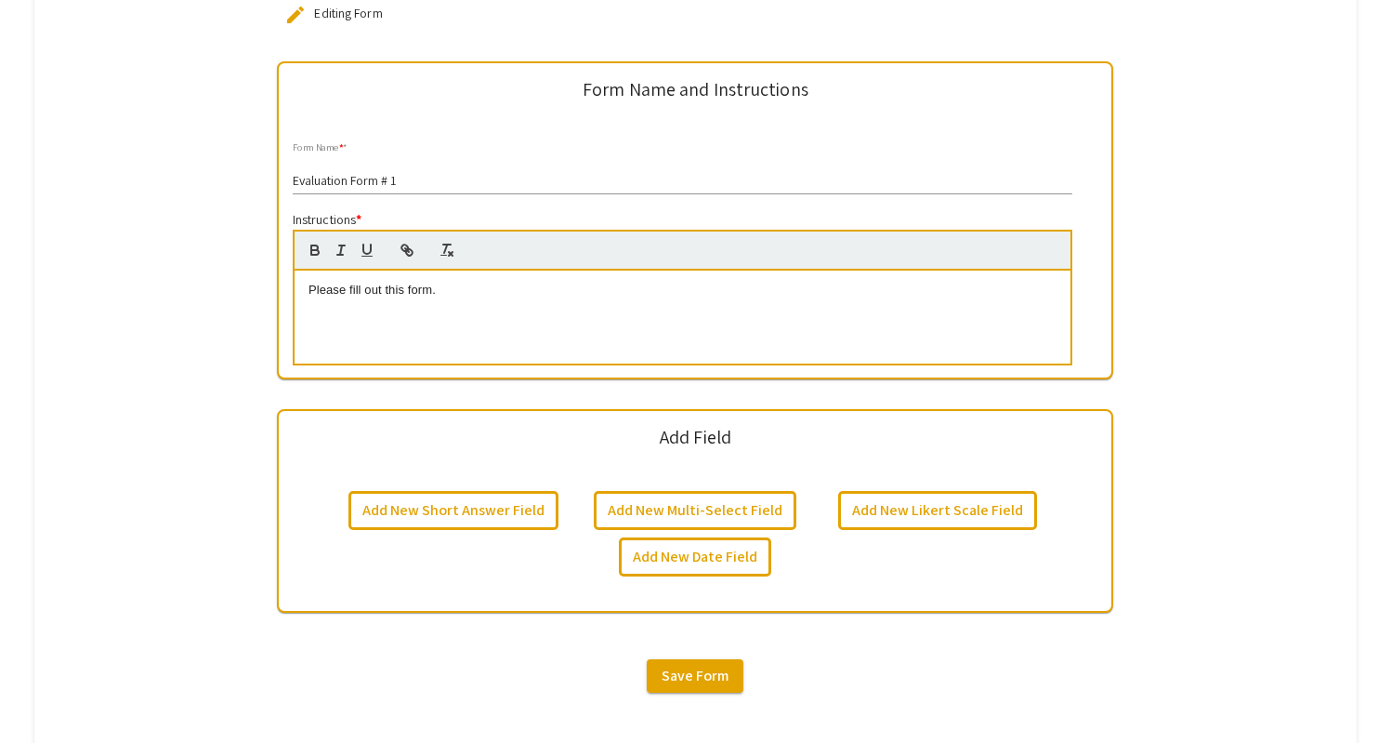
scroll to position [582, 0]
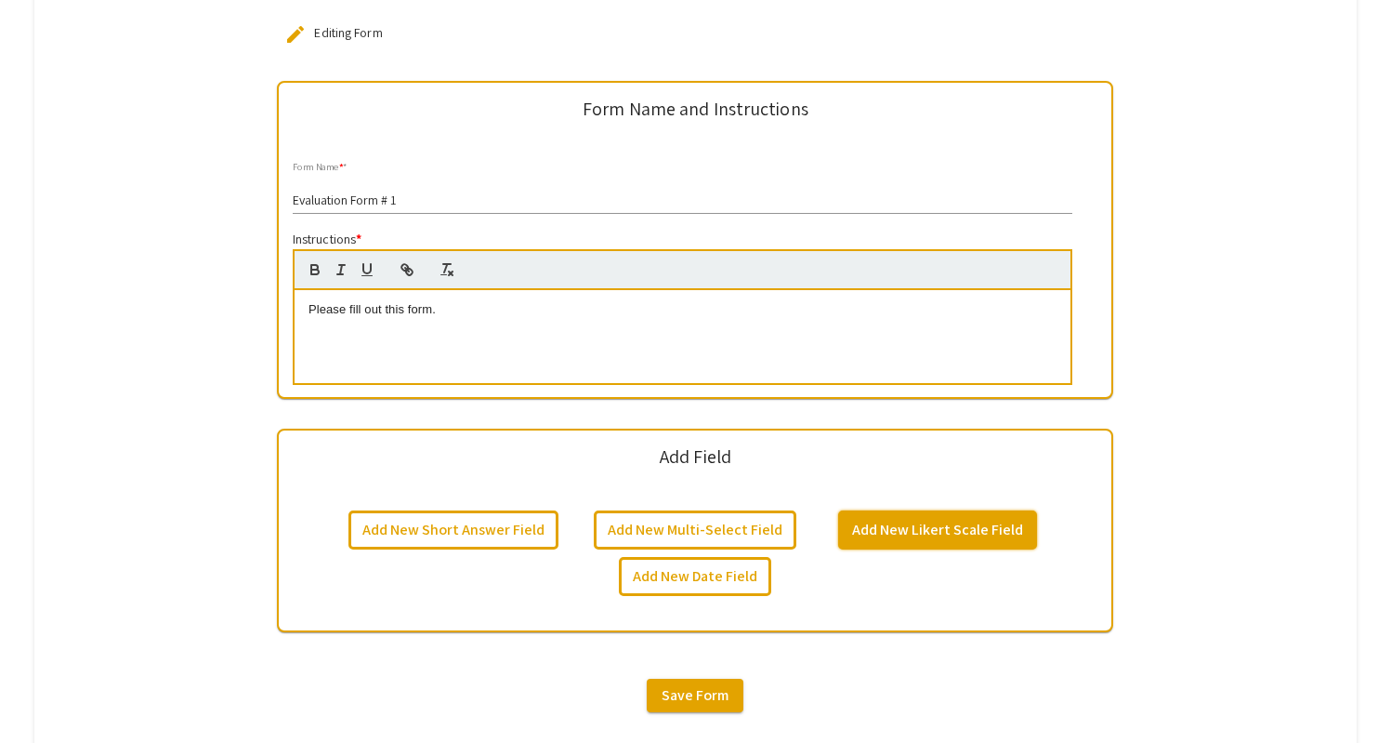
click at [956, 510] on button "Add New Likert Scale Field" at bounding box center [937, 529] width 199 height 39
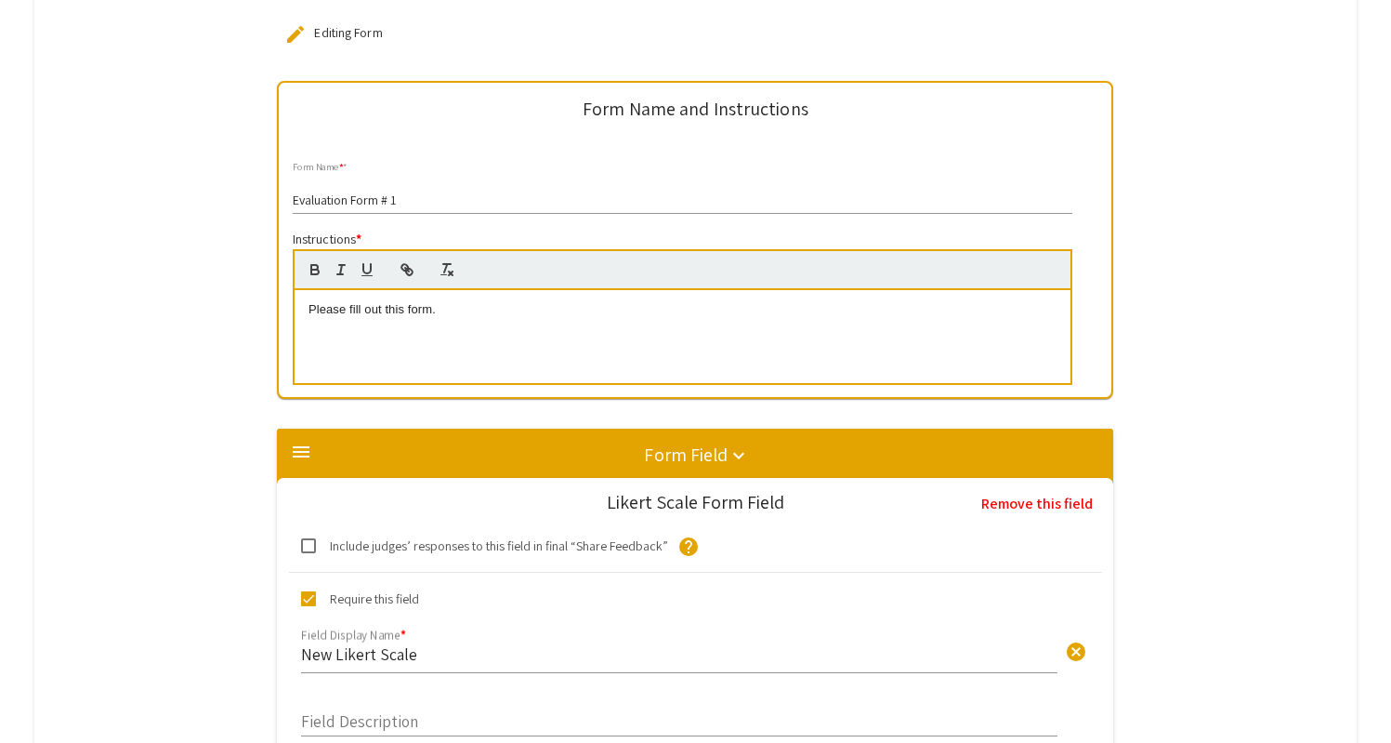
scroll to position [977, 0]
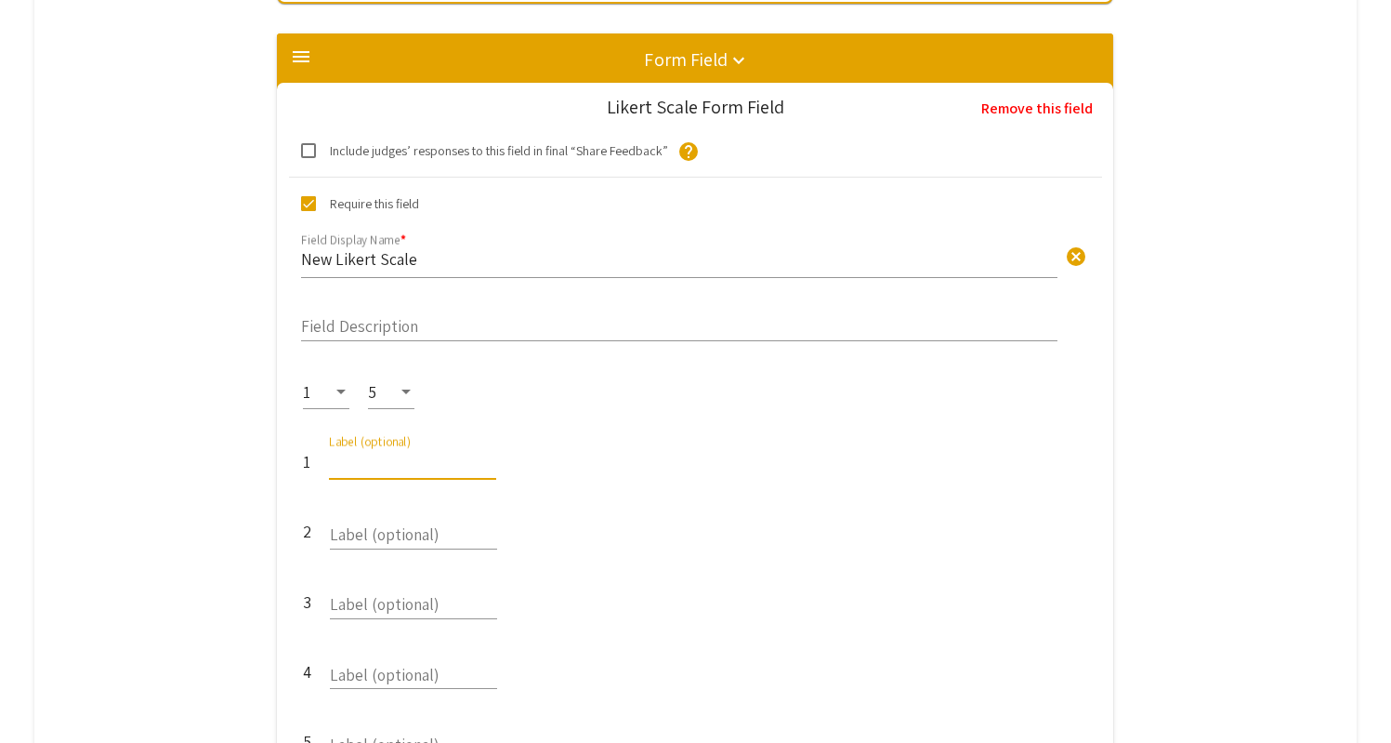
click at [407, 450] on input "Label (optional)" at bounding box center [412, 460] width 167 height 21
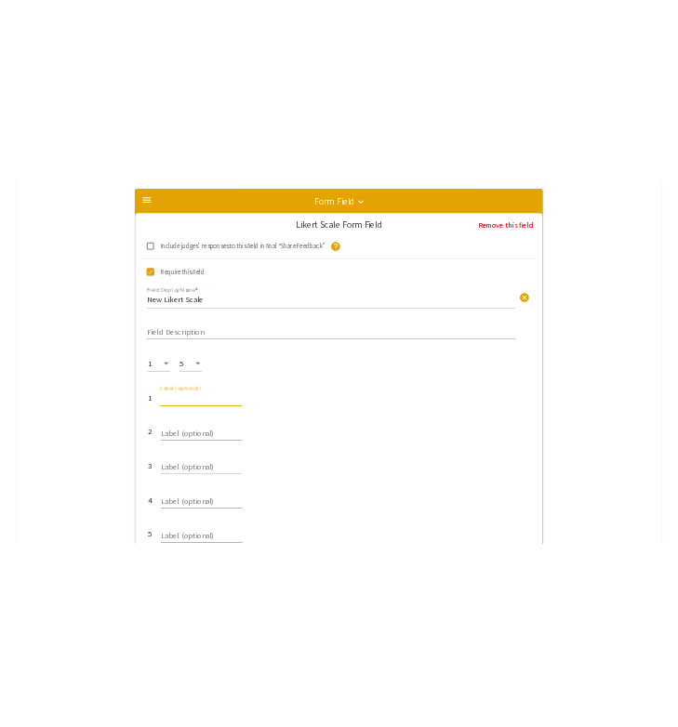
scroll to position [1003, 0]
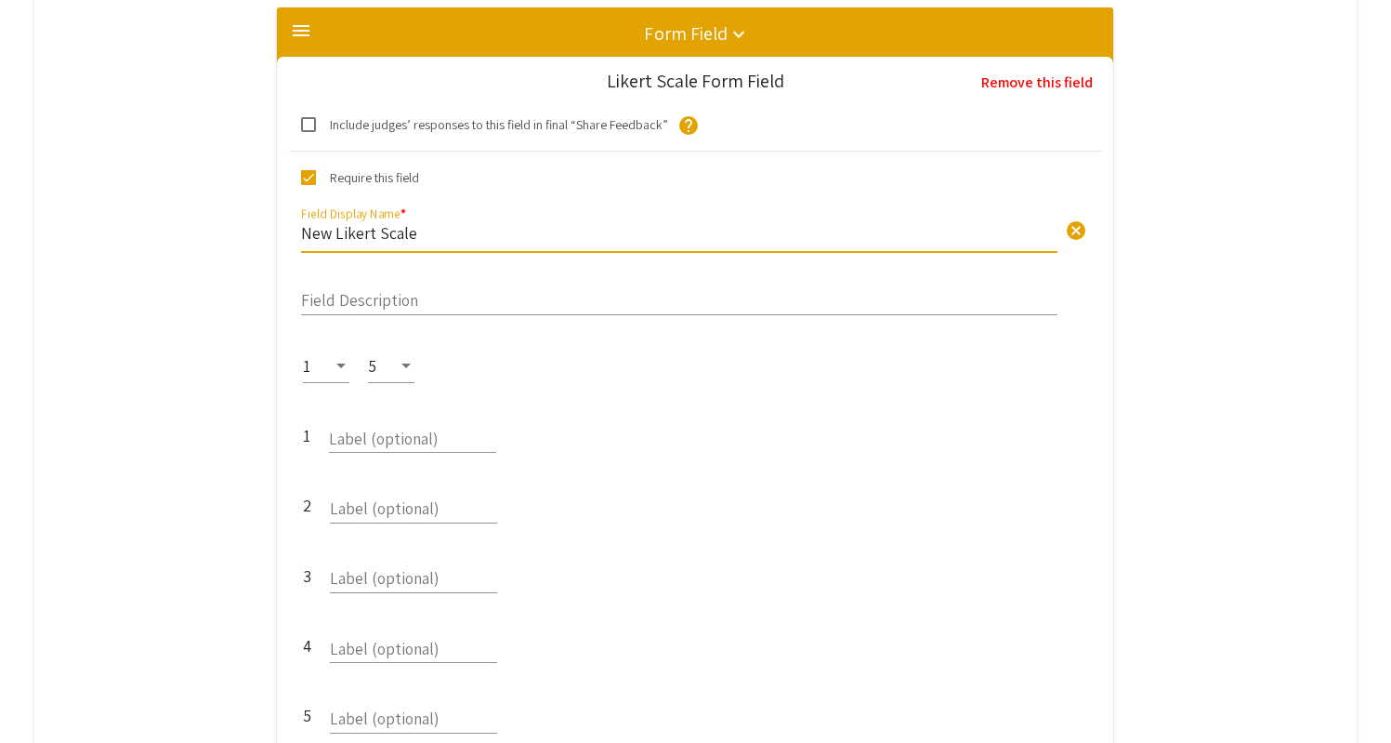
click at [551, 222] on input "New Likert Scale" at bounding box center [679, 232] width 757 height 21
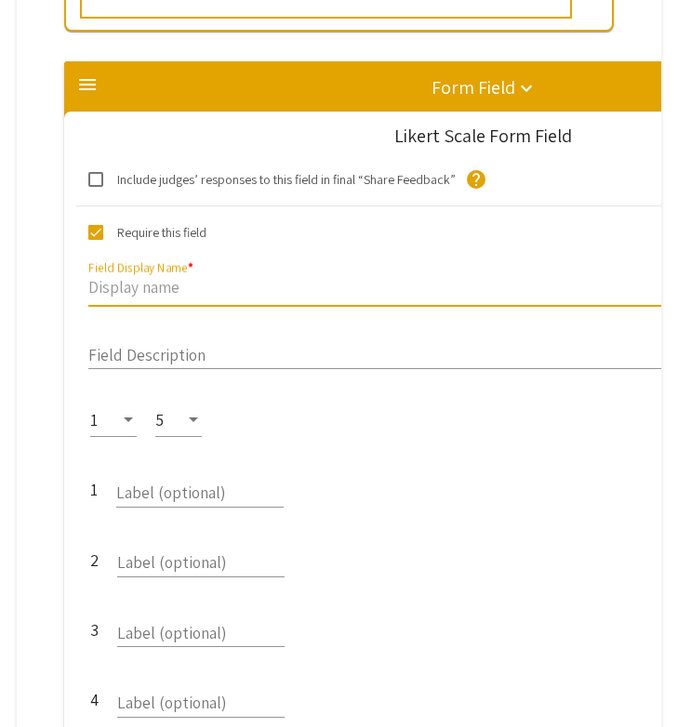
paste input "1. Statement of Research Problem/Rationale:"
type input "1. Statement of Research Problem/Rationale:"
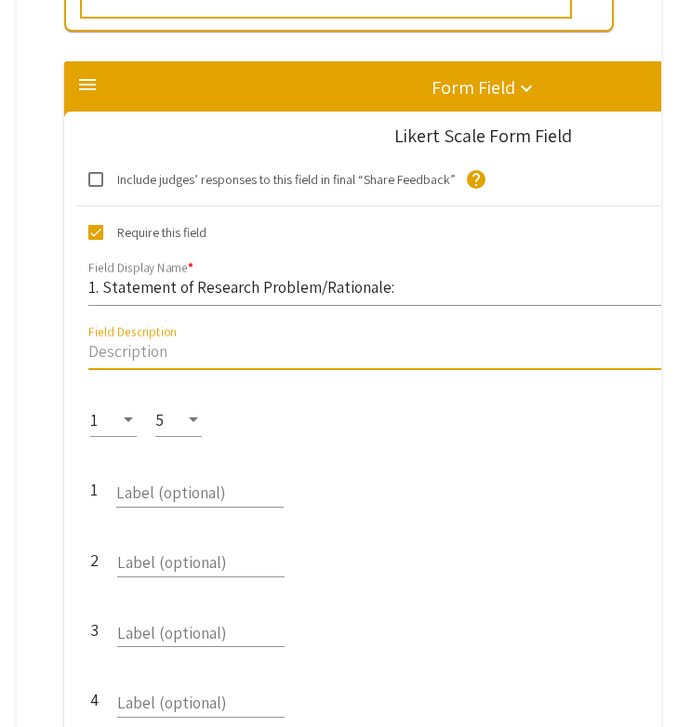
click at [203, 340] on input "Field Description" at bounding box center [466, 350] width 757 height 21
paste input "[Poor] Indicates central research question or line of inquiry is not identified…"
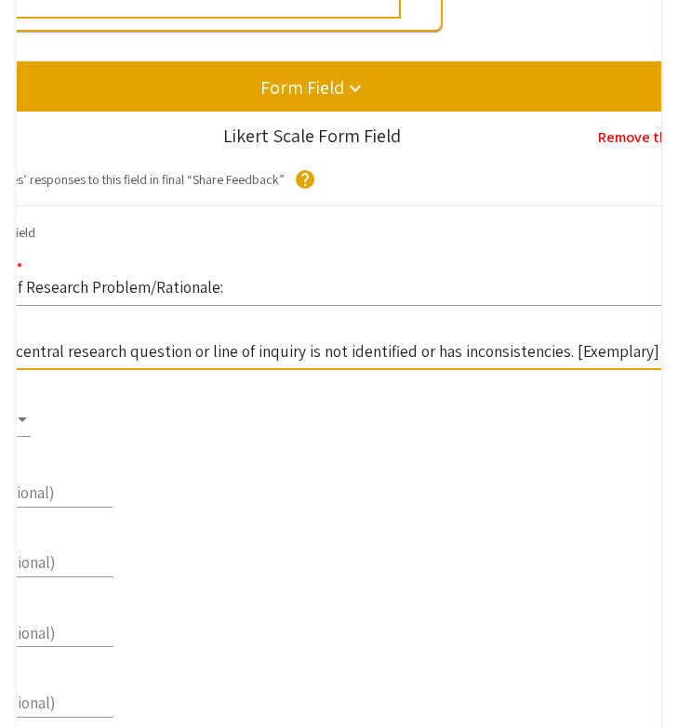
scroll to position [0, 0]
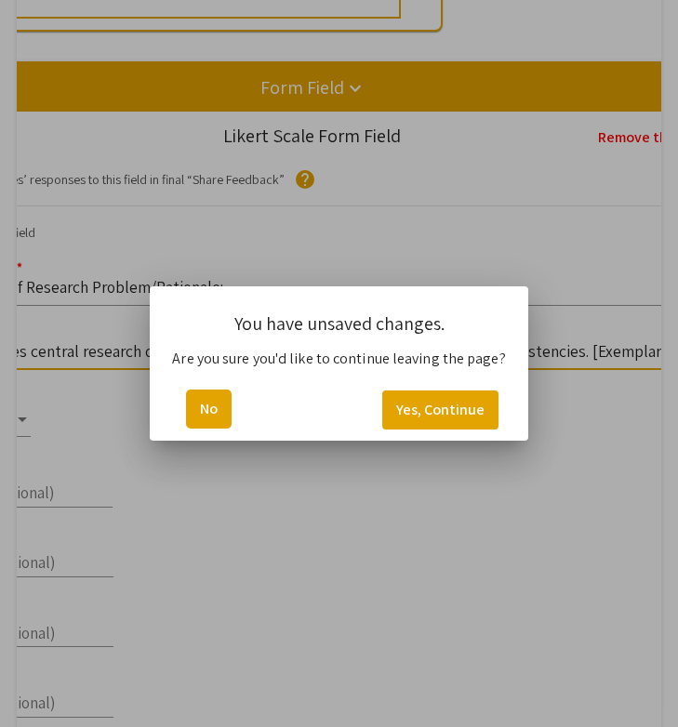
type input "[Poor] Indicates central research question or line of inquiry is not identified…"
click at [208, 402] on button "No" at bounding box center [209, 408] width 46 height 39
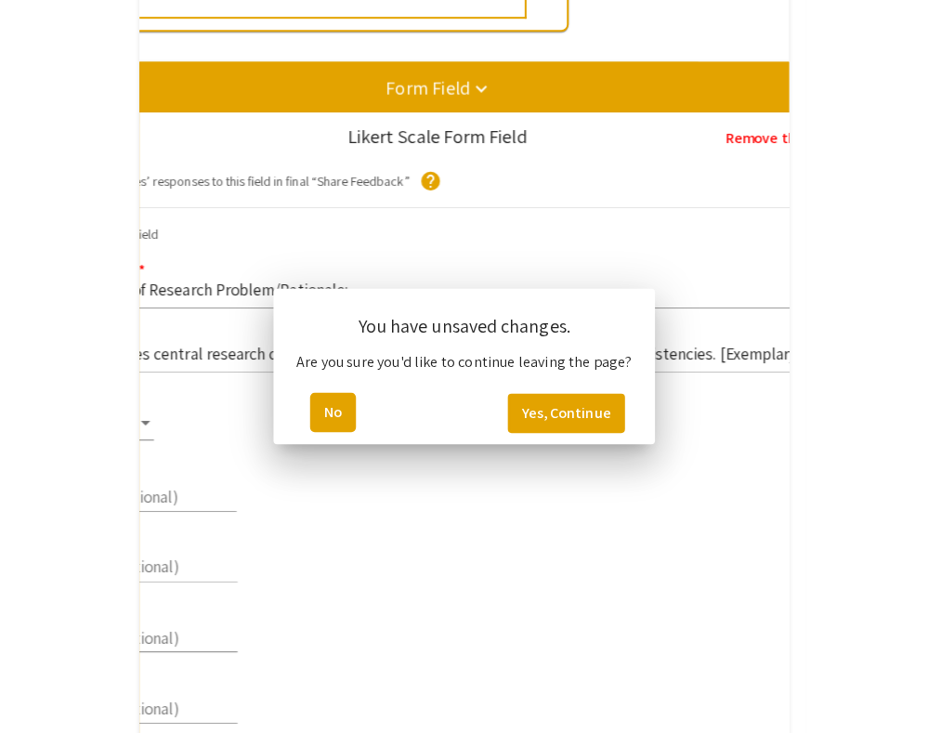
scroll to position [1003, 0]
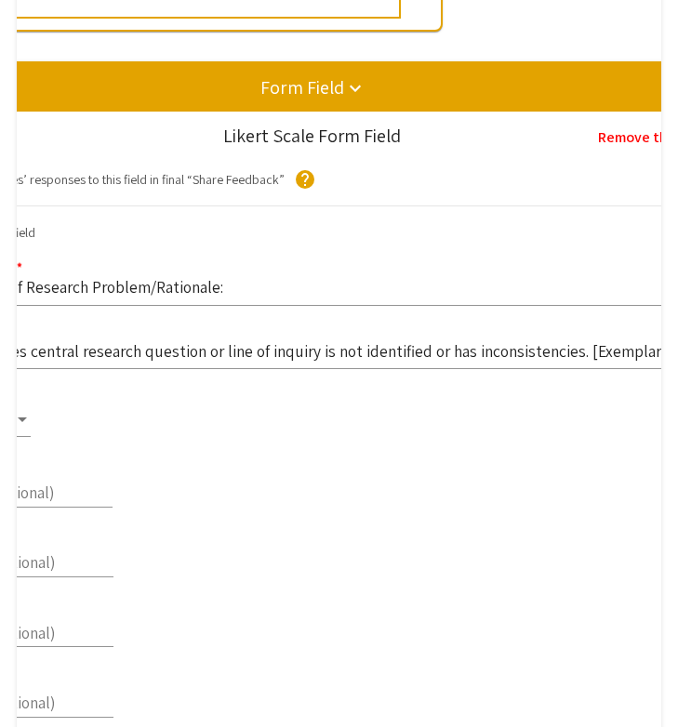
click at [207, 401] on div "1 5 1 Label (optional) 2 Label (optional) 3 Label (optional) 4 Label (optional)…" at bounding box center [311, 604] width 813 height 431
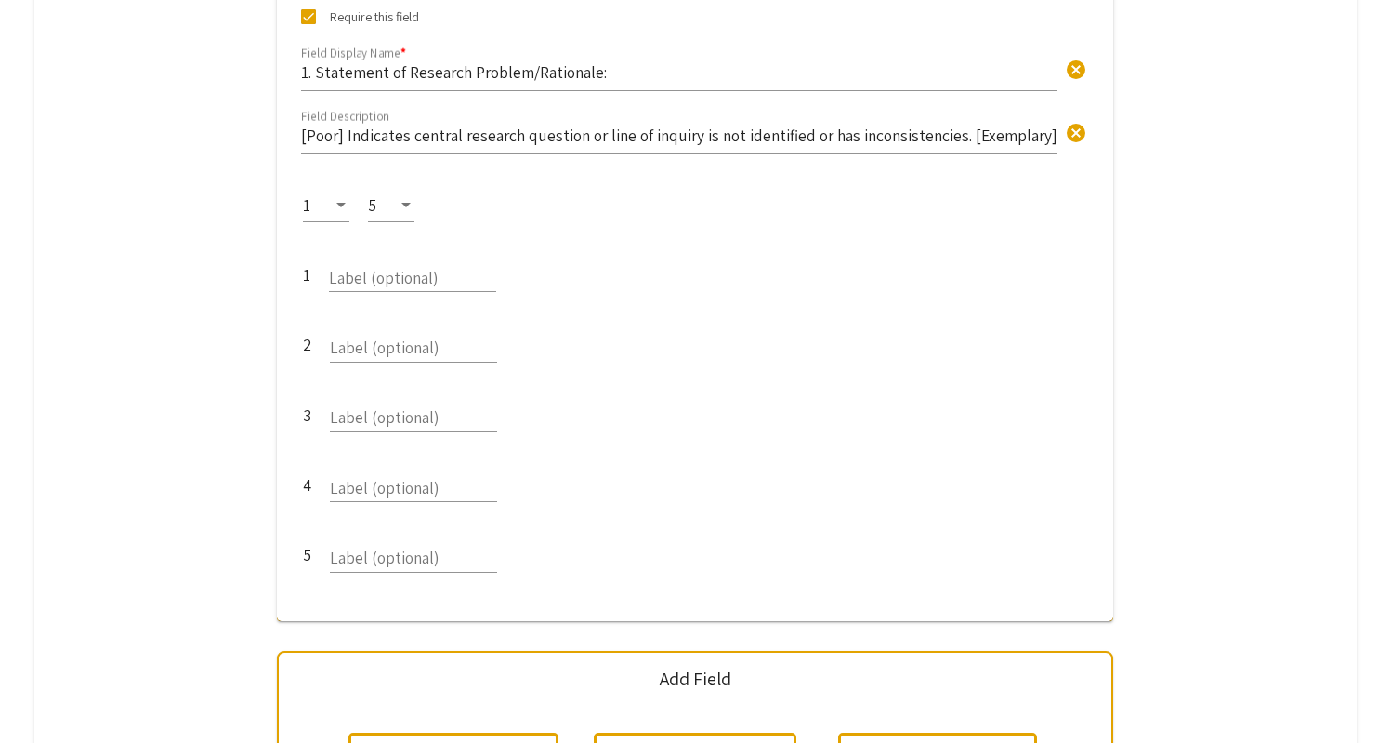
scroll to position [1169, 0]
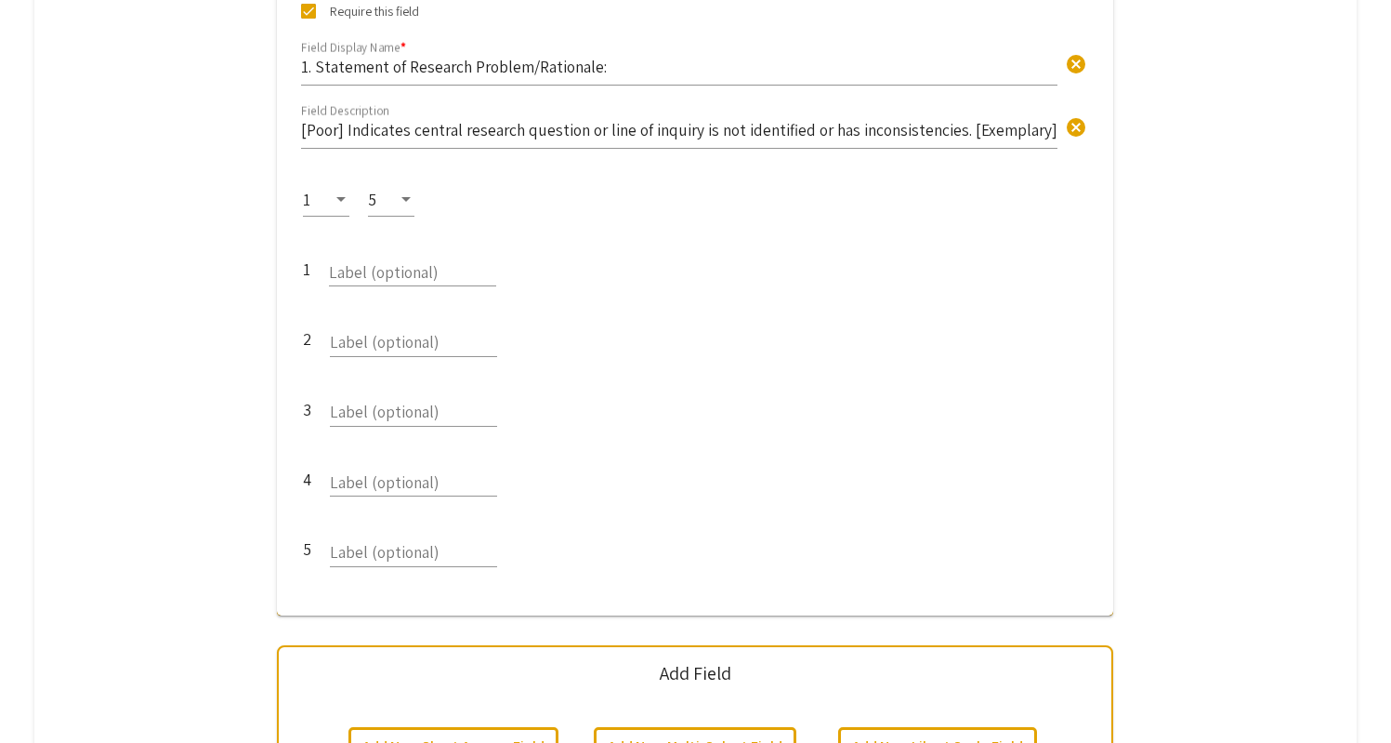
click at [411, 197] on div at bounding box center [405, 199] width 9 height 5
click at [414, 217] on span "10" at bounding box center [402, 225] width 54 height 47
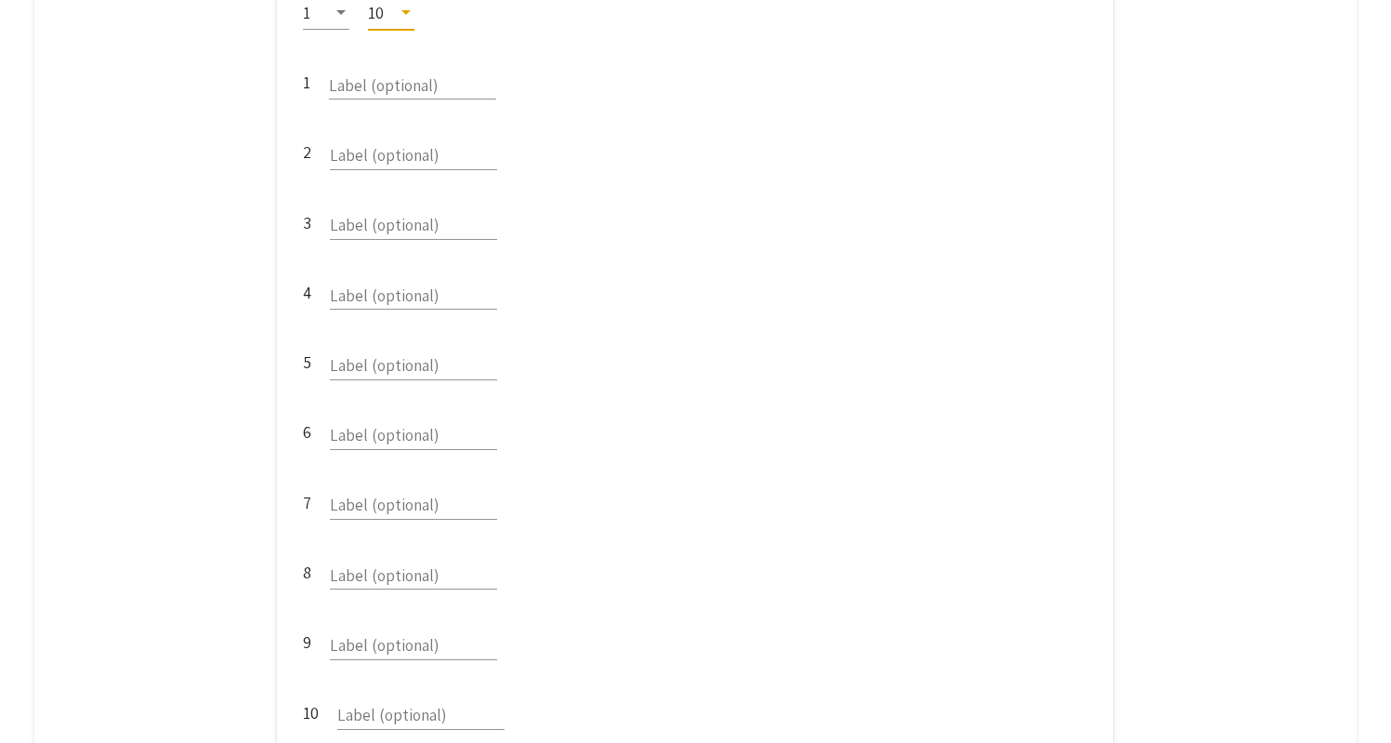
scroll to position [1359, 0]
click at [454, 68] on input "Label (optional)" at bounding box center [412, 78] width 167 height 21
type input "Weak"
click at [425, 348] on input "Label (optional)" at bounding box center [413, 358] width 167 height 21
click at [424, 558] on input "Label (optional)" at bounding box center [413, 568] width 167 height 21
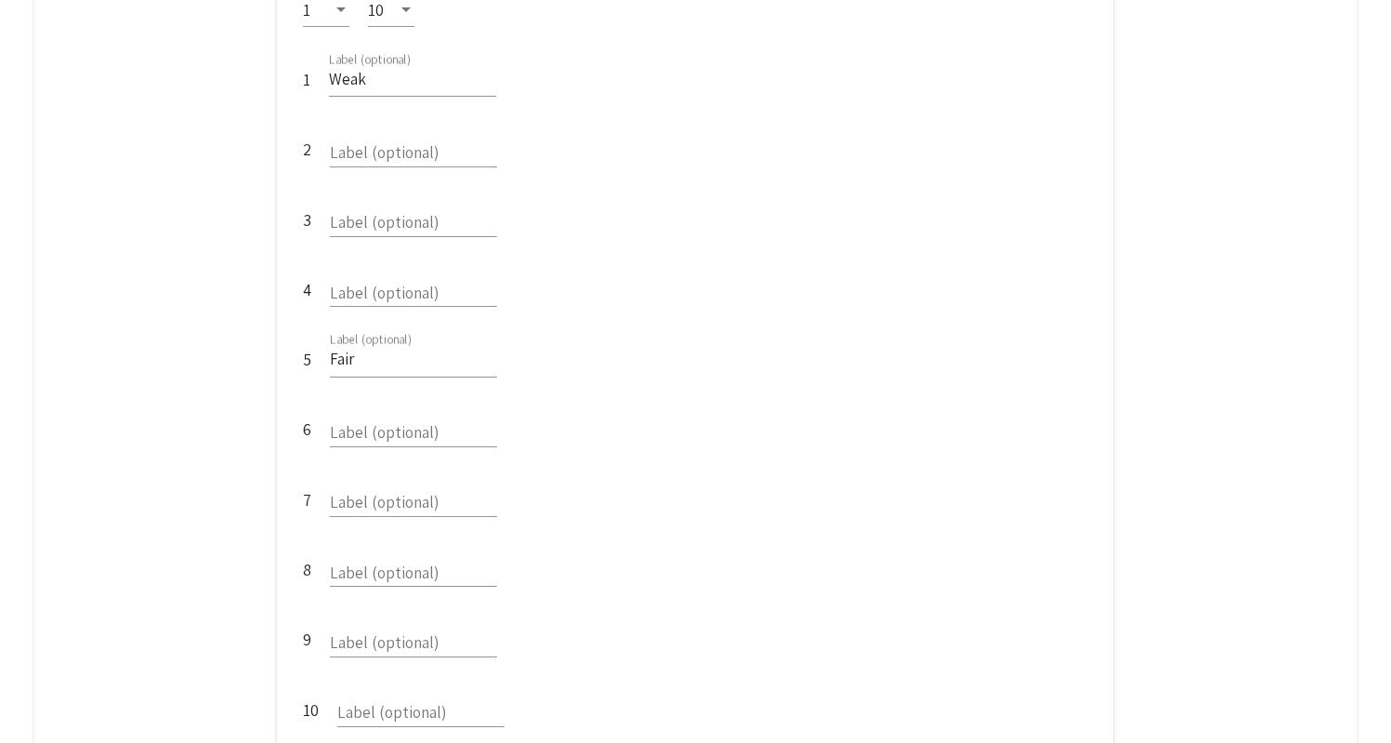
click at [446, 327] on div "Fair Label (optional)" at bounding box center [413, 351] width 167 height 49
type input "F"
click at [454, 47] on div "Weak Label (optional)" at bounding box center [412, 71] width 167 height 49
type input "W"
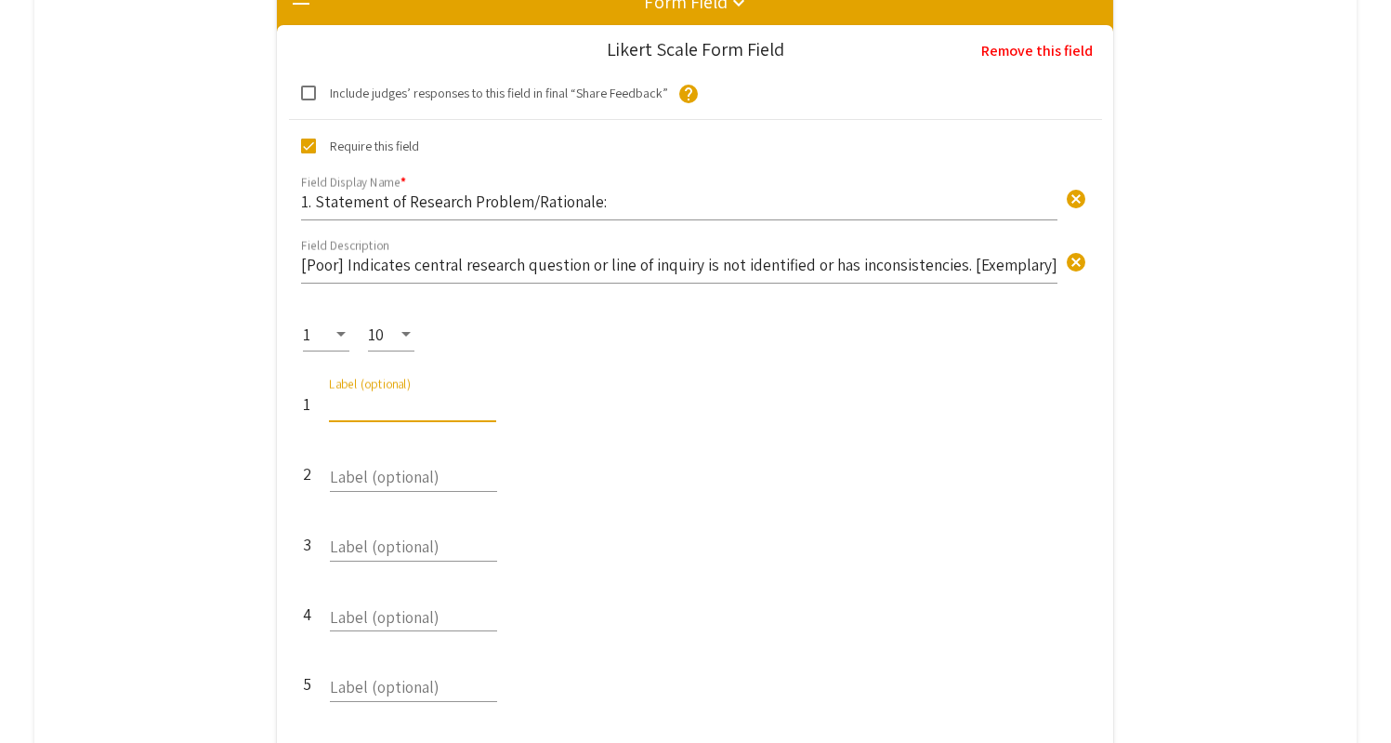
scroll to position [1028, 0]
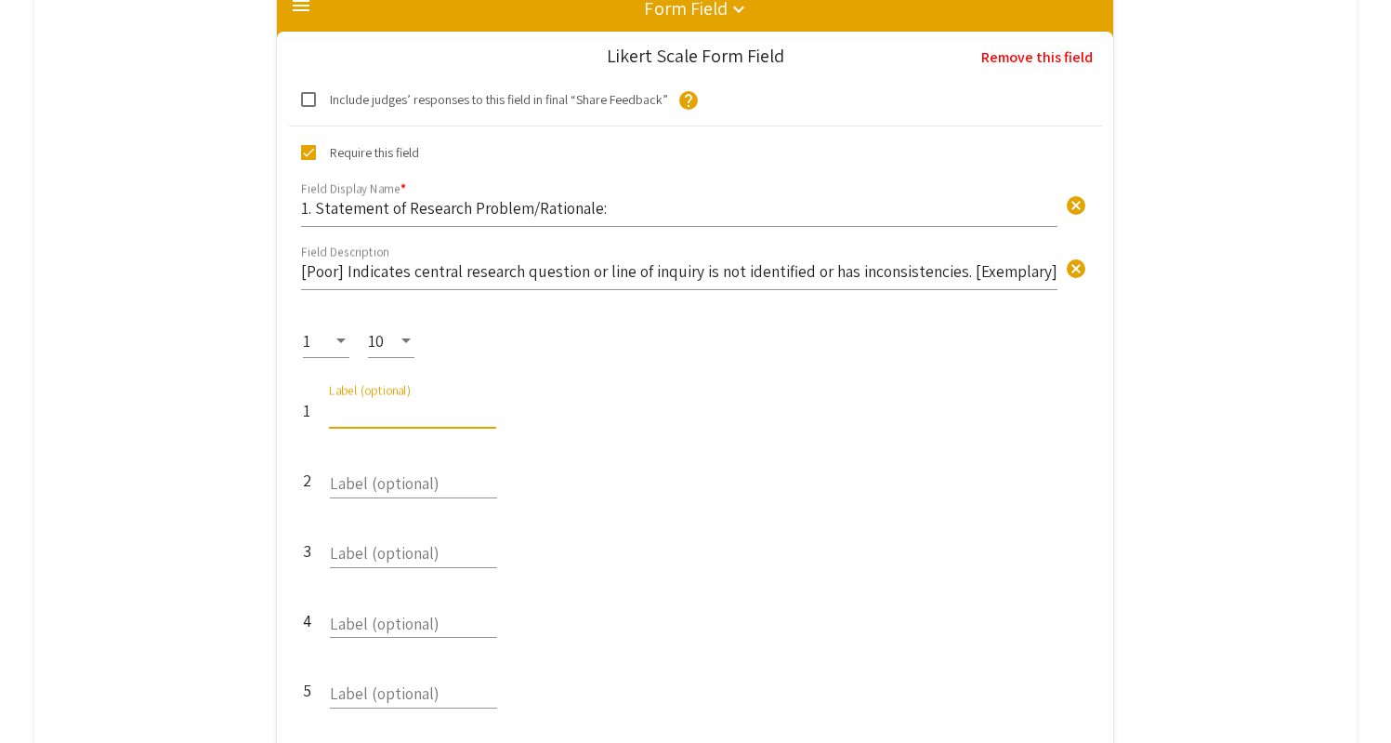
click at [430, 468] on input "Label (optional)" at bounding box center [413, 478] width 167 height 21
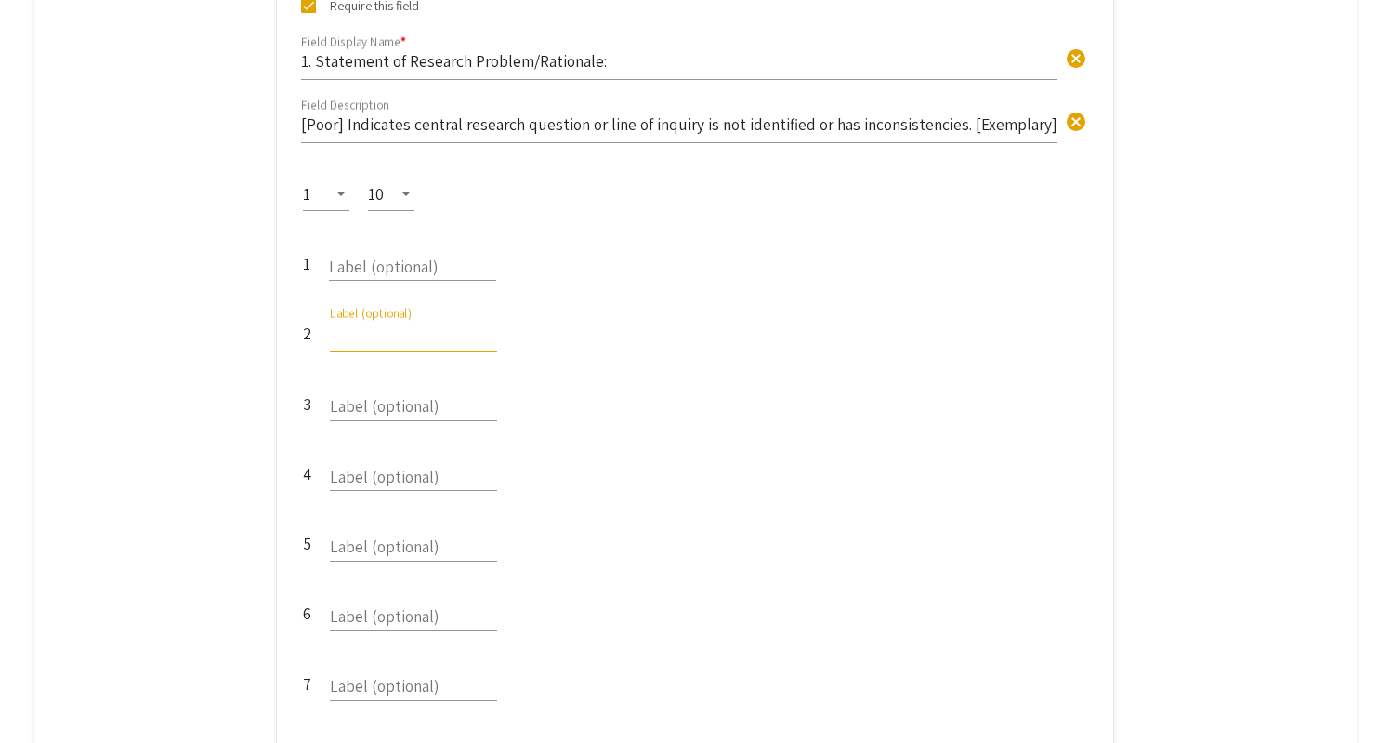
scroll to position [1249, 0]
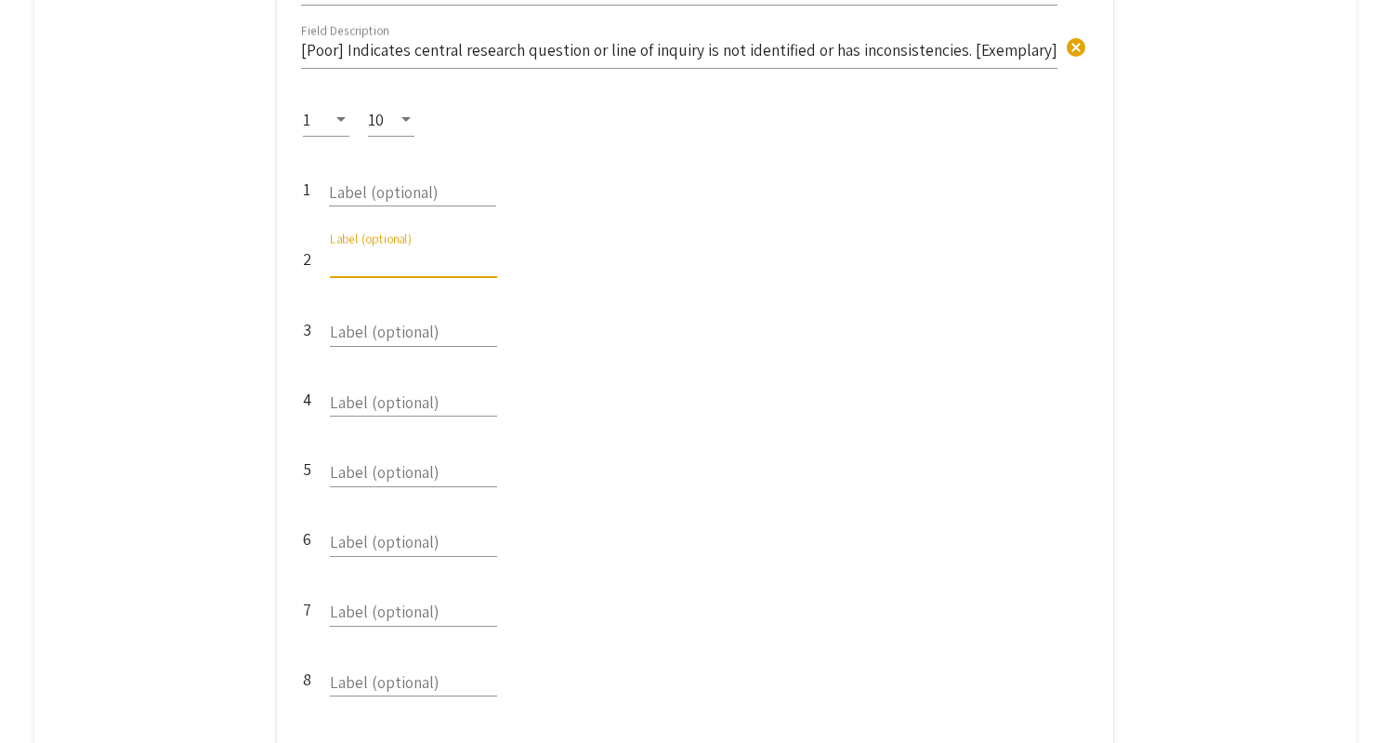
click at [471, 178] on input "Label (optional)" at bounding box center [412, 188] width 167 height 21
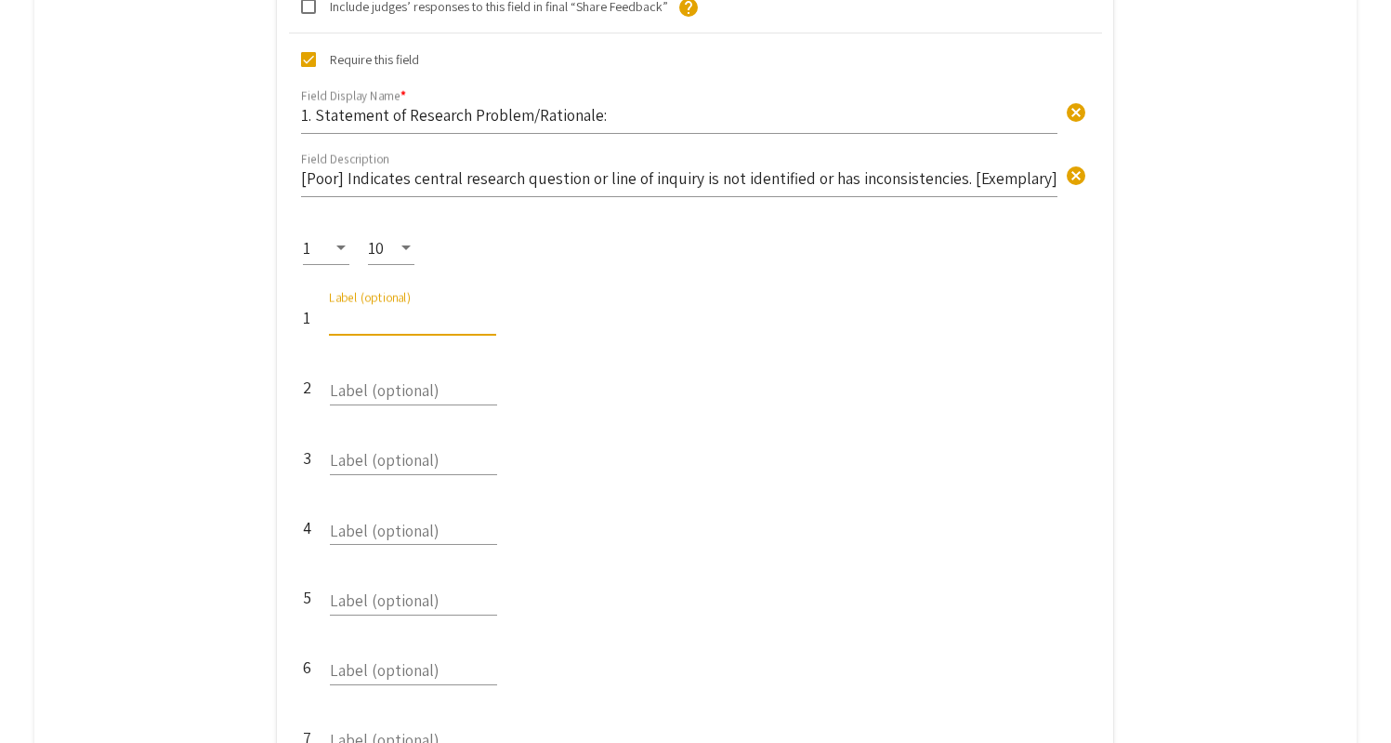
scroll to position [1113, 0]
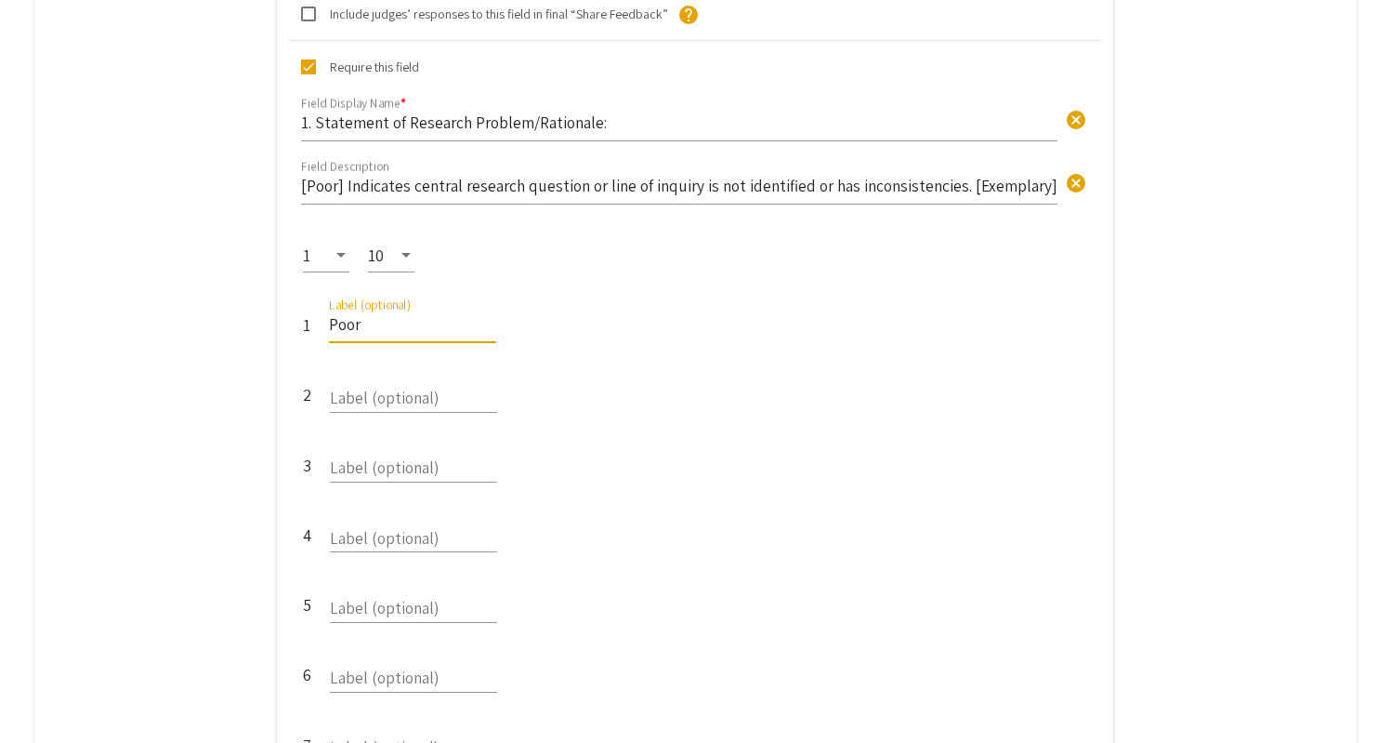
type input "Poor"
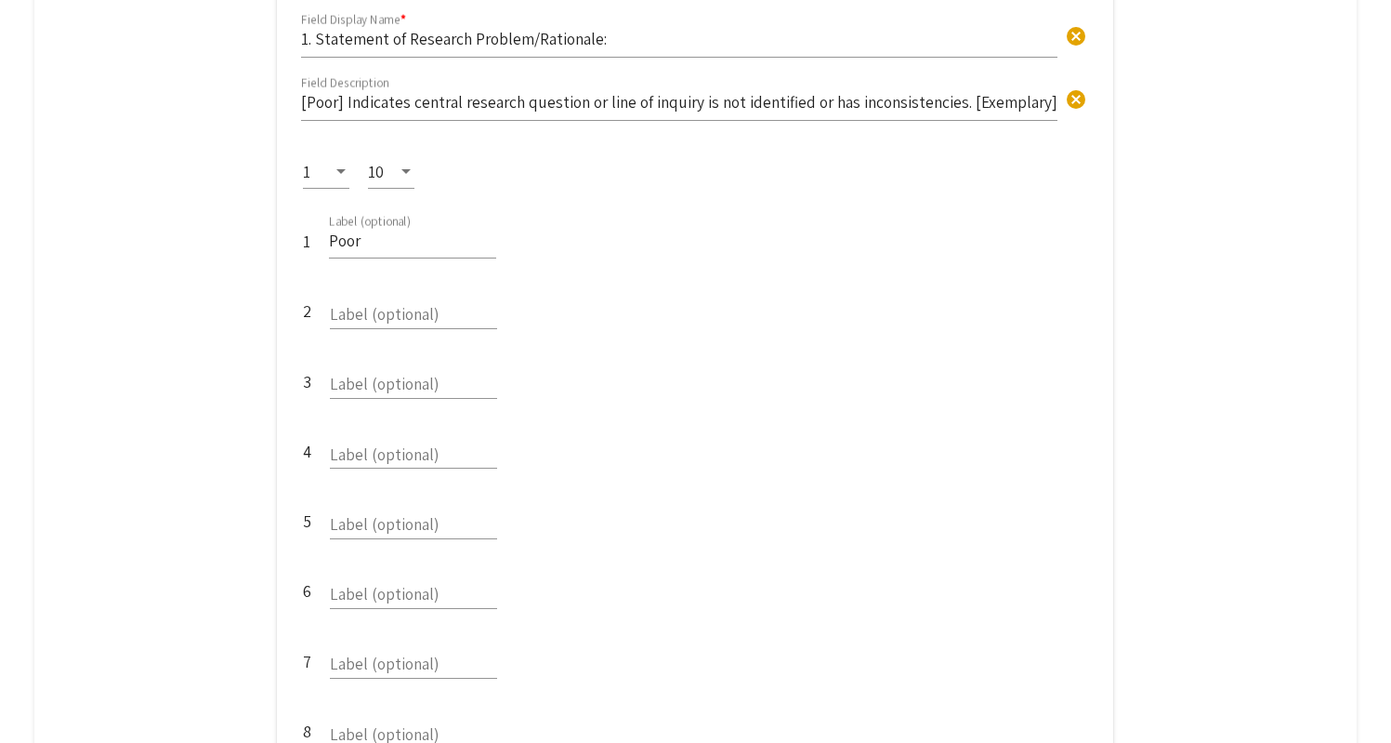
scroll to position [1192, 0]
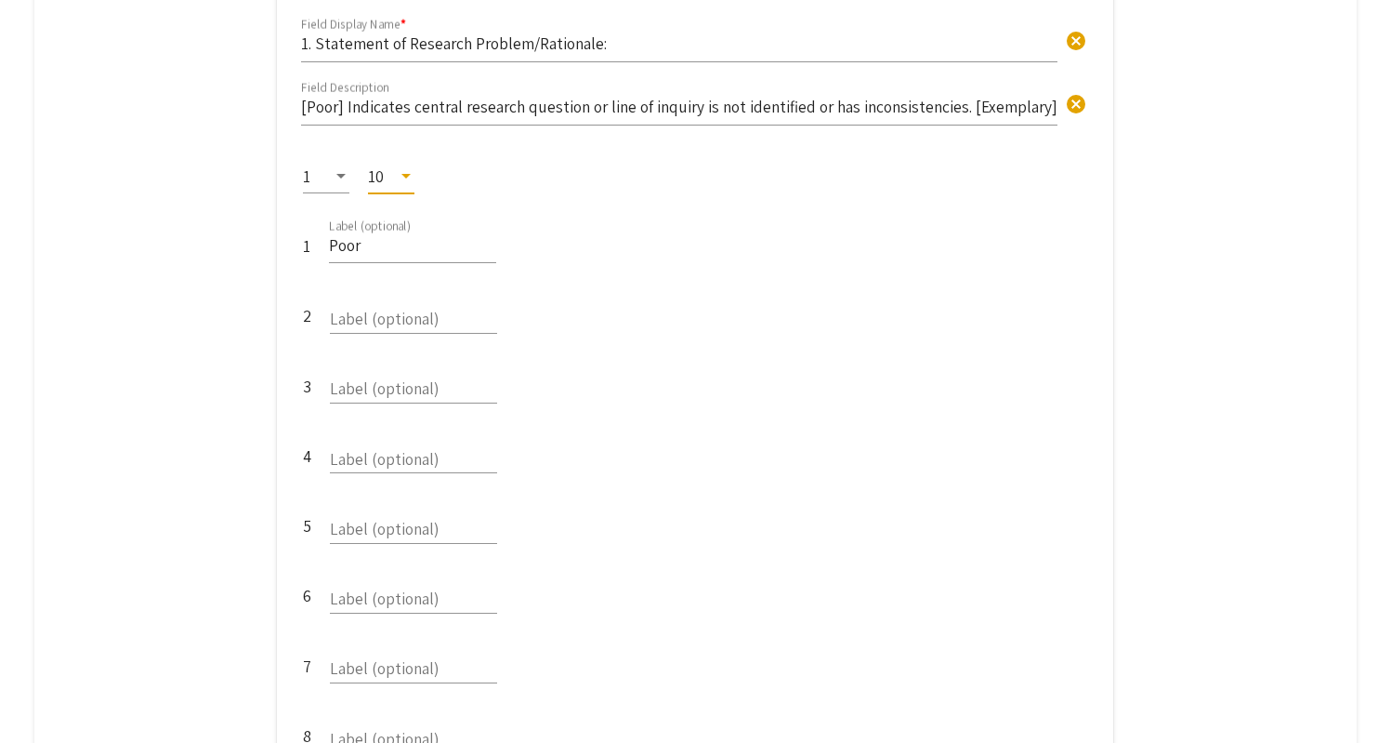
click at [409, 167] on div at bounding box center [406, 176] width 17 height 19
click at [409, 140] on span "10" at bounding box center [402, 144] width 54 height 47
click at [415, 374] on input "Label (optional)" at bounding box center [413, 384] width 167 height 21
type input "Weak"
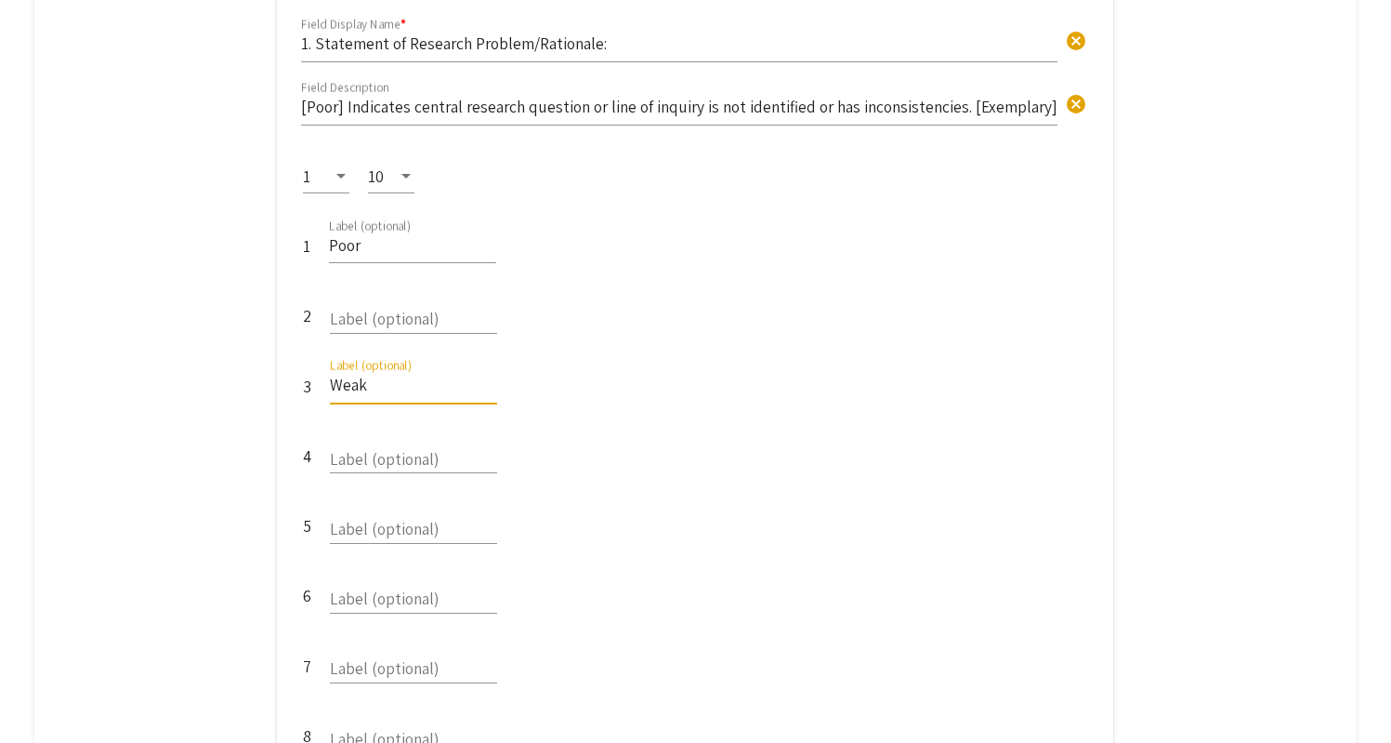
click at [421, 514] on input "Label (optional)" at bounding box center [413, 524] width 167 height 21
type input "Fair"
click at [440, 653] on input "Label (optional)" at bounding box center [413, 663] width 167 height 21
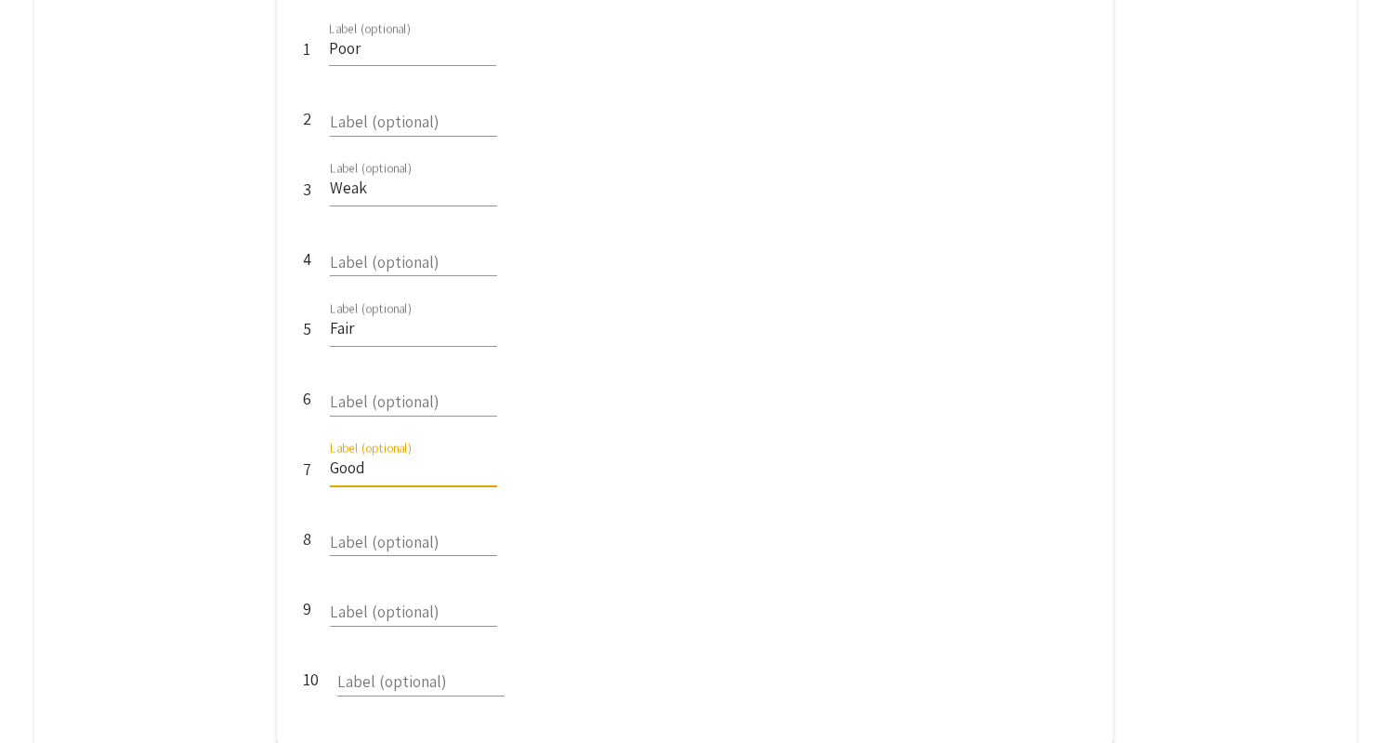
scroll to position [1388, 0]
type input "Good"
click at [428, 599] on input "Label (optional)" at bounding box center [413, 609] width 167 height 21
type input "Exemplary"
click at [664, 578] on div "9 Exemplary Label (optional)" at bounding box center [695, 613] width 785 height 70
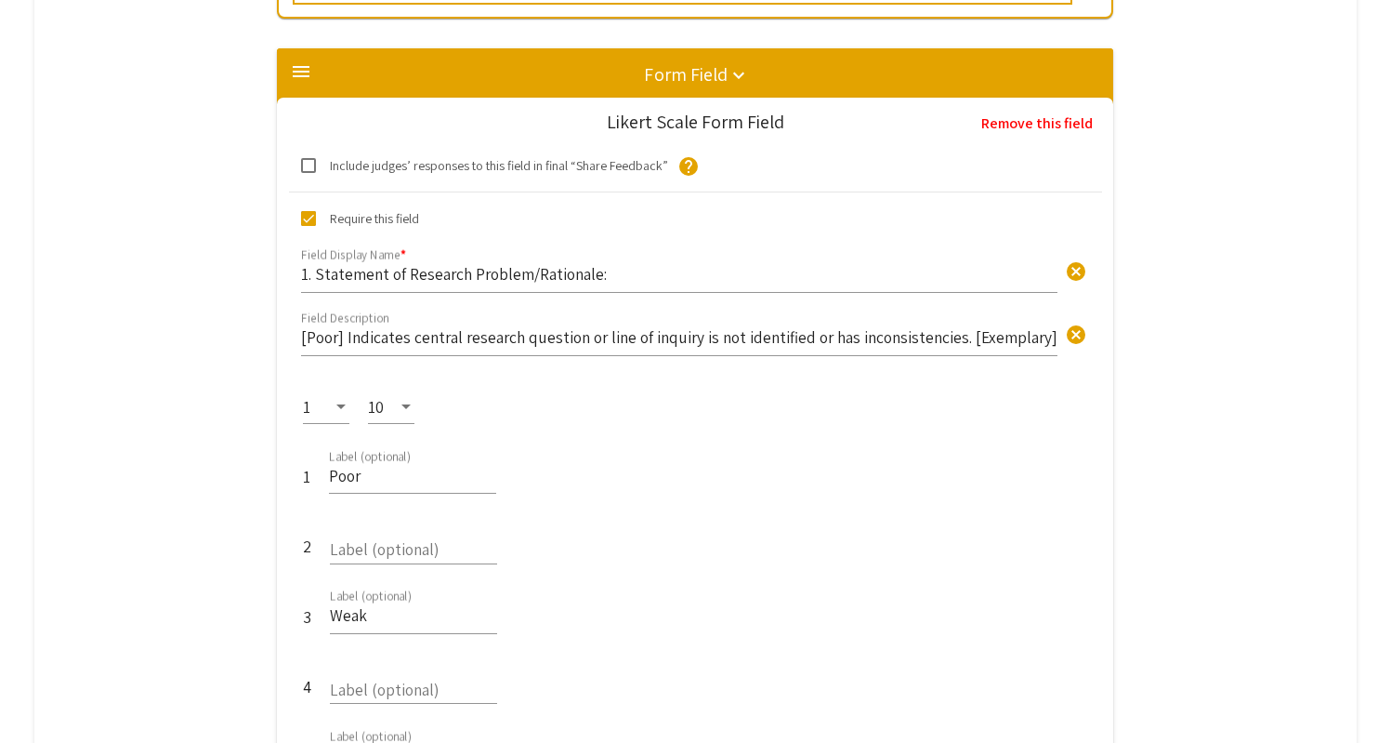
scroll to position [958, 0]
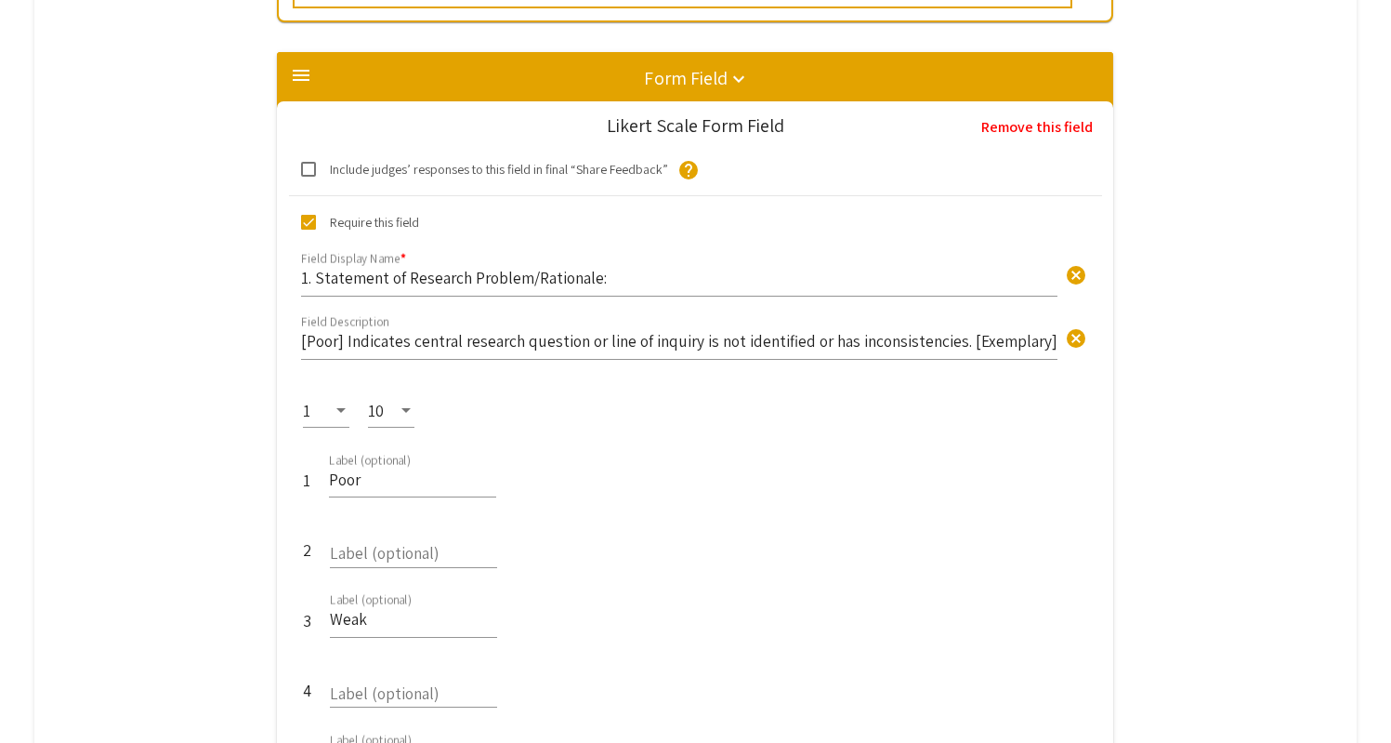
click at [403, 468] on input "Poor" at bounding box center [412, 478] width 167 height 21
type input "P"
click at [414, 608] on input "Weak" at bounding box center [413, 618] width 167 height 21
type input "W"
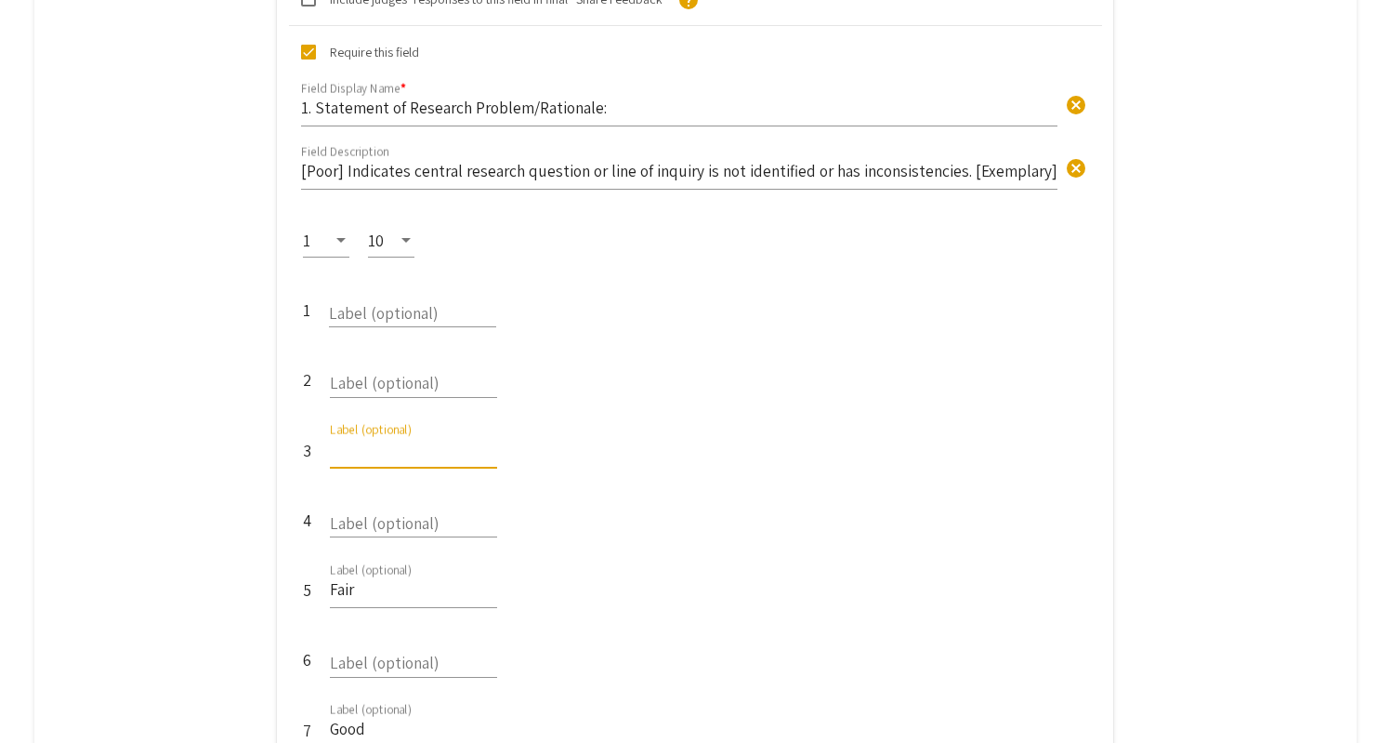
scroll to position [1131, 0]
click at [414, 575] on input "Fair" at bounding box center [413, 585] width 167 height 21
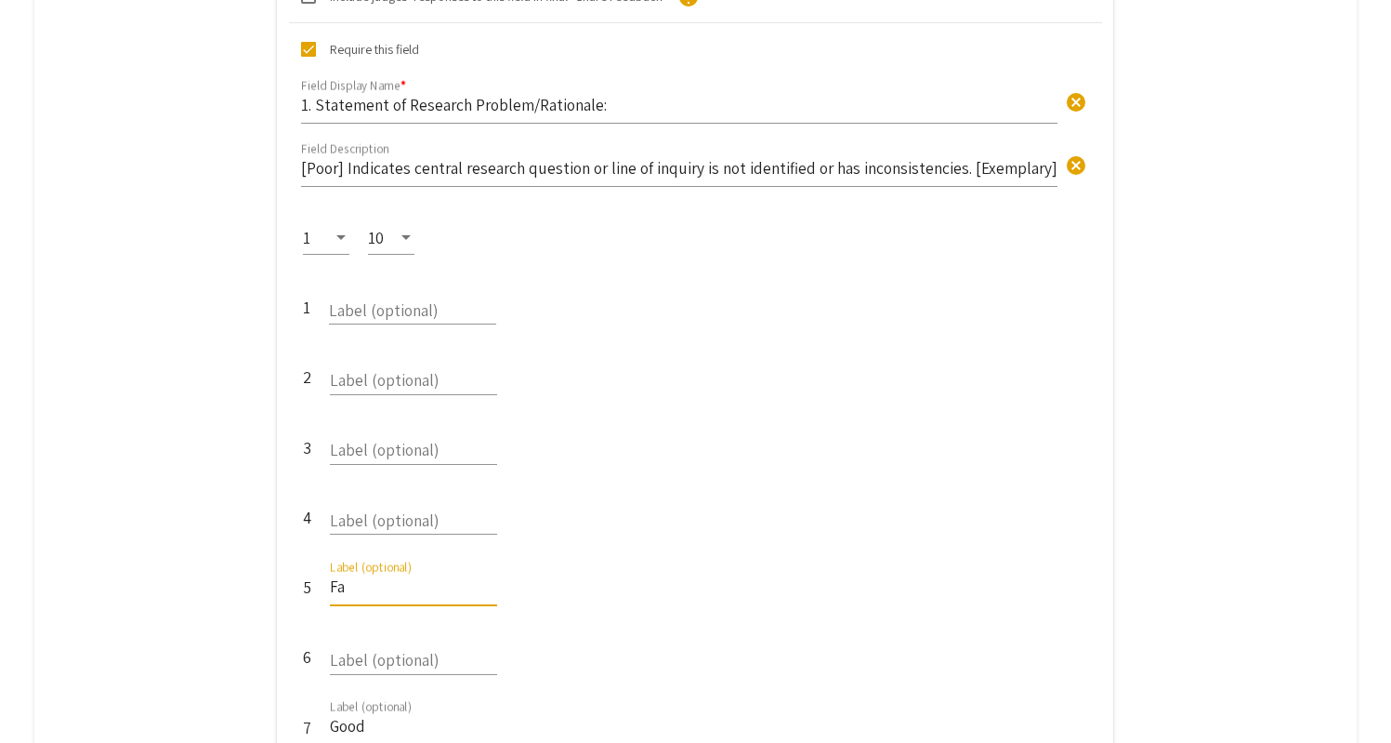
type input "F"
click at [405, 715] on input "Good" at bounding box center [413, 725] width 167 height 21
type input "G"
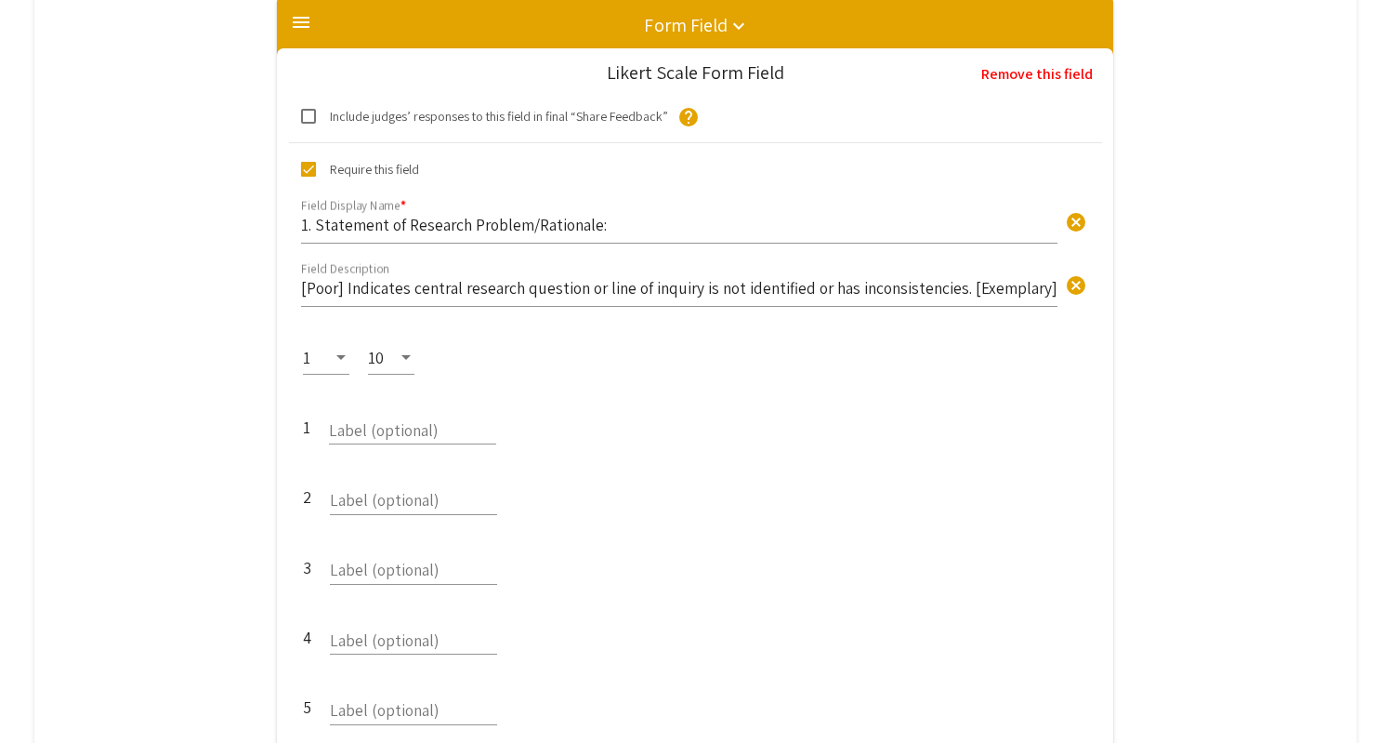
scroll to position [1010, 0]
click at [411, 356] on div at bounding box center [405, 358] width 9 height 5
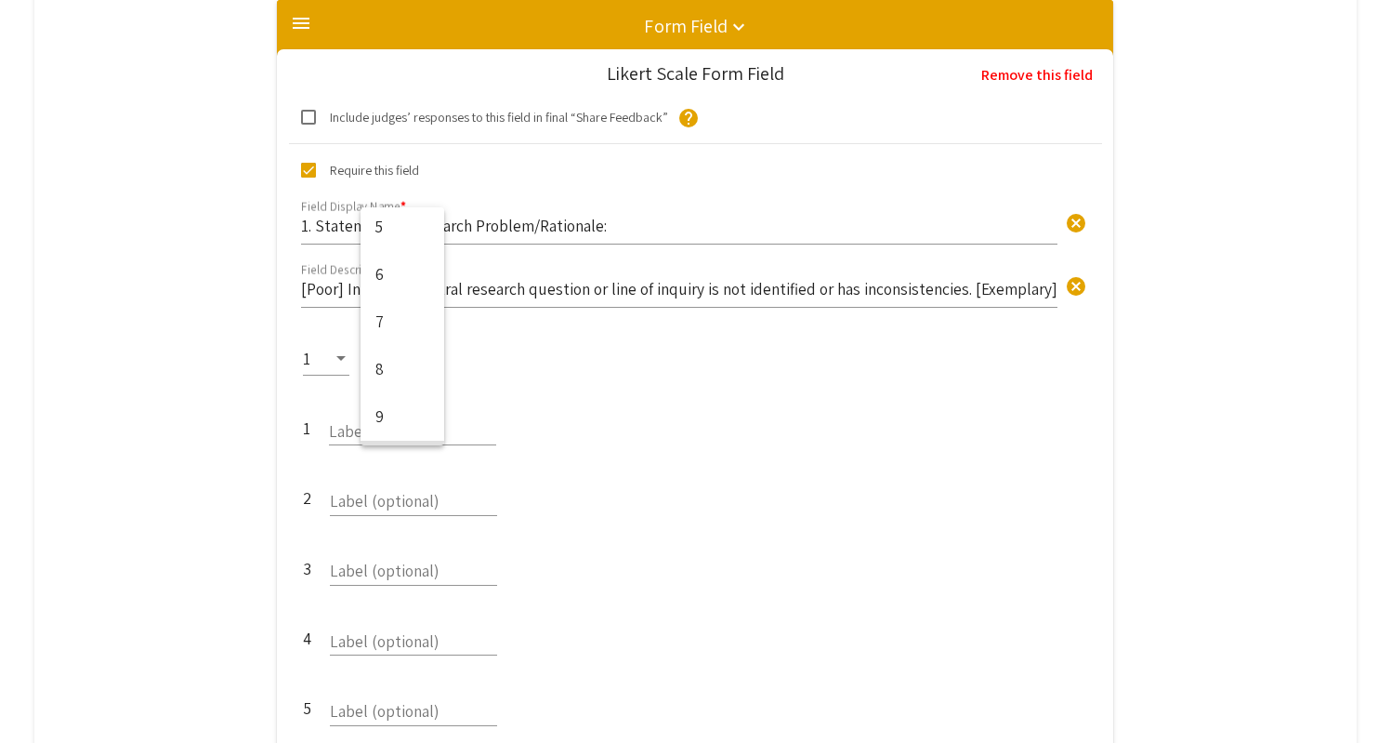
scroll to position [148, 0]
click at [411, 304] on span "7" at bounding box center [402, 319] width 54 height 47
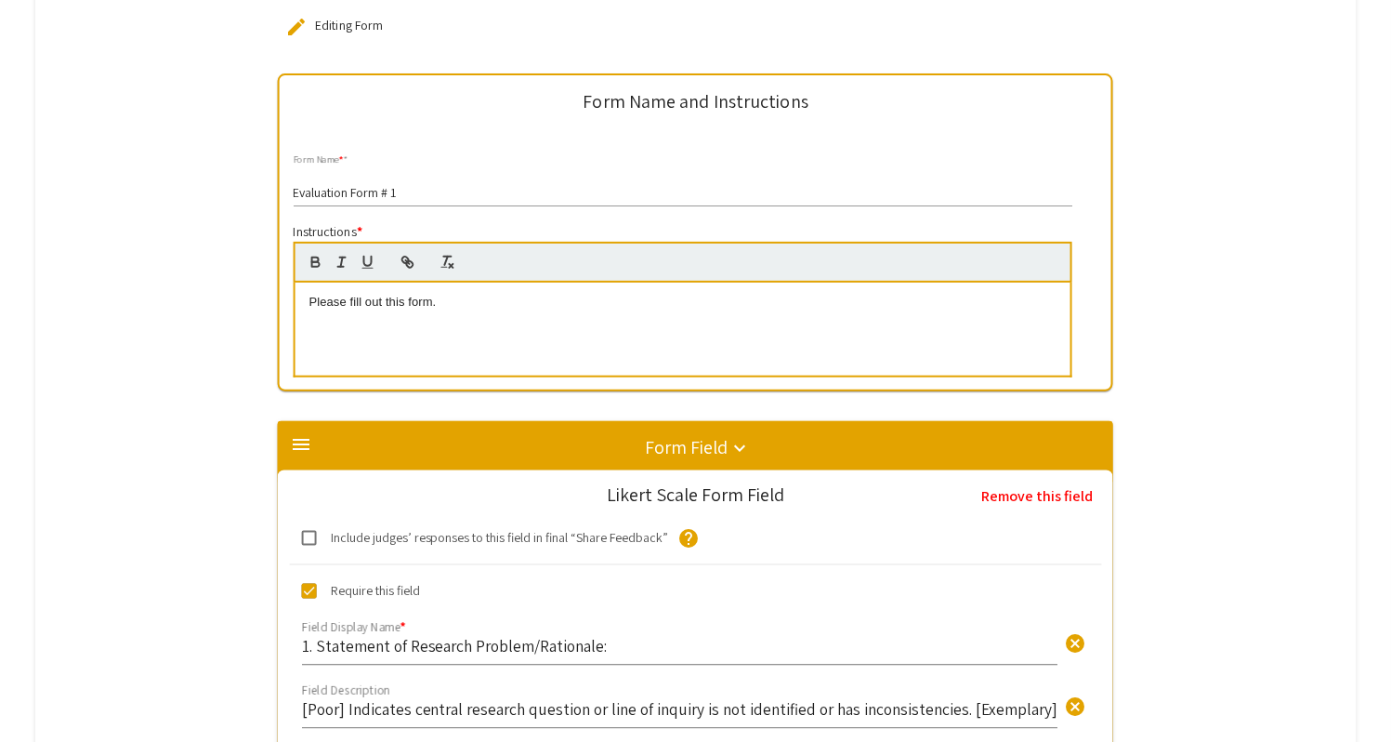
scroll to position [593, 0]
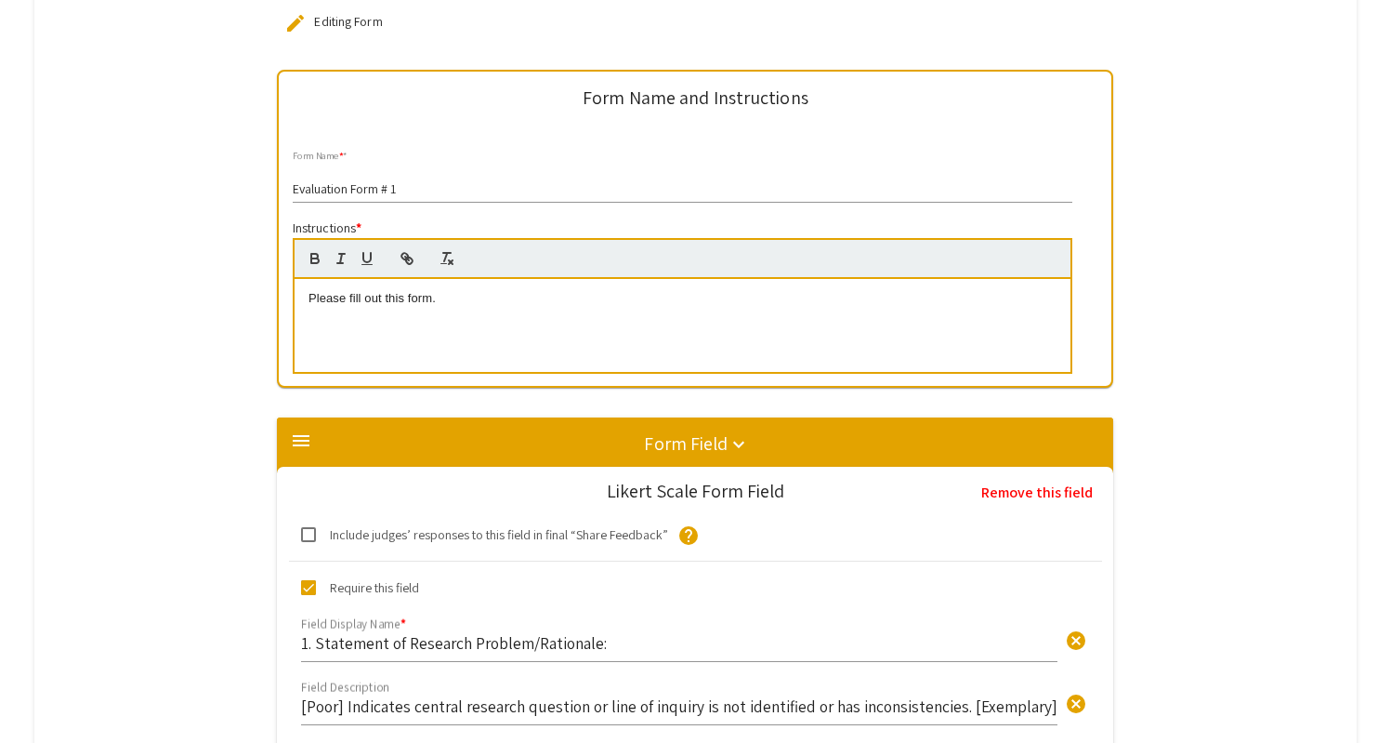
click at [651, 290] on p "Please fill out this form." at bounding box center [683, 298] width 748 height 17
click at [611, 290] on p "Please fill out this form. Use the descriptions above to assess" at bounding box center [683, 298] width 748 height 17
click at [741, 290] on p "Please fill out this form. Use the descriptions above to properly assess" at bounding box center [683, 298] width 748 height 17
click at [556, 290] on p "Please fill out this form. Use the descriptions above to properly assess presen…" at bounding box center [683, 298] width 748 height 17
click at [699, 290] on p "Please fill out this form. Use the descriptions of the point values above to pr…" at bounding box center [683, 298] width 748 height 17
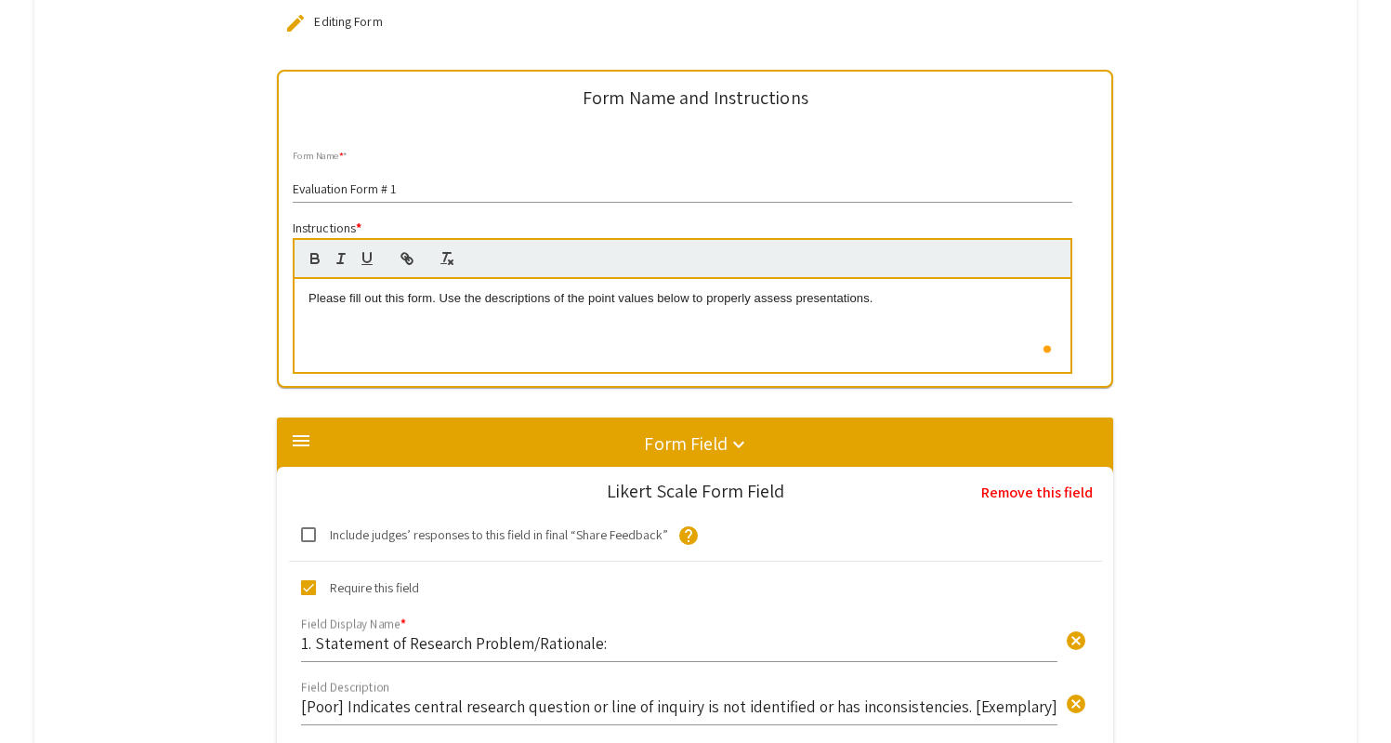
click at [913, 290] on p "Please fill out this form. Use the descriptions of the point values below to pr…" at bounding box center [683, 298] width 748 height 17
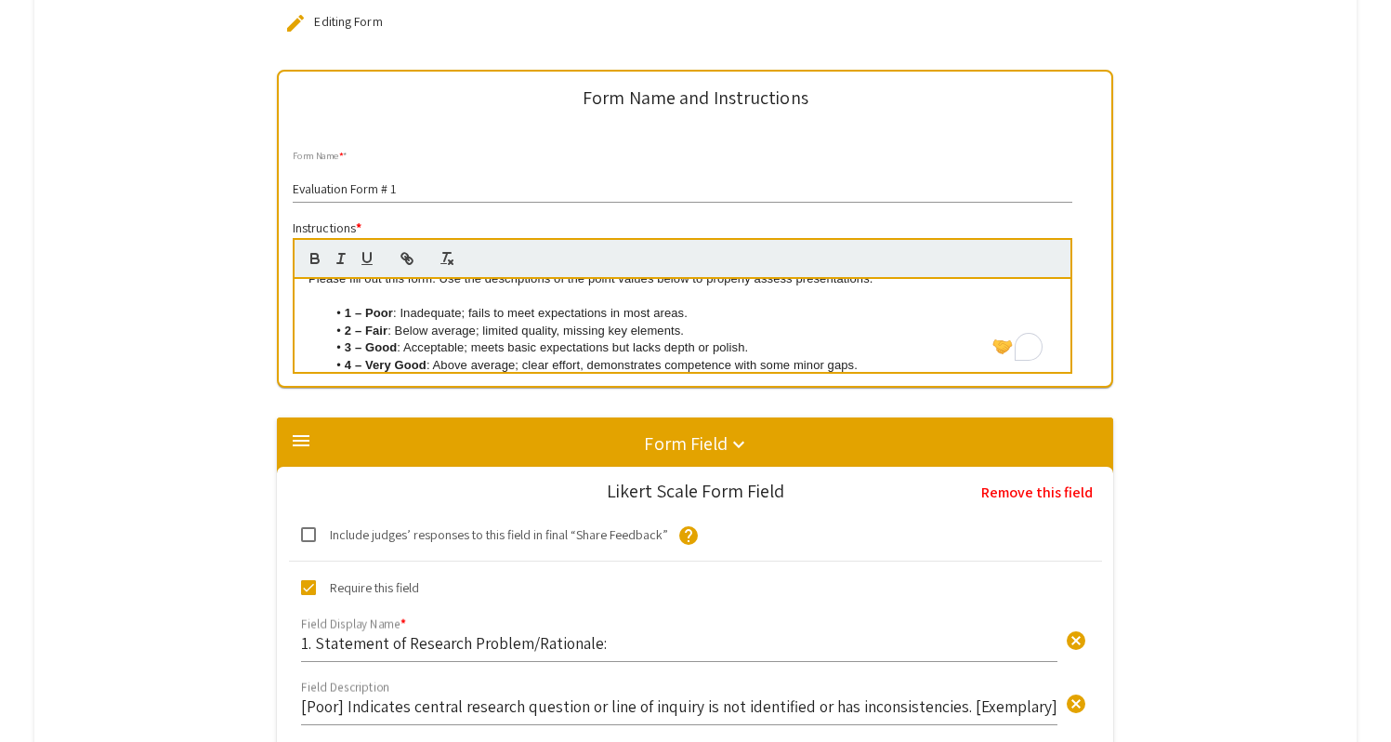
scroll to position [0, 0]
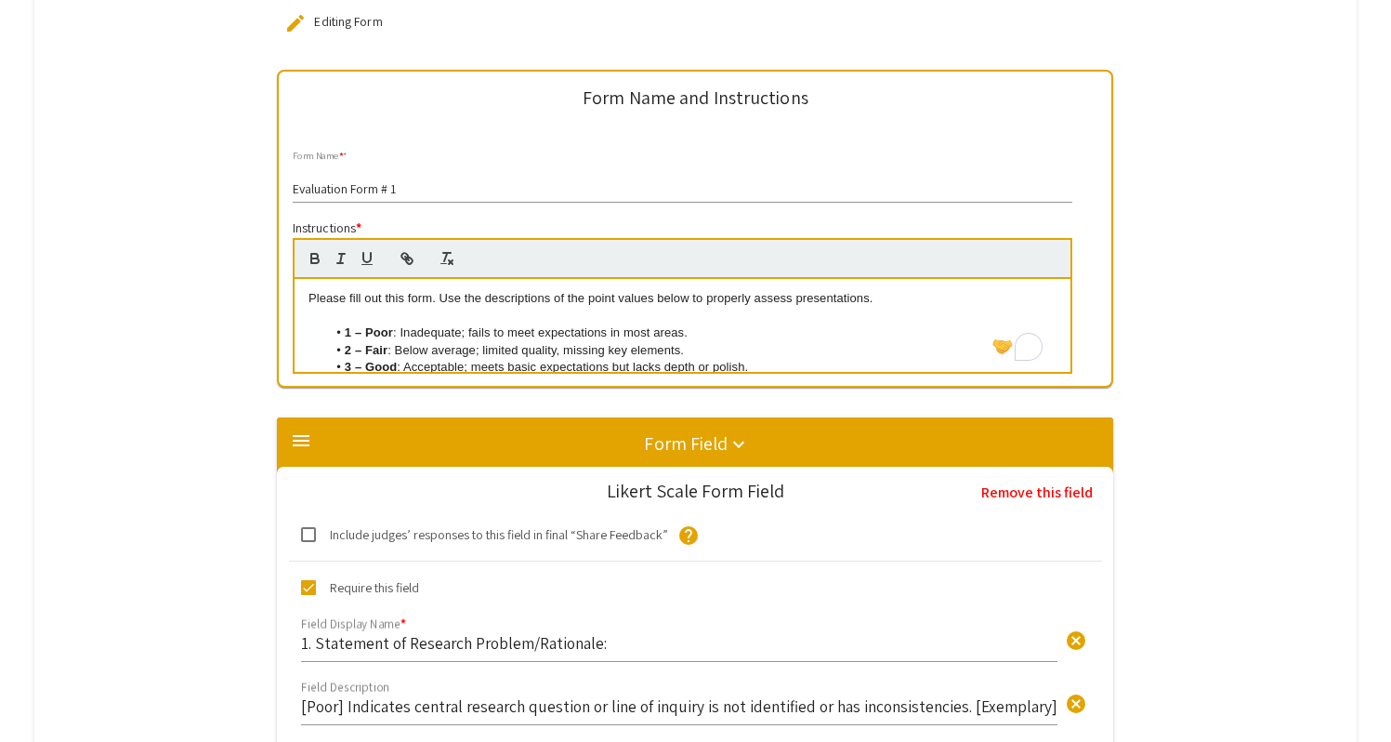
click at [471, 324] on li "1 – Poor : Inadequate; fails to meet expectations in most areas." at bounding box center [691, 332] width 730 height 17
drag, startPoint x: 897, startPoint y: 307, endPoint x: 333, endPoint y: 298, distance: 564.2
click at [333, 324] on ul "1 – Poor : Inadequate; fails to meet expectations in most areas. 2 – Fair : Bel…" at bounding box center [683, 384] width 748 height 120
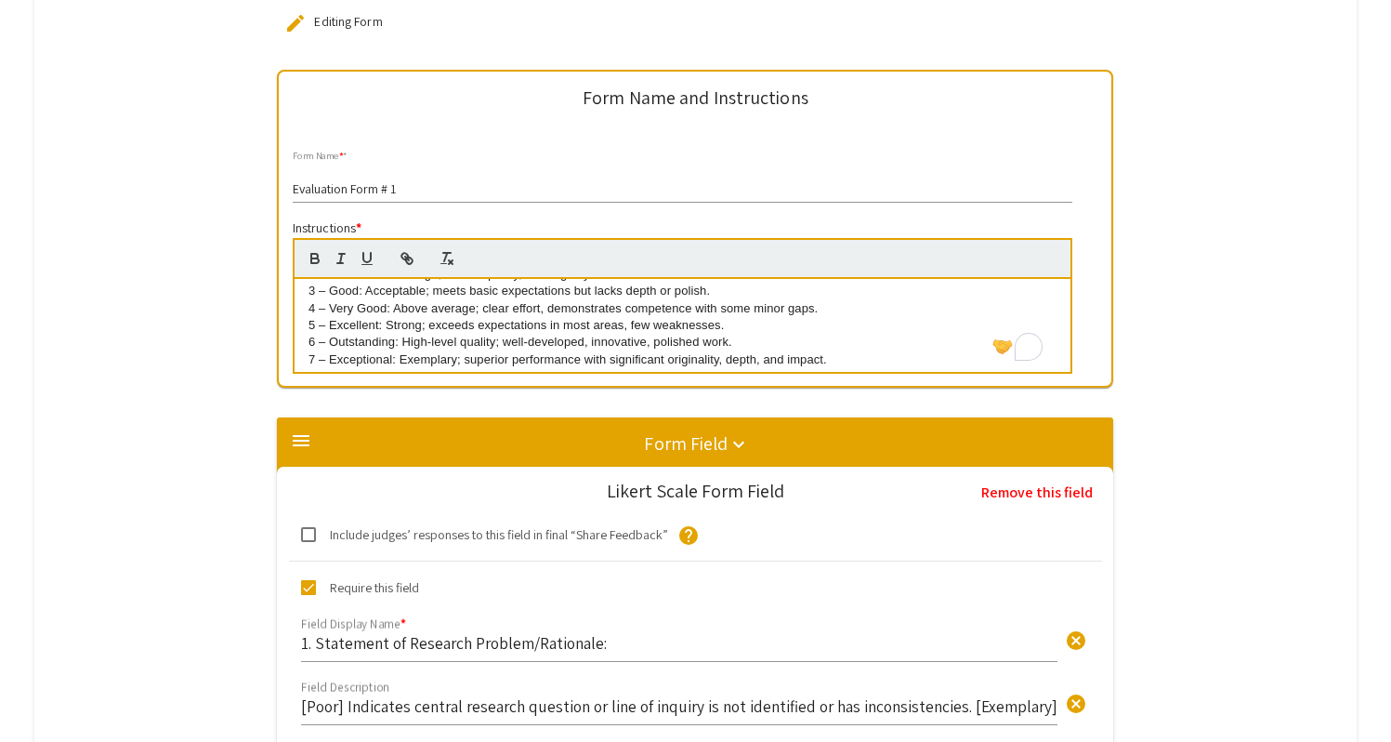
scroll to position [100, 0]
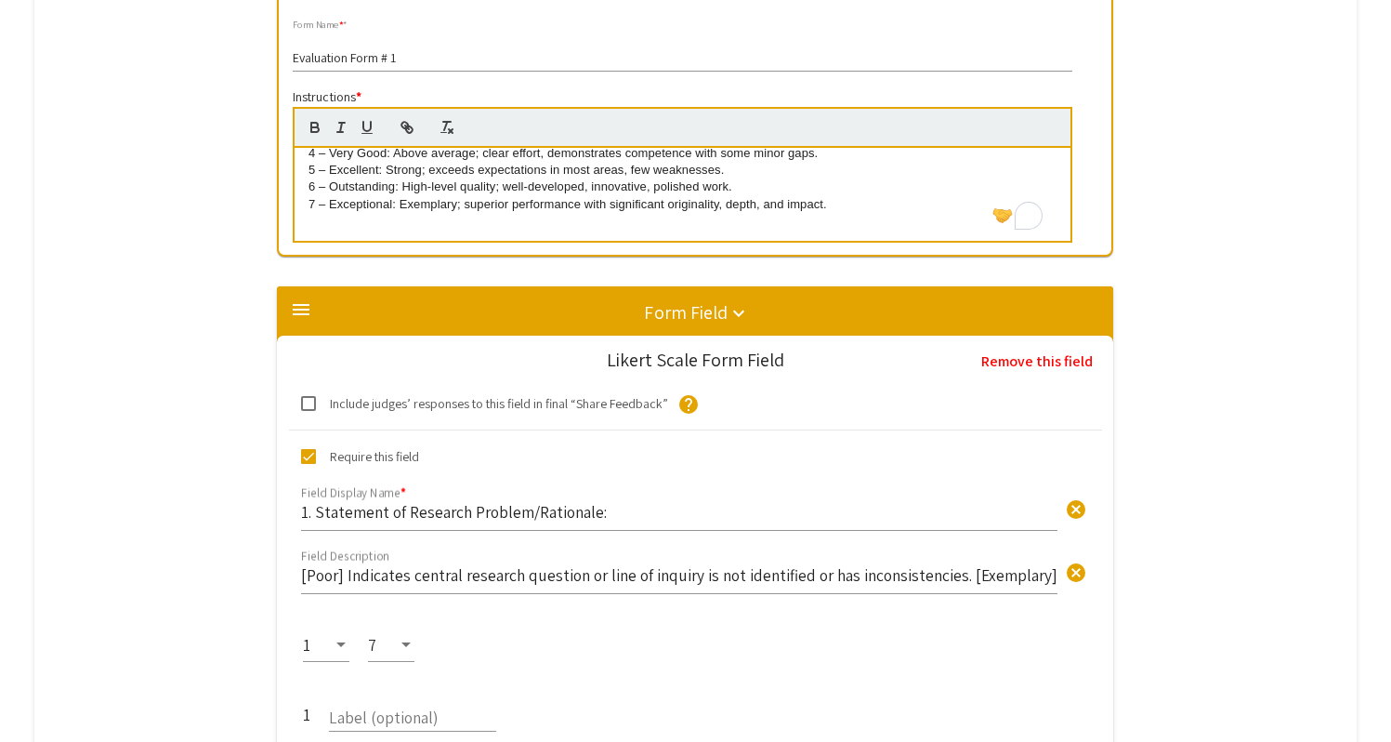
scroll to position [80, 0]
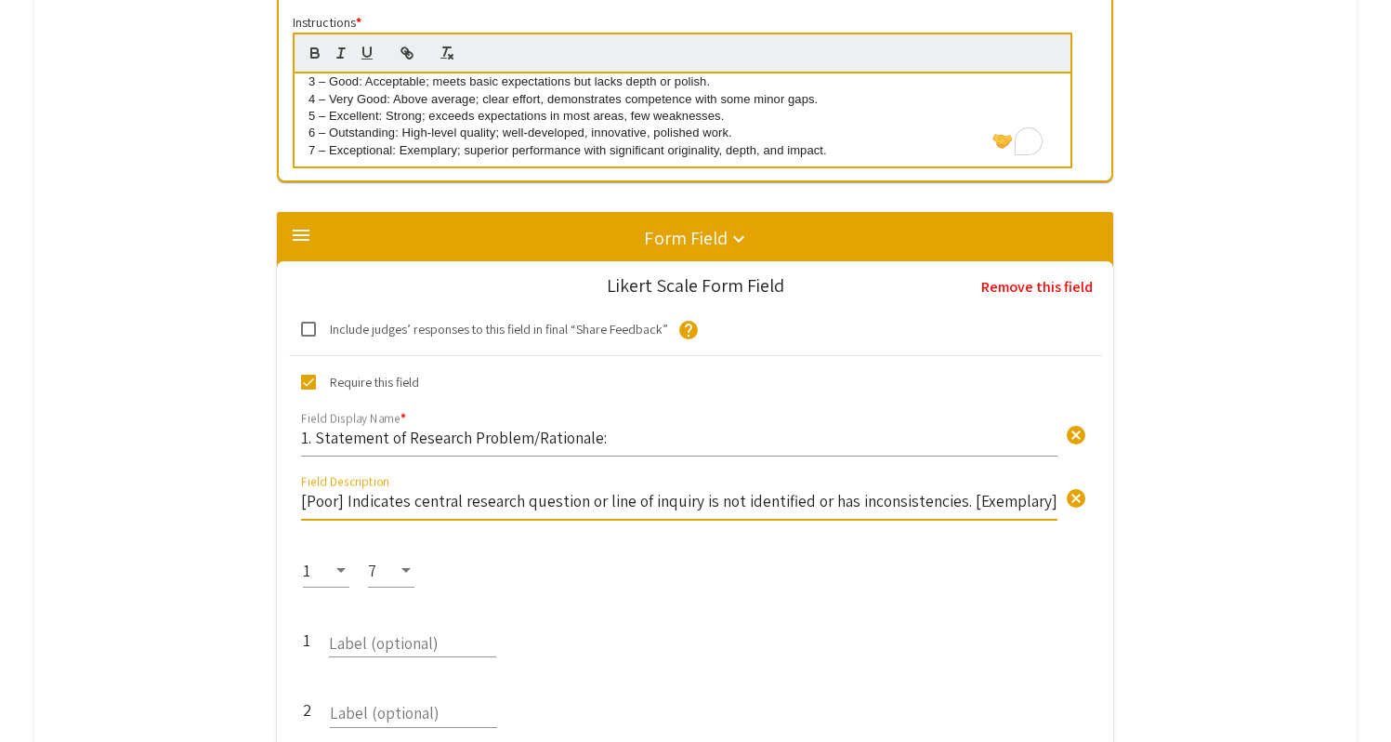
click at [809, 490] on input "[Poor] Indicates central research question or line of inquiry is not identified…" at bounding box center [679, 500] width 757 height 21
click at [1042, 490] on input "[Poor] Indicates central research question or line of inquiry is not identified…" at bounding box center [679, 500] width 757 height 21
click at [1078, 487] on span "cancel" at bounding box center [1076, 498] width 22 height 22
paste input "[Poor] Indicates central research question or line of inquiry is not identified…"
click at [433, 490] on input "[Poor] Indicates central research question or line of inquiry is not identified…" at bounding box center [679, 500] width 757 height 21
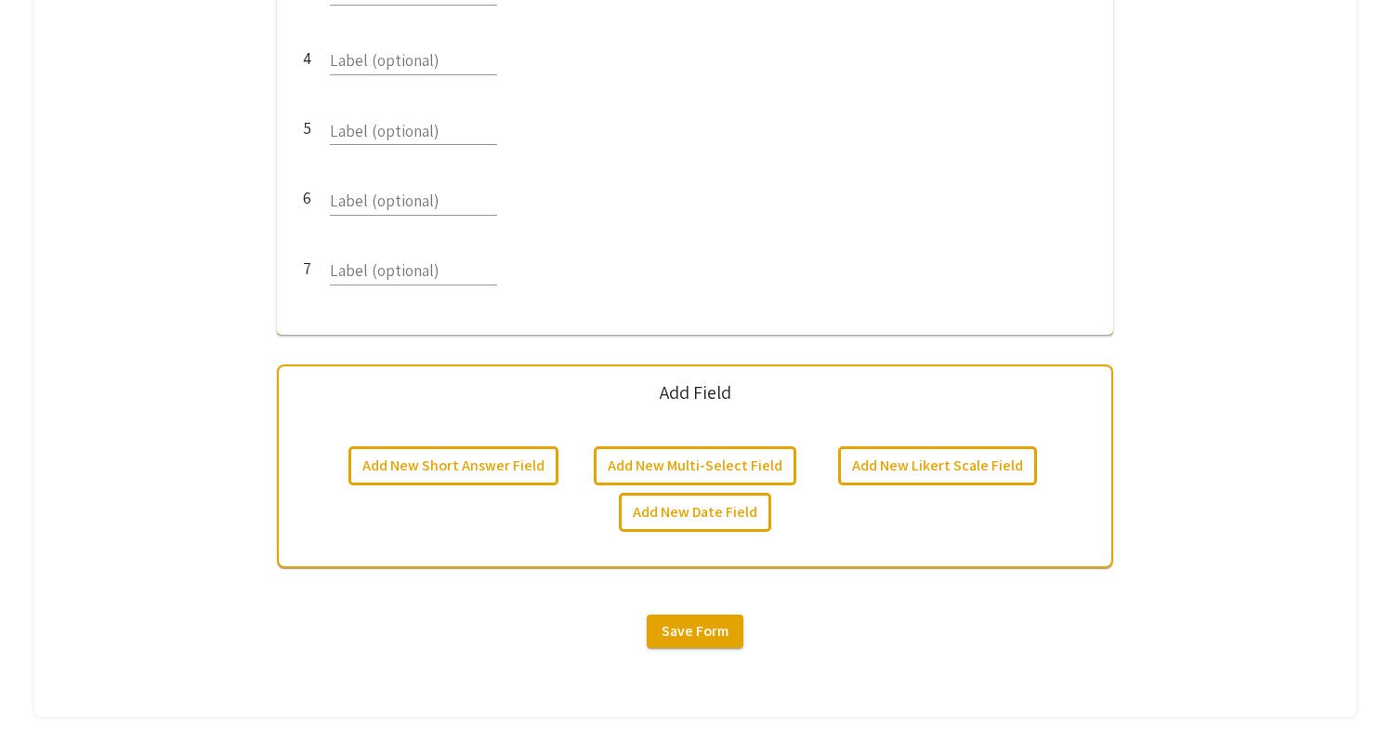
scroll to position [1636, 0]
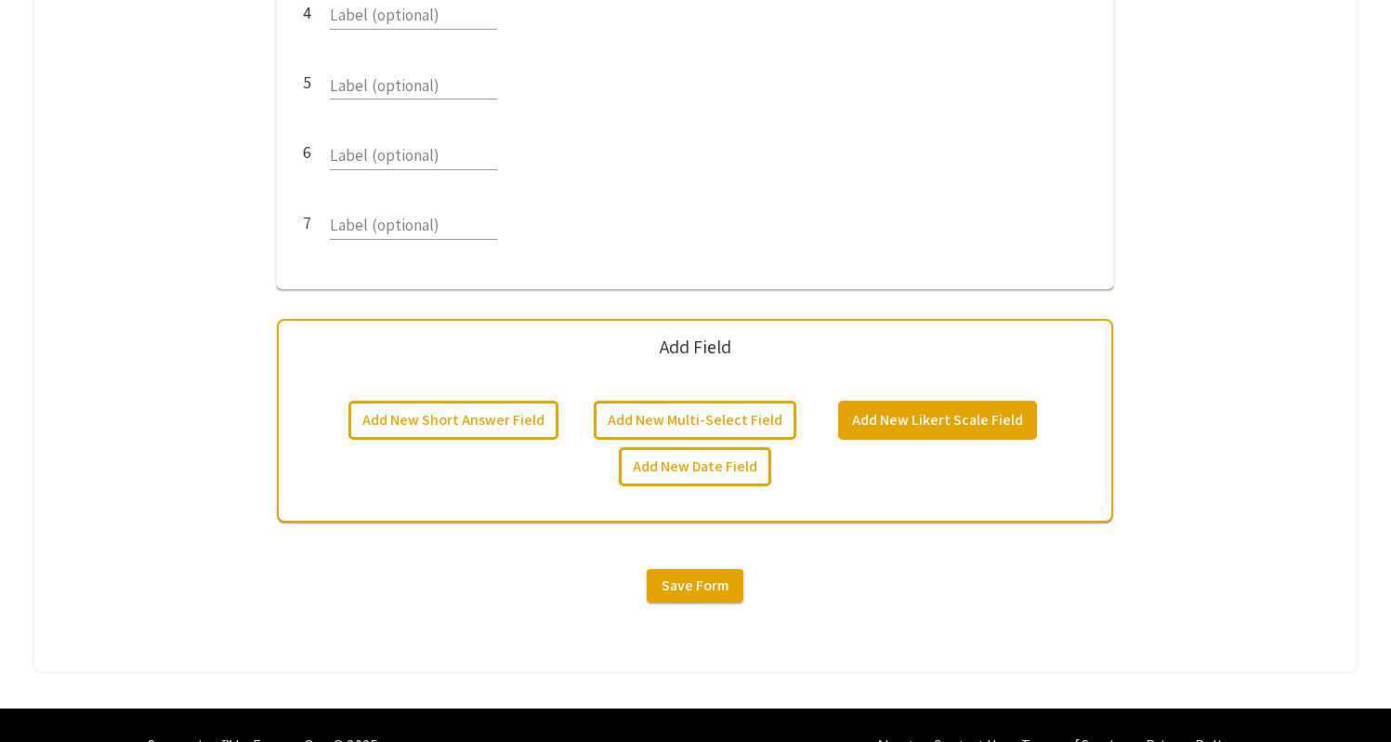
type input "[Poor] Indicates central research question or line of inquiry is not identified…"
click at [954, 401] on button "Add New Likert Scale Field" at bounding box center [937, 420] width 199 height 39
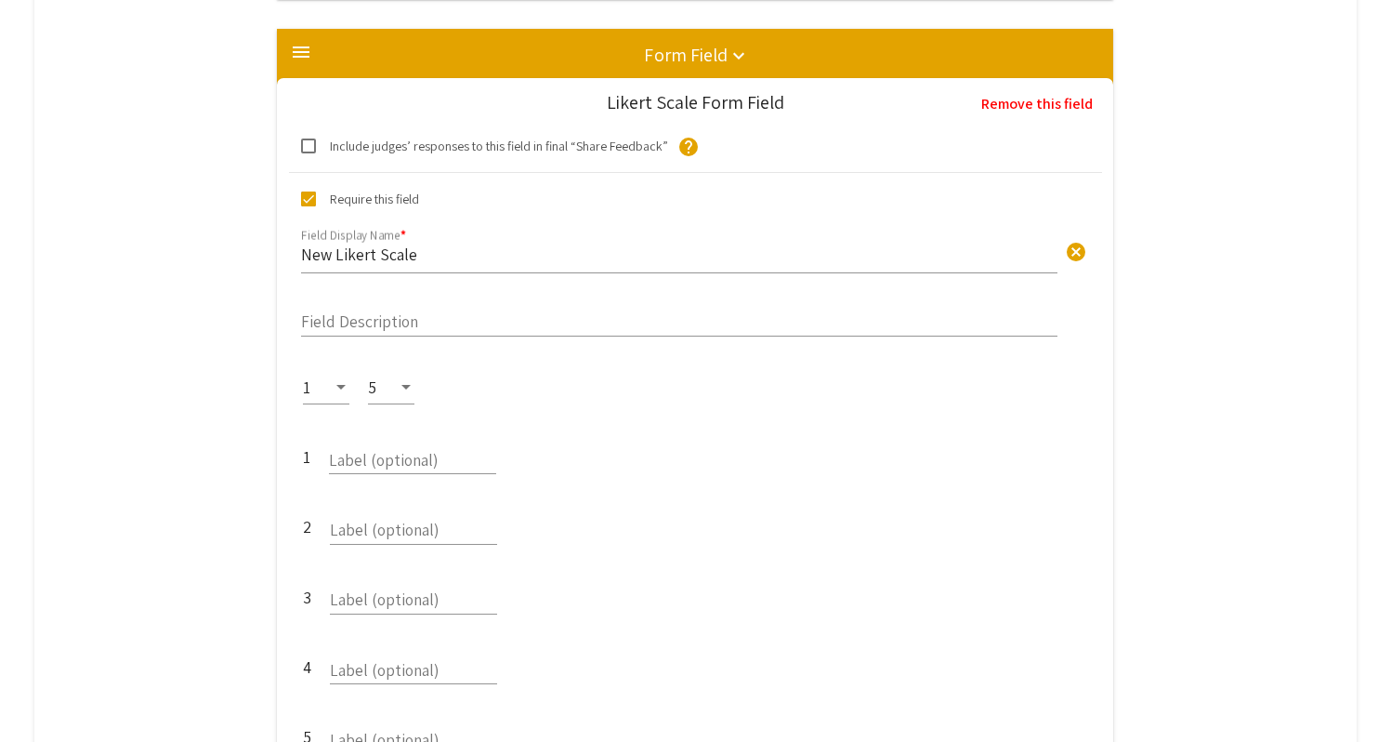
click at [401, 371] on div "5" at bounding box center [391, 380] width 46 height 47
click at [404, 452] on span "7" at bounding box center [402, 454] width 54 height 47
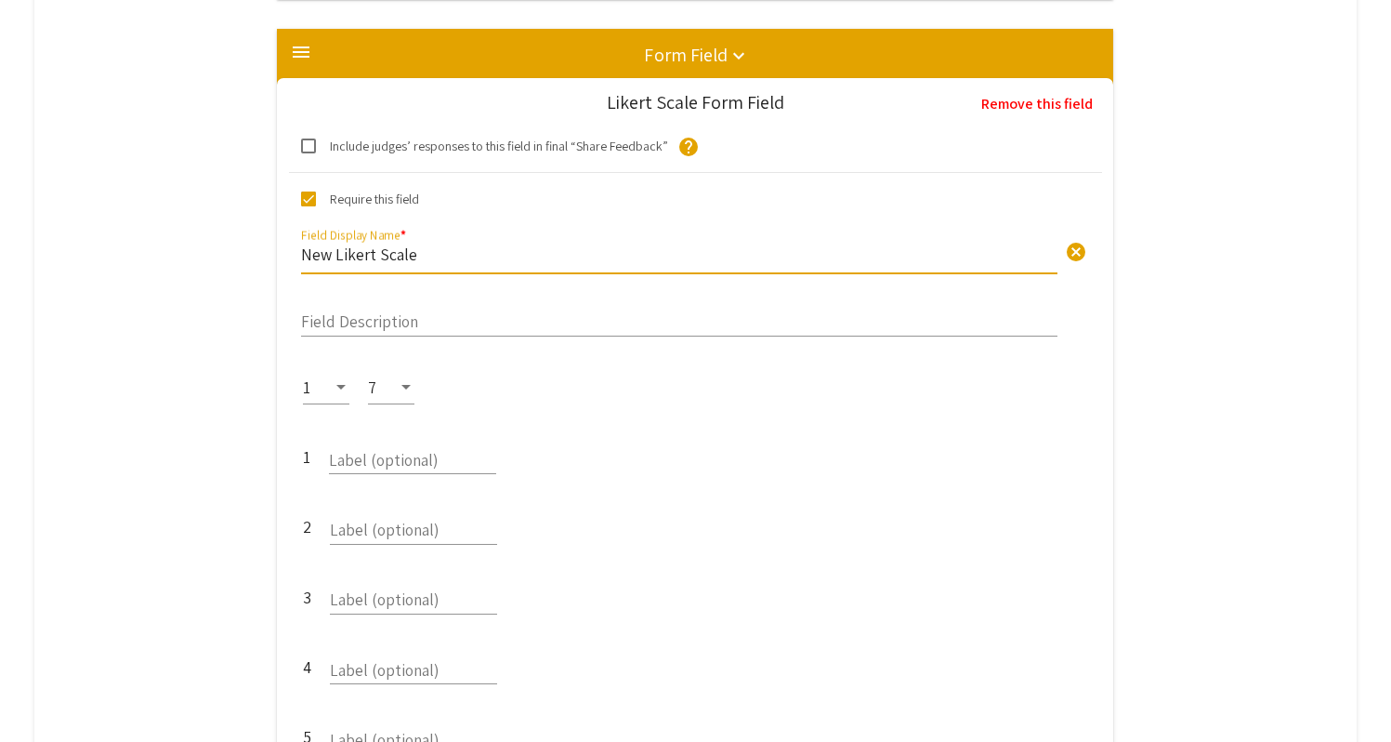
click at [469, 243] on input "New Likert Scale" at bounding box center [679, 253] width 757 height 21
paste input "2. Literature Review/Background Theory:"
type input "2. Literature Review/Background Theory:"
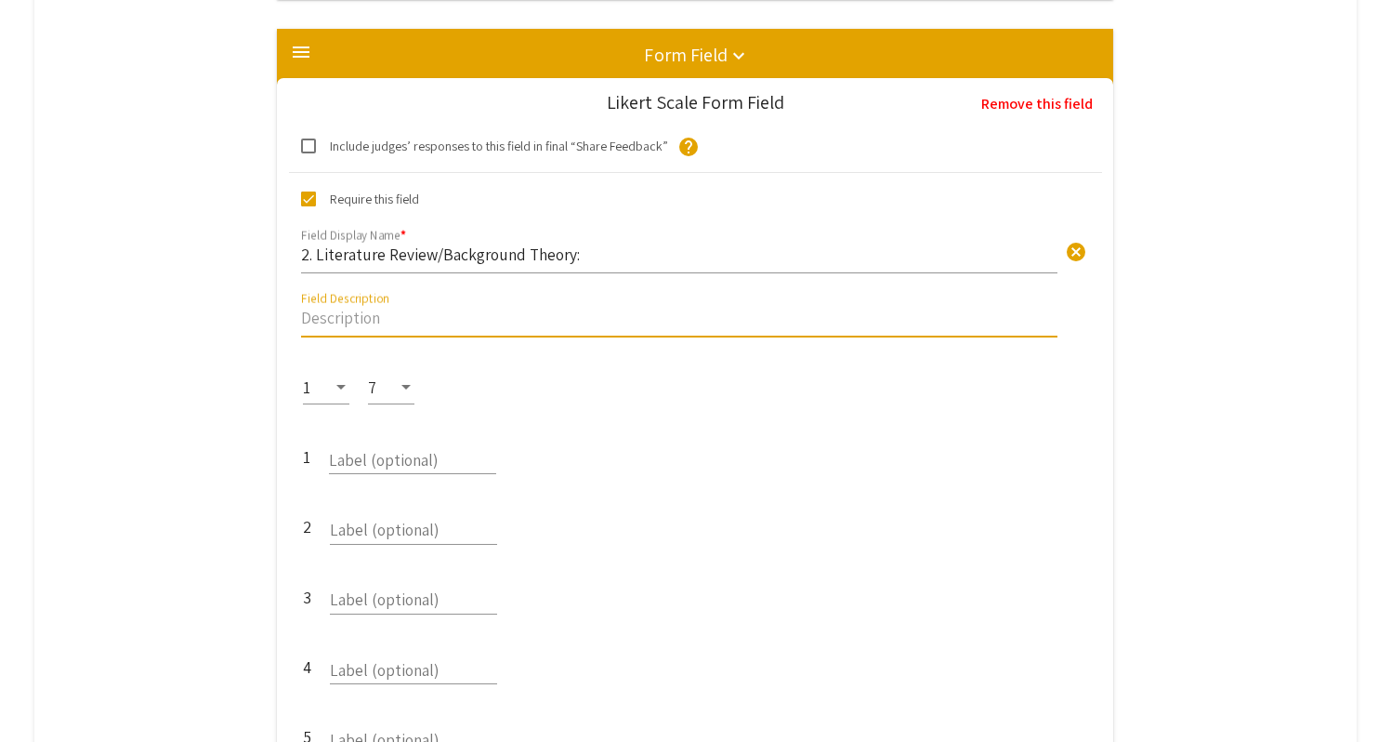
click at [477, 307] on input "Field Description" at bounding box center [679, 317] width 757 height 21
paste input "[Poor] Literature review is missing or incomplete. Author has not evaluated pre…"
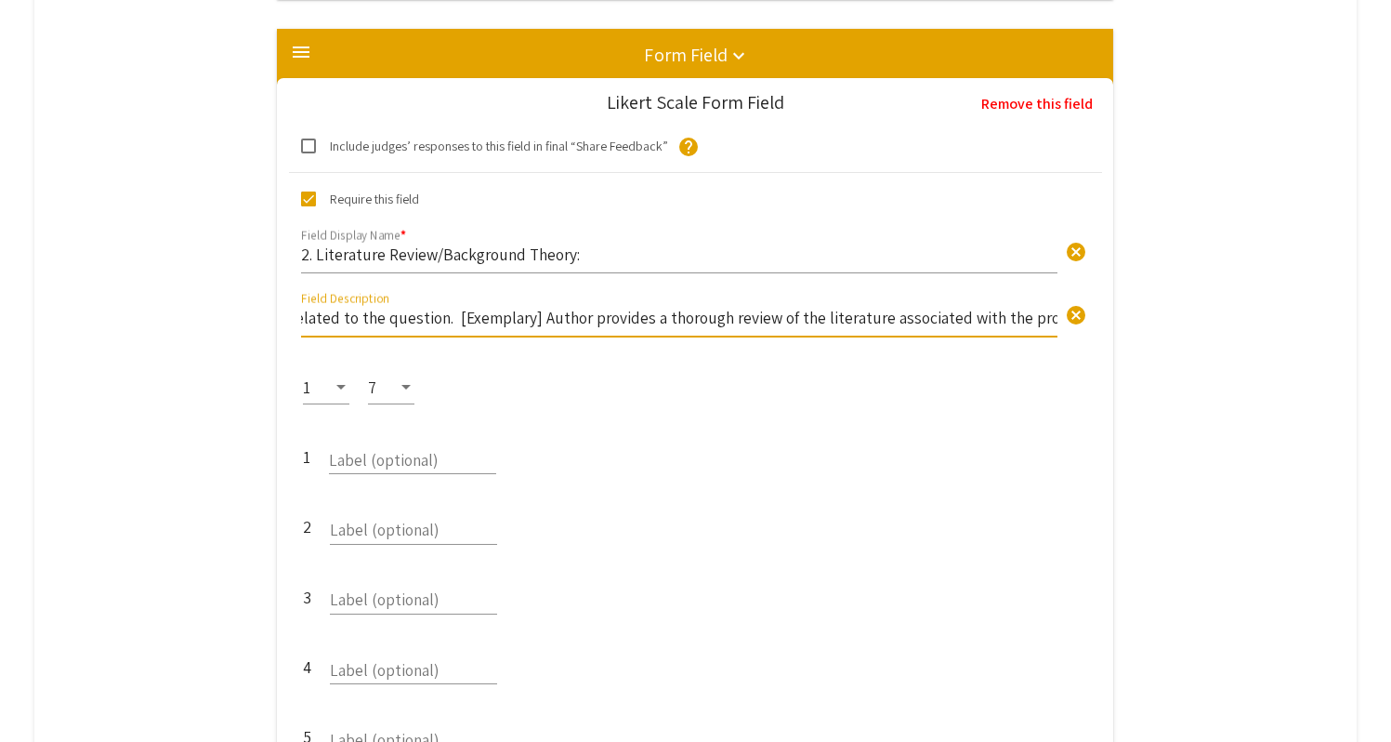
scroll to position [0, 848]
click at [526, 307] on input "[Poor] Literature review is missing or incomplete. Author has not evaluated pre…" at bounding box center [679, 317] width 757 height 21
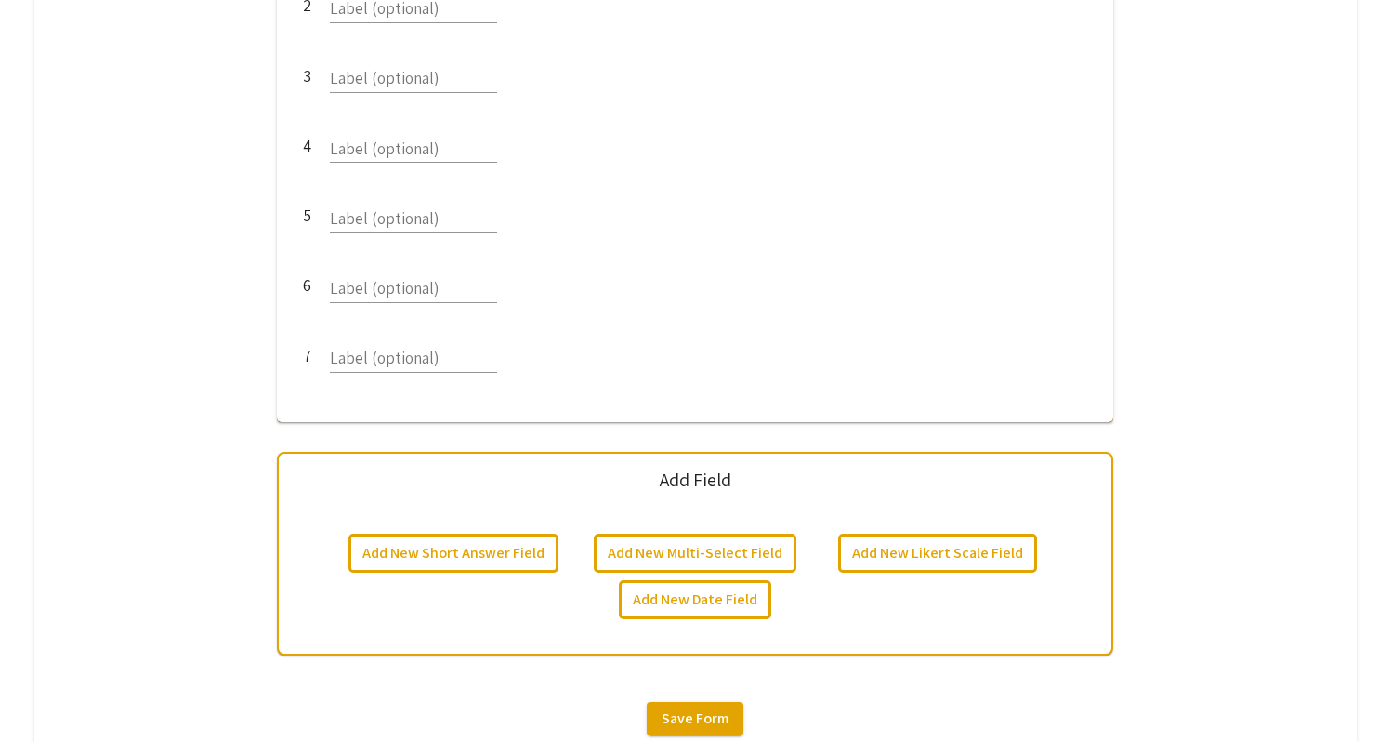
scroll to position [2597, 0]
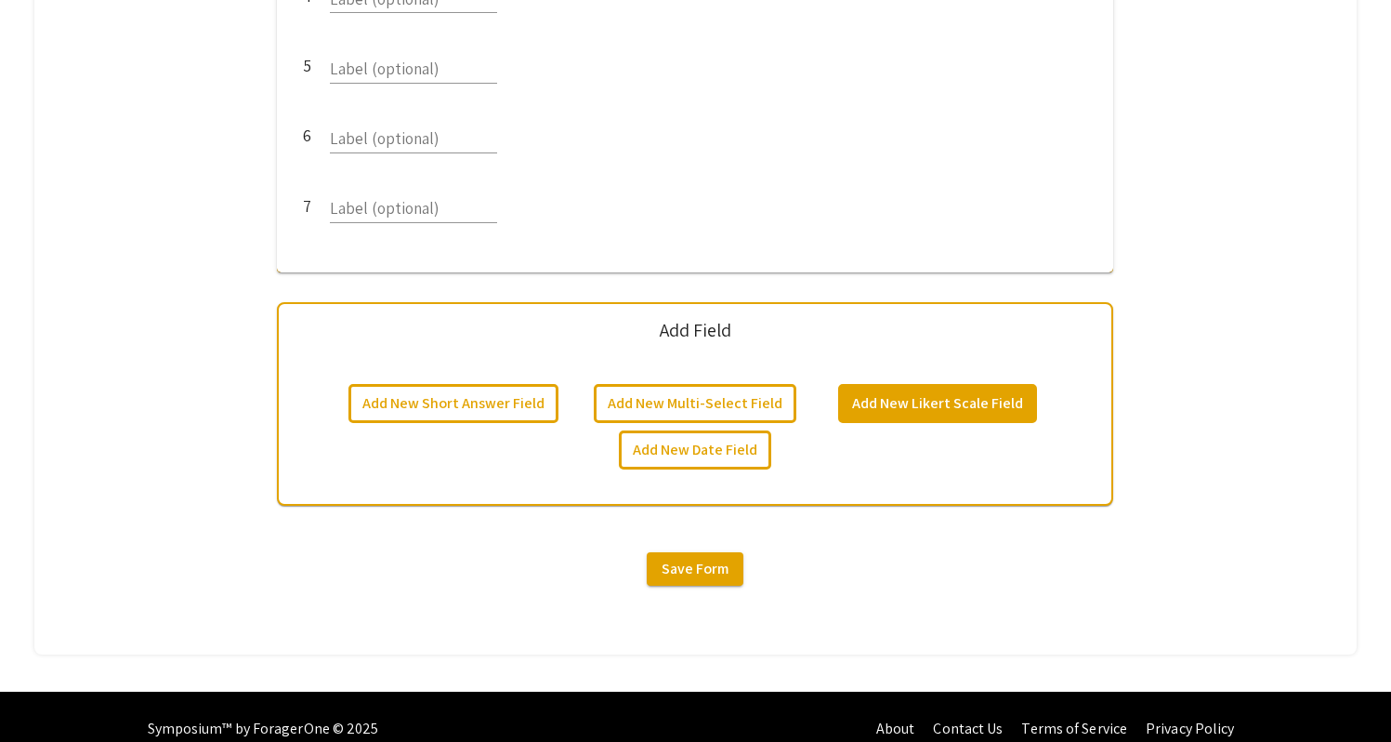
type input "[Poor] Literature review is missing or incomplete. Author has not evaluated pre…"
click at [940, 384] on button "Add New Likert Scale Field" at bounding box center [937, 403] width 199 height 39
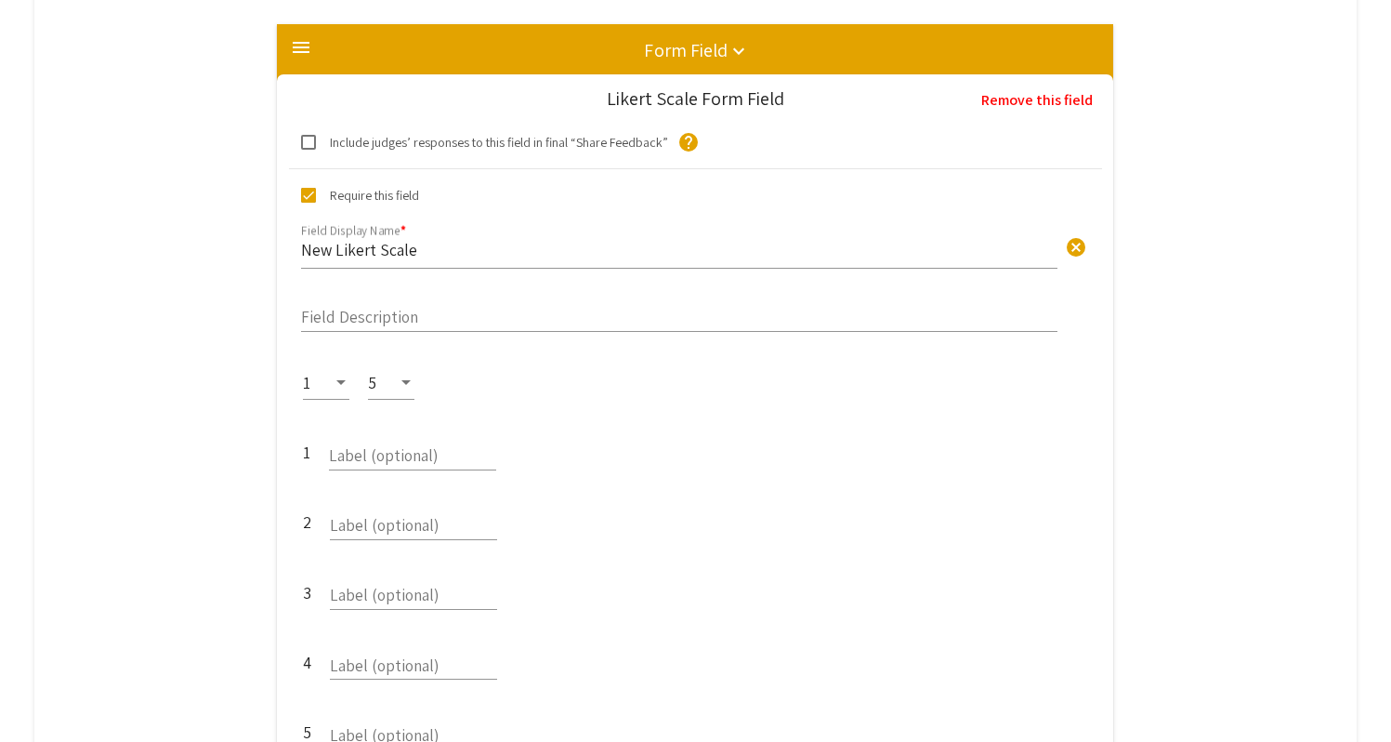
click at [461, 239] on input "New Likert Scale" at bounding box center [679, 249] width 757 height 21
paste input "Methods (Explanation/Appropriateness):"
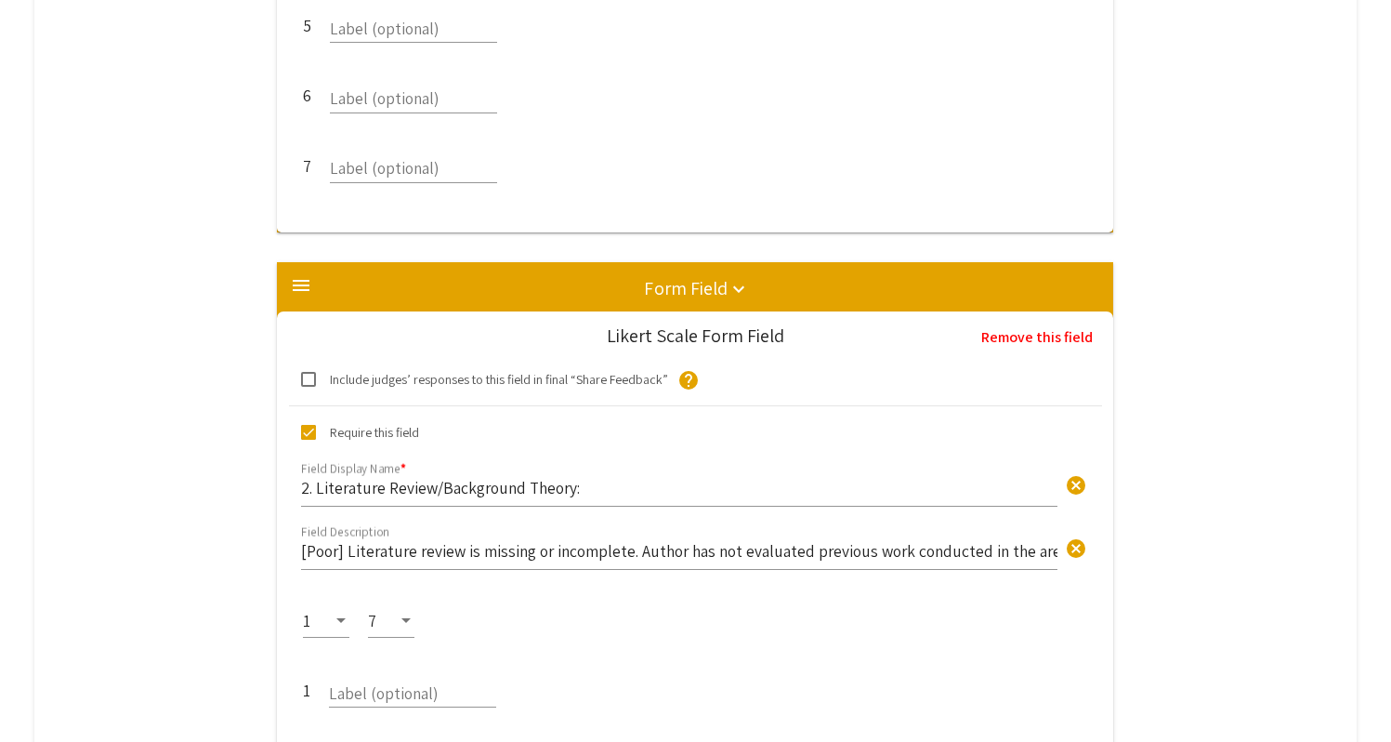
scroll to position [1694, 0]
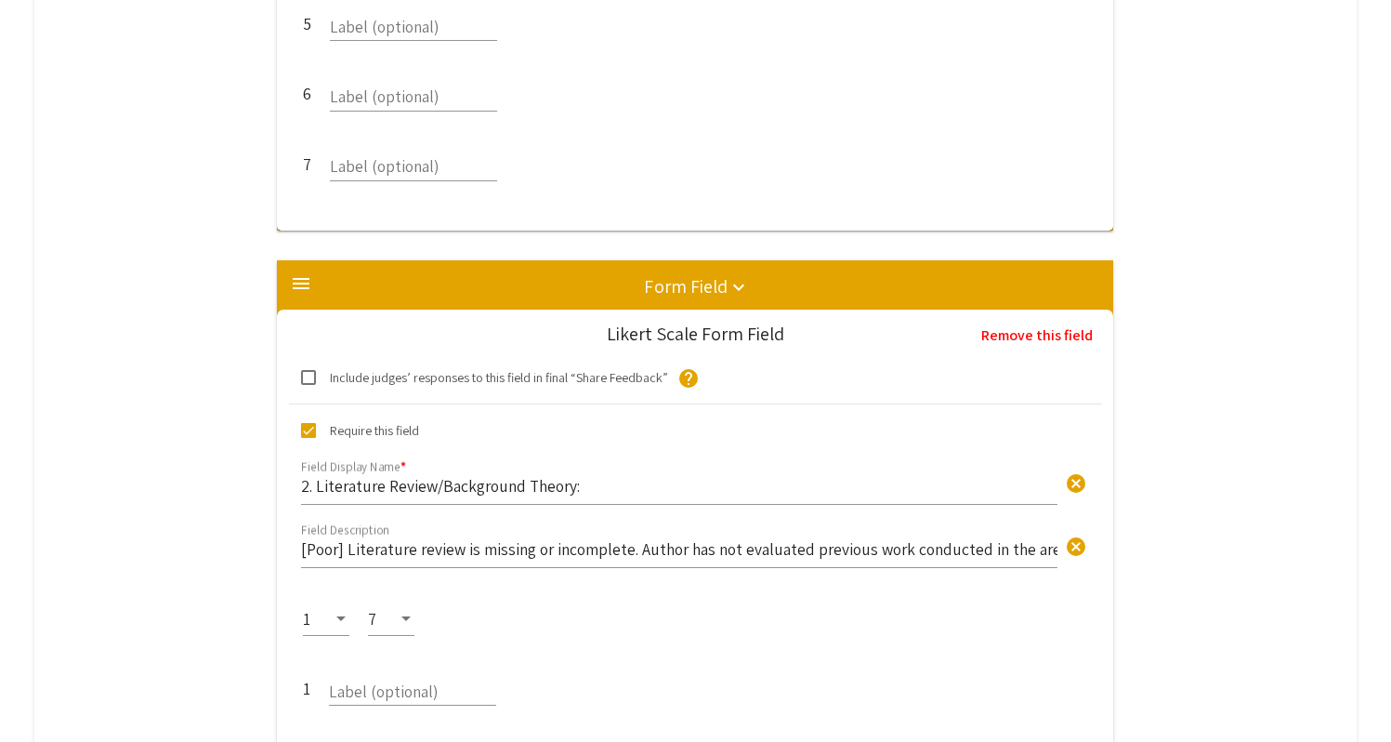
type input "Methods (Explanation/Appropriateness):"
click at [326, 475] on input "2. Literature Review/Background Theory:" at bounding box center [679, 485] width 757 height 21
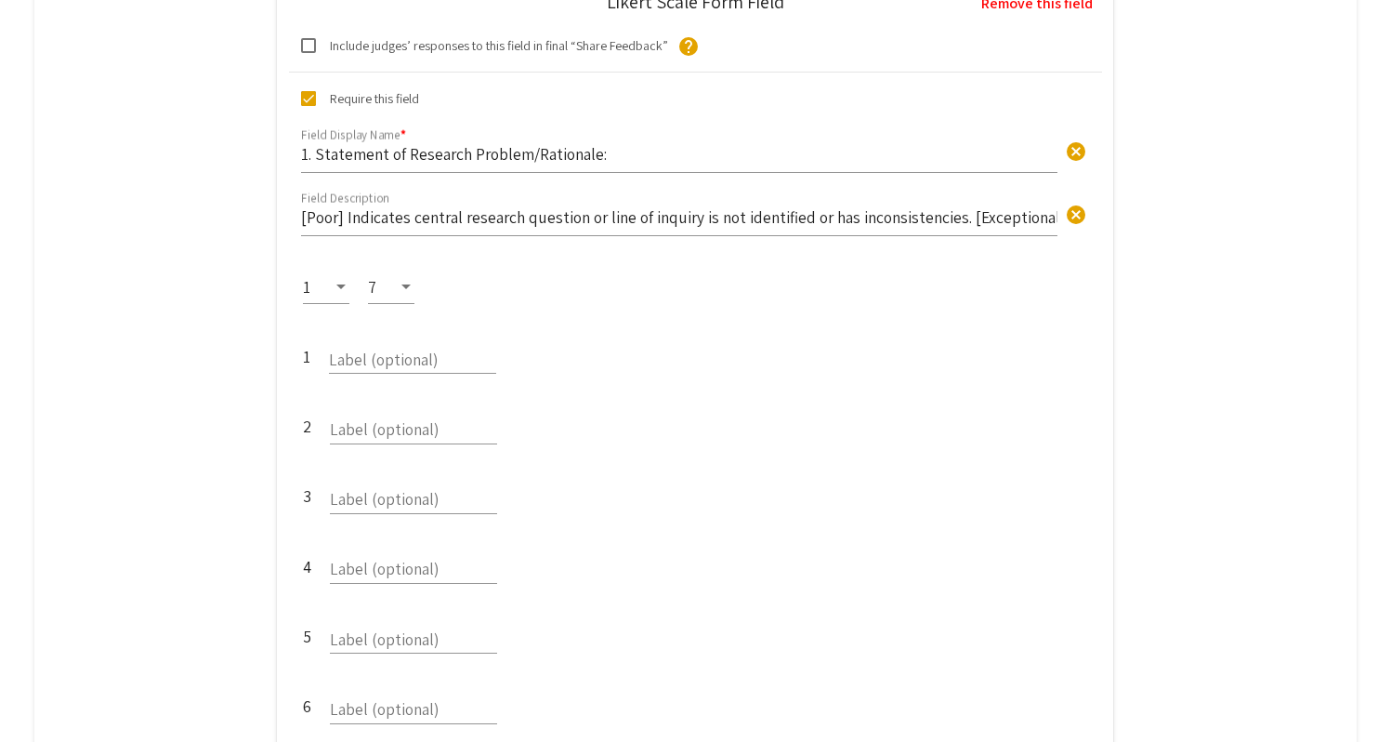
scroll to position [1059, 0]
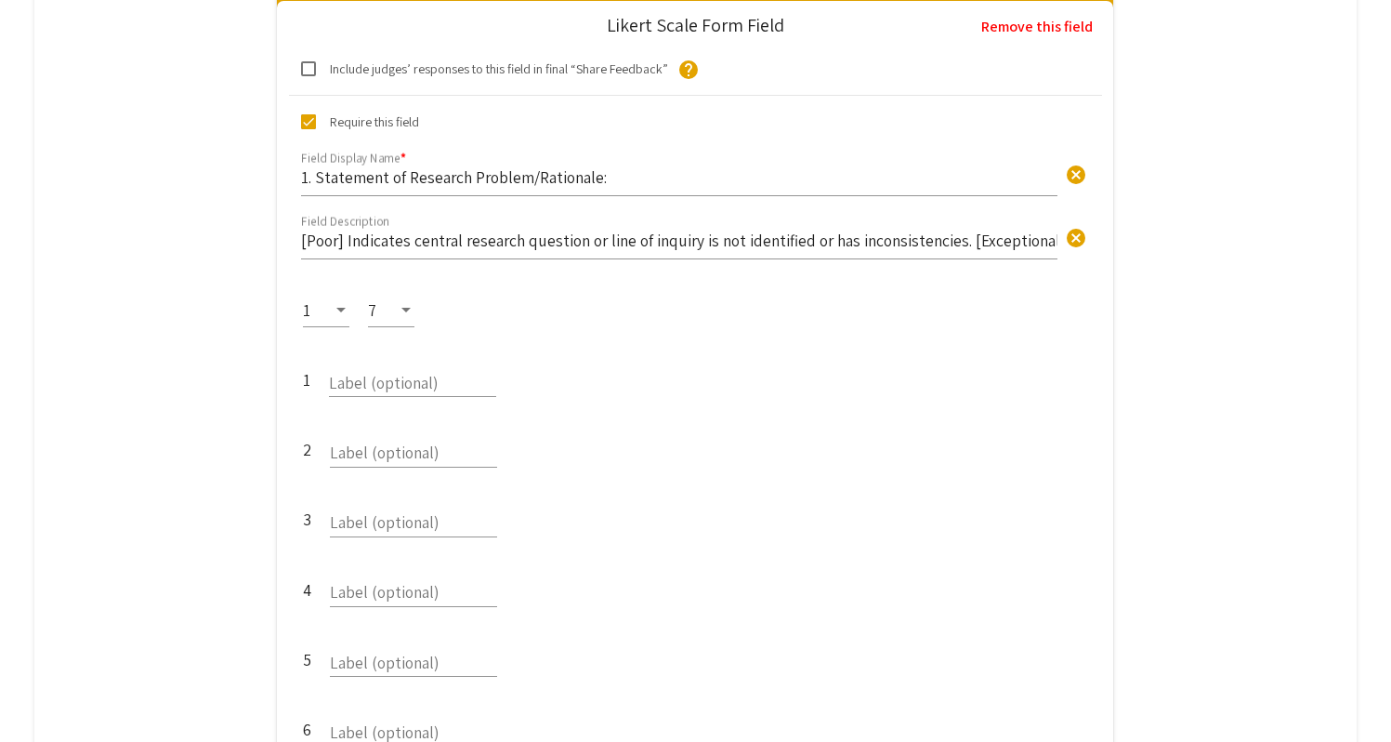
type input "Literature Review/Background Theory:"
click at [326, 166] on input "1. Statement of Research Problem/Rationale:" at bounding box center [679, 176] width 757 height 21
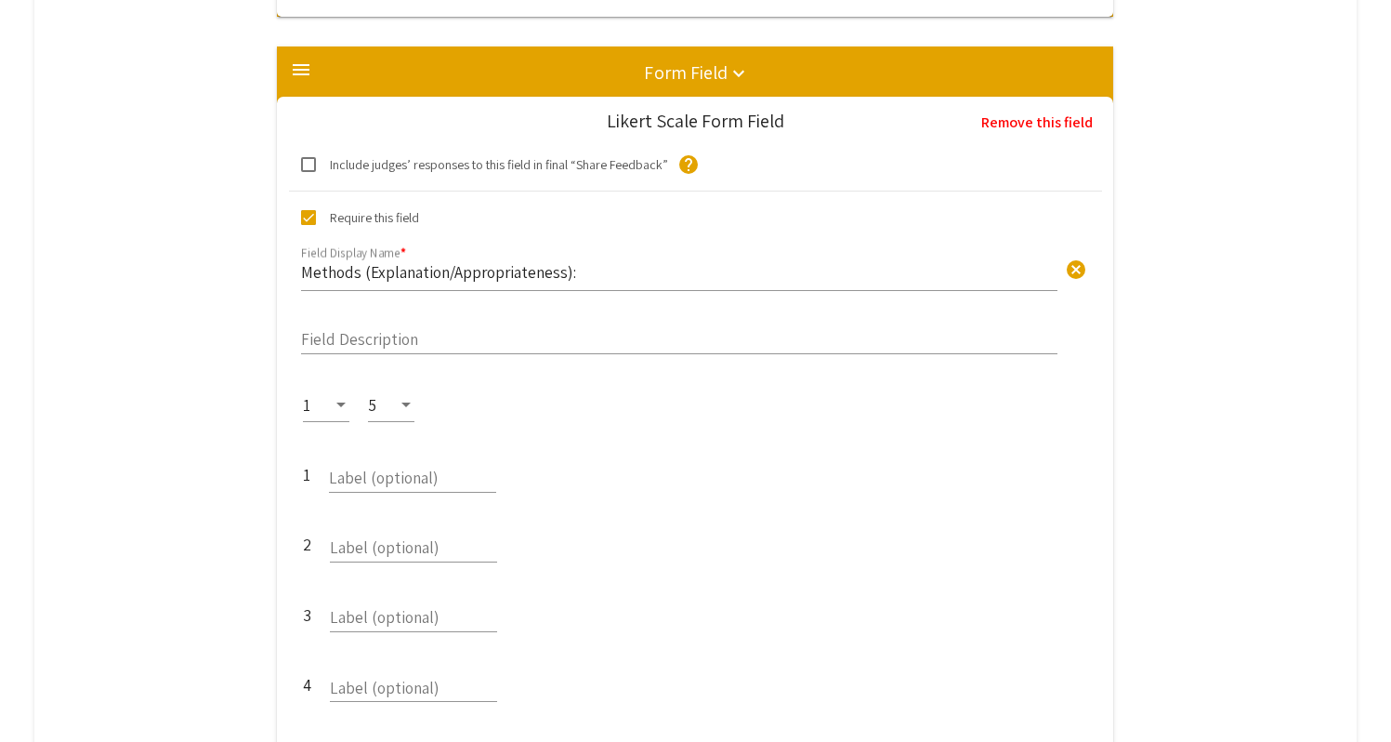
scroll to position [2889, 0]
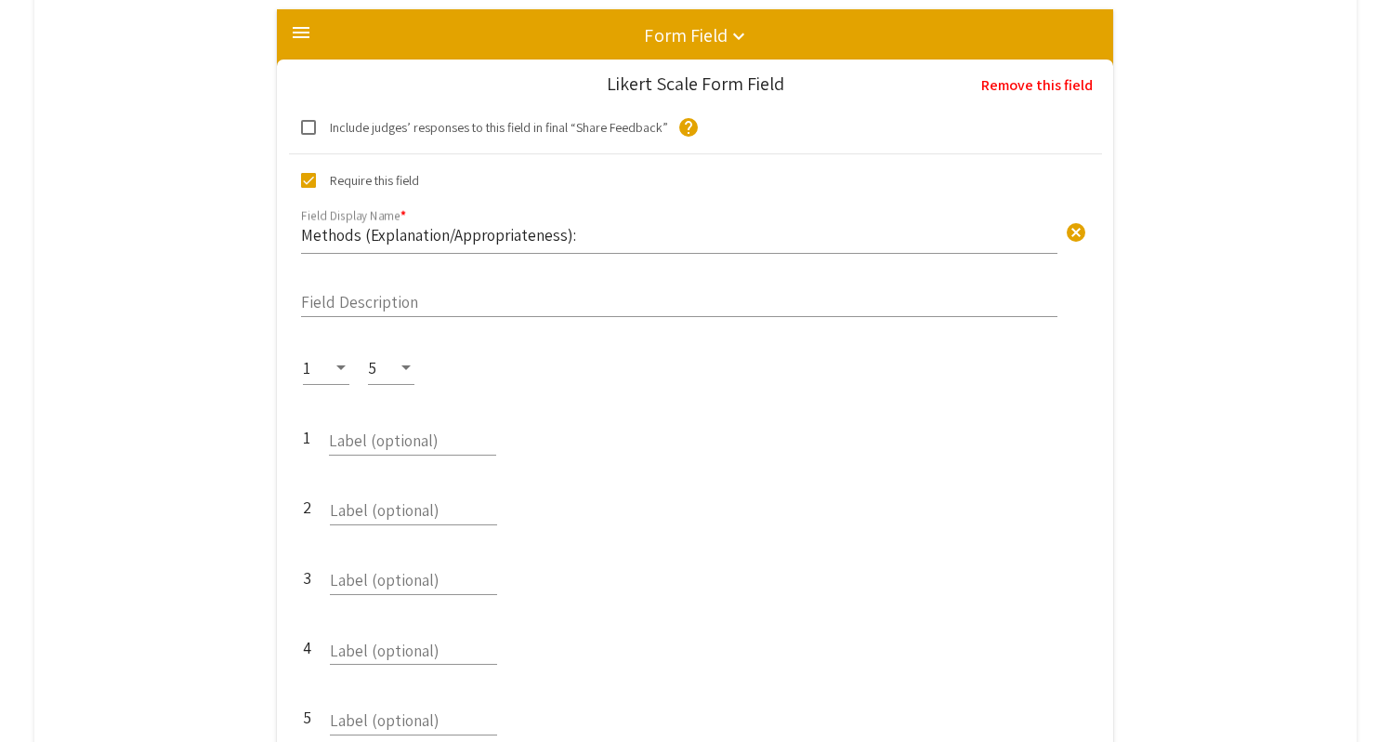
type input "Statement of Research Problem/Rationale:"
click at [409, 359] on div at bounding box center [406, 368] width 17 height 19
click at [410, 441] on span "7" at bounding box center [402, 439] width 54 height 47
click at [546, 287] on input "Field Description" at bounding box center [679, 297] width 757 height 21
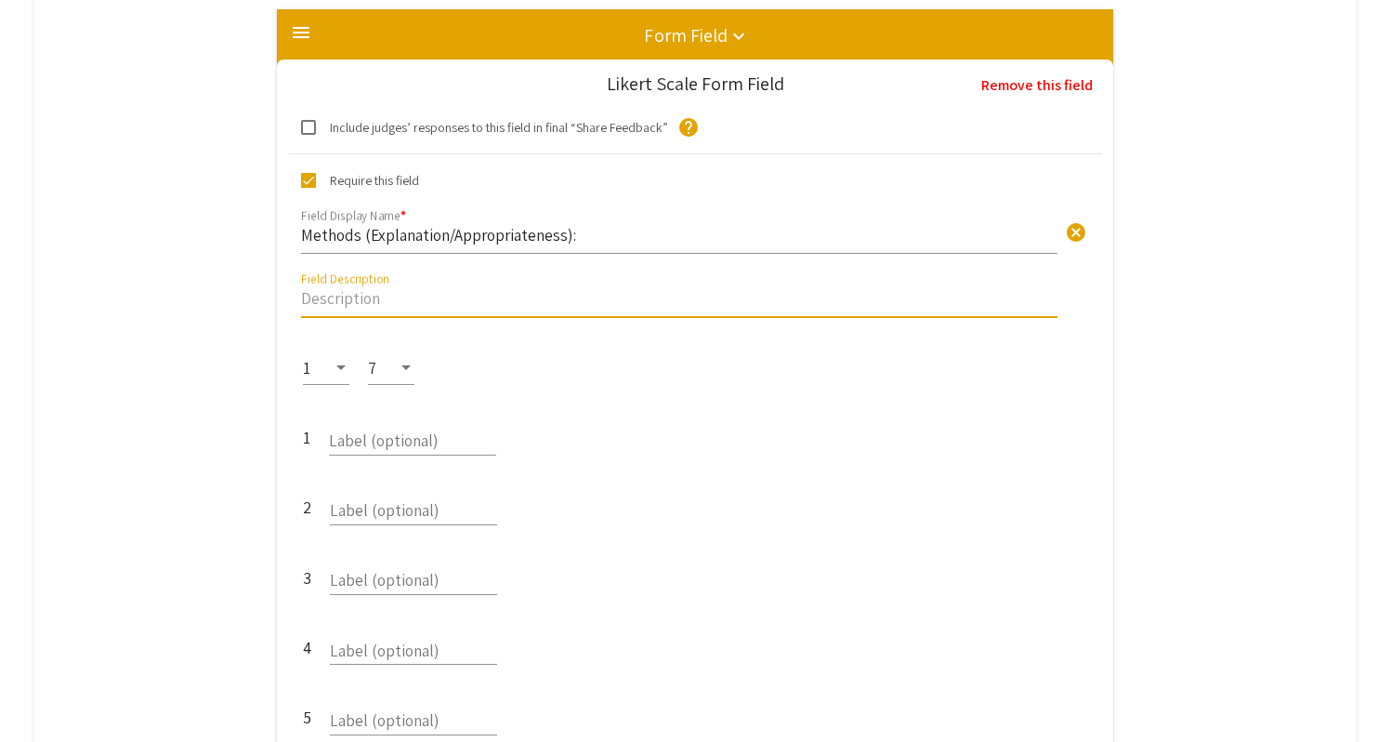
paste input "[Poor] Methodology is incorrect/confusing or contains gaps. [Exemplary] Clear a…"
click at [638, 287] on input "[Poor] Methodology is incorrect/confusing or contains gaps. [Exemplary] Clear a…" at bounding box center [679, 297] width 757 height 21
click at [566, 287] on input "[Poor] Methodology is incorrect/confusing or contains gaps. [Exemplary] Clear a…" at bounding box center [679, 297] width 757 height 21
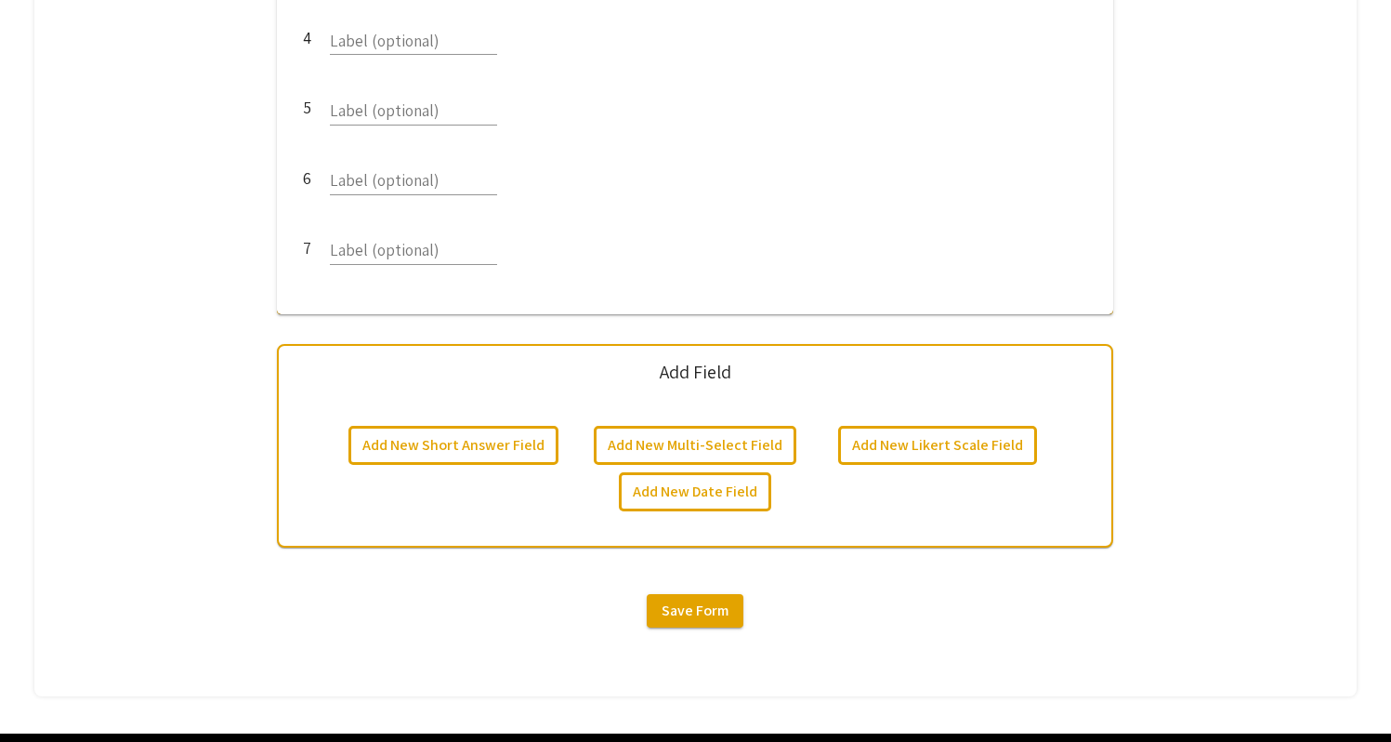
scroll to position [3488, 0]
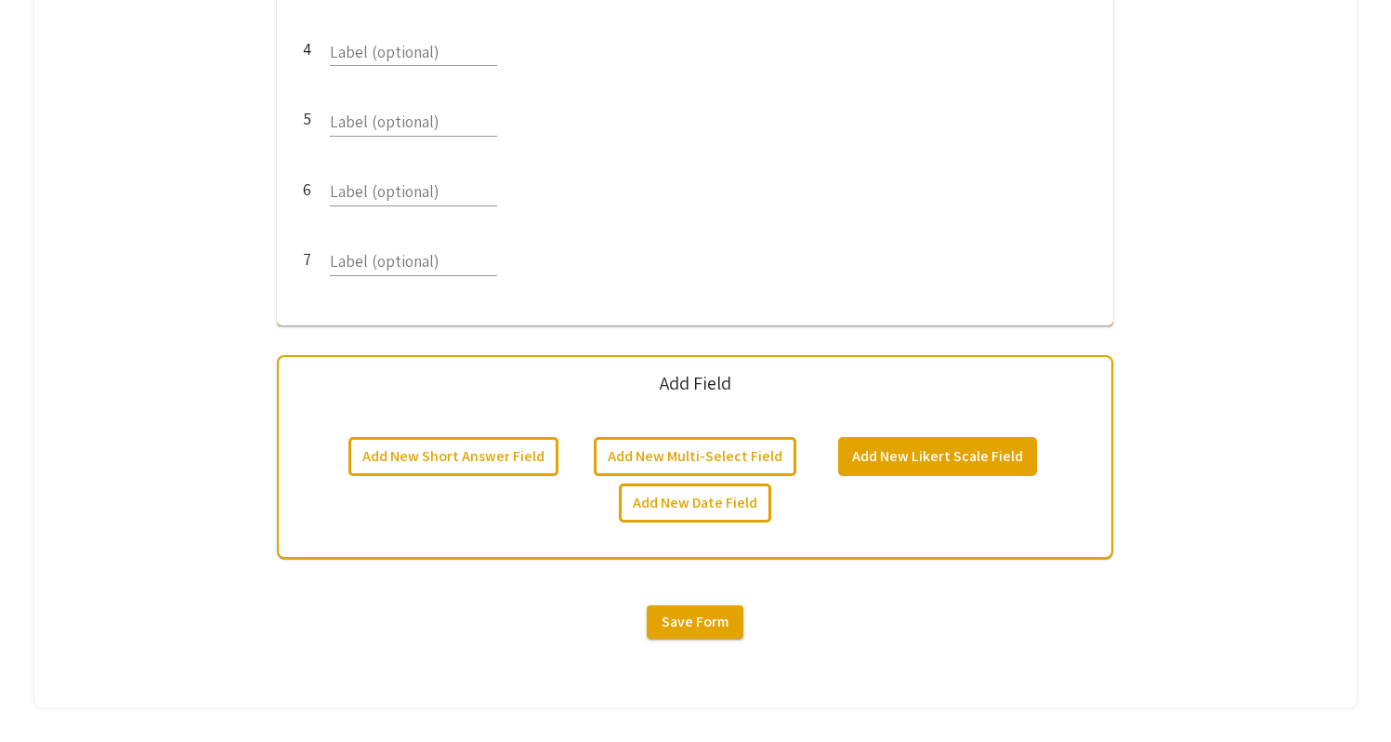
type input "[Poor] Methodology is incorrect/confusing or contains gaps. [Exceptional] Clear…"
click at [983, 442] on button "Add New Likert Scale Field" at bounding box center [937, 456] width 199 height 39
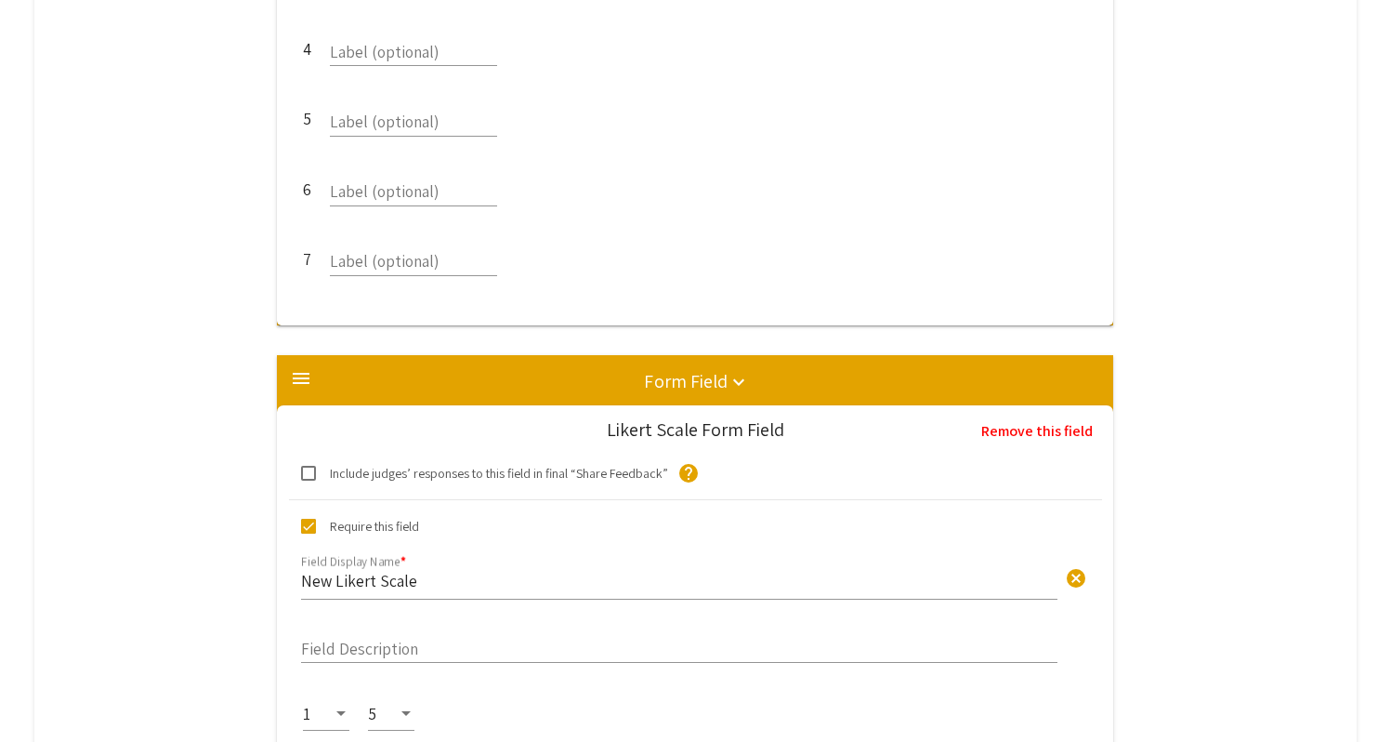
scroll to position [3823, 0]
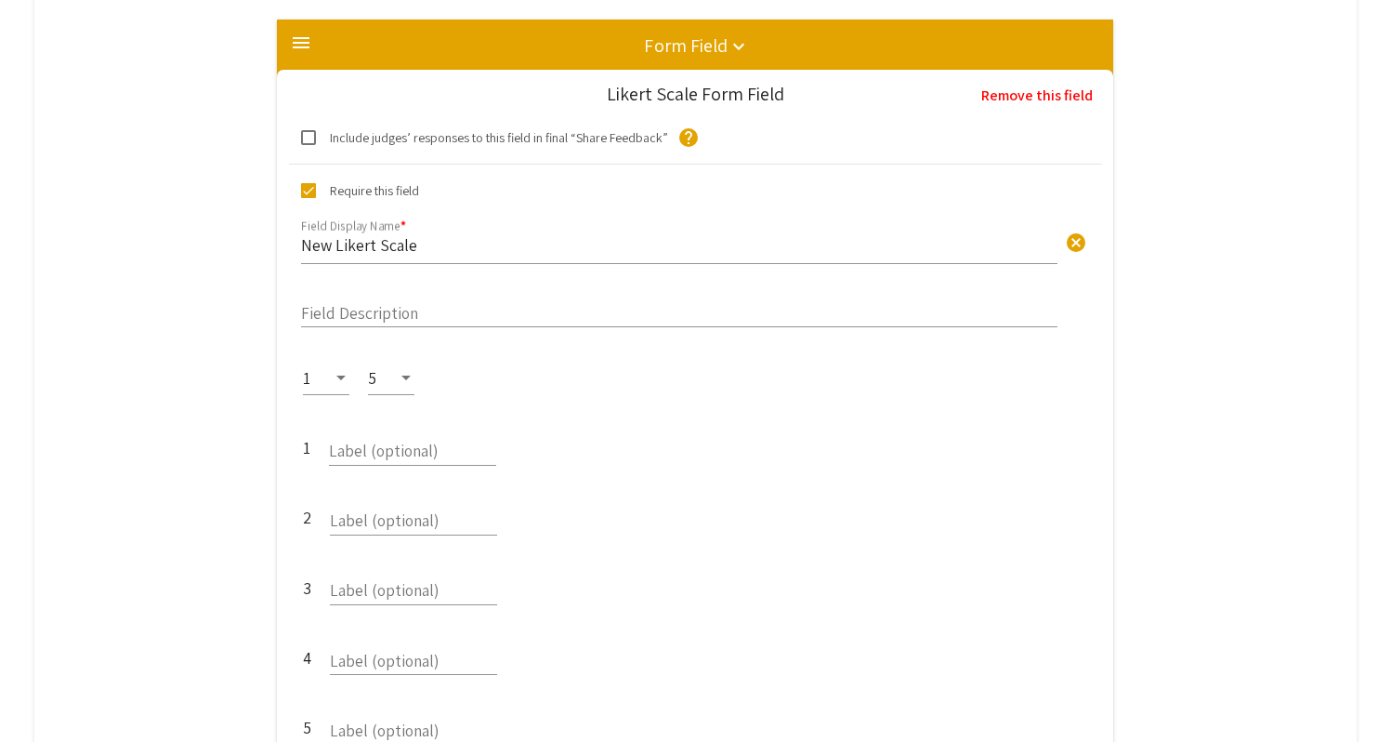
click at [394, 380] on div "5" at bounding box center [391, 382] width 46 height 68
click at [394, 369] on div "5" at bounding box center [383, 378] width 30 height 19
click at [404, 446] on span "7" at bounding box center [402, 454] width 54 height 47
click at [541, 234] on input "New Likert Scale" at bounding box center [679, 244] width 757 height 21
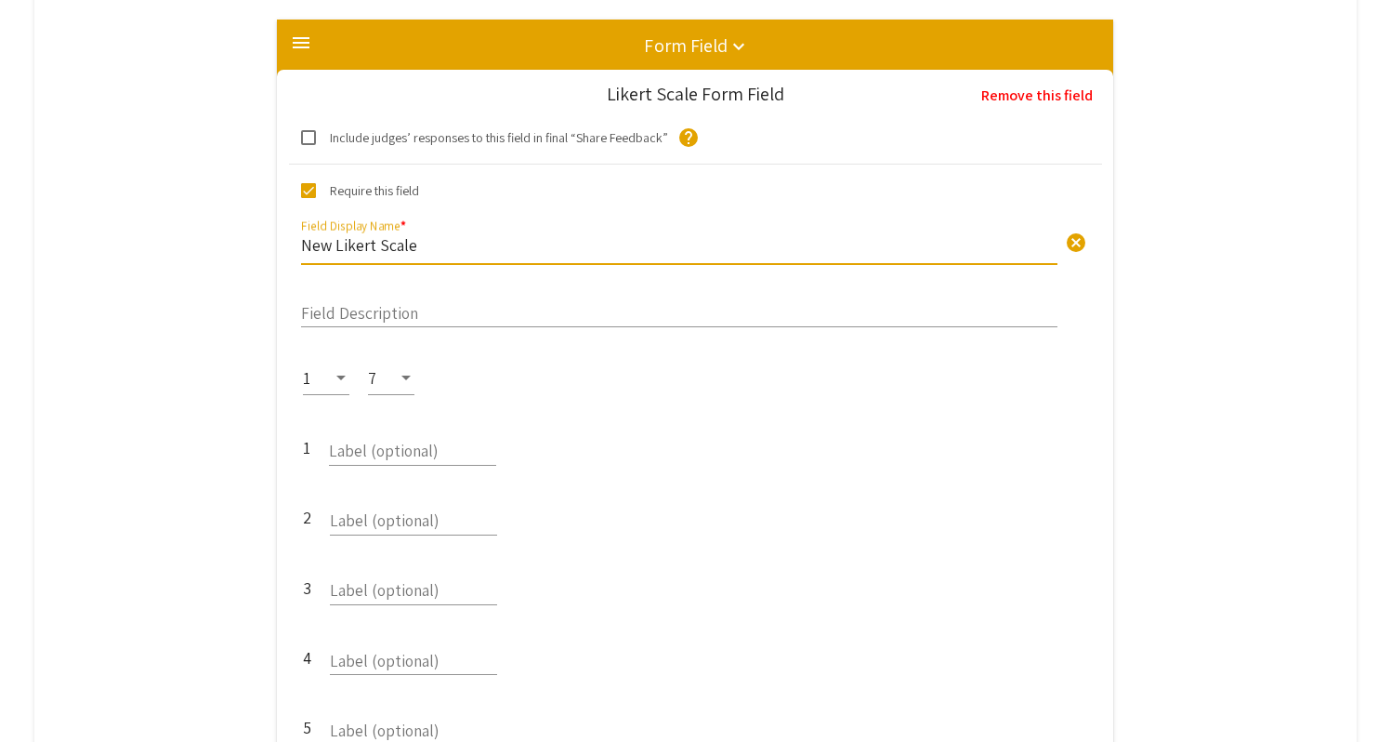
click at [541, 234] on input "New Likert Scale" at bounding box center [679, 244] width 757 height 21
paste input "Data Analysis/Results:"
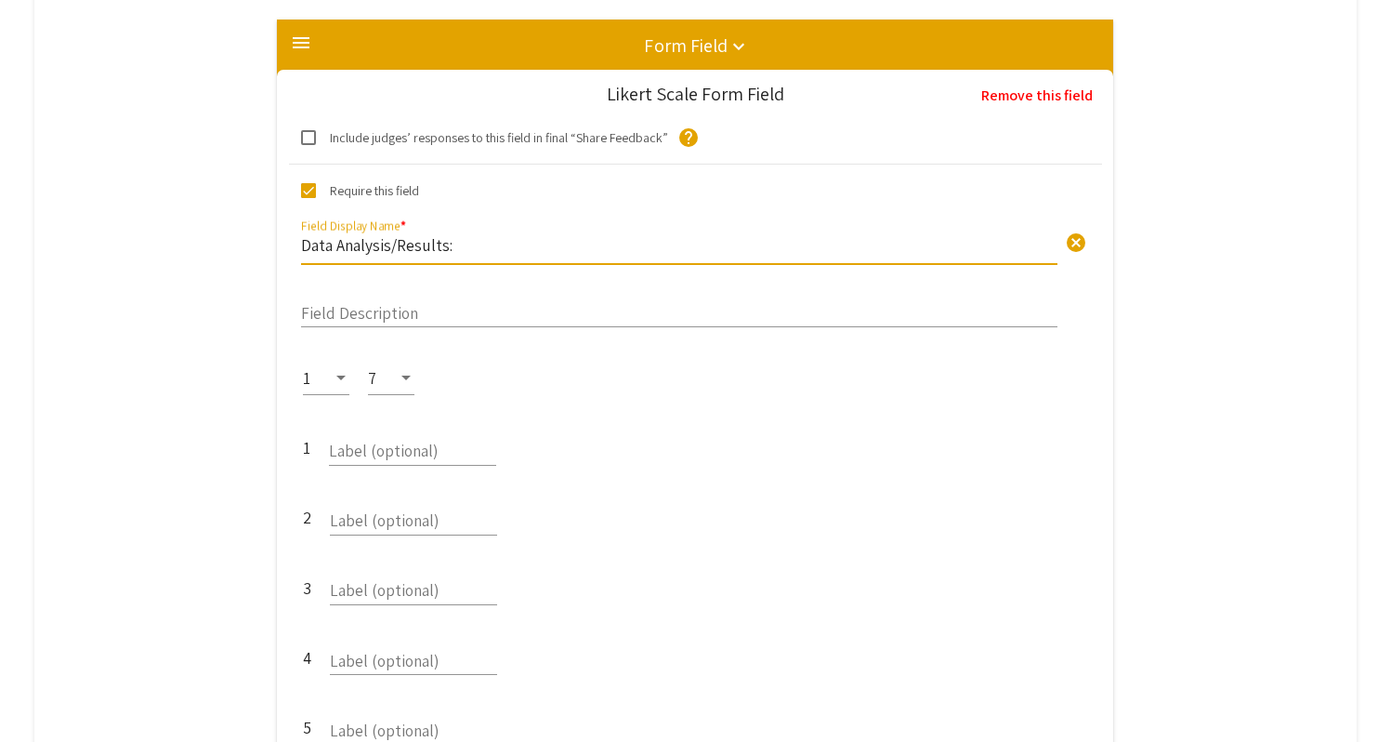
type input "Data Analysis/Results:"
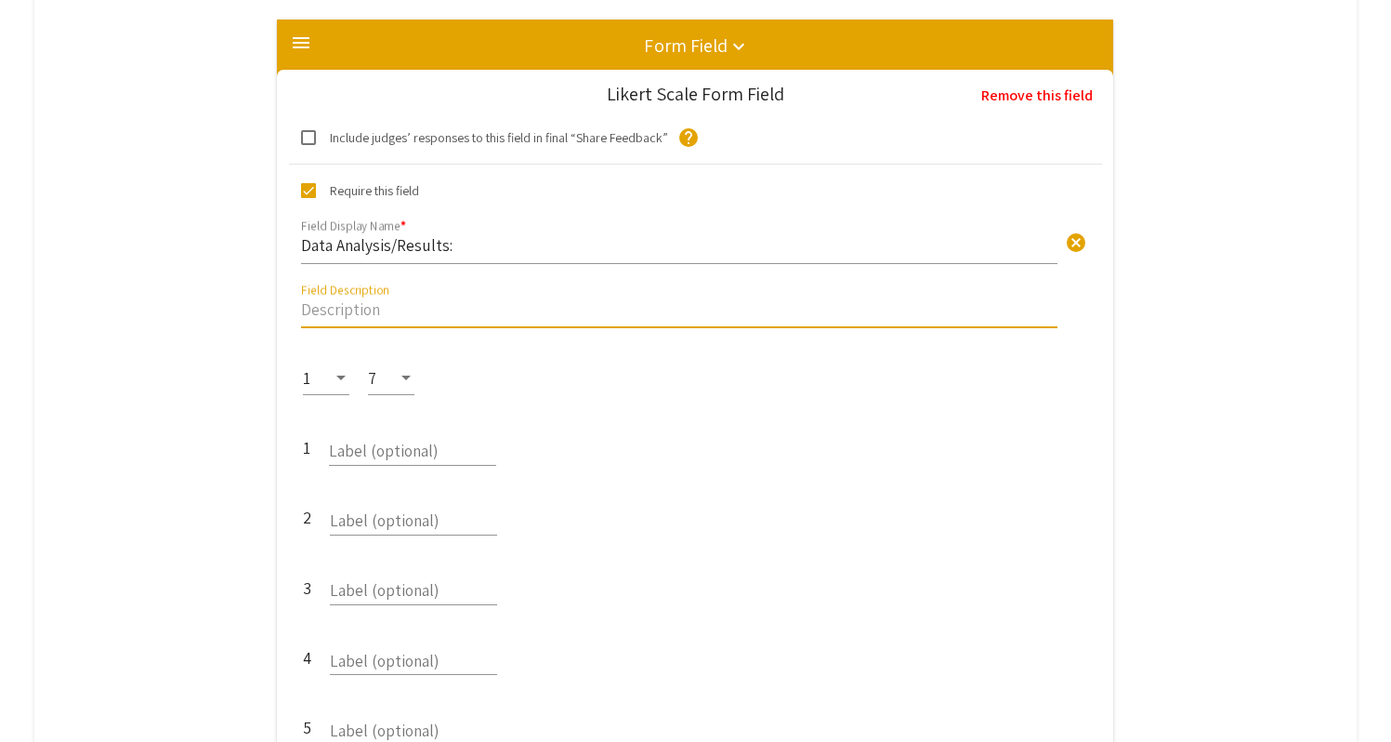
click at [529, 298] on input "Field Description" at bounding box center [679, 308] width 757 height 21
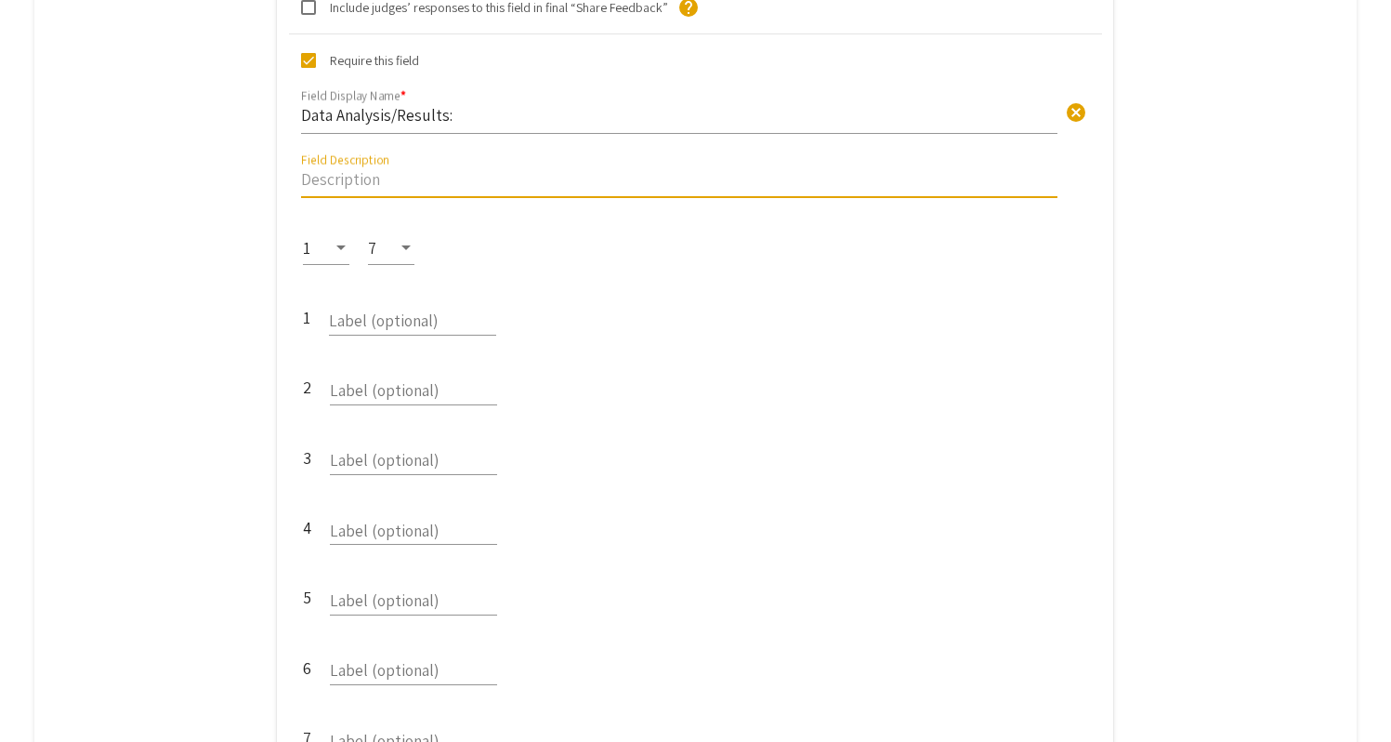
paste input "[Poor] Data are inaccurate or very unclear. Inconsistent or incorrect use or an…"
click at [645, 168] on input "[Poor] Data are inaccurate or very unclear. Inconsistent or incorrect use or an…" at bounding box center [679, 178] width 757 height 21
click at [448, 168] on input "[Poor] Data are inaccurate or very unclear. Inconsistent or incorrect use or an…" at bounding box center [679, 178] width 757 height 21
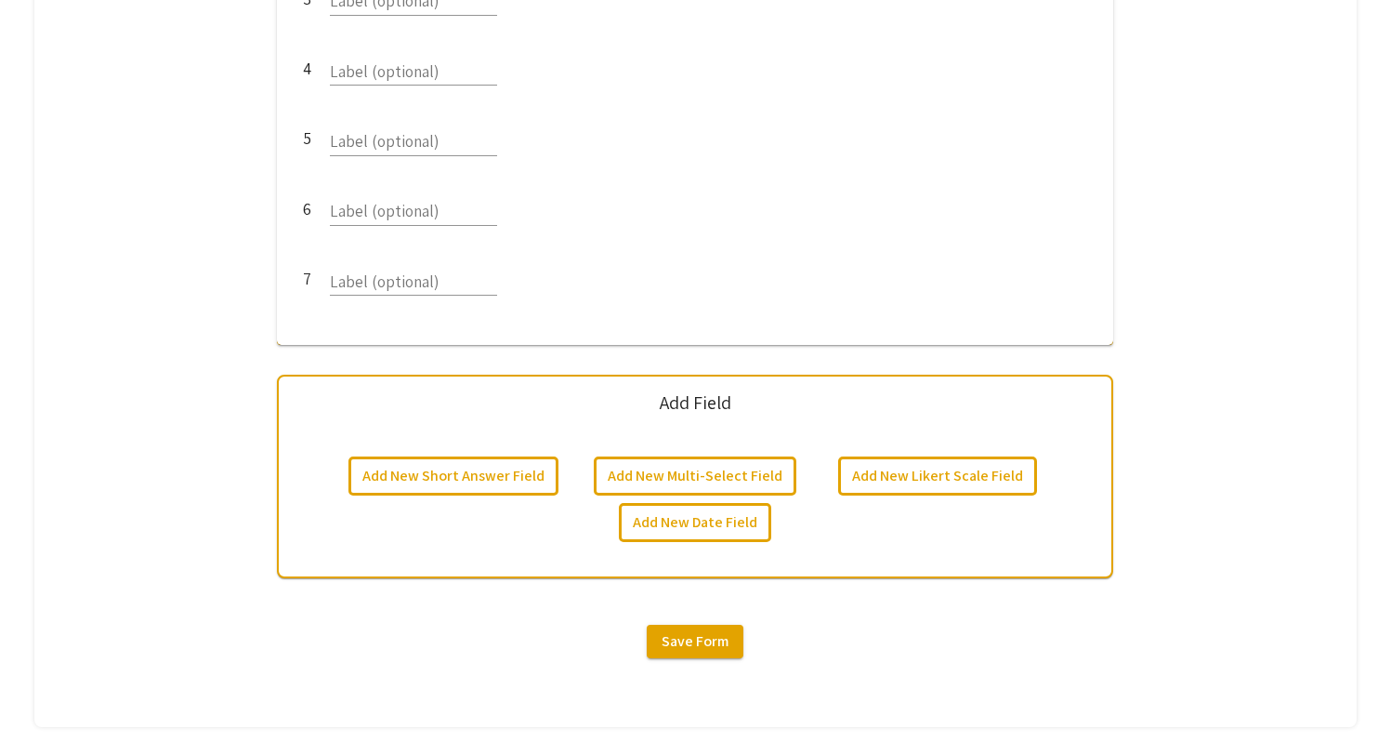
scroll to position [4494, 0]
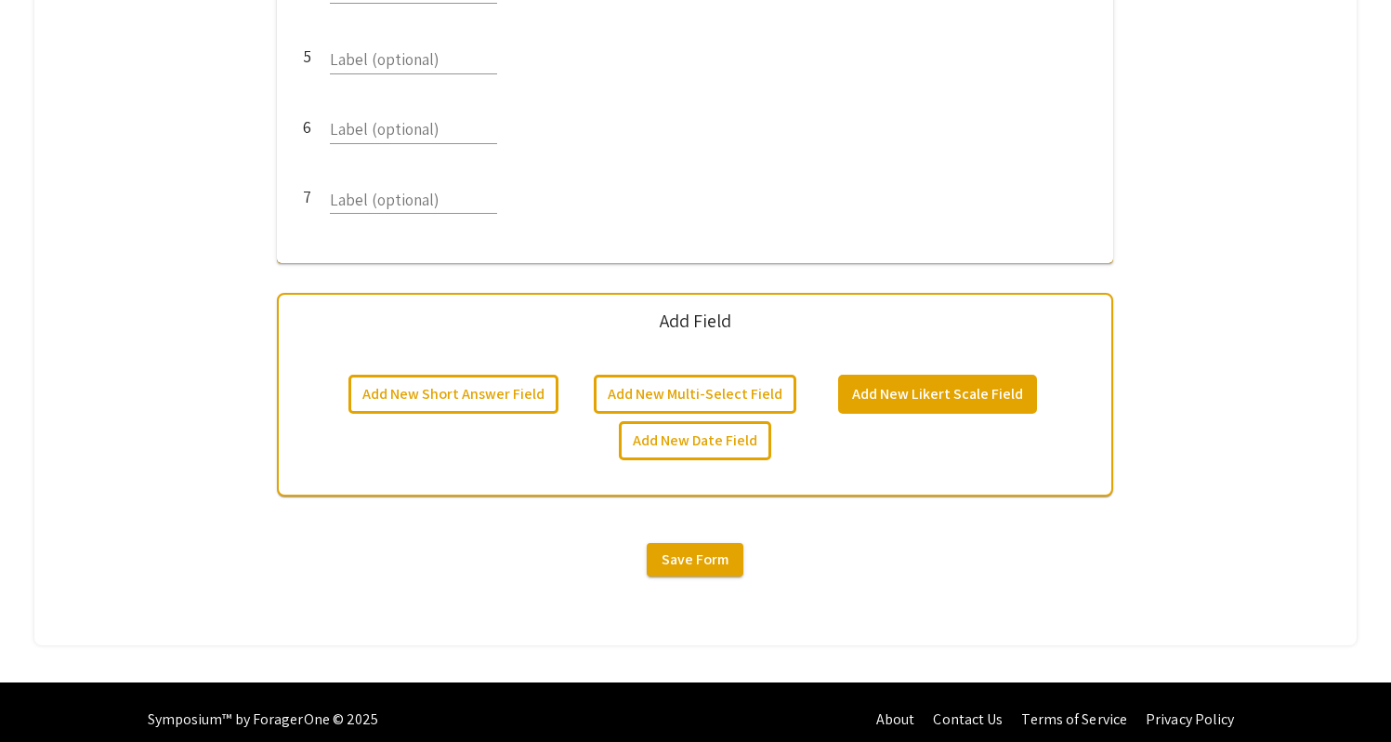
type input "[Poor] Data are inaccurate or very unclear. Inconsistent or incorrect use or an…"
click at [910, 375] on button "Add New Likert Scale Field" at bounding box center [937, 394] width 199 height 39
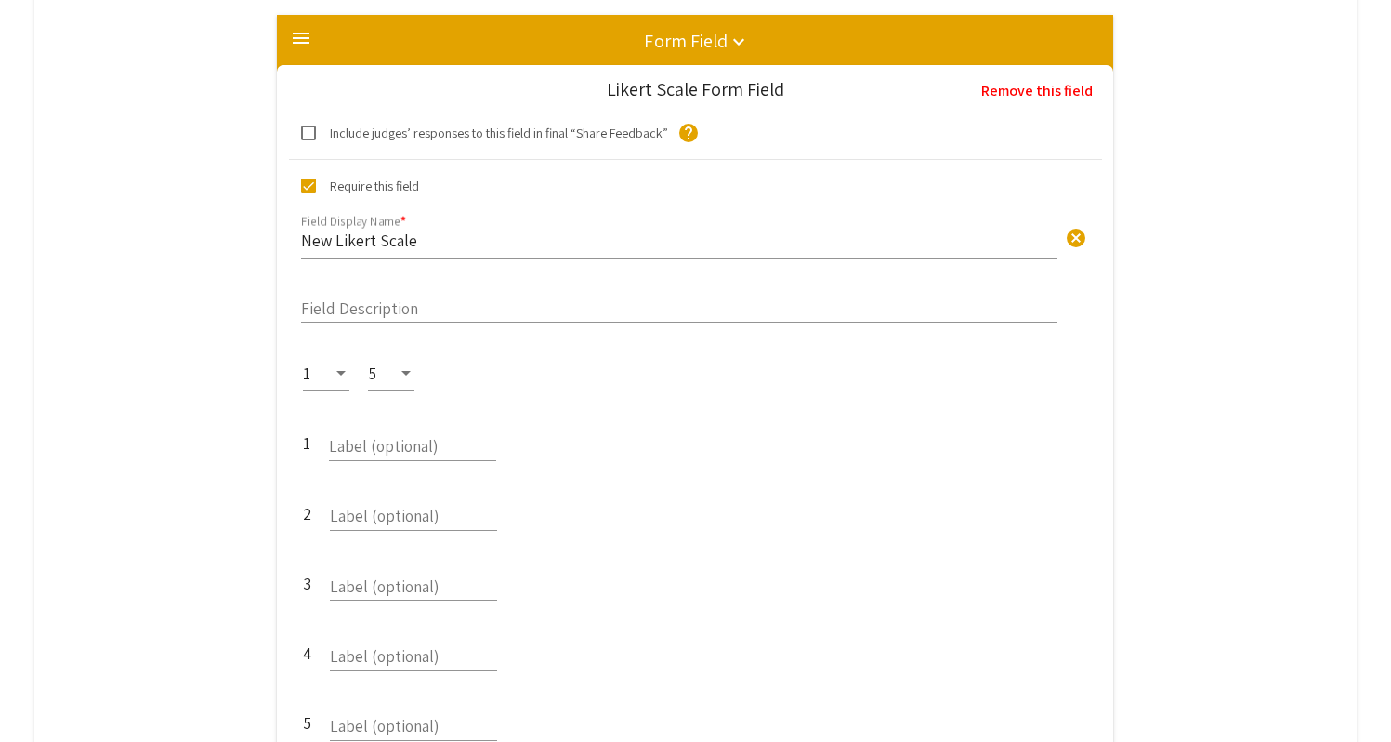
click at [408, 365] on div at bounding box center [406, 373] width 17 height 19
click at [401, 454] on span "7" at bounding box center [402, 455] width 54 height 47
click at [541, 230] on input "New Likert Scale" at bounding box center [679, 240] width 757 height 21
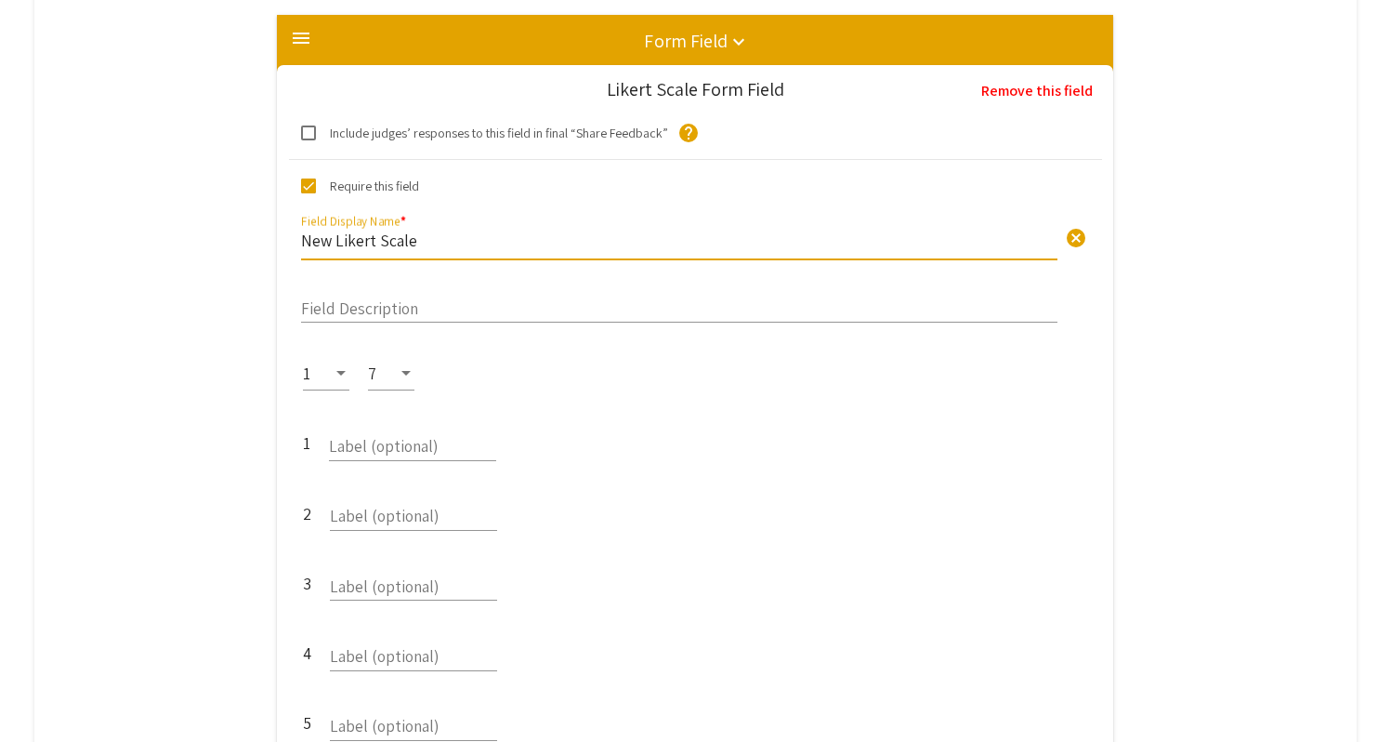
click at [541, 230] on input "New Likert Scale" at bounding box center [679, 240] width 757 height 21
paste input "Conclusion/Discussion:"
type input "Conclusion/Discussion:"
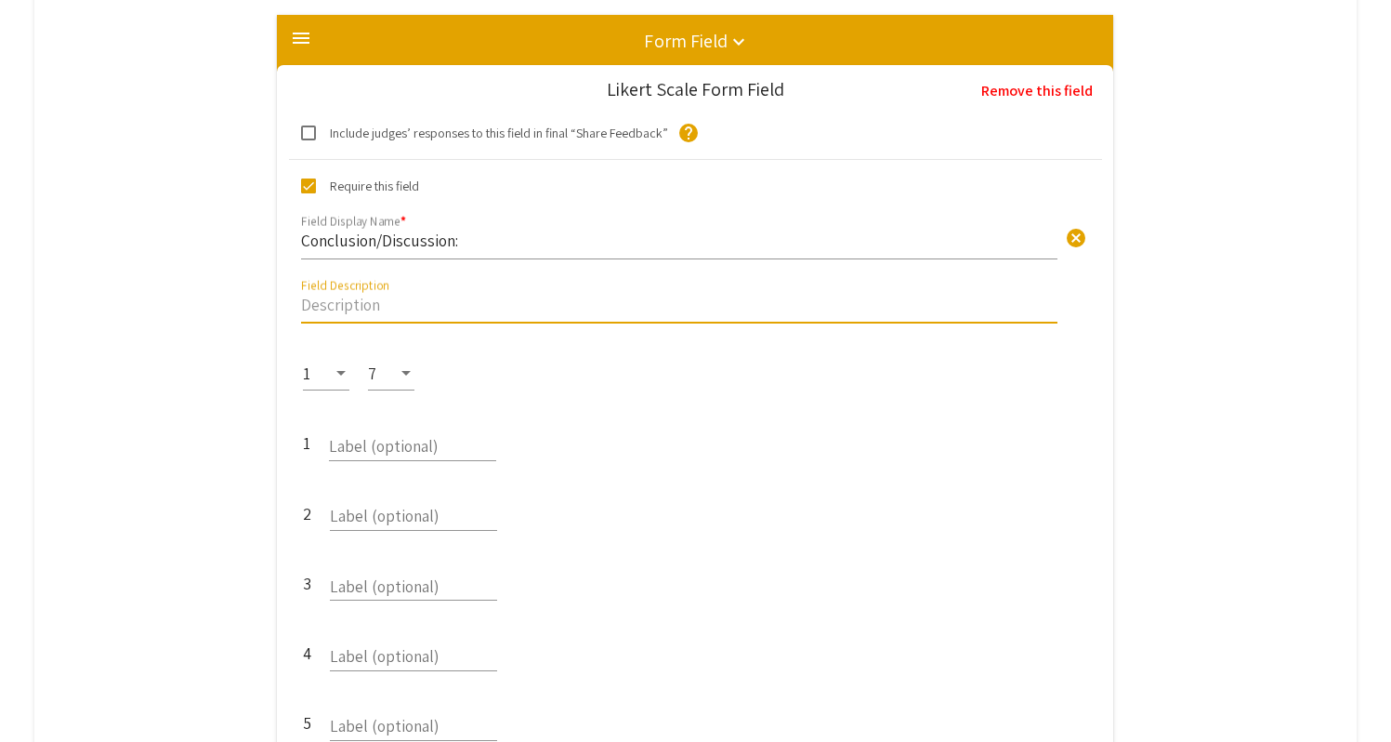
click at [402, 294] on input "Field Description" at bounding box center [679, 304] width 757 height 21
paste input "[Poor] Conclusions do not address the research question(s) and are not supporte…"
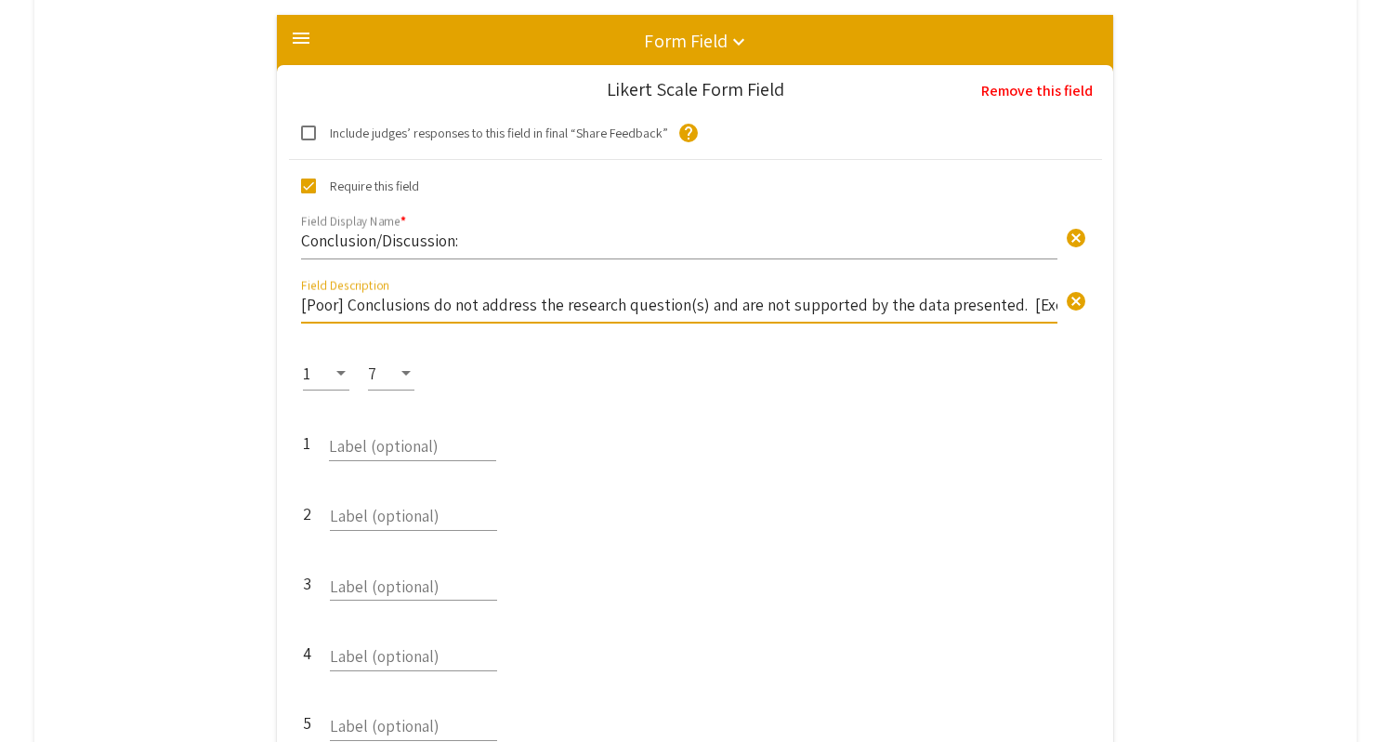
scroll to position [0, 1406]
click at [627, 294] on input "[Poor] Conclusions do not address the research question(s) and are not supporte…" at bounding box center [679, 304] width 757 height 21
click at [509, 294] on input "[Poor] Conclusions do not address the research question(s) and are not supporte…" at bounding box center [679, 304] width 757 height 21
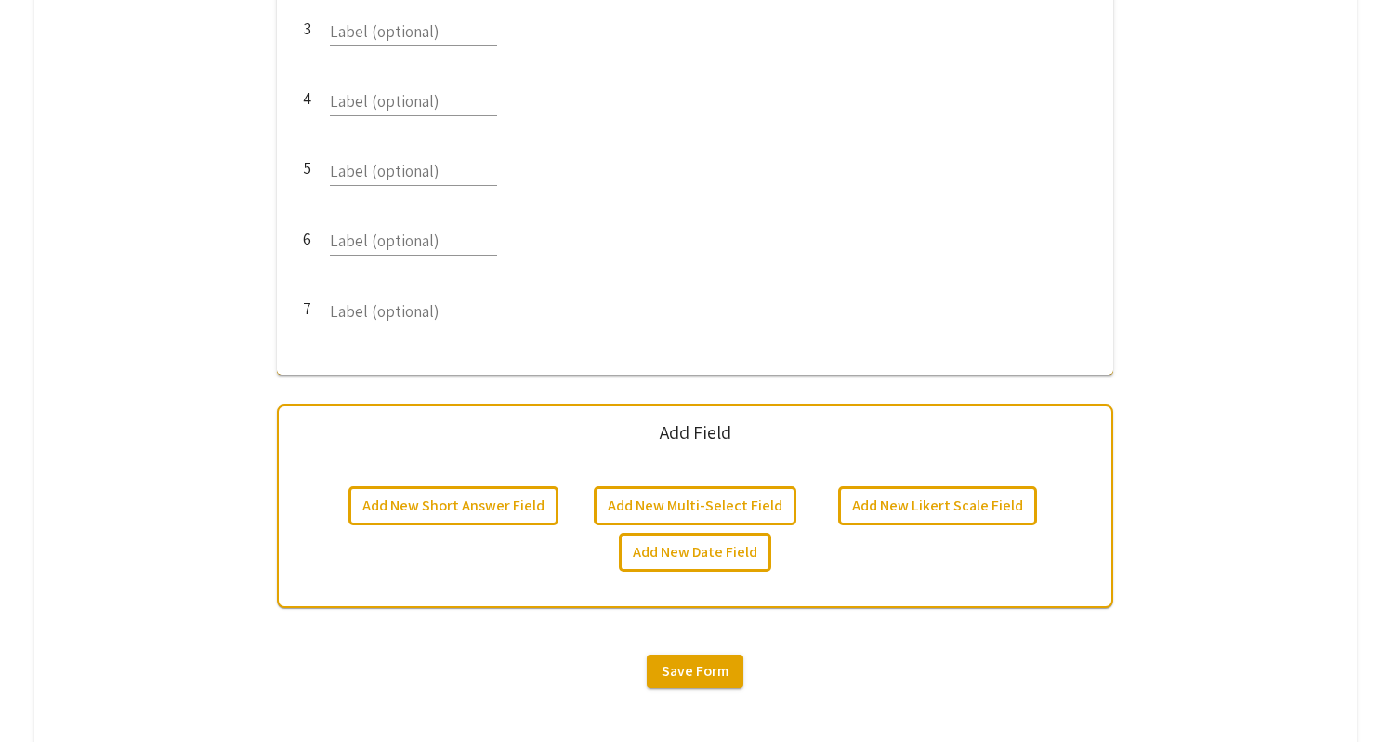
scroll to position [5443, 0]
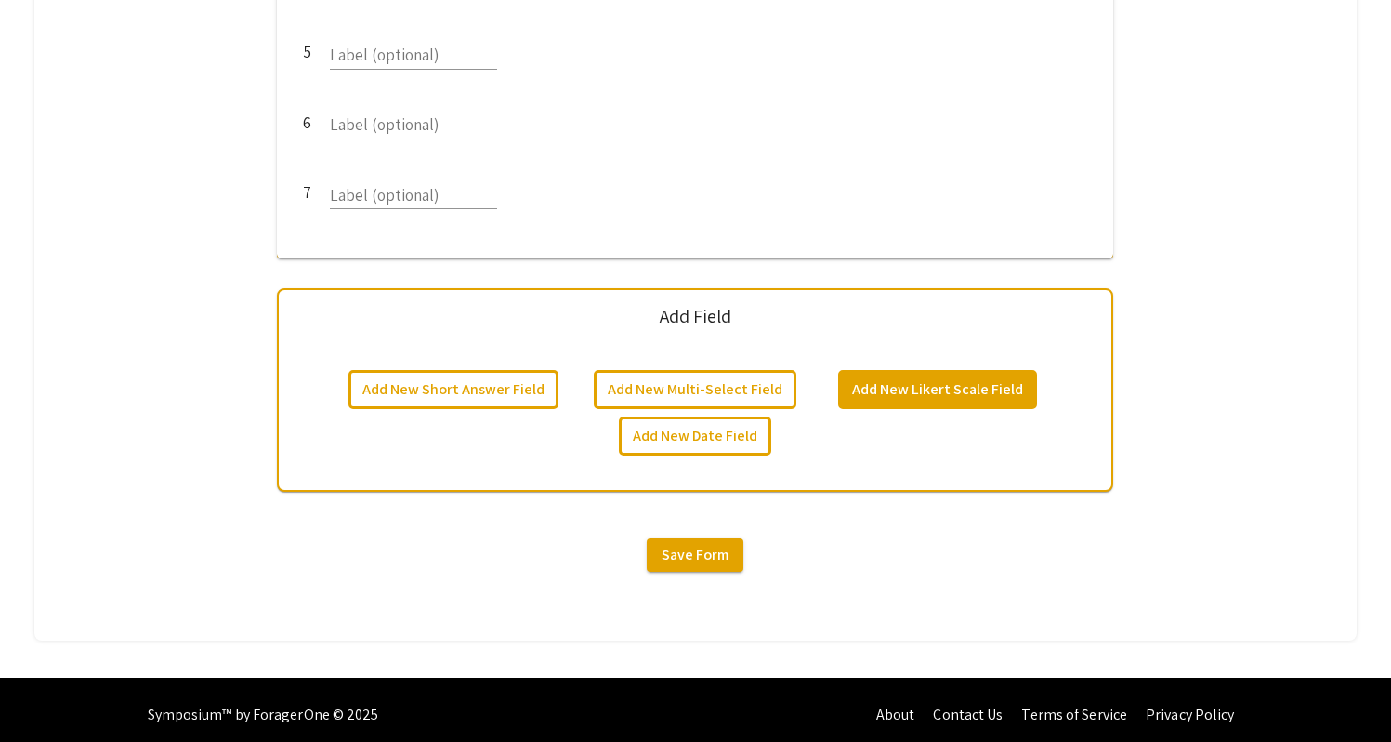
type input "[Poor] Conclusions do not address the research question(s) and are not supporte…"
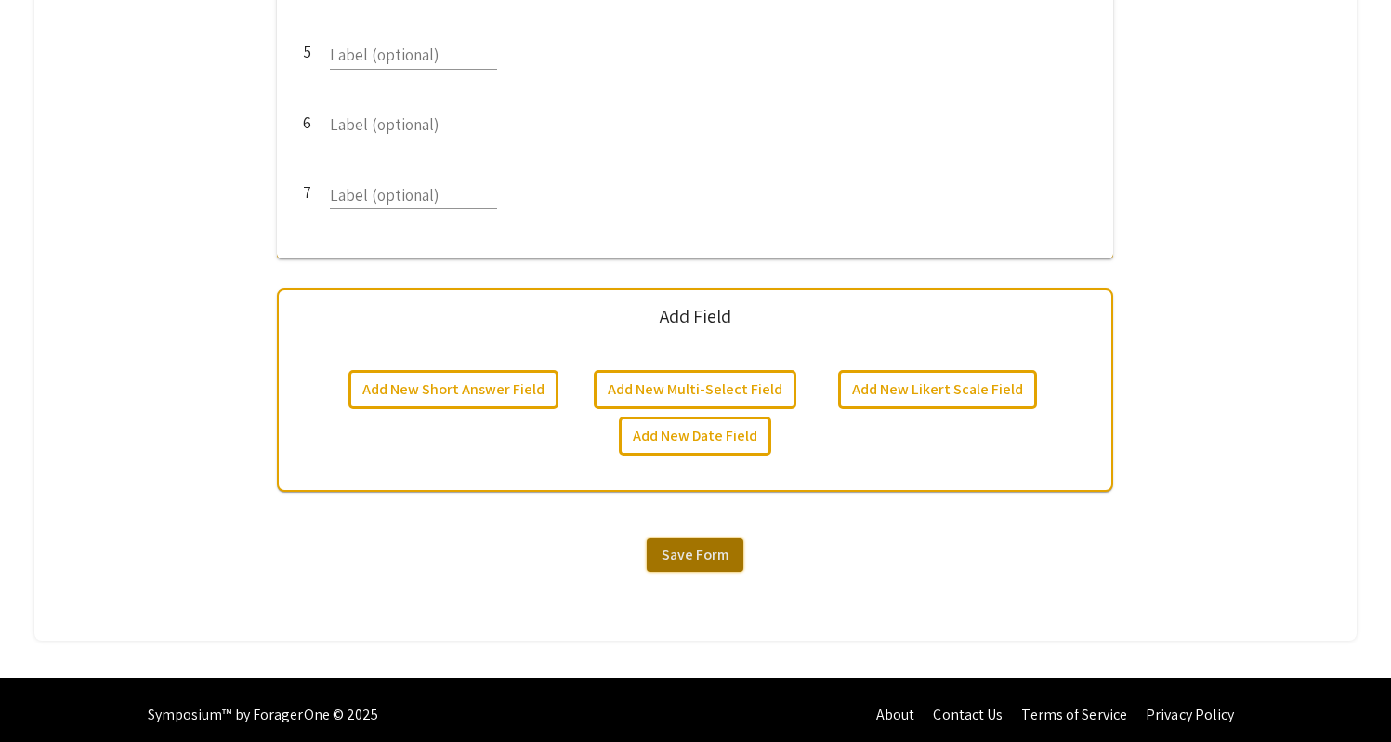
click at [720, 548] on span "Save Form" at bounding box center [695, 555] width 67 height 20
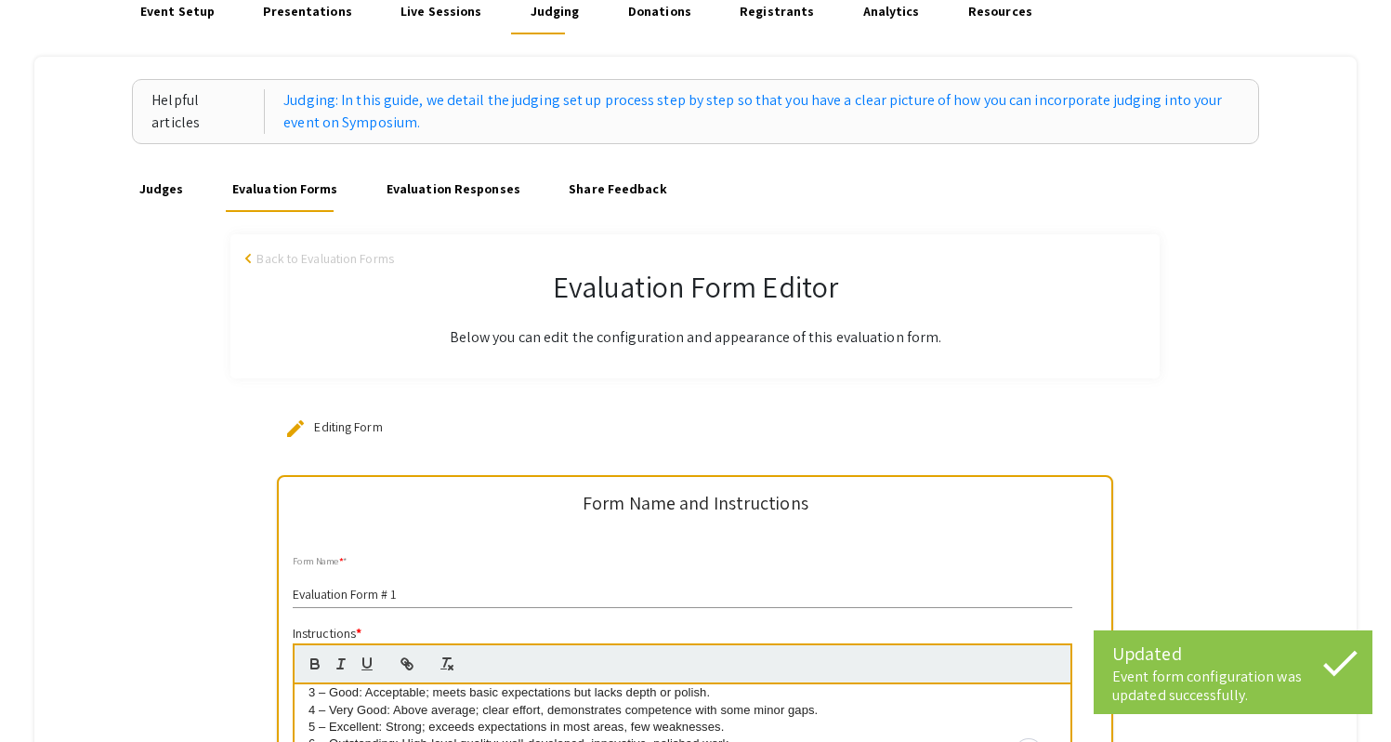
scroll to position [217, 0]
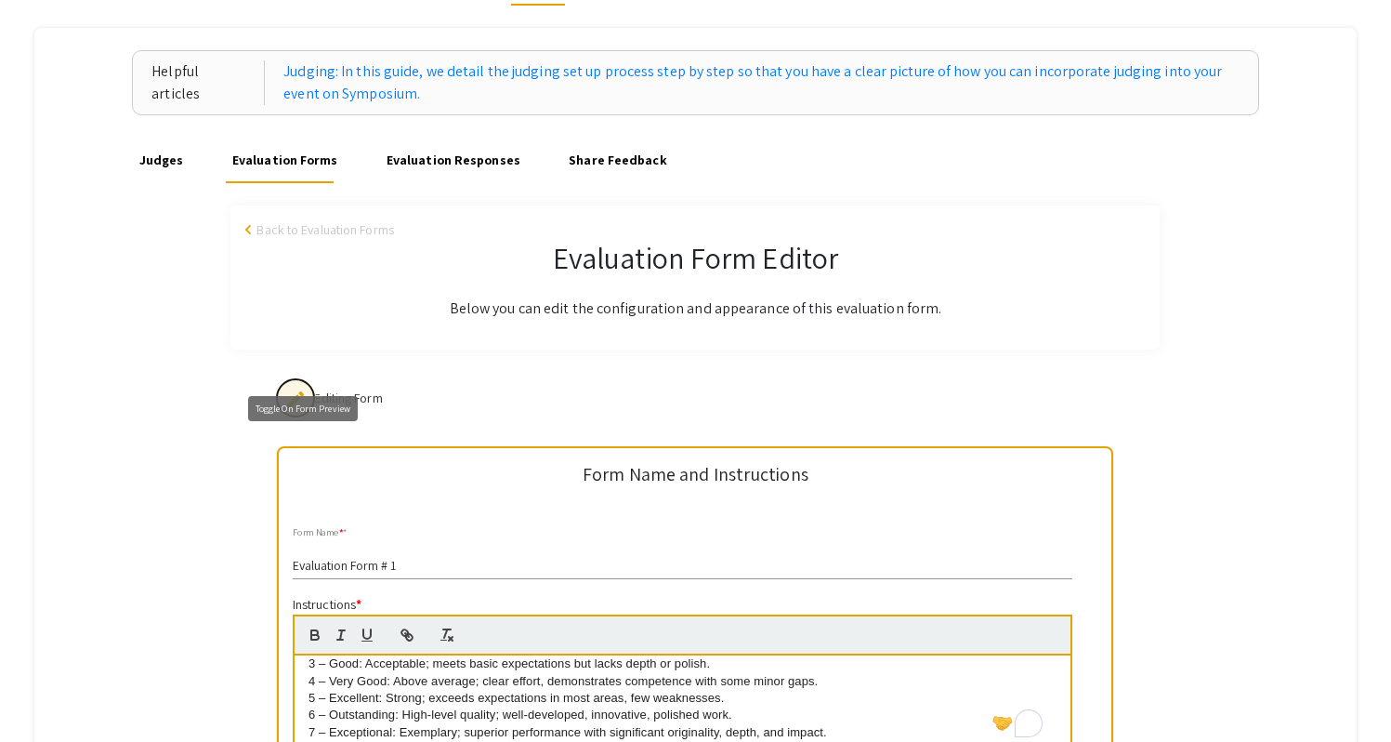
click at [301, 388] on mat-icon "edit" at bounding box center [295, 399] width 22 height 22
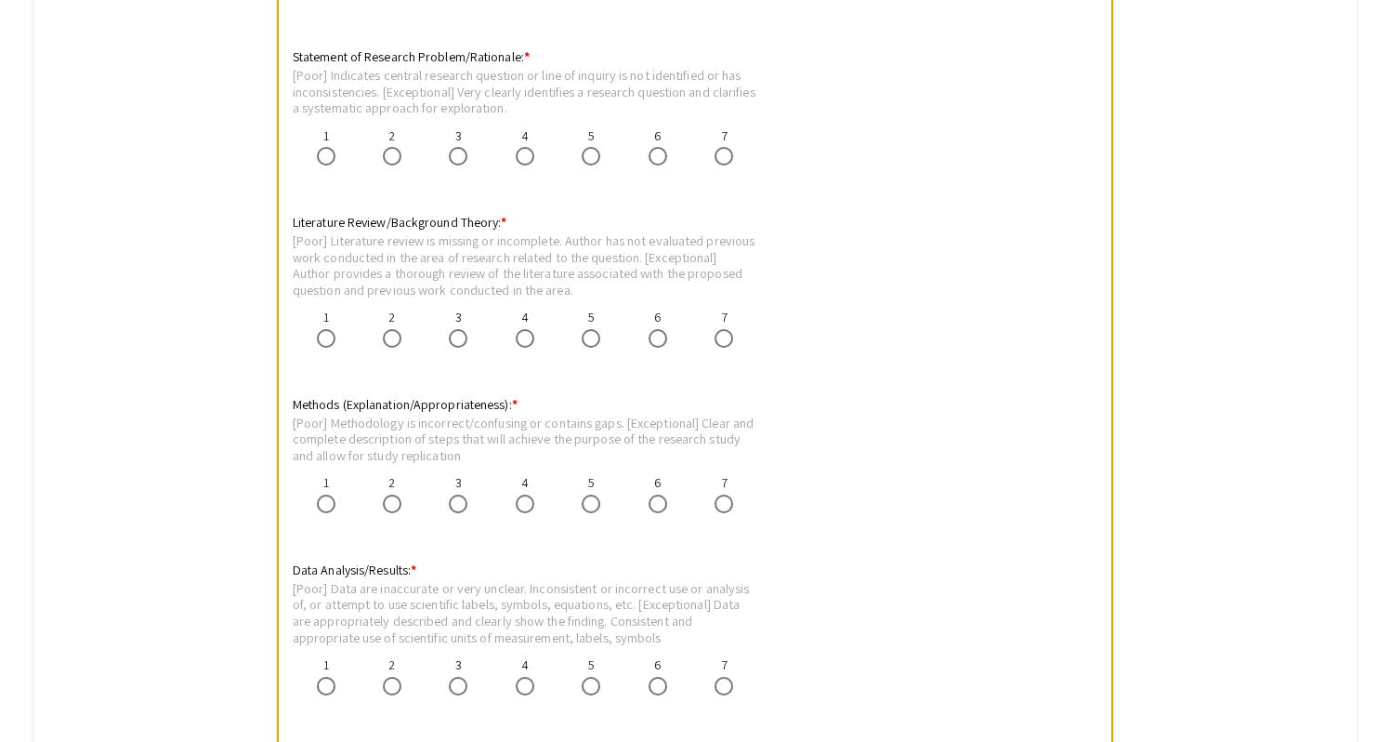
scroll to position [989, 0]
click at [685, 430] on div "[Poor] Methodology is incorrect/confusing or contains gaps. [Exceptional] Clear…" at bounding box center [525, 439] width 465 height 49
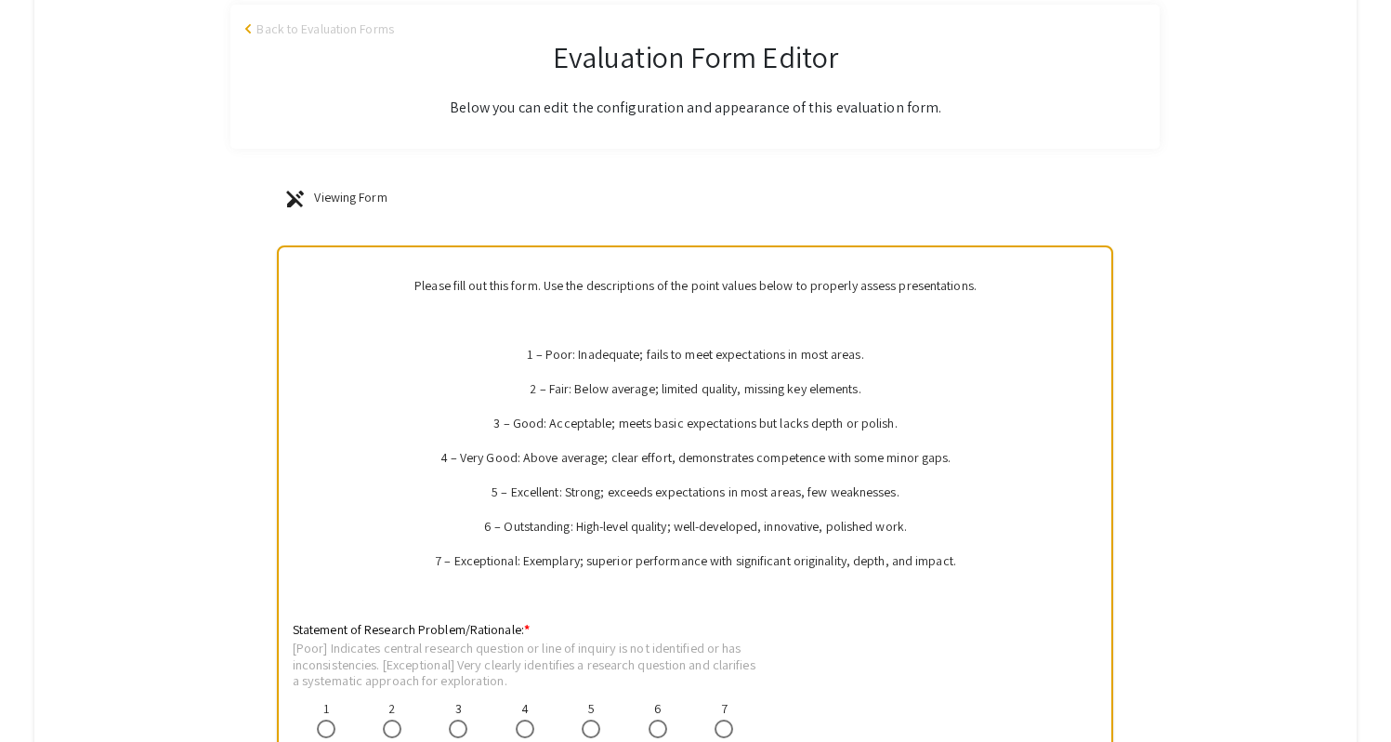
scroll to position [411, 0]
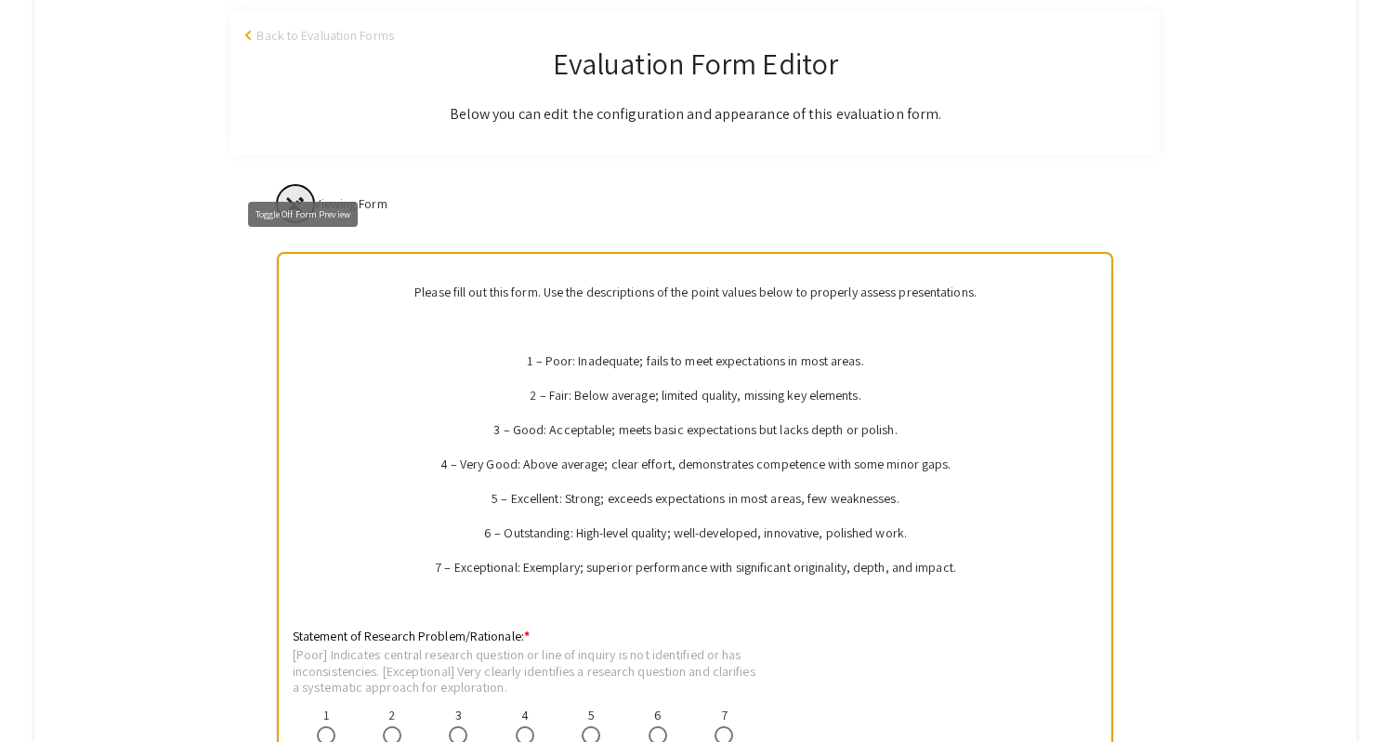
click at [300, 194] on mat-icon "edit_off" at bounding box center [295, 205] width 22 height 22
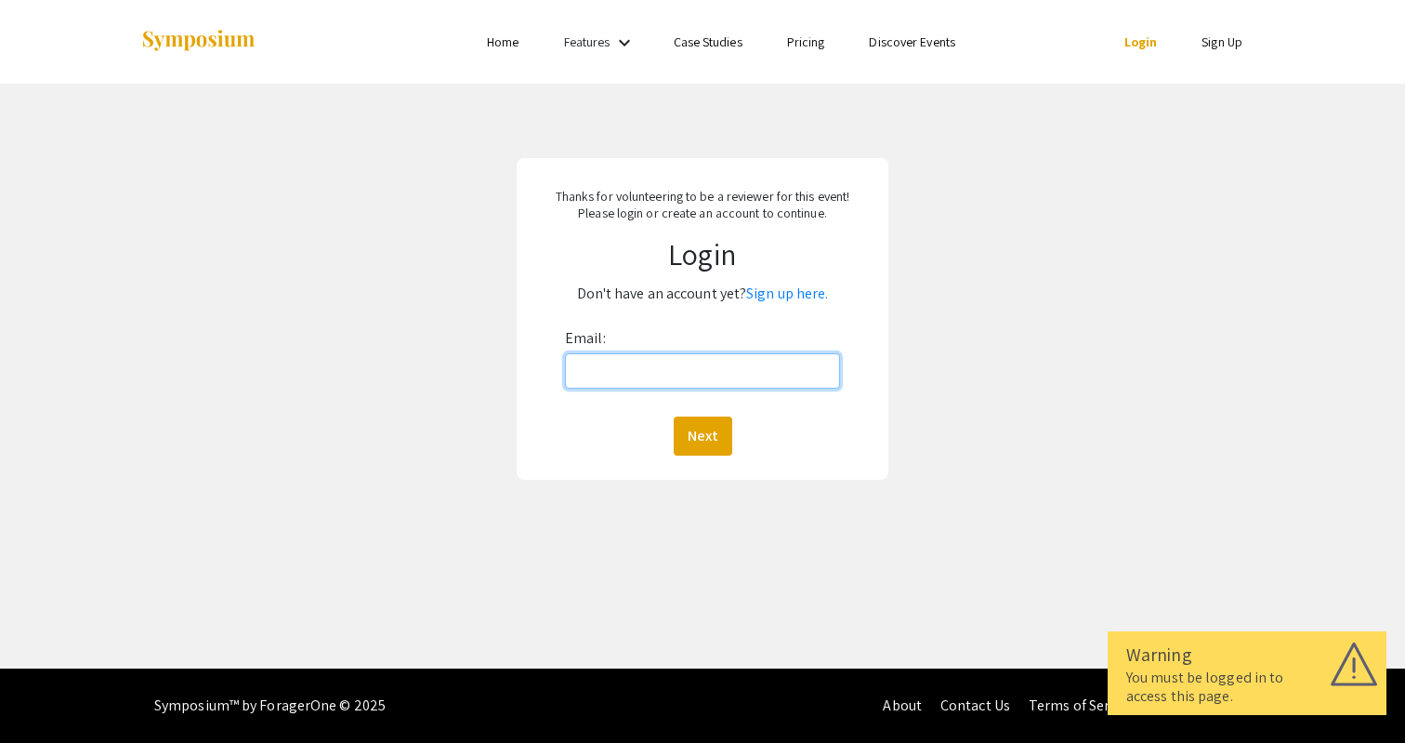
click at [716, 383] on input "Email:" at bounding box center [702, 370] width 275 height 35
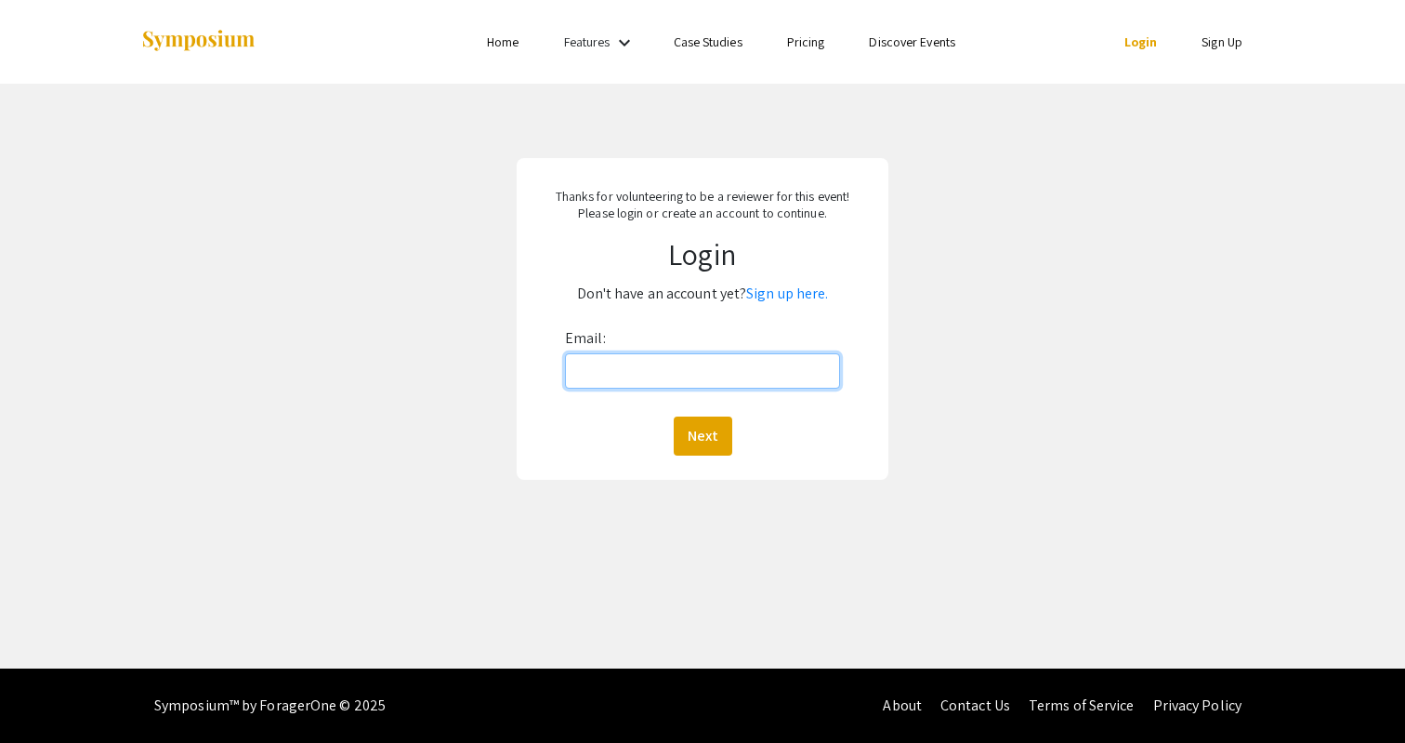
type input "[EMAIL_ADDRESS][DOMAIN_NAME]"
click at [703, 445] on button "Next" at bounding box center [703, 435] width 59 height 39
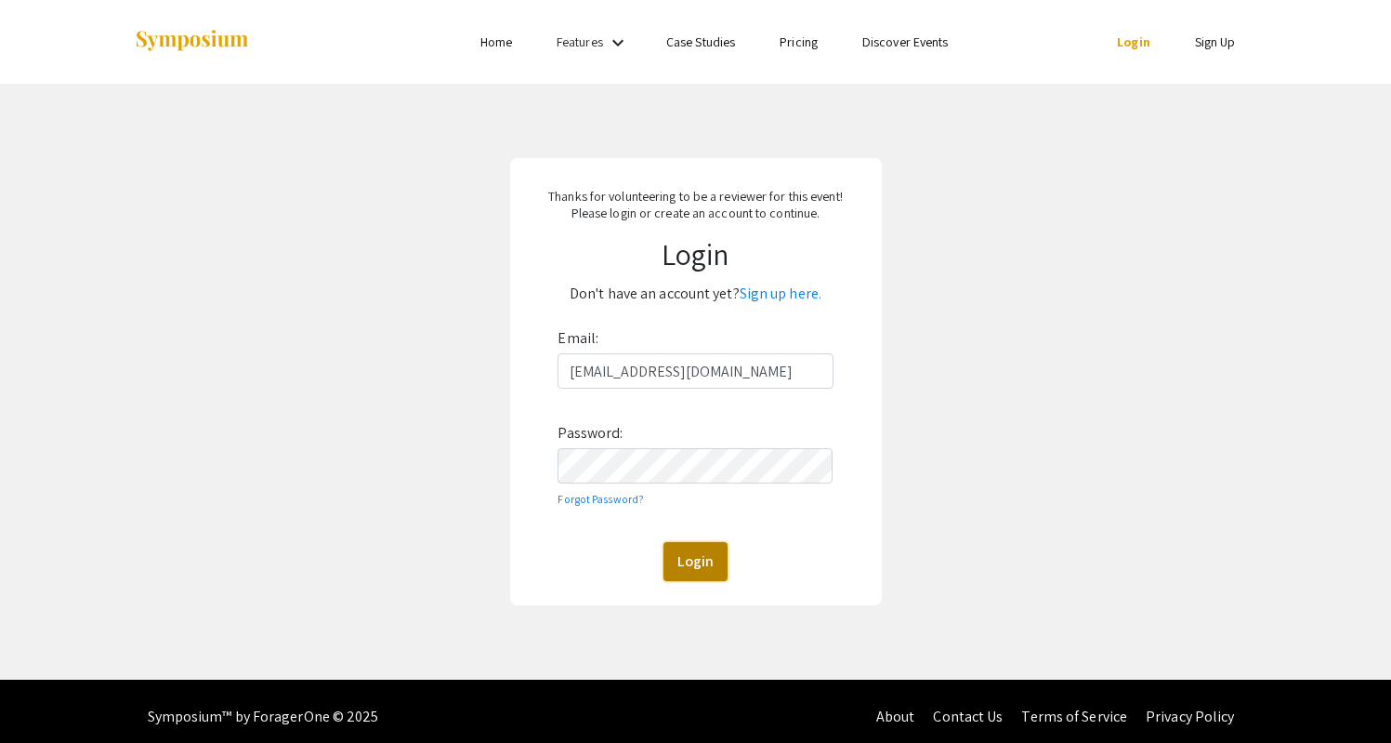
click at [704, 559] on button "Login" at bounding box center [696, 561] width 64 height 39
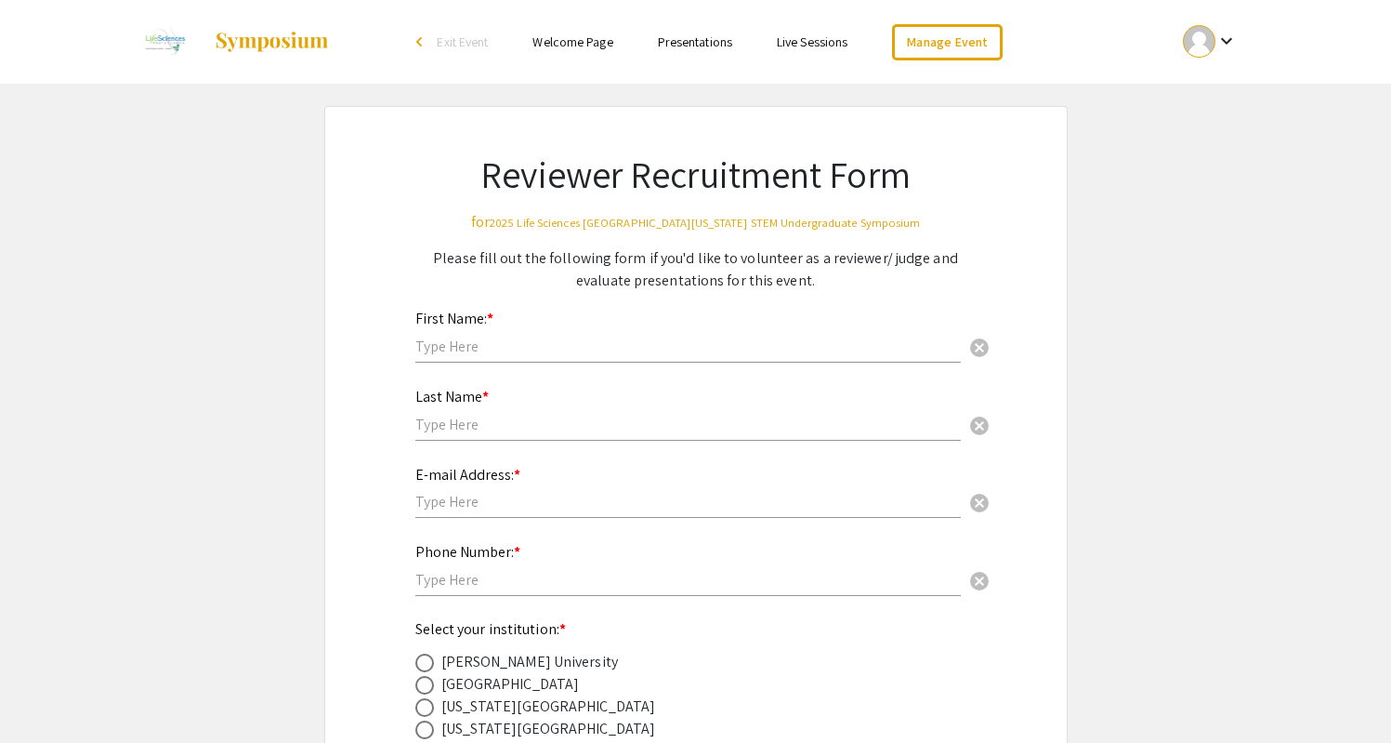
click at [778, 362] on div "First Name: * cancel" at bounding box center [688, 327] width 546 height 71
click at [781, 349] on input "text" at bounding box center [688, 346] width 546 height 20
type input "Araidy"
click at [766, 415] on input "text" at bounding box center [688, 424] width 546 height 20
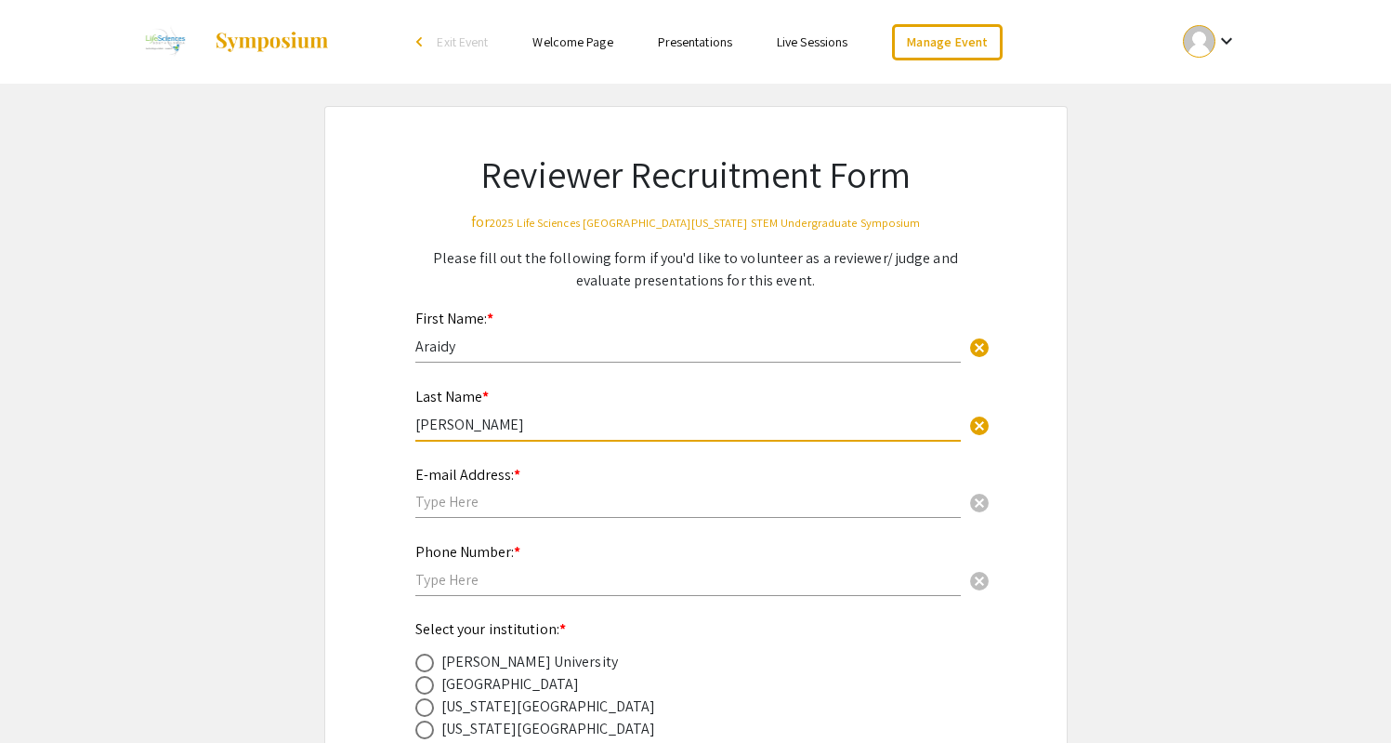
type input "[PERSON_NAME]"
click at [673, 498] on input "text" at bounding box center [688, 502] width 546 height 20
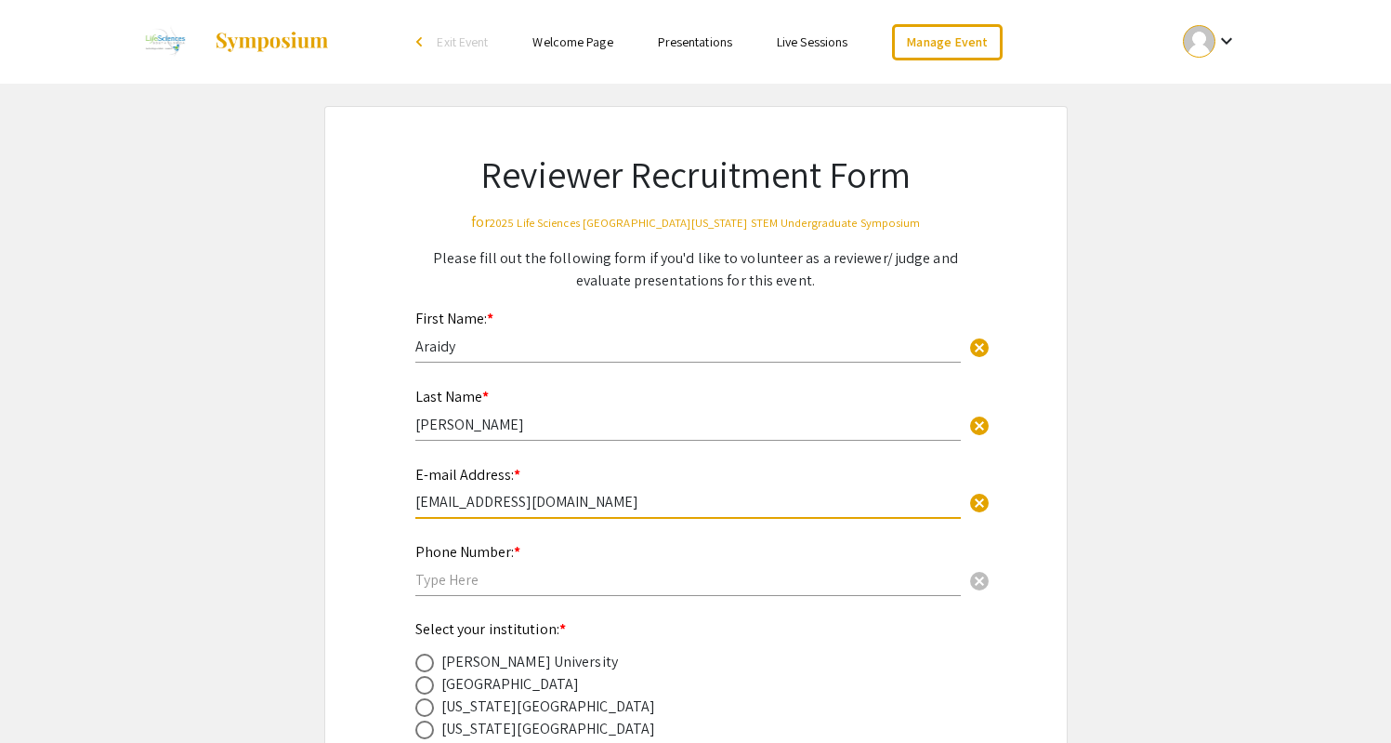
type input "[EMAIL_ADDRESS][DOMAIN_NAME]"
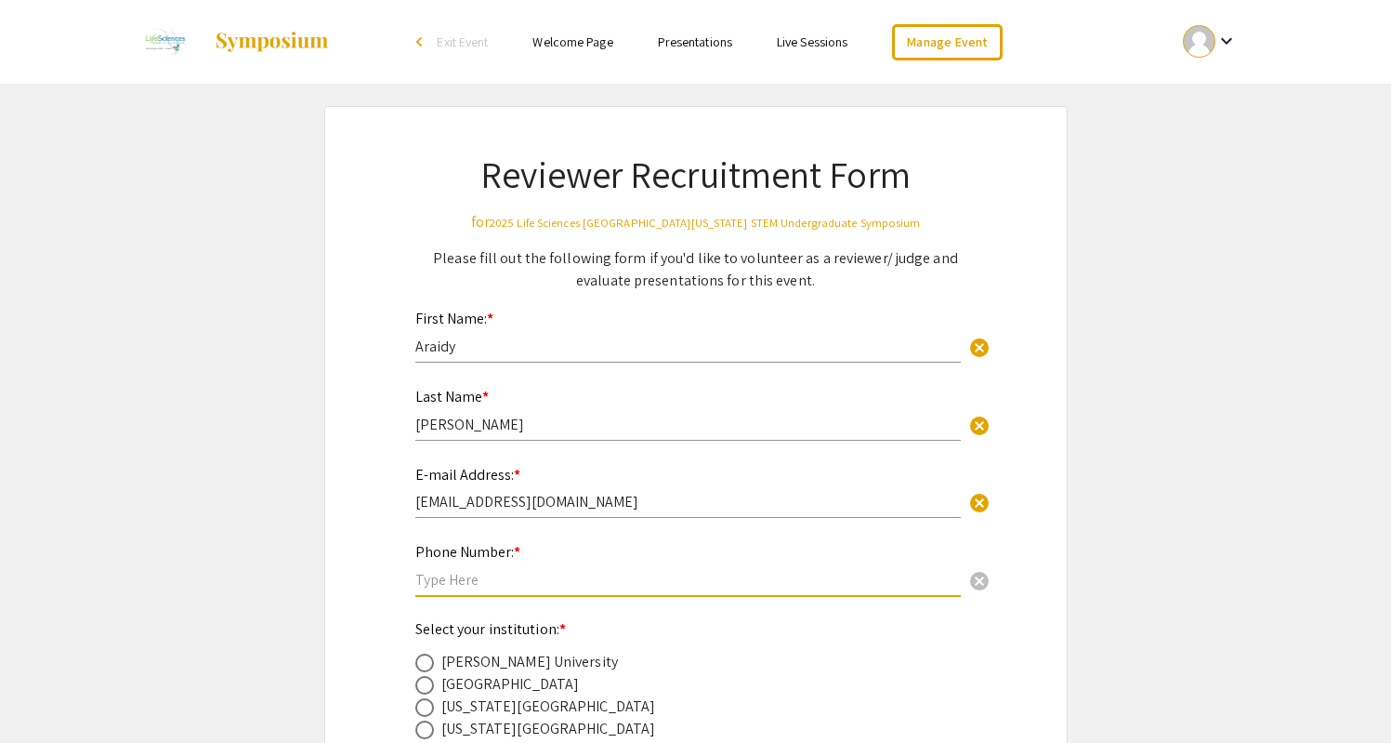
click at [615, 575] on input "text" at bounding box center [688, 580] width 546 height 20
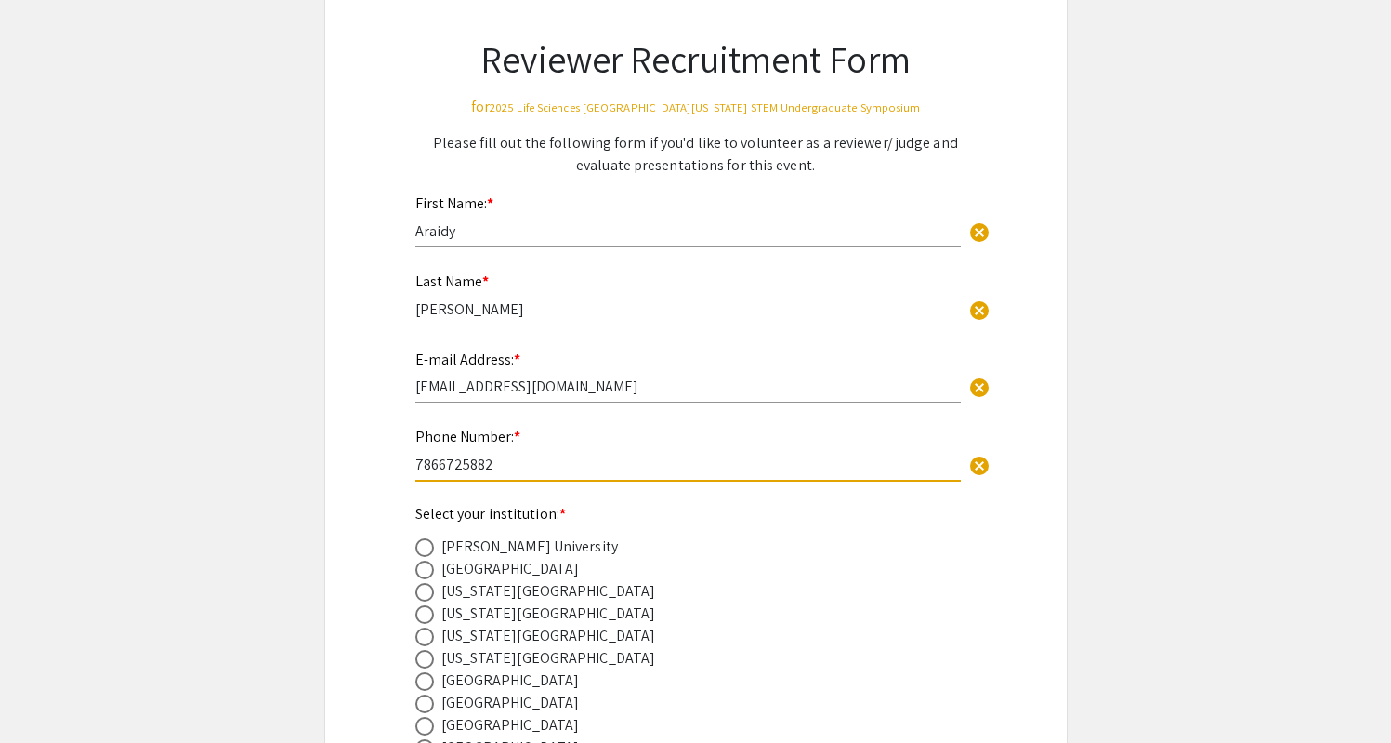
scroll to position [124, 0]
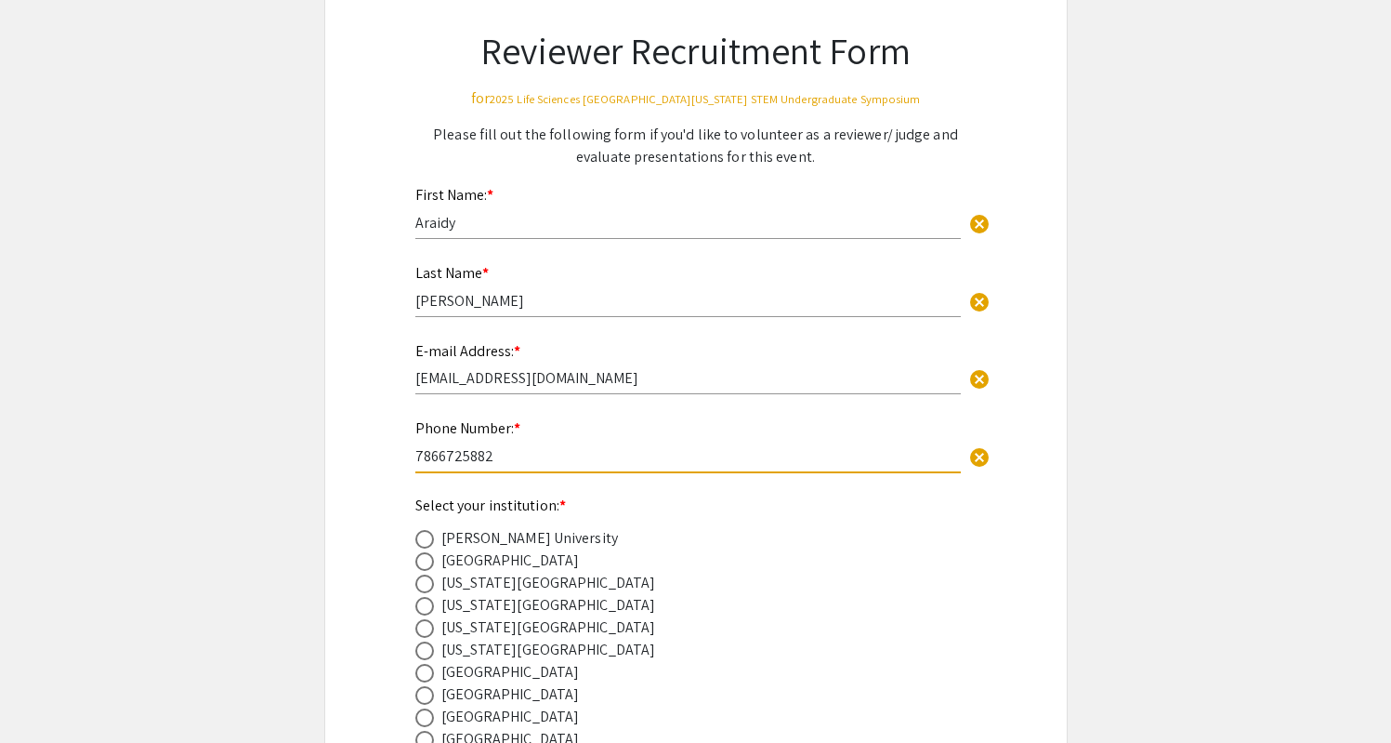
type input "7866725882"
click at [426, 628] on span at bounding box center [424, 628] width 19 height 19
click at [426, 628] on input "radio" at bounding box center [424, 628] width 19 height 19
radio input "true"
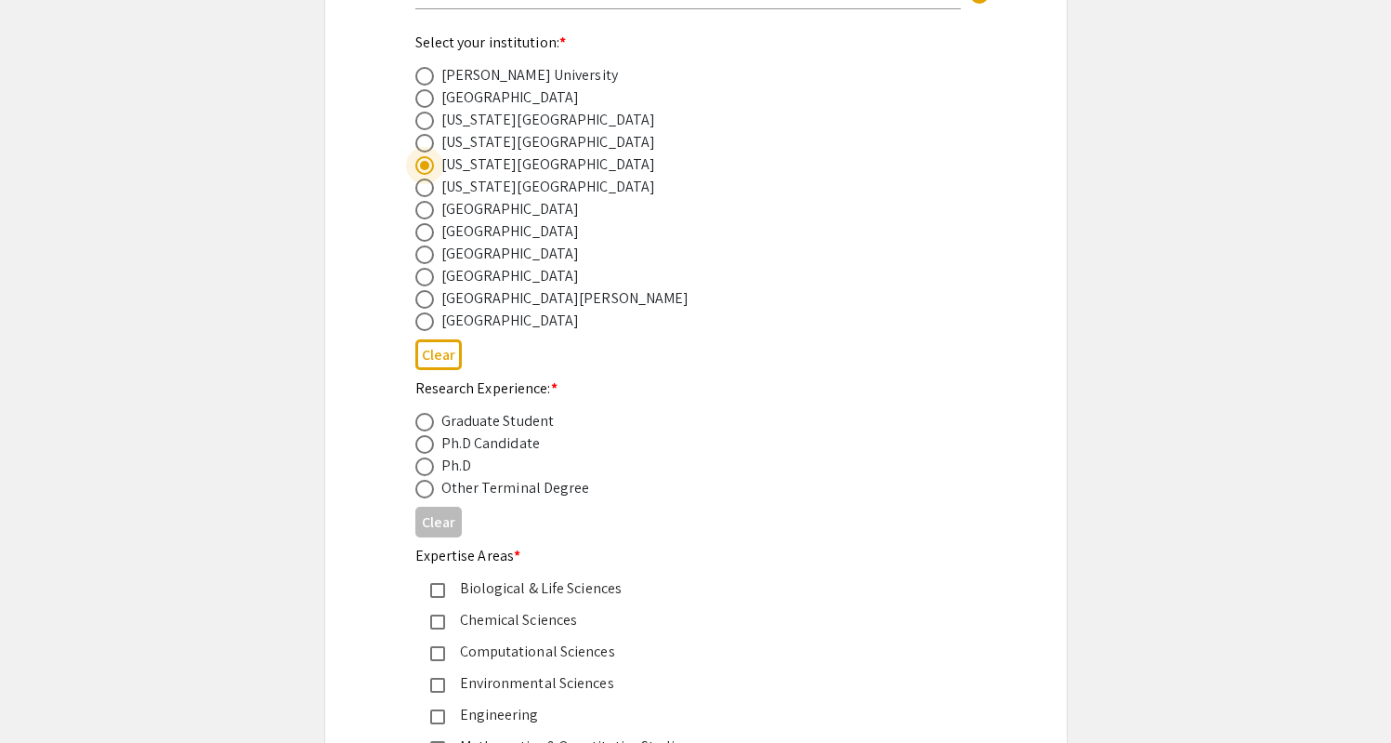
scroll to position [602, 0]
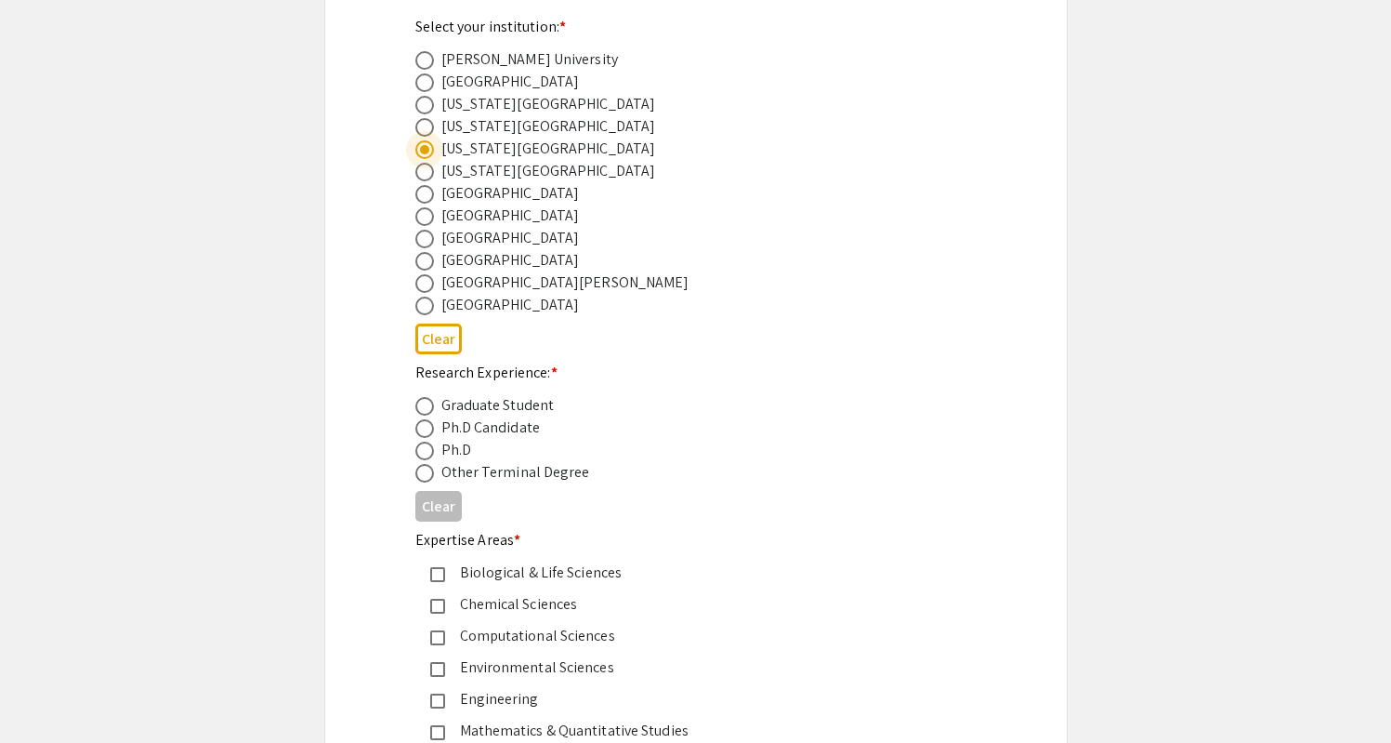
click at [432, 408] on span at bounding box center [424, 406] width 19 height 19
click at [432, 408] on input "radio" at bounding box center [424, 406] width 19 height 19
radio input "true"
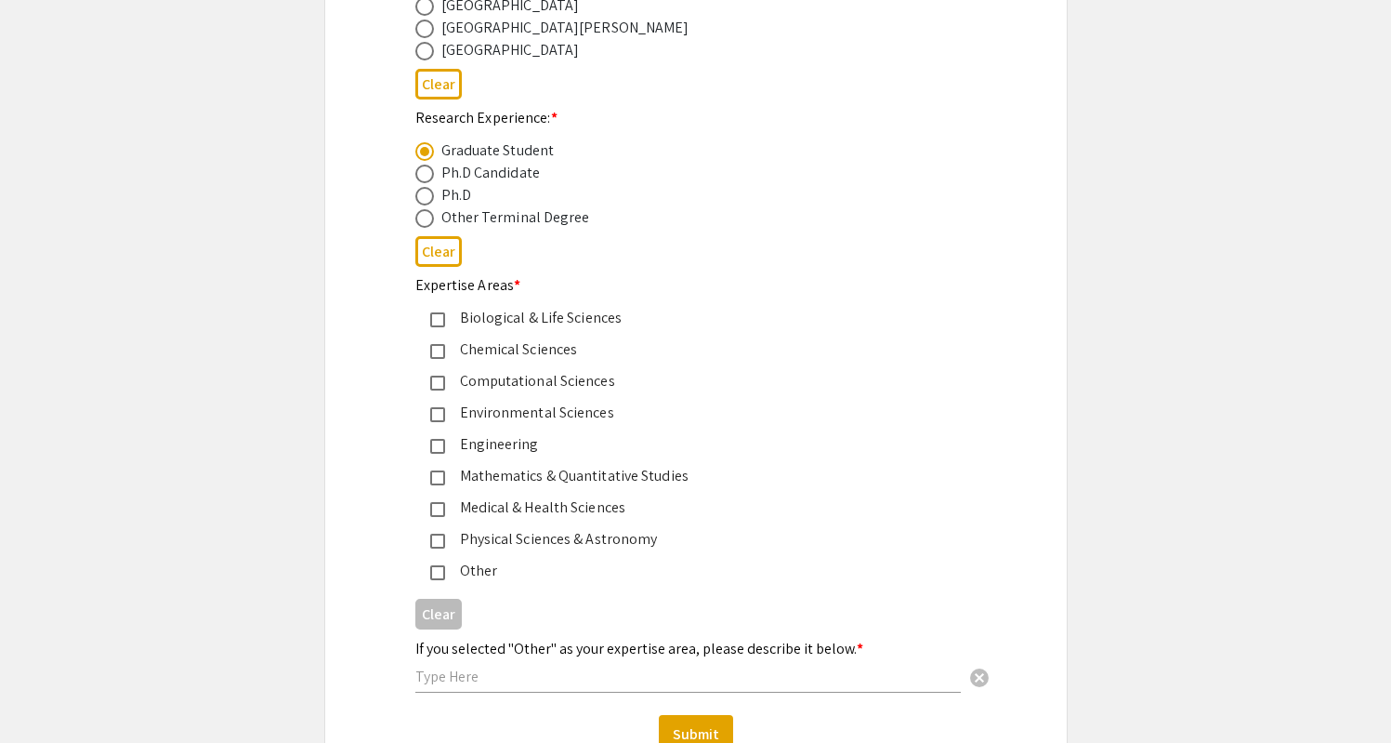
click at [480, 573] on div "Other" at bounding box center [688, 570] width 487 height 22
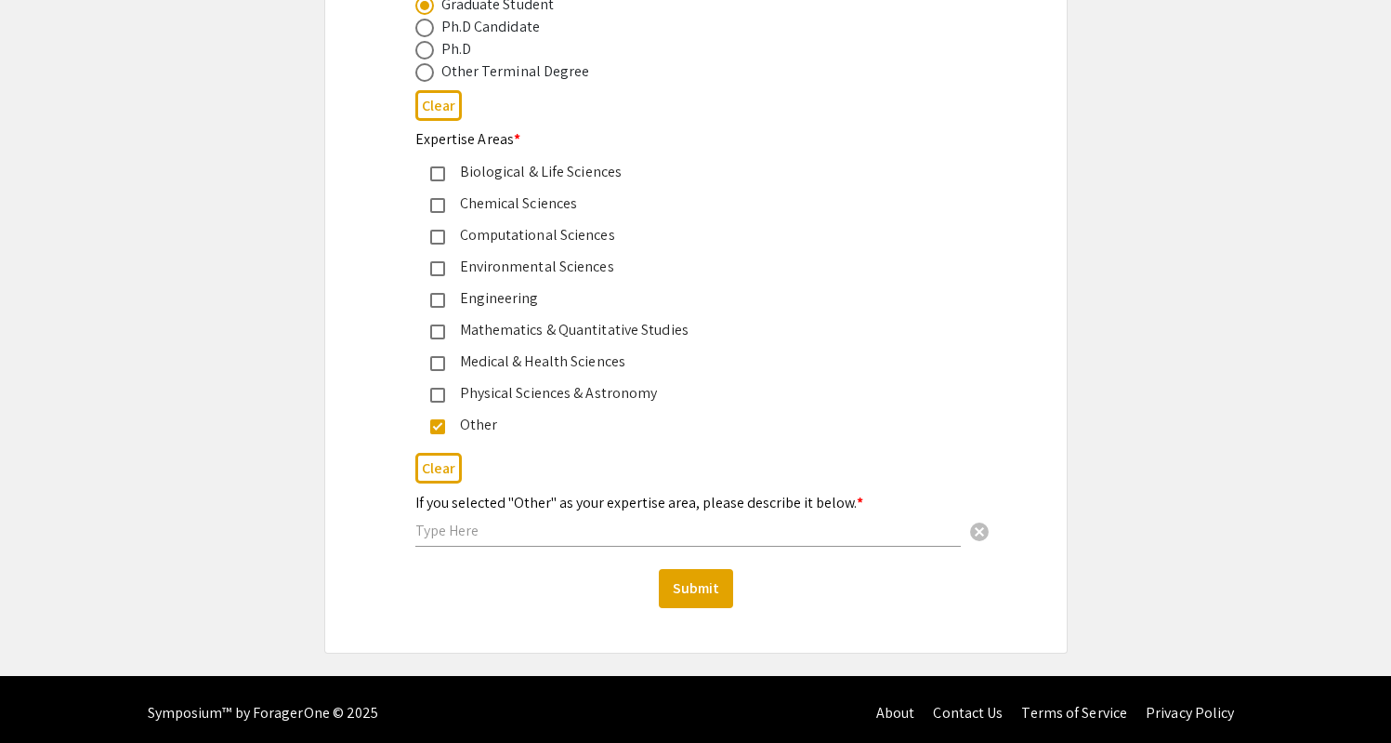
scroll to position [1014, 0]
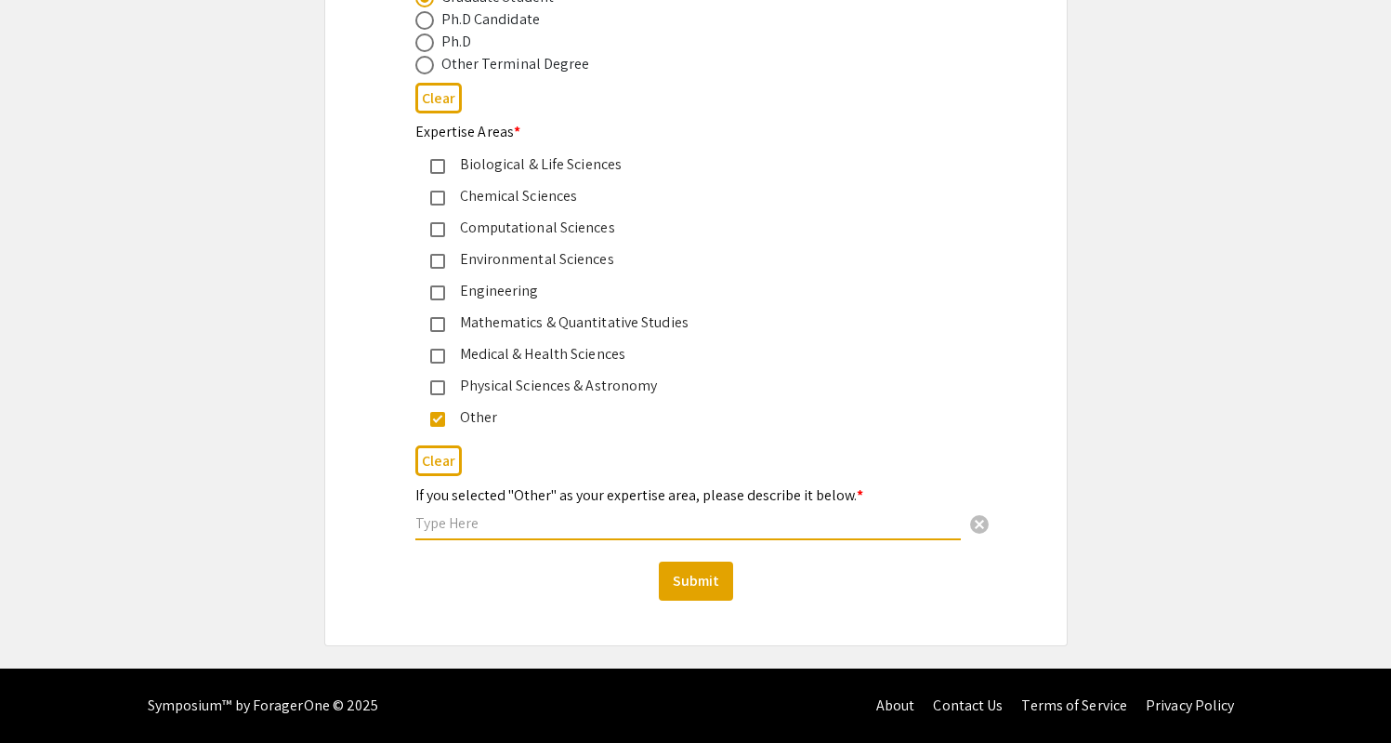
click at [575, 516] on input "text" at bounding box center [688, 523] width 546 height 20
type input "P"
type input "MPA"
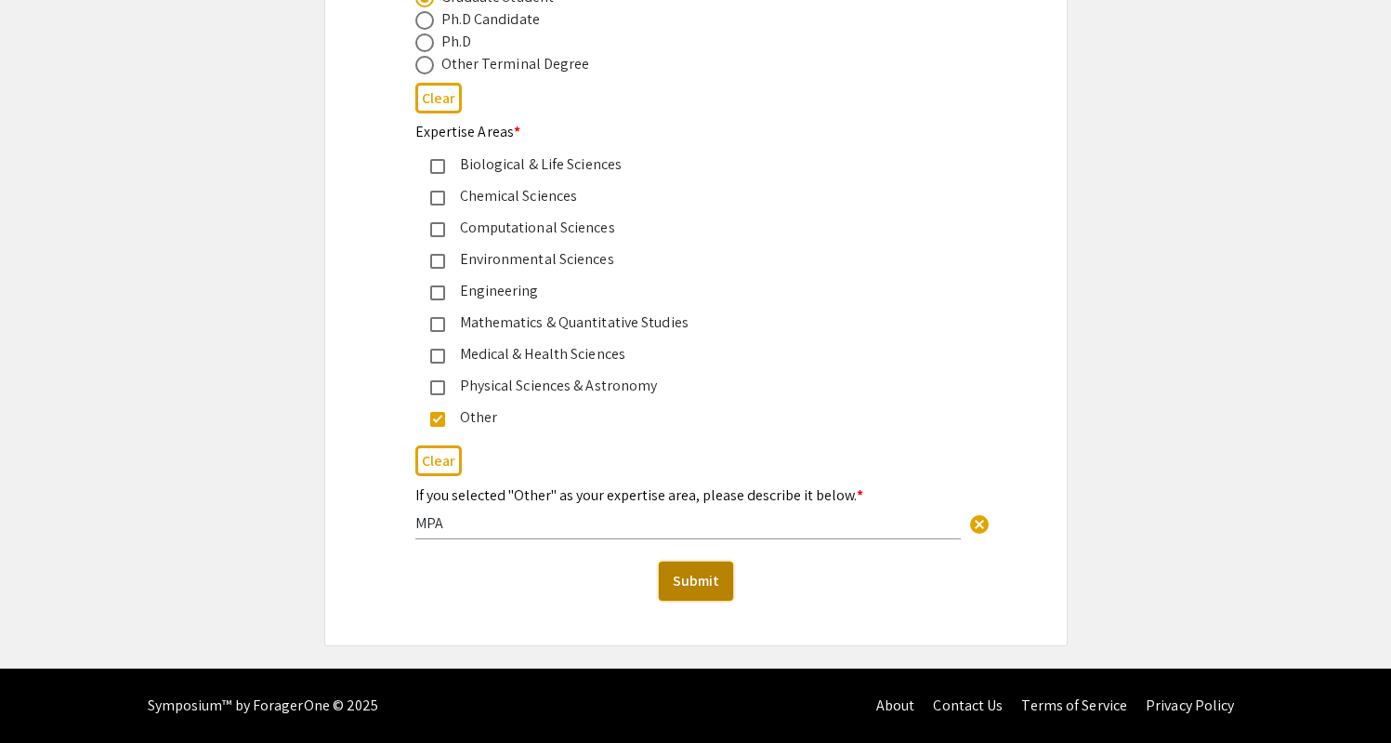
click at [722, 585] on button "Submit" at bounding box center [696, 580] width 74 height 39
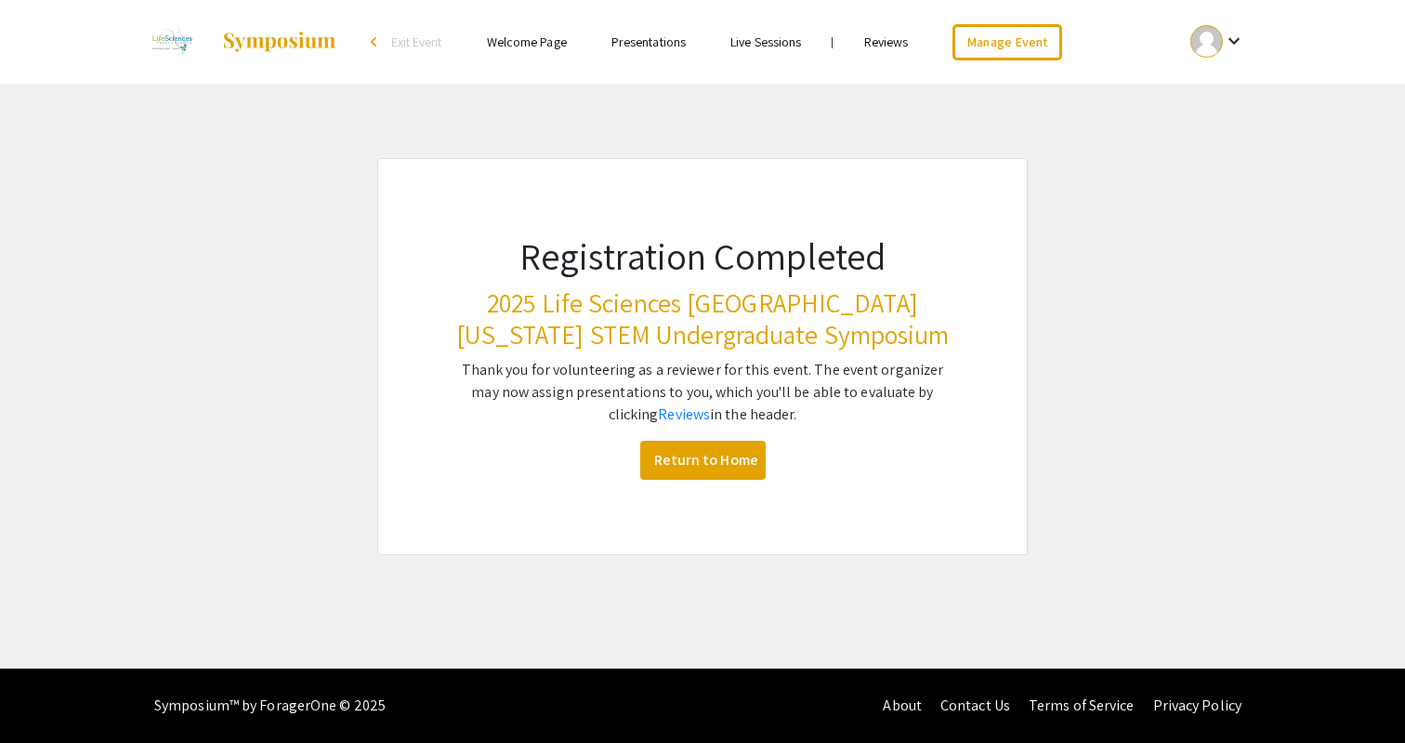
click at [894, 35] on link "Reviews" at bounding box center [886, 41] width 45 height 17
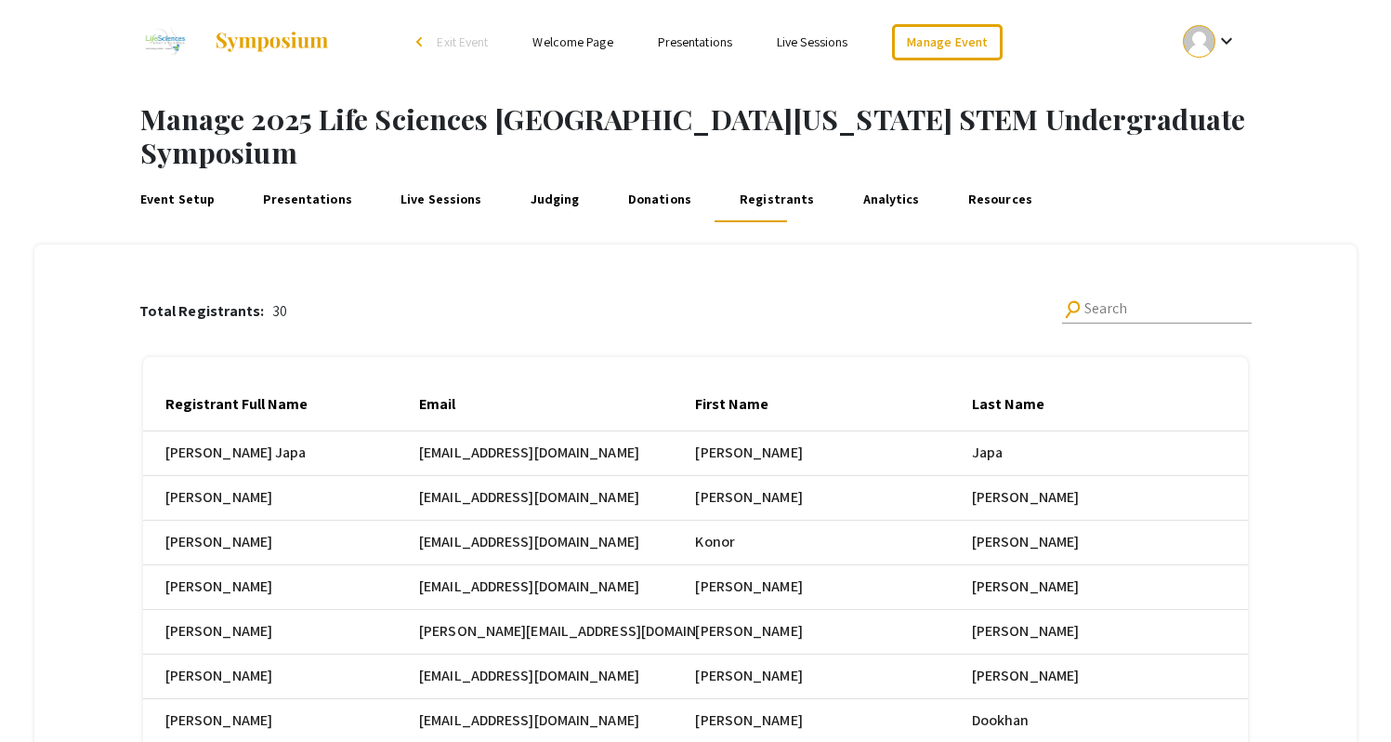
scroll to position [0, 392]
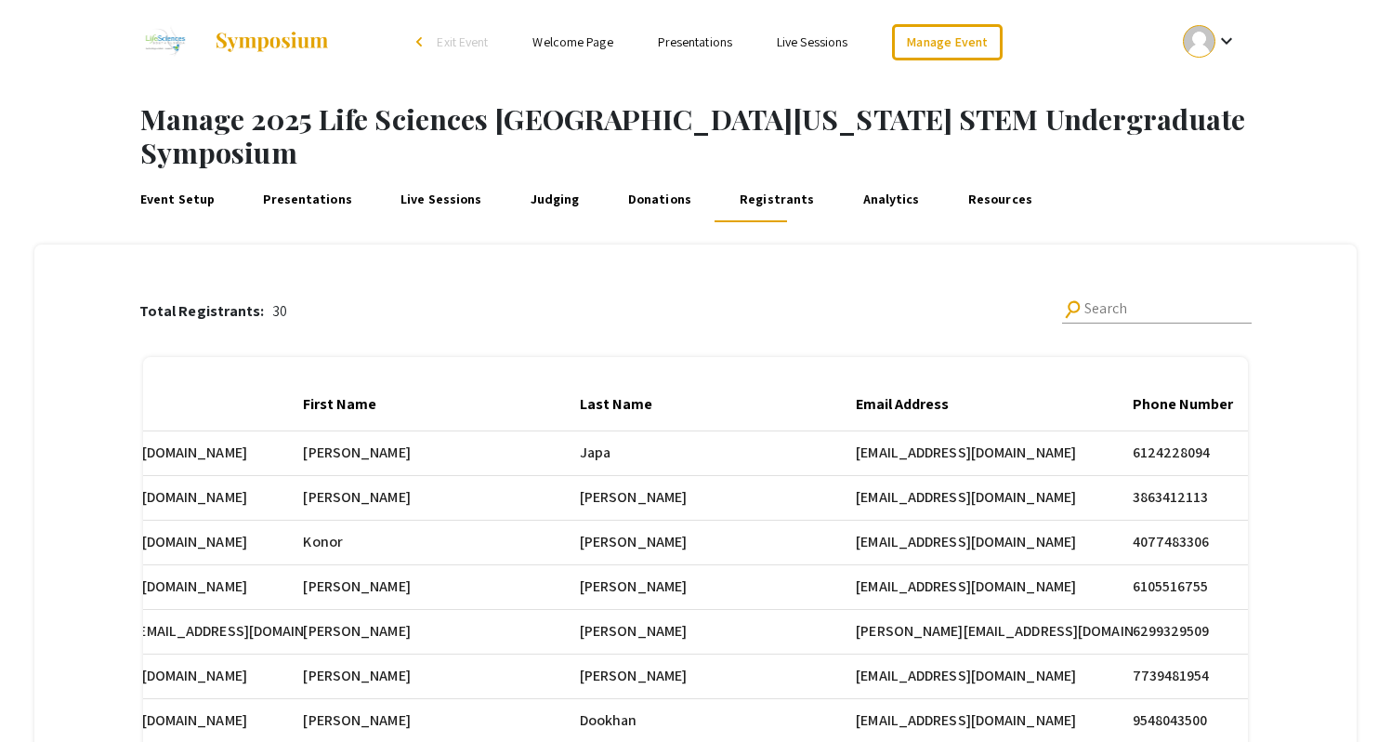
click at [1161, 94] on div "Manage 2025 Life Sciences [GEOGRAPHIC_DATA][US_STATE] STEM Undergraduate Sympos…" at bounding box center [695, 559] width 1391 height 950
